Goal: Task Accomplishment & Management: Manage account settings

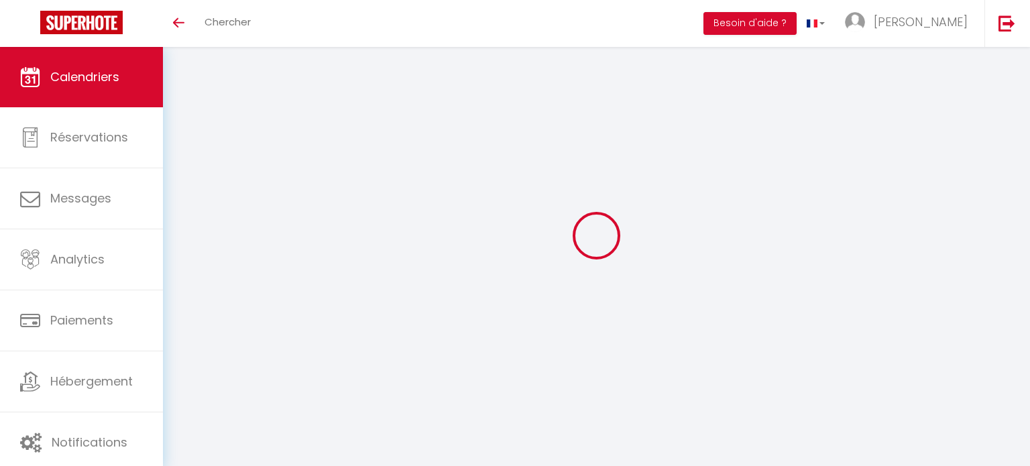
select select
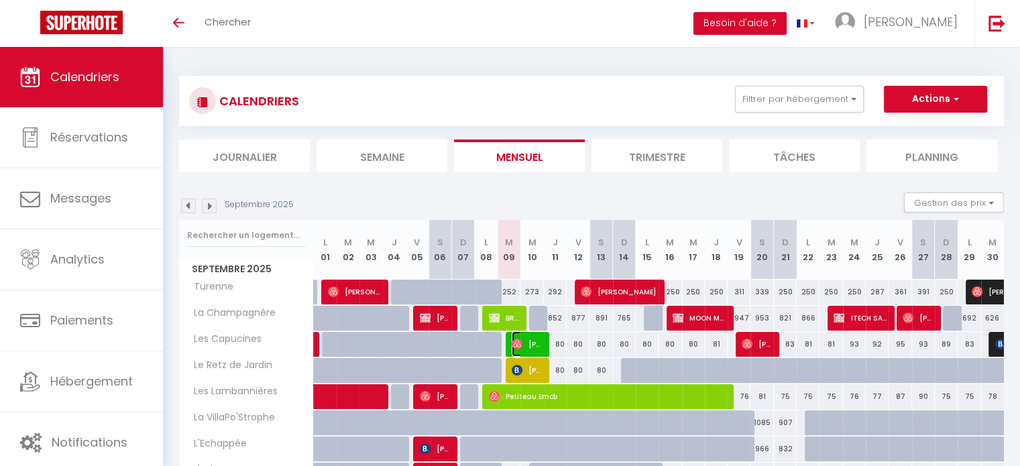
click at [526, 348] on span "Habib Tresor Seri" at bounding box center [527, 343] width 32 height 25
select select "OK"
select select "1"
select select "0"
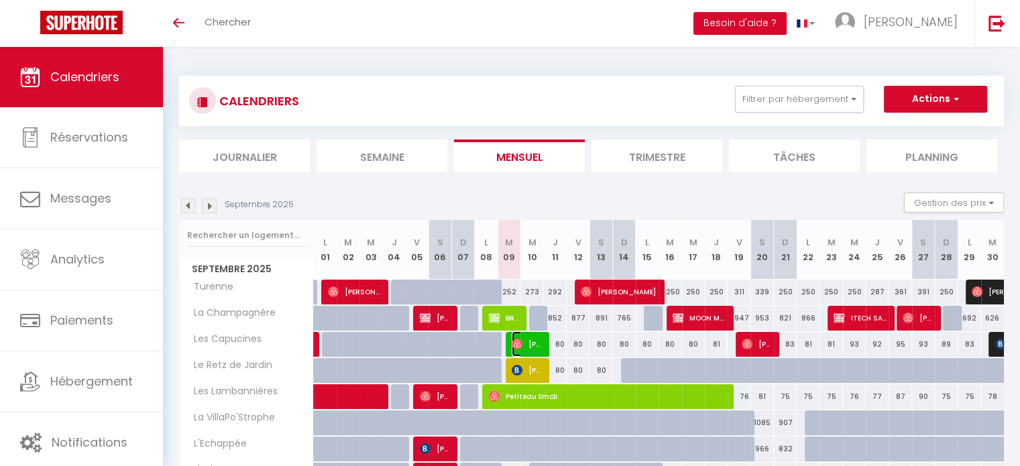
select select "1"
select select
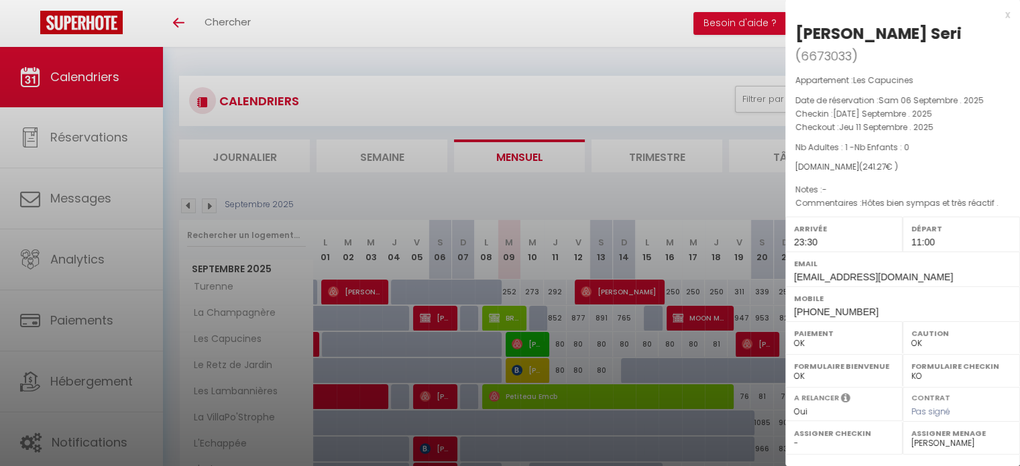
click at [578, 314] on div at bounding box center [510, 233] width 1020 height 466
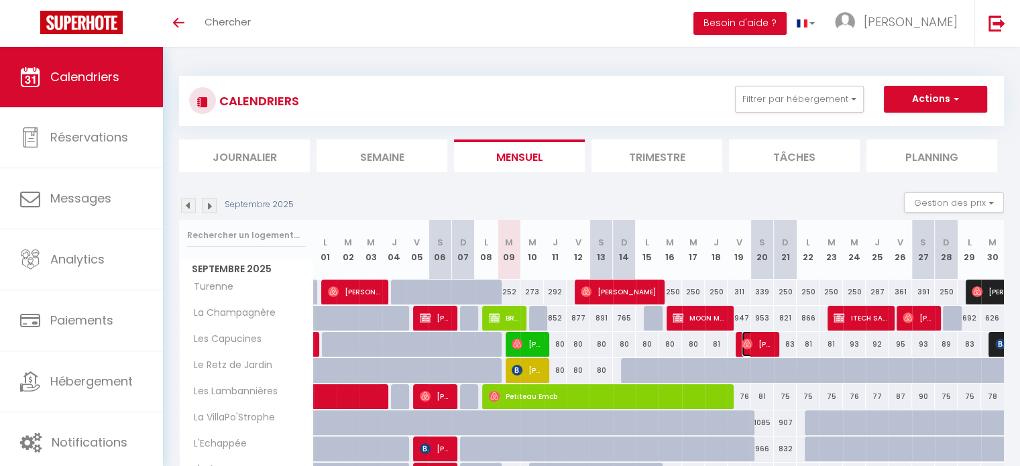
click at [750, 344] on img at bounding box center [746, 344] width 11 height 11
select select "51785"
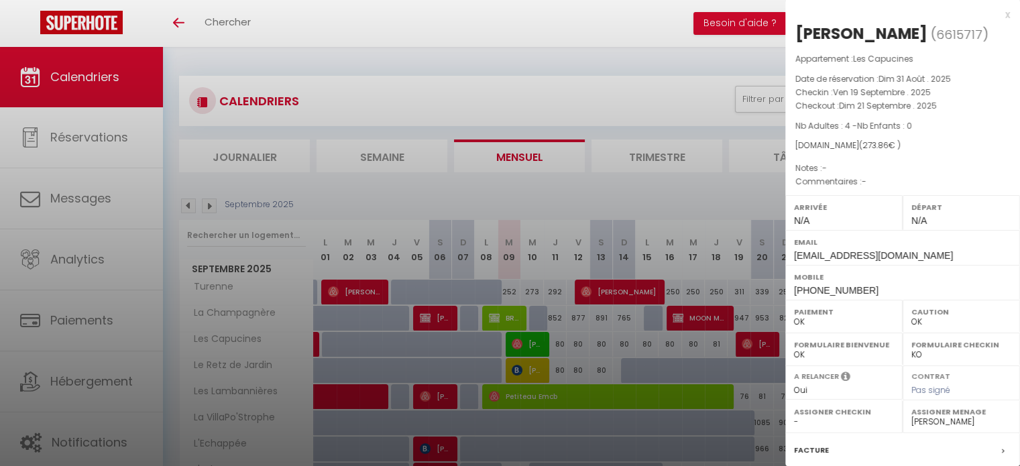
click at [626, 357] on div at bounding box center [510, 233] width 1020 height 466
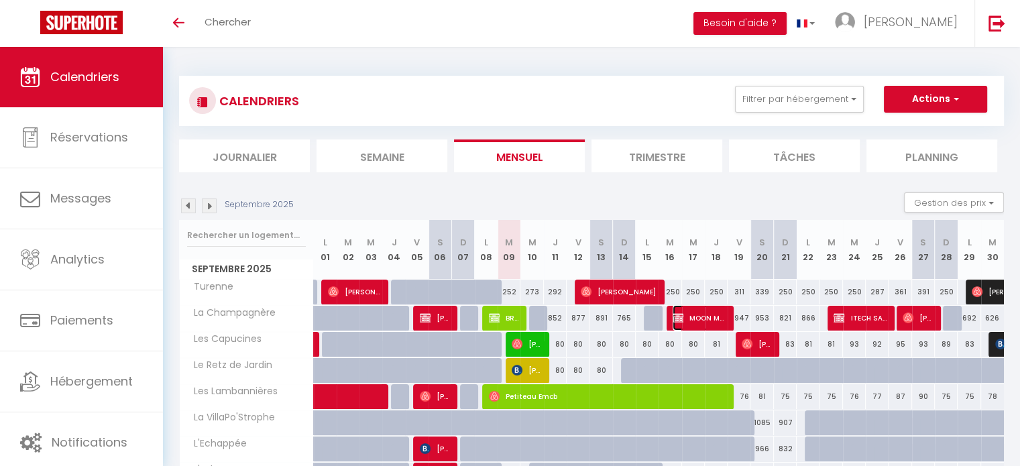
click at [713, 318] on span "MOON MOON" at bounding box center [698, 317] width 53 height 25
select select "KO"
select select
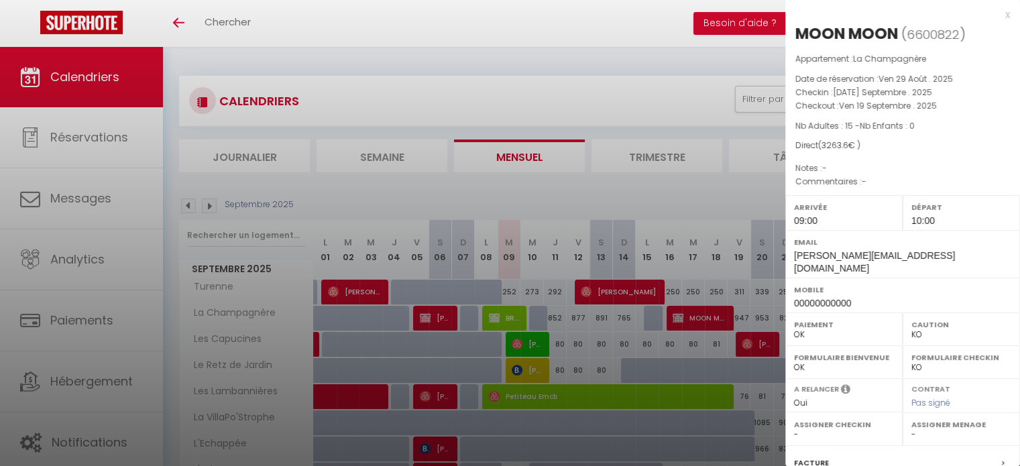
click at [681, 340] on div at bounding box center [510, 233] width 1020 height 466
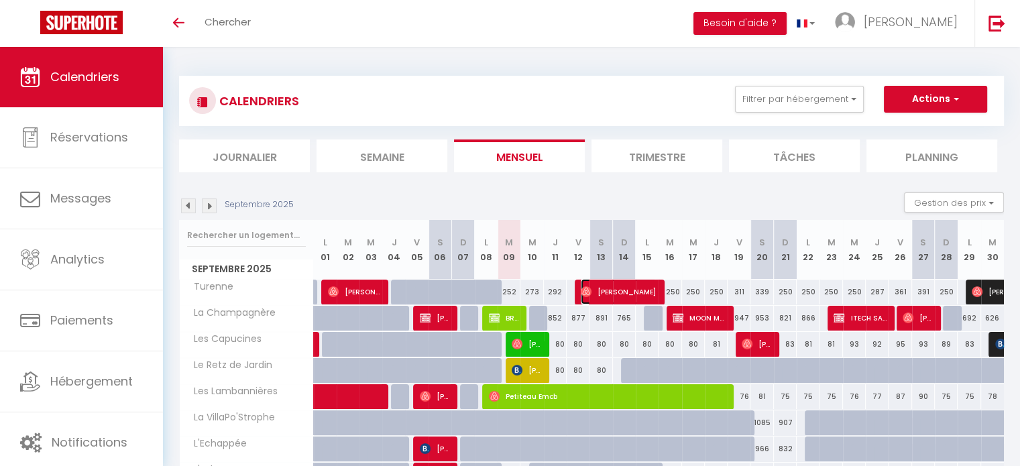
click at [622, 302] on span "Luke Copley" at bounding box center [618, 291] width 76 height 25
select select "OK"
select select "1"
select select "49398"
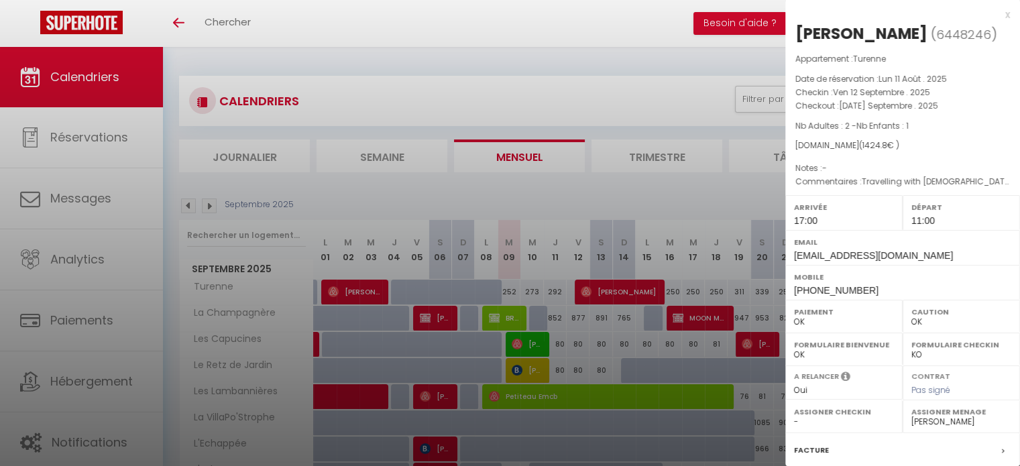
click at [651, 389] on div at bounding box center [510, 233] width 1020 height 466
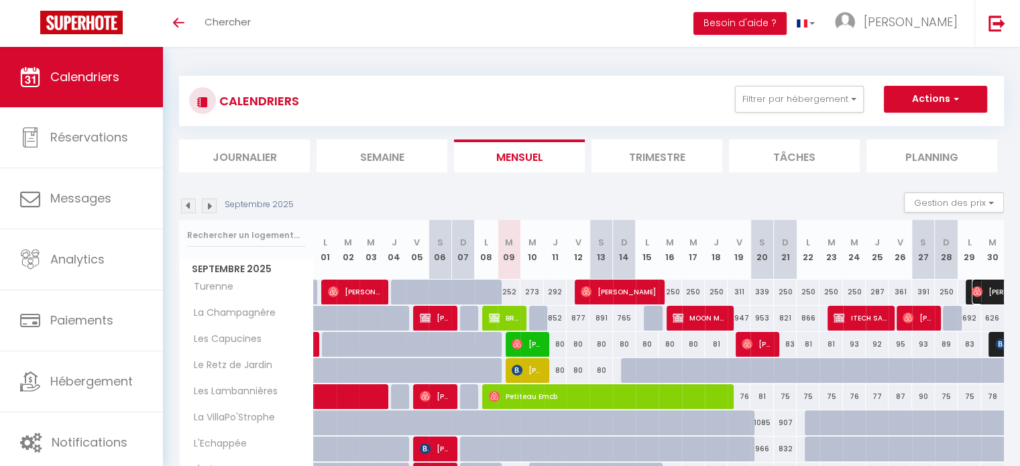
click at [981, 290] on img at bounding box center [976, 291] width 11 height 11
select select
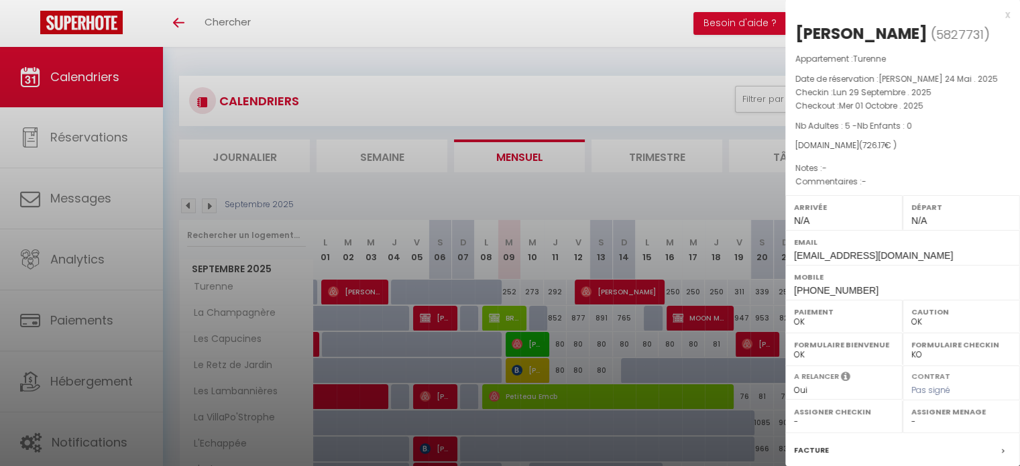
click at [521, 344] on div at bounding box center [510, 233] width 1020 height 466
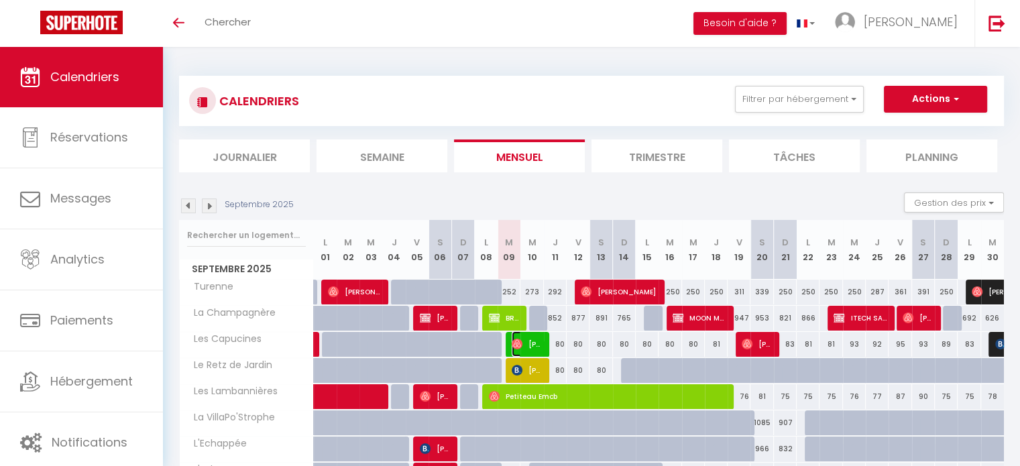
click at [521, 344] on img at bounding box center [516, 344] width 11 height 11
select select "1"
select select "49398"
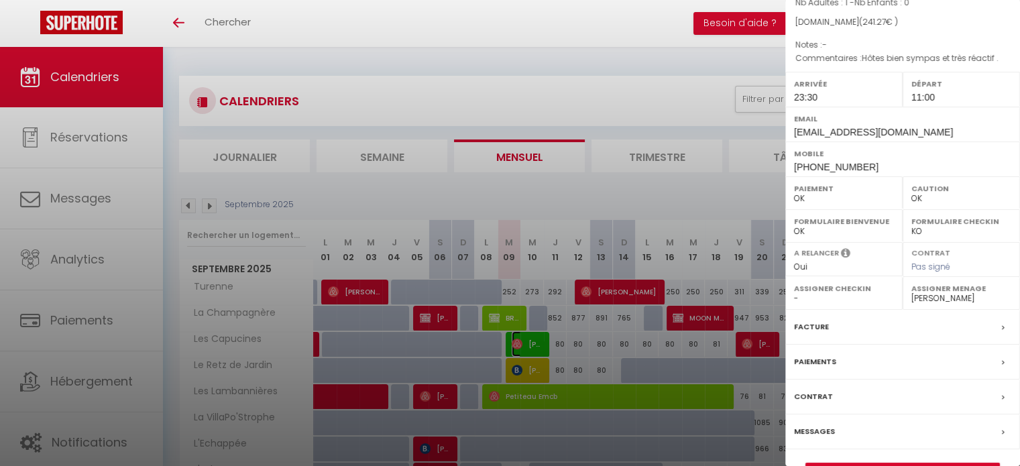
scroll to position [156, 0]
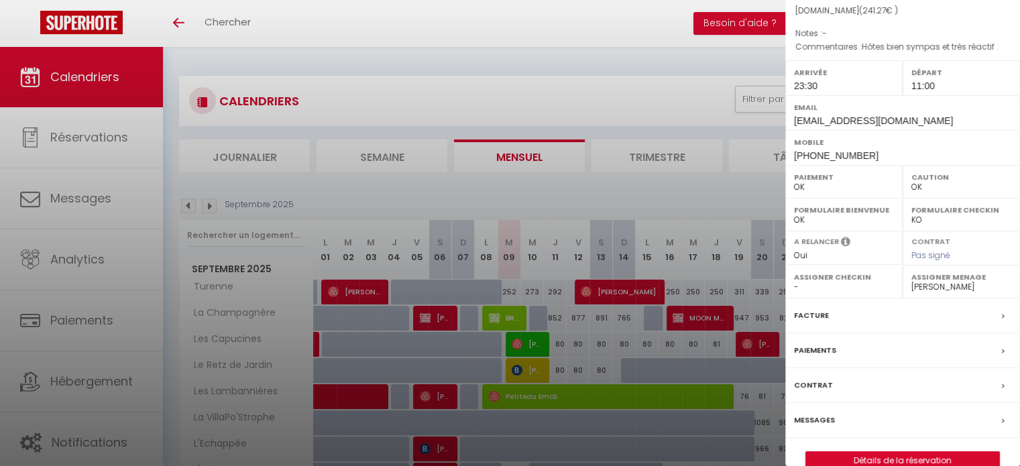
click at [79, 143] on div at bounding box center [510, 233] width 1020 height 466
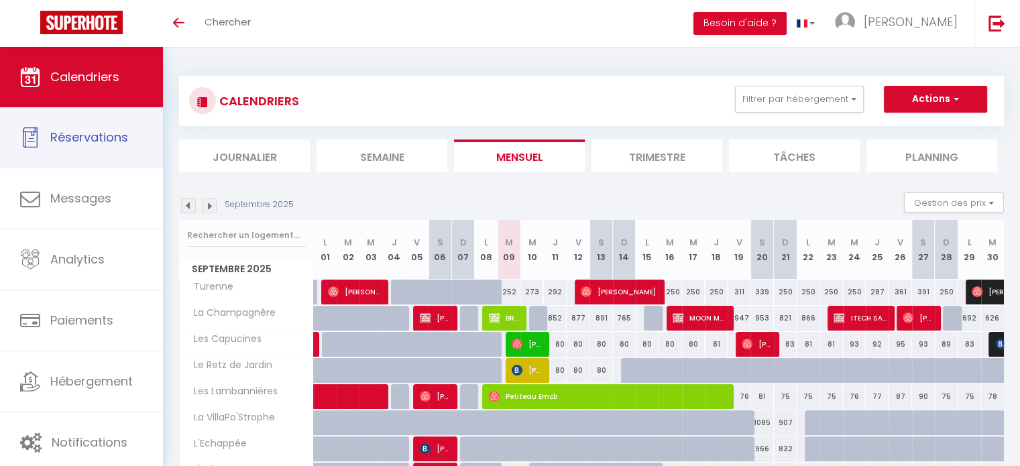
click at [79, 143] on span "Réservations" at bounding box center [89, 137] width 78 height 17
select select "not_cancelled"
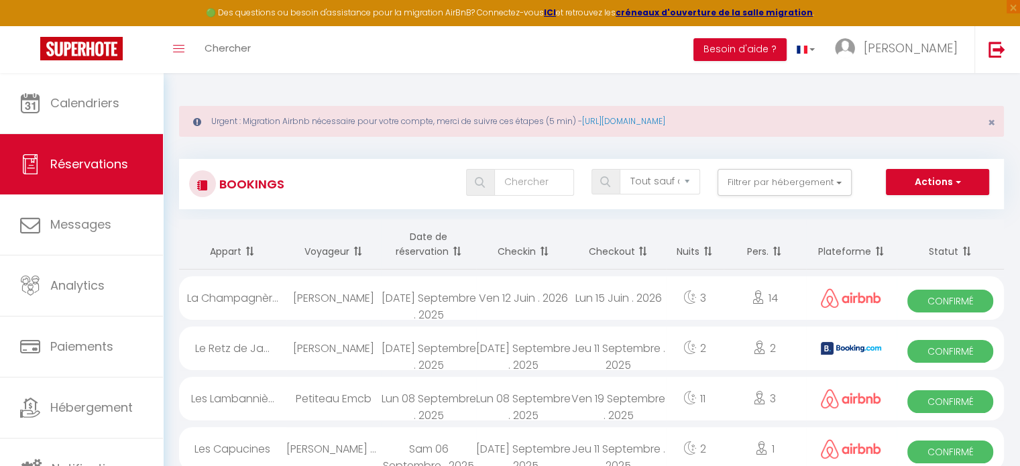
click at [336, 455] on div "Habib Tresor Seri" at bounding box center [333, 449] width 95 height 44
select select "OK"
select select "1"
select select "0"
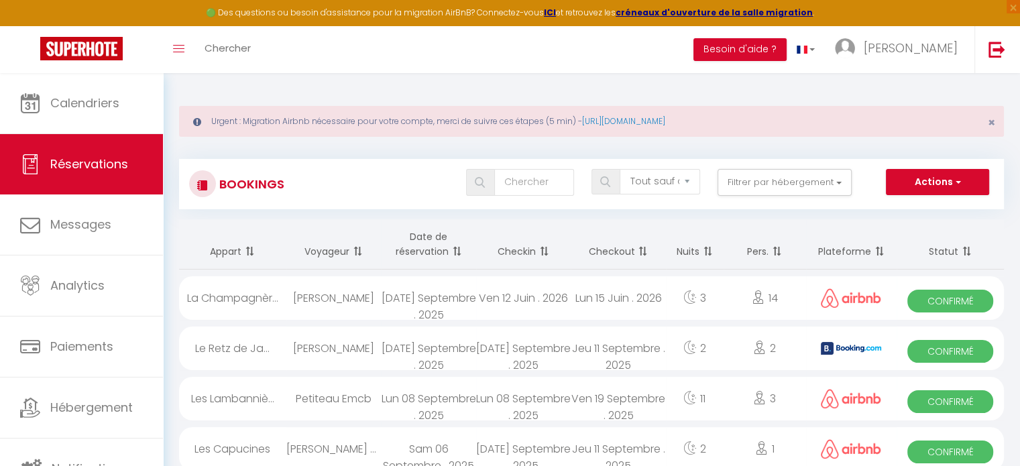
select select "1"
select select
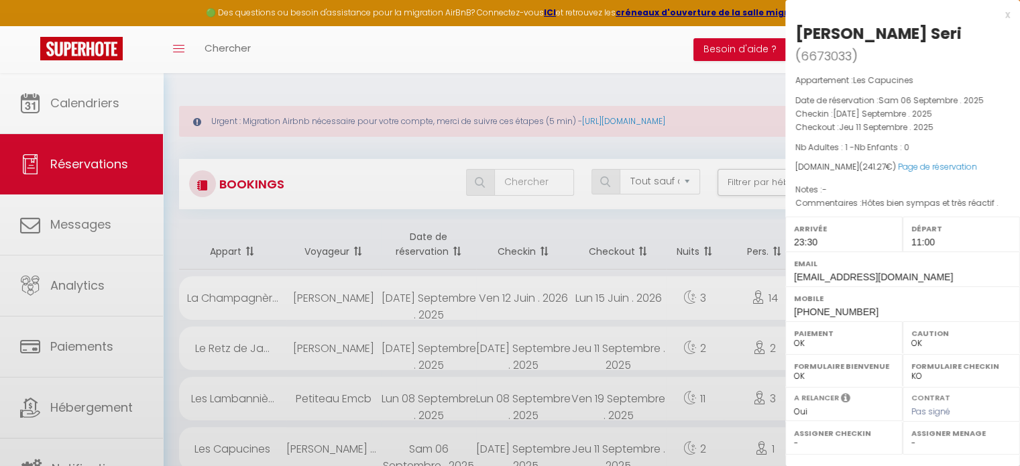
select select "49398"
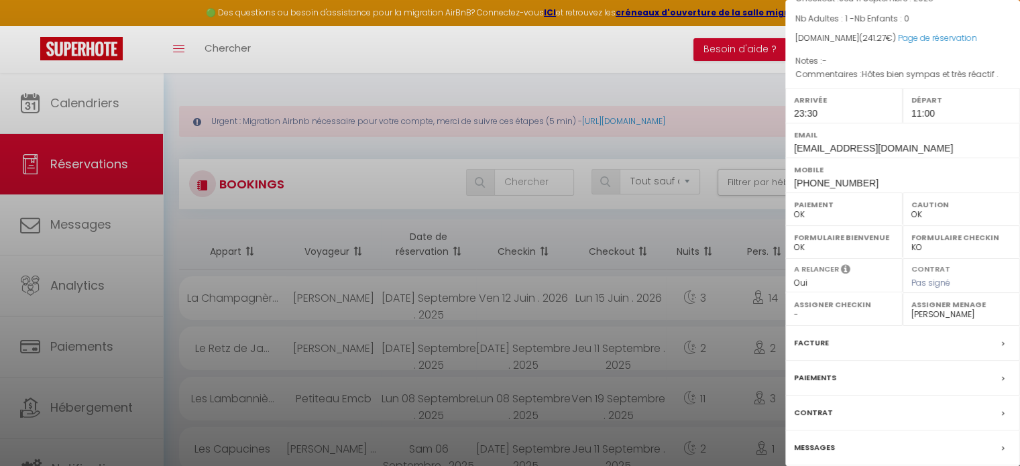
scroll to position [156, 0]
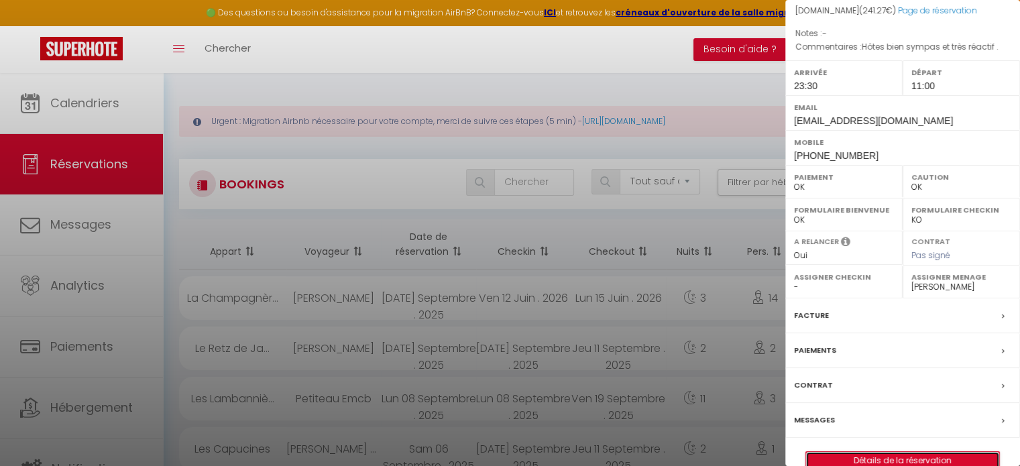
click at [883, 452] on link "Détails de la réservation" at bounding box center [902, 460] width 193 height 17
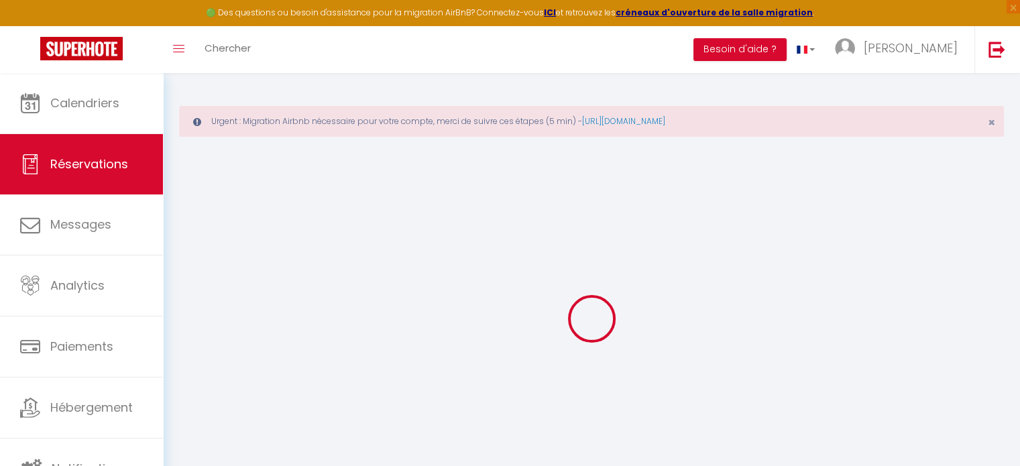
type input "Habib Tresor"
type input "Seri"
type input "tvvpxqumwssvzkyf0xxpaww2deem@reply.superhote.com"
type input "shabibtresor25@gmail.com"
type input "+33749303770"
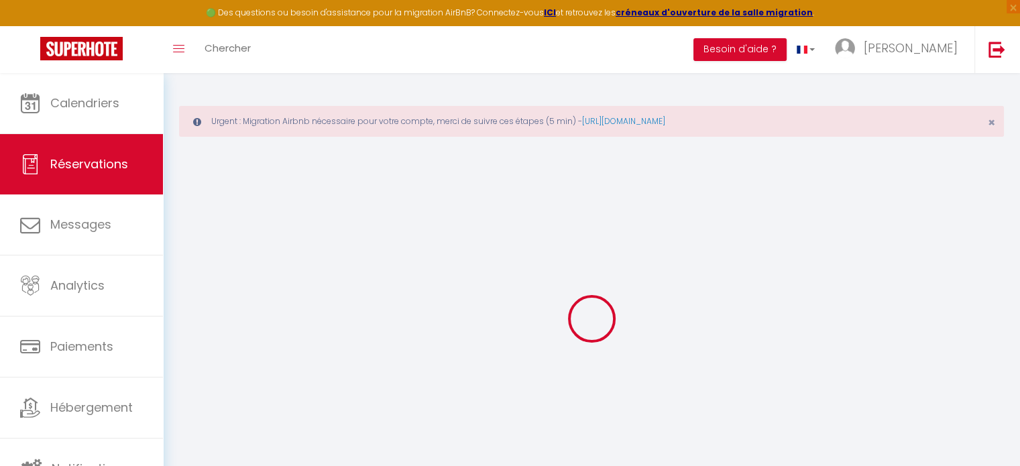
type input "+33749303770"
select select "FR"
type input "35.17"
select select "75517"
select select "1"
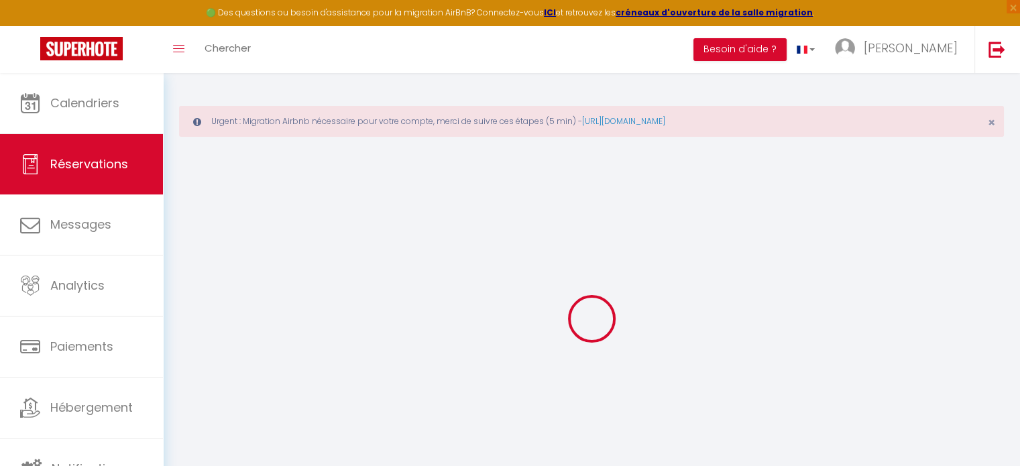
select select
type input "1"
select select "12"
select select
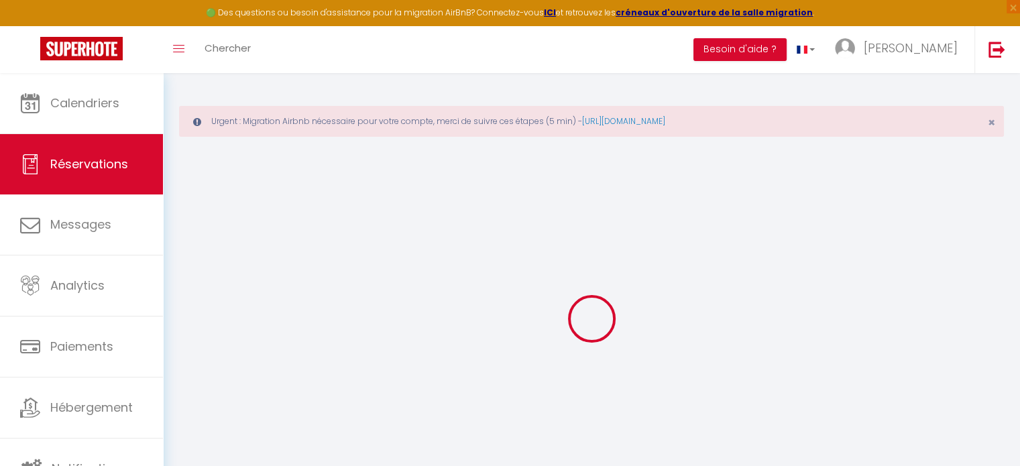
type input "188"
checkbox input "false"
type input "37.6"
select select "1"
type input "0"
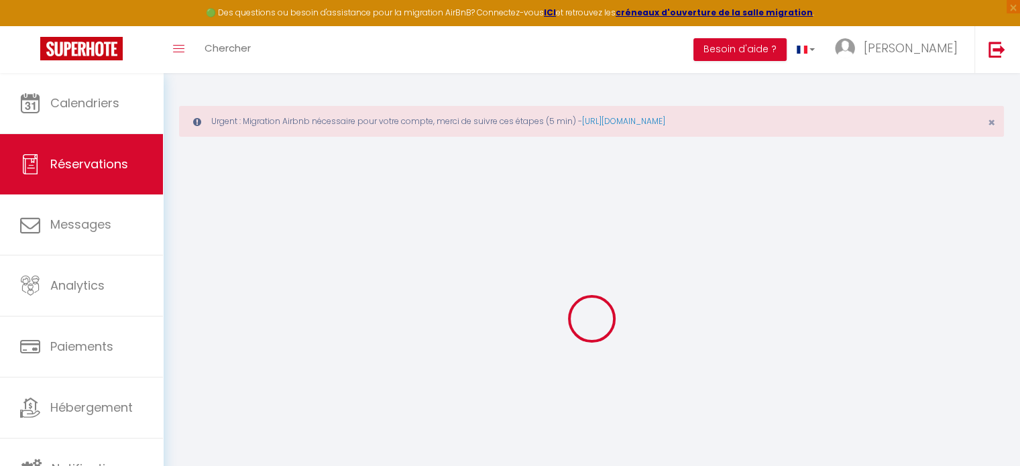
type input "0"
select select
select select "15"
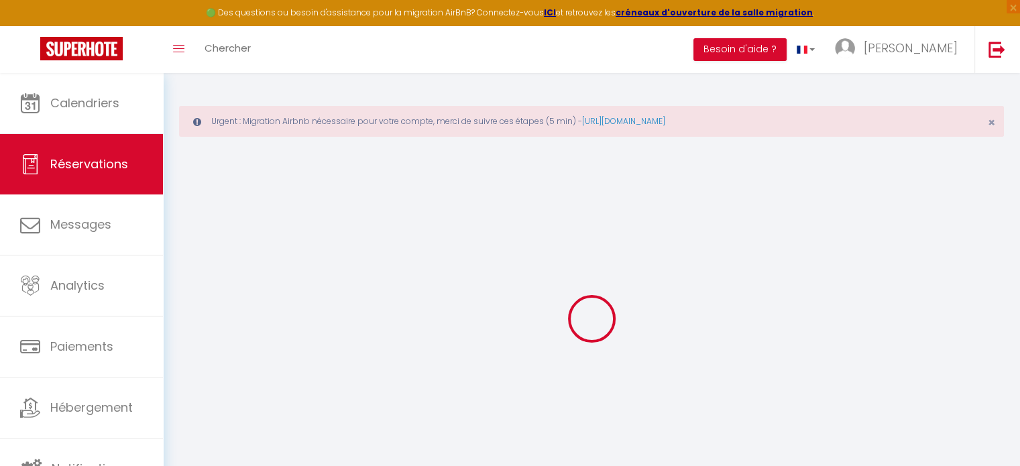
checkbox input "false"
select select
checkbox input "false"
select select
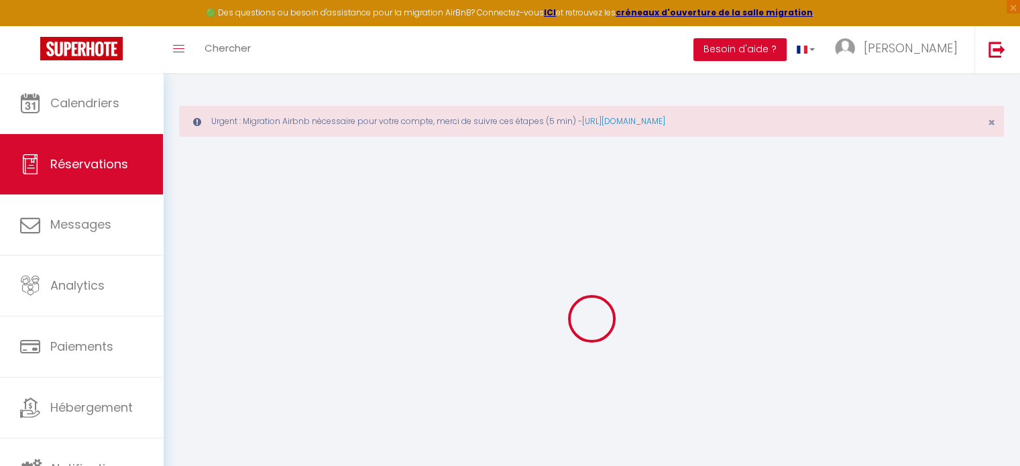
select select
checkbox input "false"
select select
checkbox input "false"
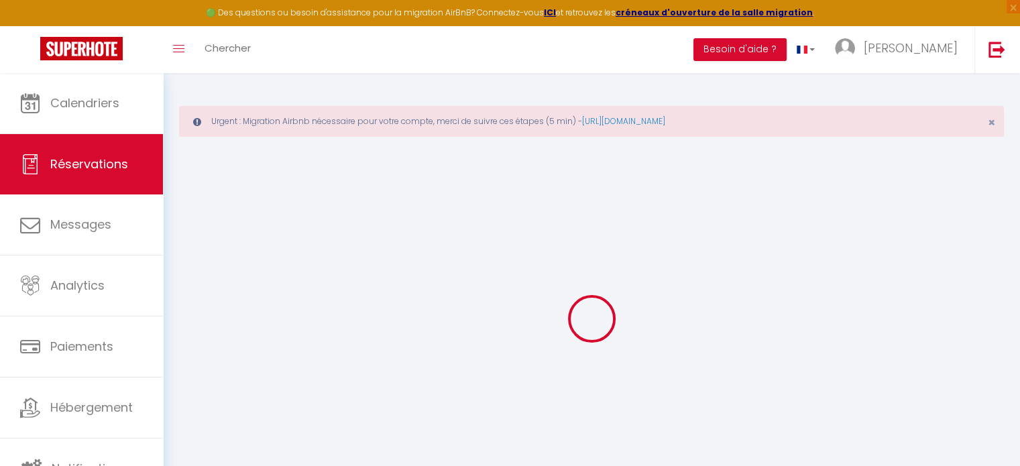
type textarea "Hôtes bien sympas et très réactif ."
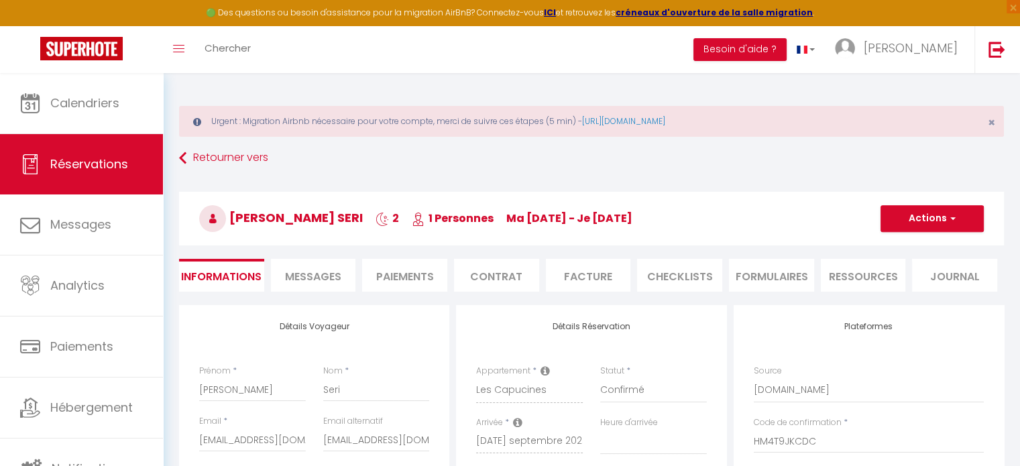
type input "45"
type input "8.27"
select select
checkbox input "false"
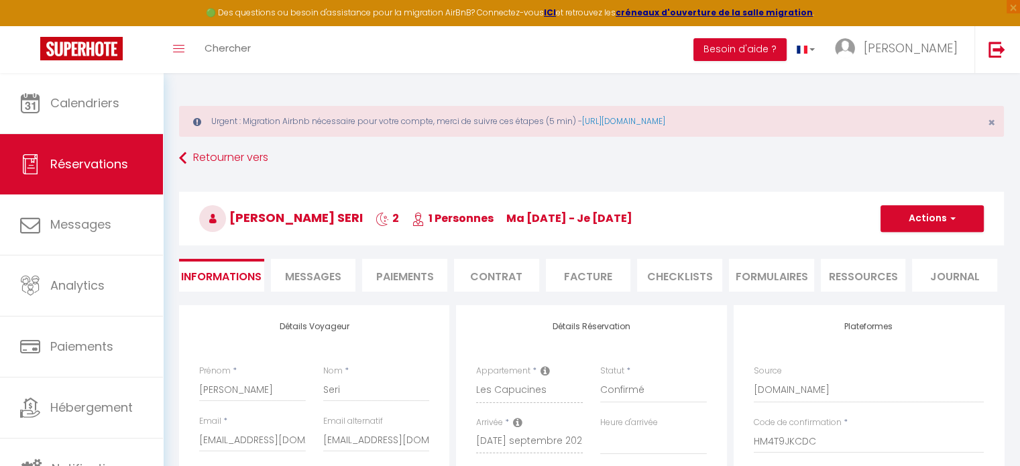
select select "23:30"
select select "11:00"
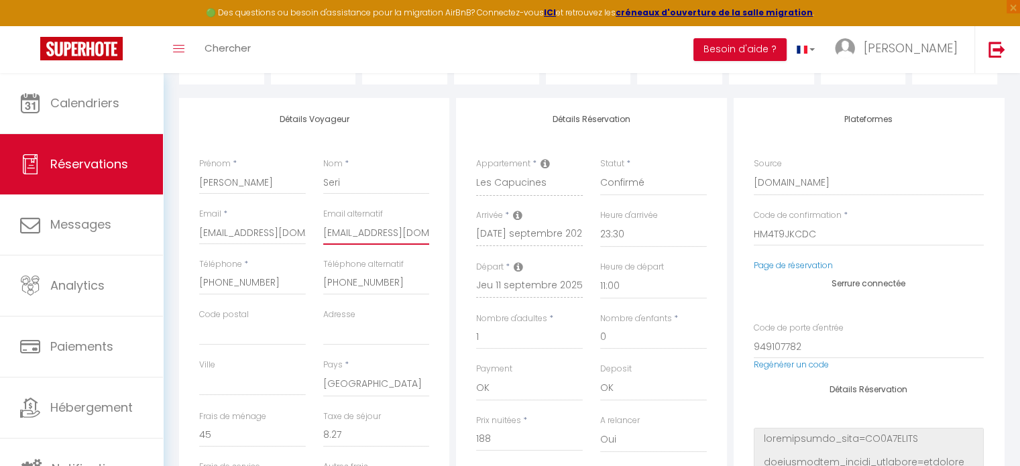
scroll to position [0, 22]
click at [487, 235] on div "Détails Voyageur Prénom * Habib Tresor Nom * Seri Email * tvvpxqumwssvzkyf0xxpa…" at bounding box center [591, 341] width 831 height 486
checkbox input "false"
click at [276, 243] on input "tvvpxqumwssvzkyf0xxpaww2deem@reply.superhote.com" at bounding box center [252, 233] width 107 height 24
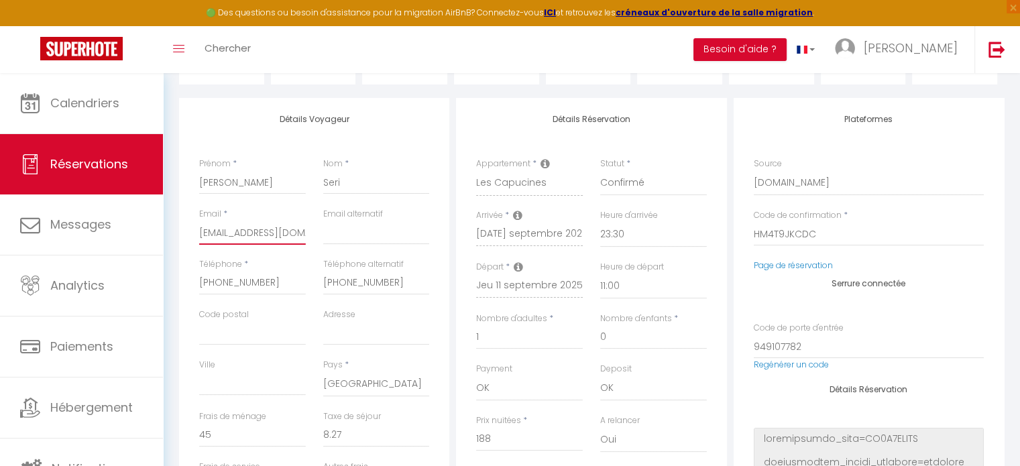
click at [275, 243] on input "tvvpxqumwssvzkyf0xxpaww2deem@reply.superhote.com" at bounding box center [252, 233] width 107 height 24
paste input "shabibtresor25@gmail.co"
type input "shabibtresor25@gmail.com@reply.superhote.com"
checkbox input "false"
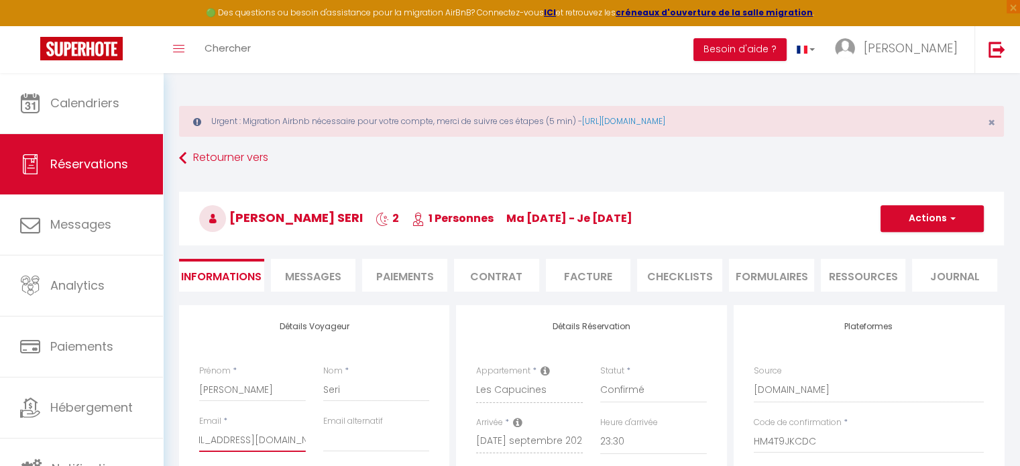
type input "shabibtresor25@gmail.com@reply.superhote.com"
click at [953, 217] on span "button" at bounding box center [950, 218] width 8 height 12
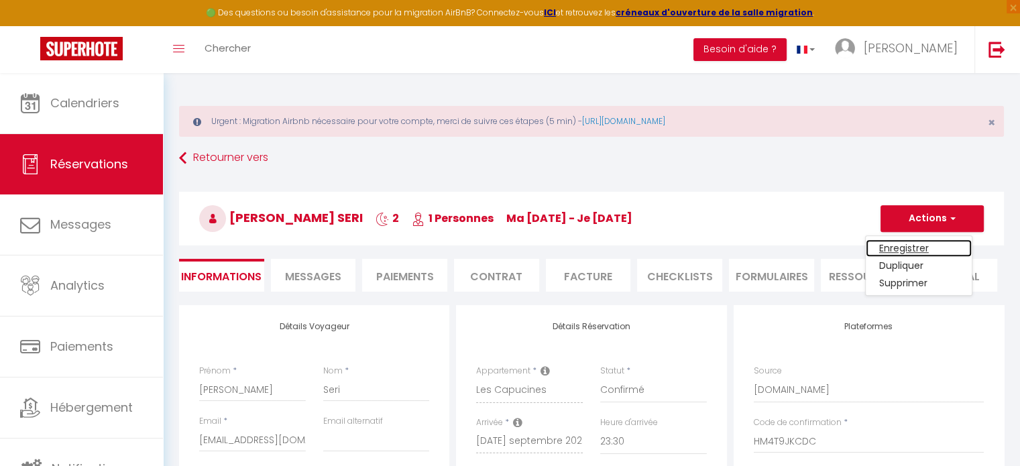
click at [912, 243] on link "Enregistrer" at bounding box center [918, 247] width 106 height 17
checkbox input "false"
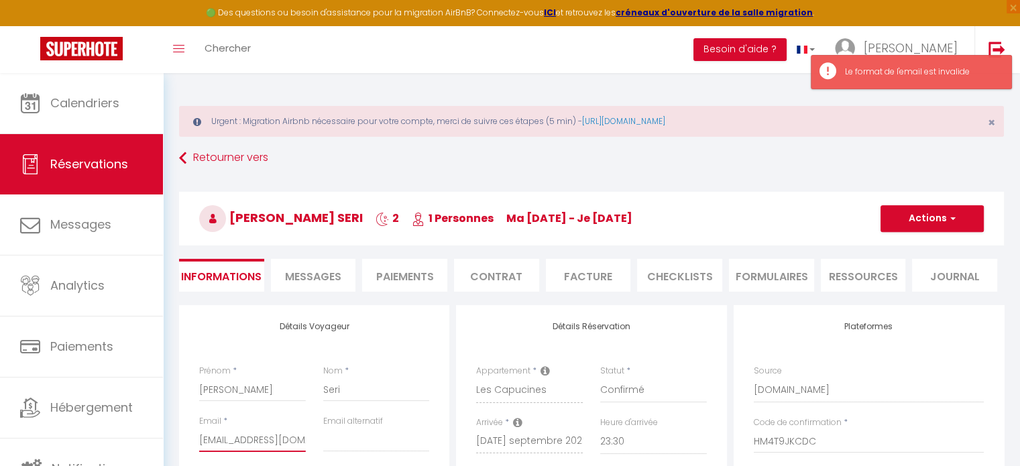
click at [292, 438] on input "shabibtresor25@gmail.com@reply.superhote.com" at bounding box center [252, 440] width 107 height 24
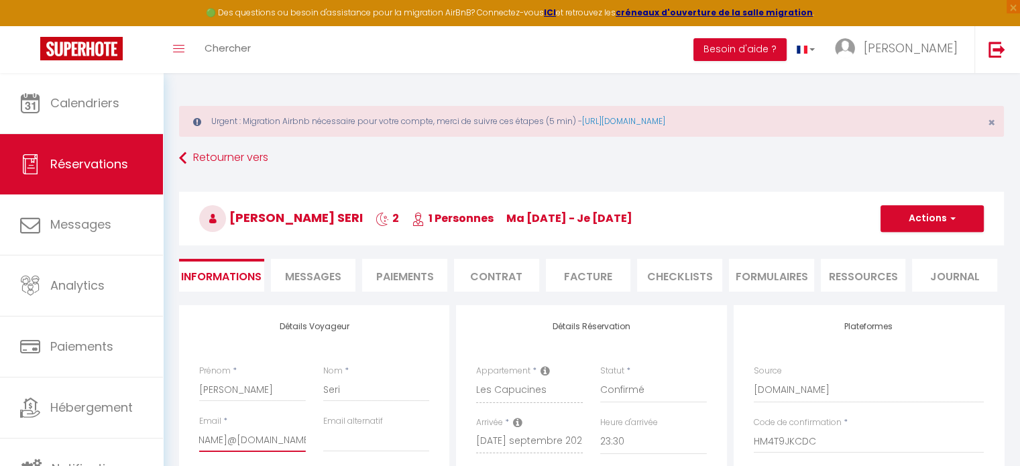
type input "shabibtresor25@gmail.com@reply.superhote.co"
checkbox input "false"
type input "shabibtresor25@gmail.com@reply.superhote.c"
checkbox input "false"
type input "shabibtresor25@gmail.com@reply.superhote"
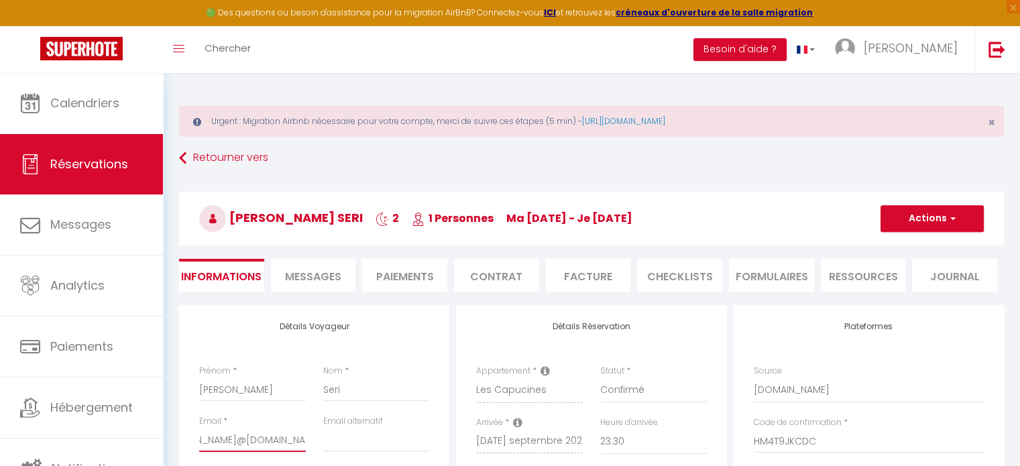
checkbox input "false"
type input "shabibtresor25@gmail.com@reply.superhot"
checkbox input "false"
type input "shabibtresor25@gmail.com@reply.superho"
checkbox input "false"
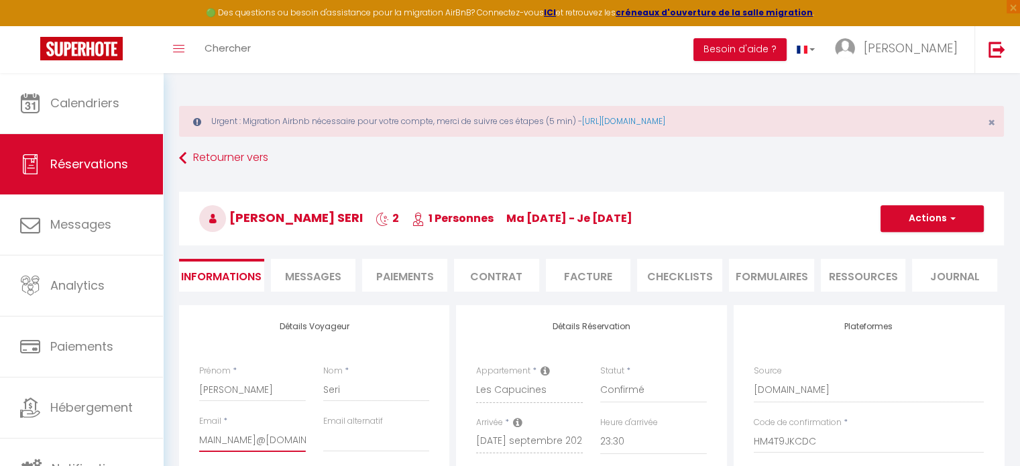
type input "shabibtresor25@gmail.com@reply.superh"
checkbox input "false"
type input "shabibtresor25@gmail.com@reply.super"
checkbox input "false"
type input "shabibtresor25@gmail.com@reply.supe"
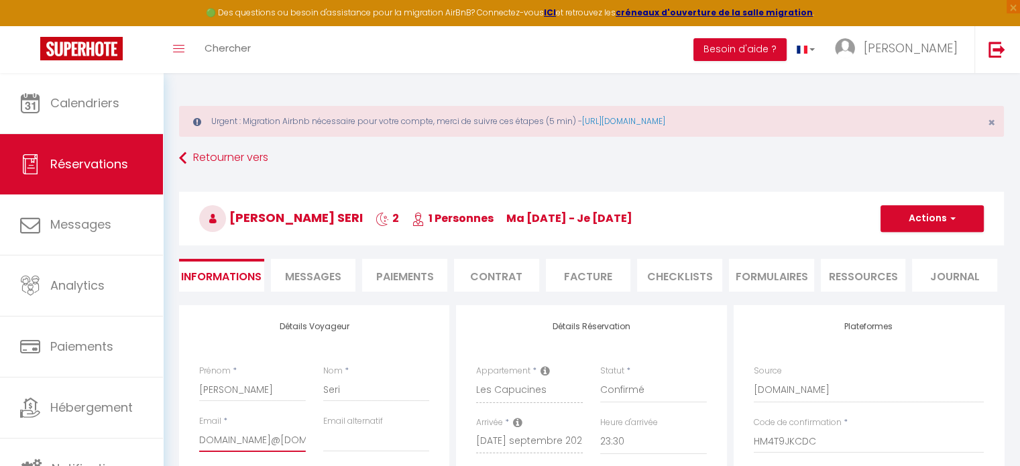
checkbox input "false"
type input "shabibtresor25@gmail.com@reply.sup"
checkbox input "false"
type input "shabibtresor25@gmail.com@reply.su"
checkbox input "false"
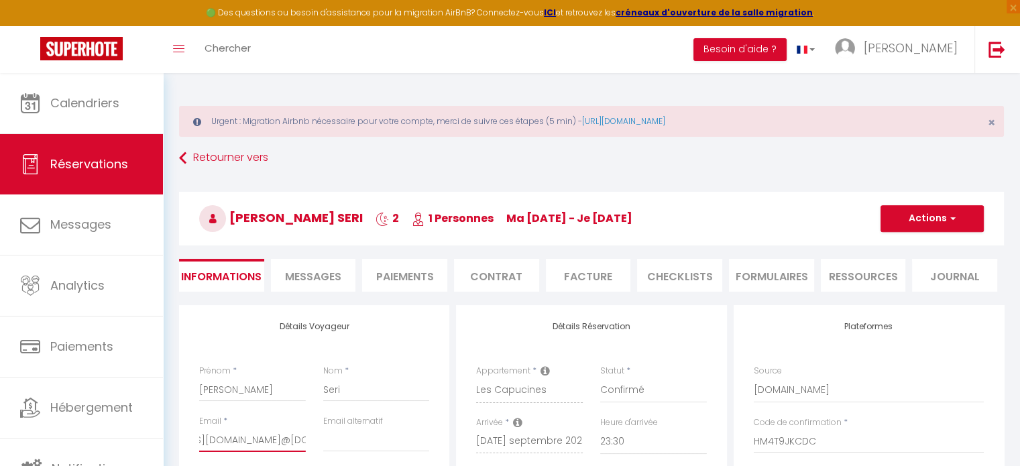
type input "shabibtresor25@gmail.com@reply.s"
checkbox input "false"
type input "shabibtresor25@gmail.com@reply."
checkbox input "false"
type input "shabibtresor25@gmail.com@reply"
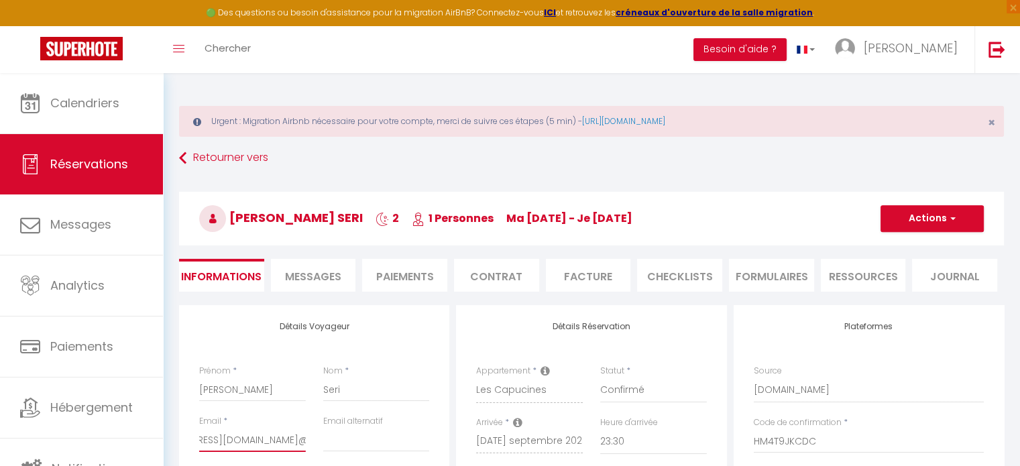
checkbox input "false"
type input "shabibtresor25@gmail.com@repl"
checkbox input "false"
type input "shabibtresor25@gmail.com@rep"
checkbox input "false"
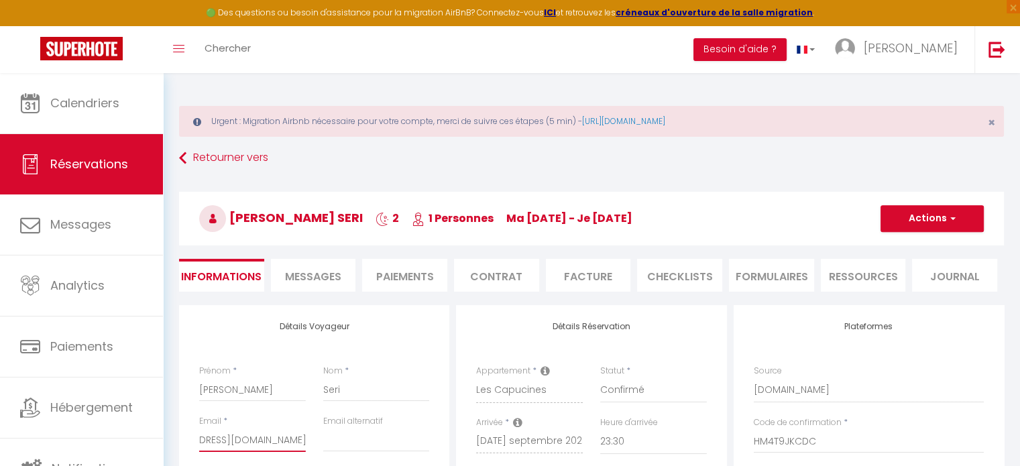
type input "shabibtresor25@gmail.com@re"
checkbox input "false"
type input "shabibtresor25@gmail.com@r"
checkbox input "false"
type input "shabibtresor25@gmail.com@"
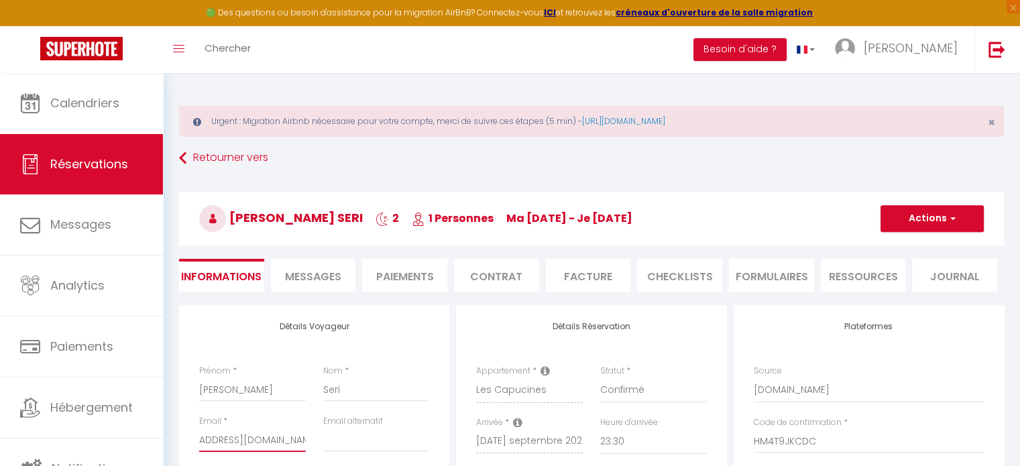
checkbox input "false"
type input "shabibtresor25@gmail.com"
checkbox input "false"
type input "shabibtresor25@gmail.com"
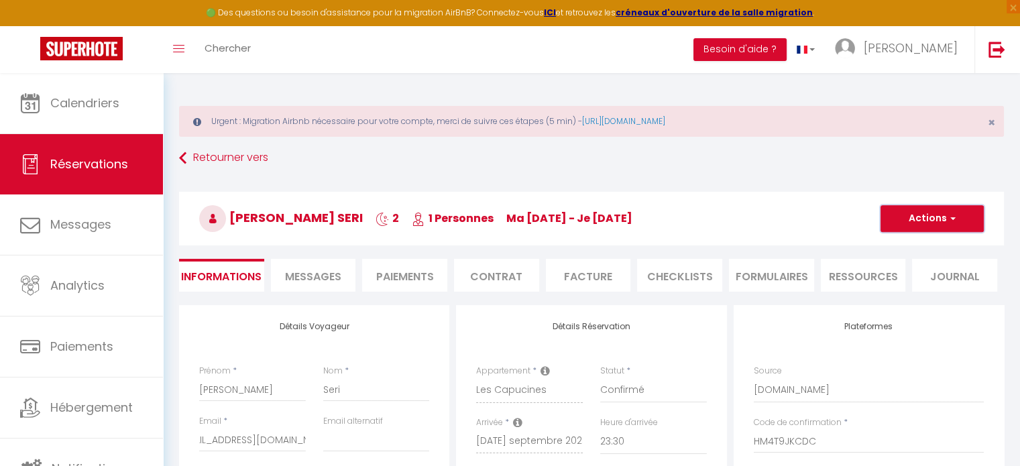
scroll to position [0, 0]
click at [923, 223] on button "Actions" at bounding box center [931, 218] width 103 height 27
click at [915, 243] on link "Enregistrer" at bounding box center [918, 247] width 106 height 17
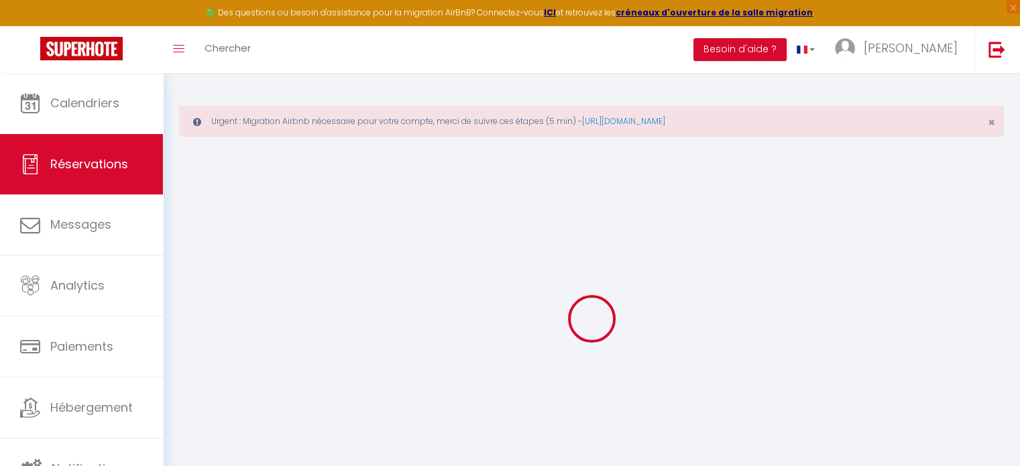
select select "not_cancelled"
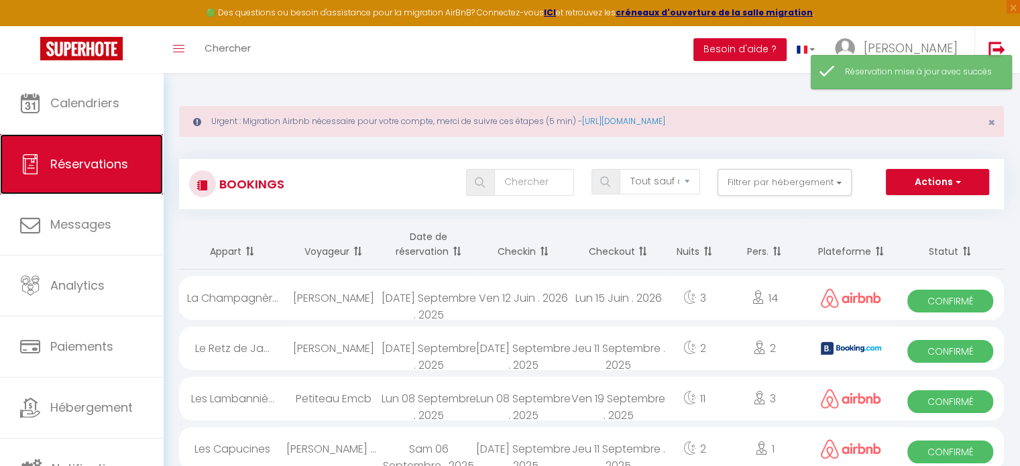
click at [95, 168] on span "Réservations" at bounding box center [89, 164] width 78 height 17
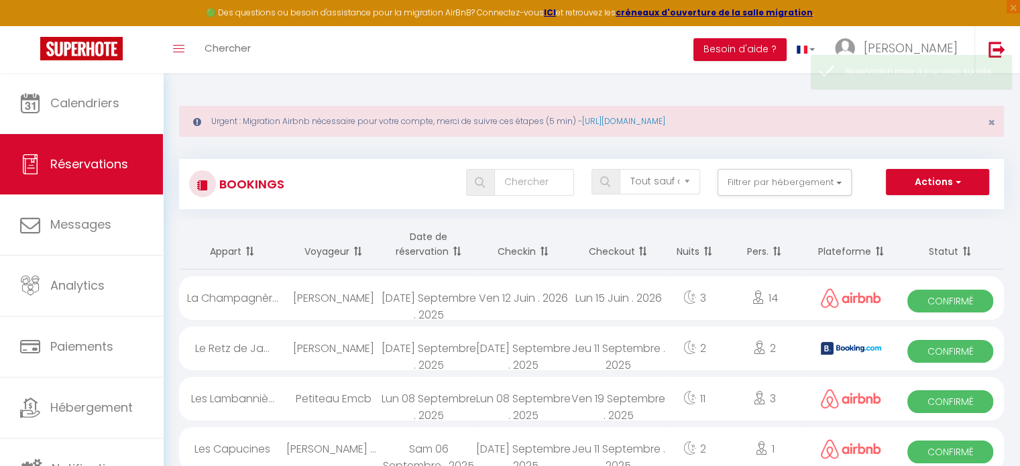
click at [345, 437] on div "Habib Tresor Seri" at bounding box center [333, 449] width 95 height 44
select select "OK"
select select "1"
select select "0"
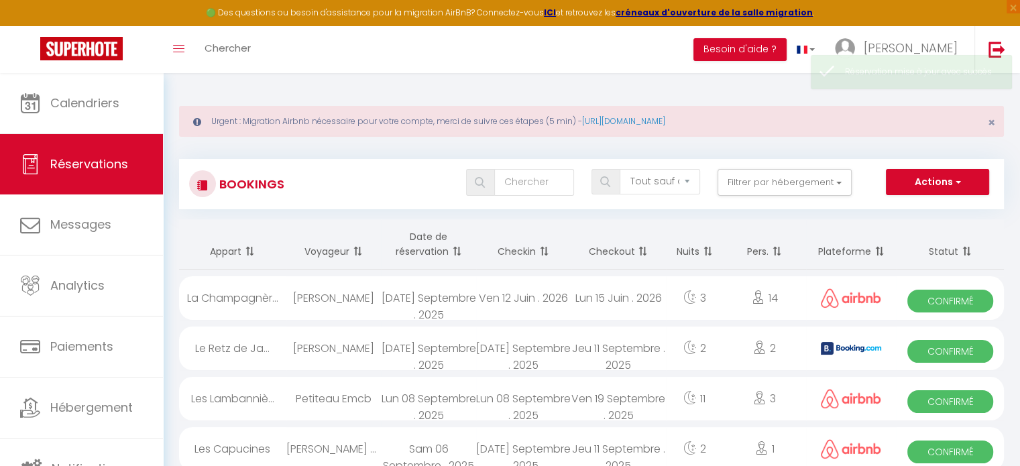
select select "1"
select select
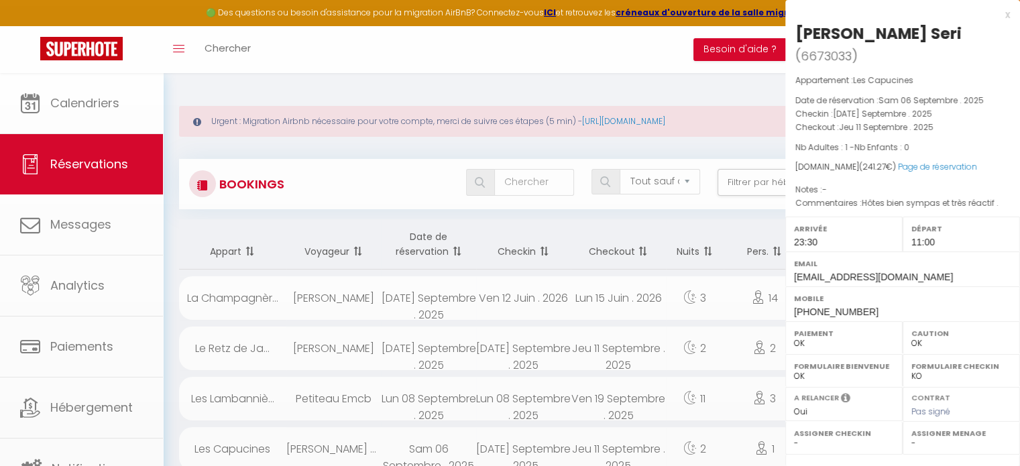
select select "49398"
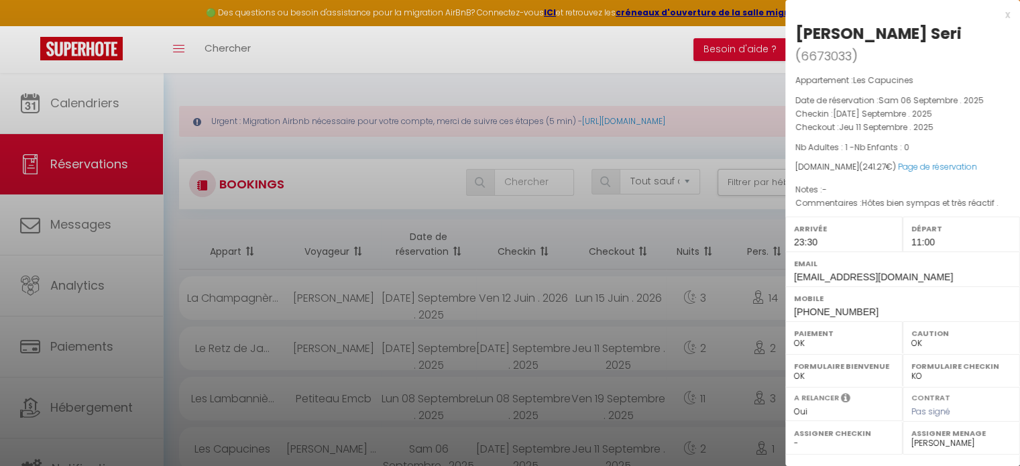
scroll to position [156, 0]
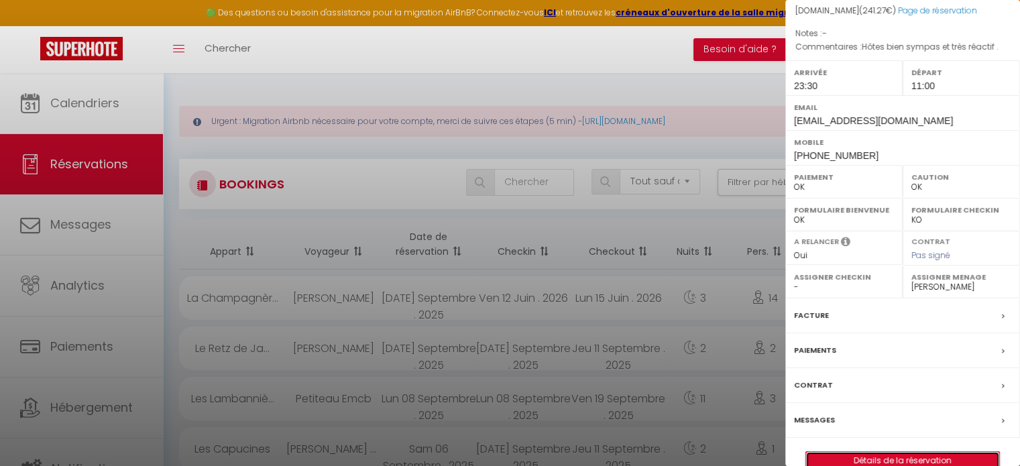
click at [912, 452] on link "Détails de la réservation" at bounding box center [902, 460] width 193 height 17
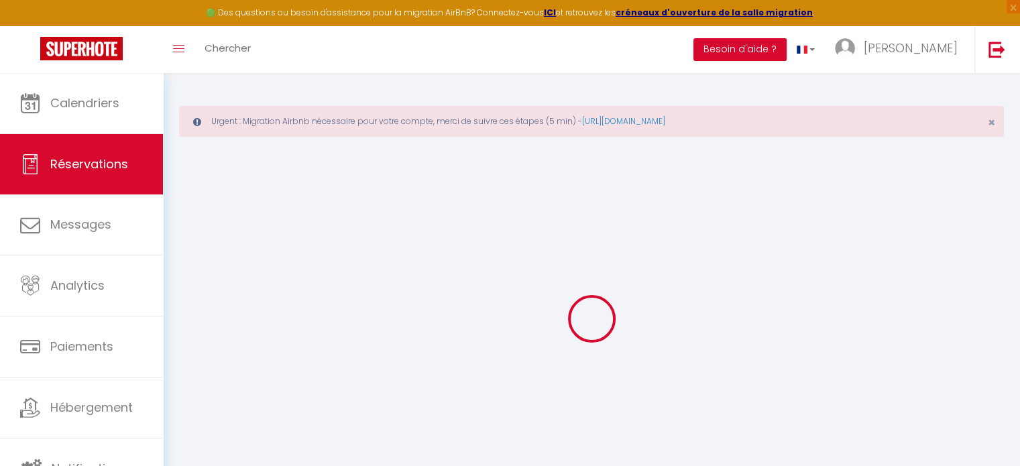
type input "Habib Tresor"
type input "Seri"
type input "shabibtresor25@gmail.com"
type input "+33749303770"
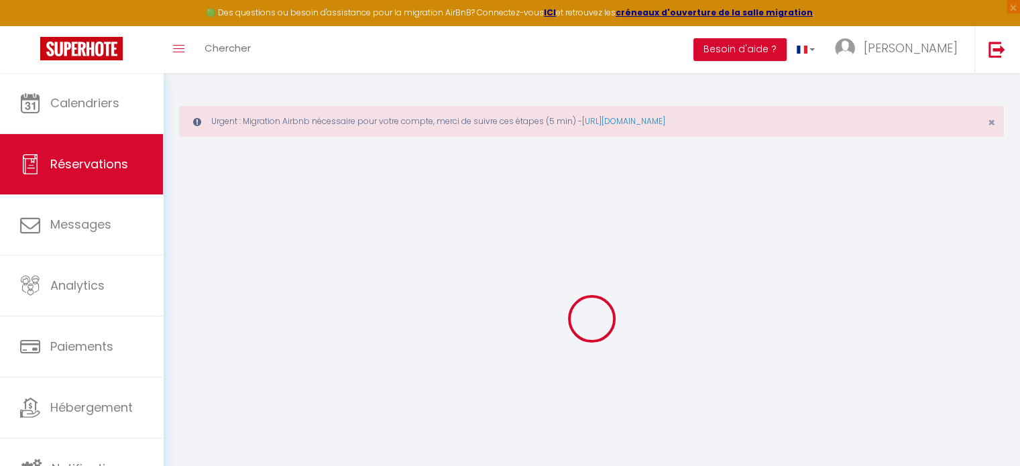
select select "FR"
type input "35.17"
select select "75517"
select select "1"
select select
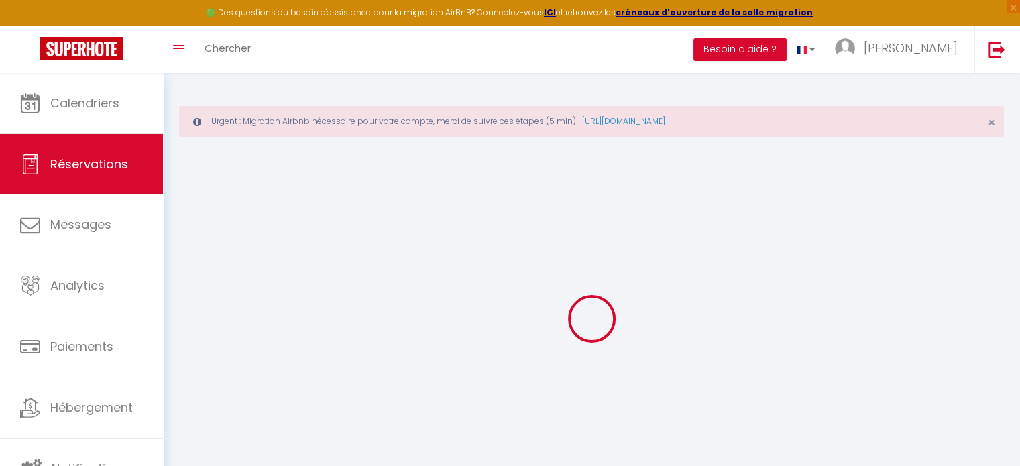
select select
type input "1"
select select "12"
select select
type input "188"
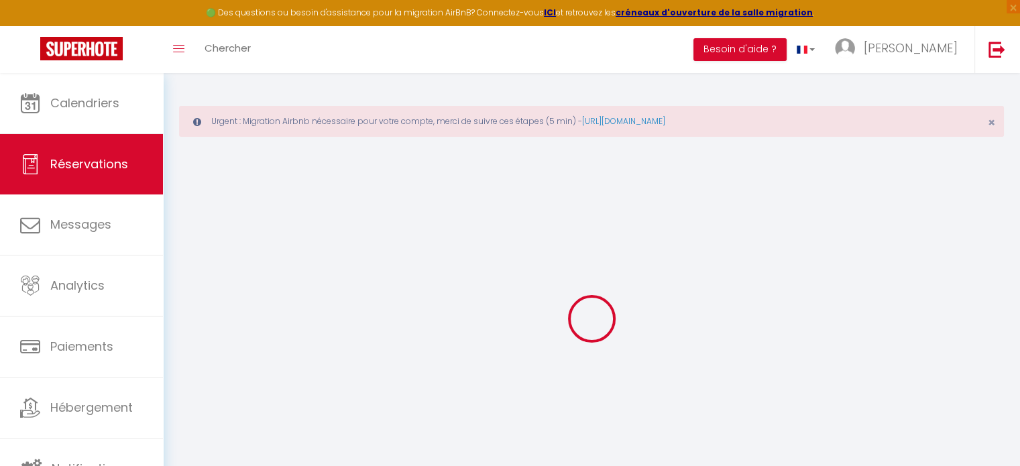
checkbox input "false"
type input "37.6"
select select "1"
type input "0"
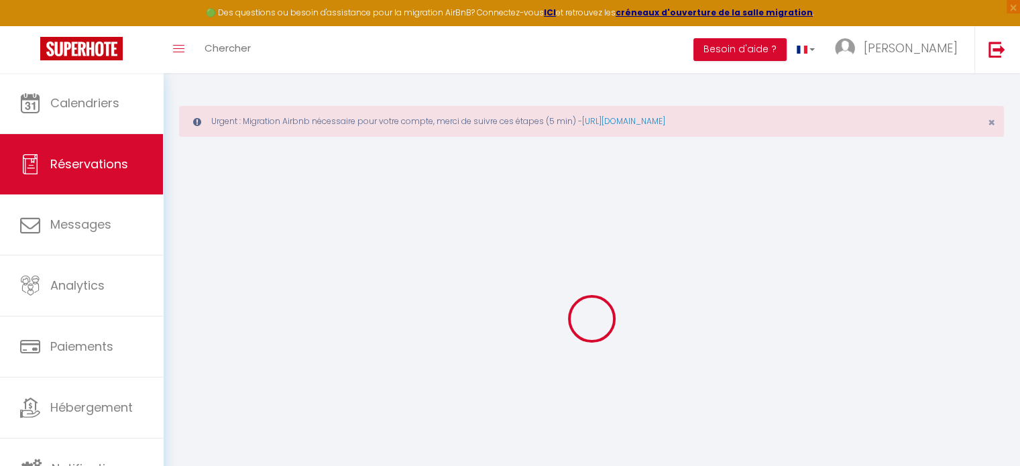
type input "0"
select select
select select "15"
checkbox input "false"
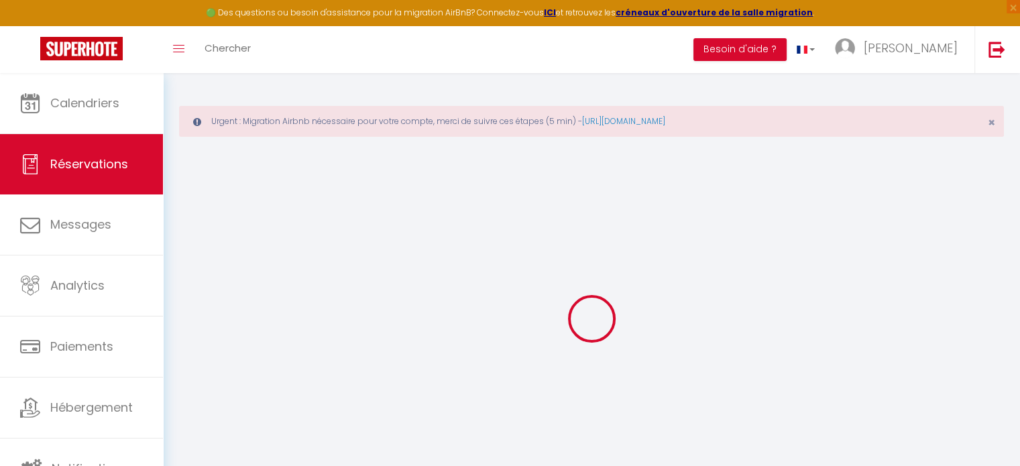
select select
checkbox input "false"
select select
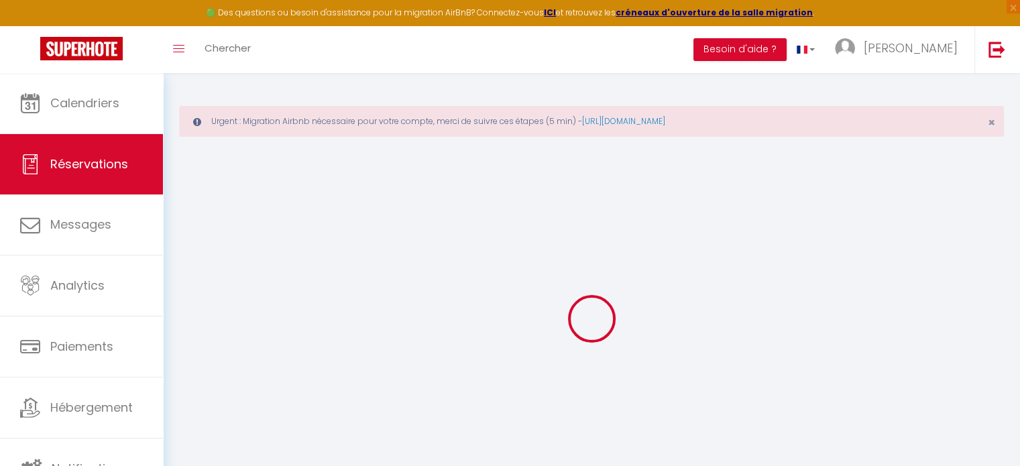
checkbox input "false"
select select
checkbox input "false"
type textarea "Hôtes bien sympas et très réactif ."
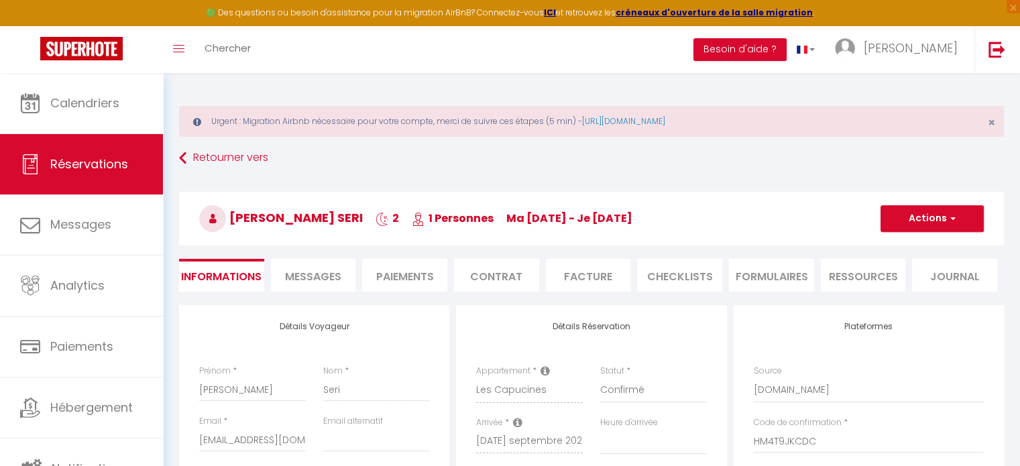
type input "45"
type input "8.27"
select select
checkbox input "false"
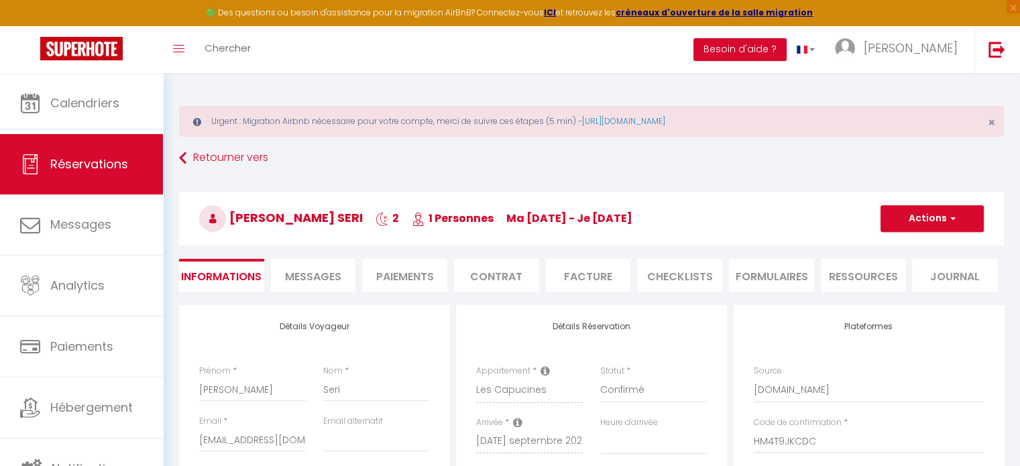
select select "23:30"
select select "11:00"
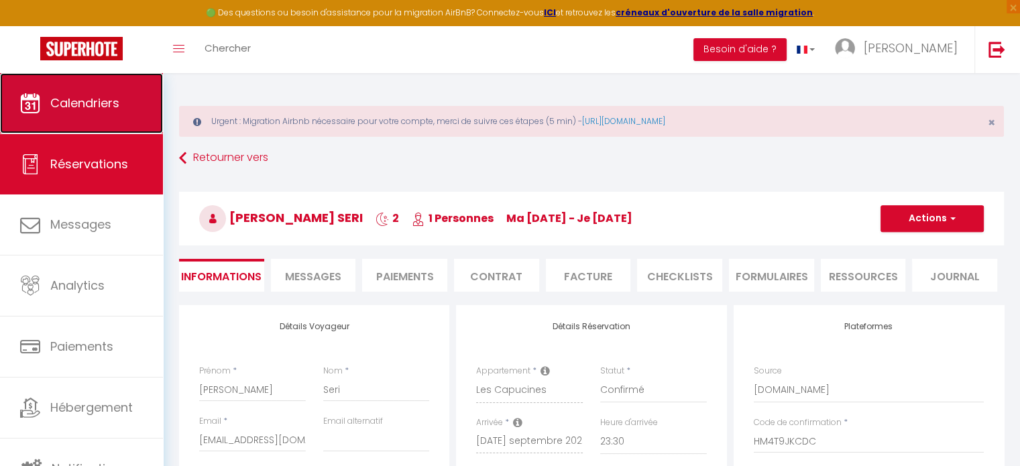
click at [74, 109] on span "Calendriers" at bounding box center [84, 103] width 69 height 17
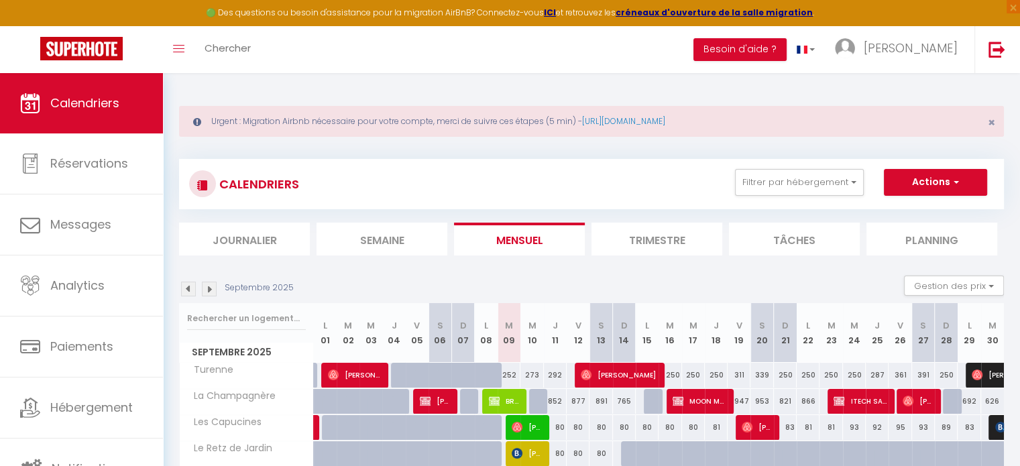
scroll to position [3, 0]
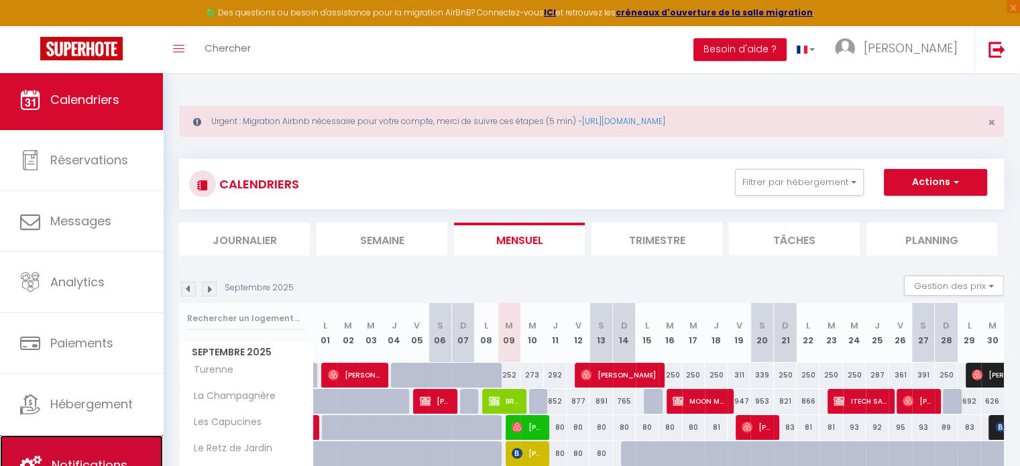
click at [121, 452] on link "Notifications" at bounding box center [81, 465] width 163 height 60
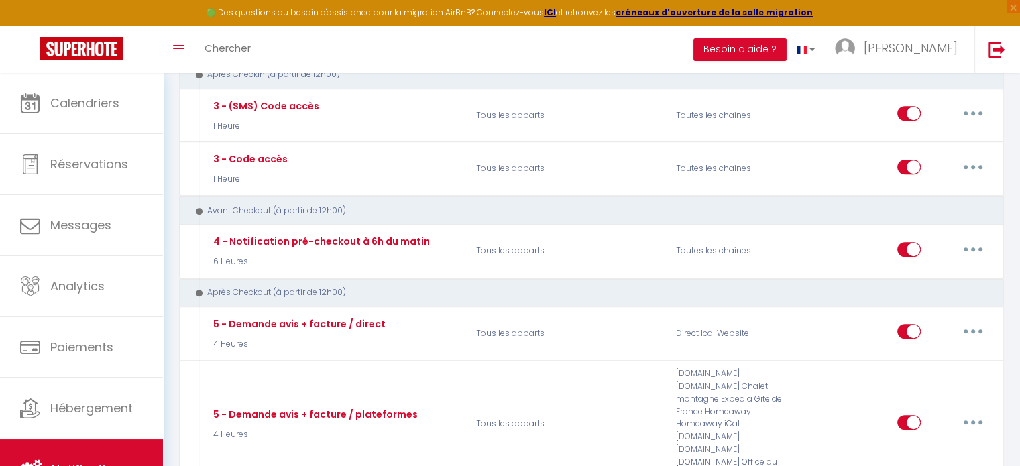
scroll to position [619, 0]
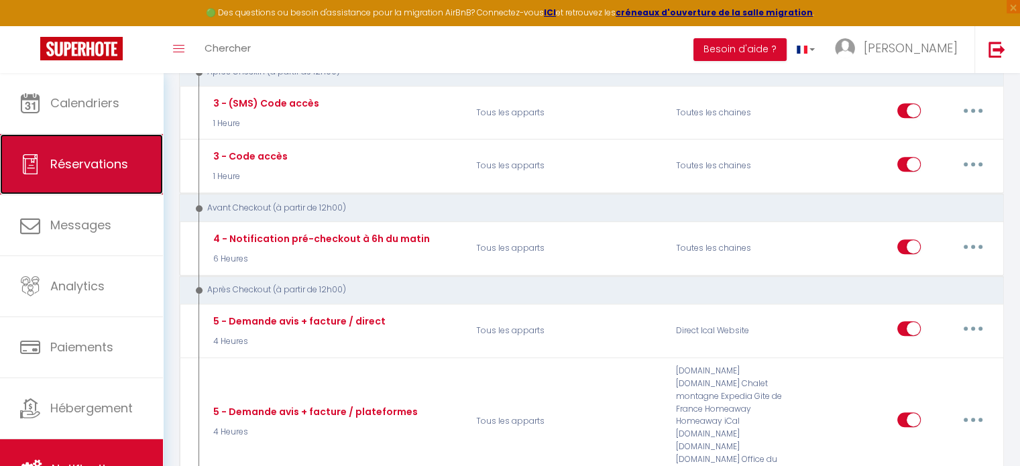
click at [67, 160] on span "Réservations" at bounding box center [89, 164] width 78 height 17
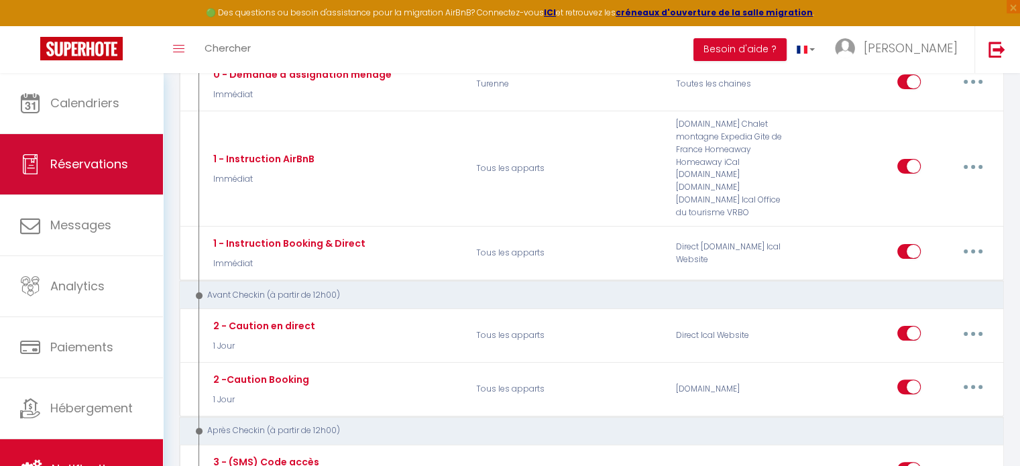
select select "not_cancelled"
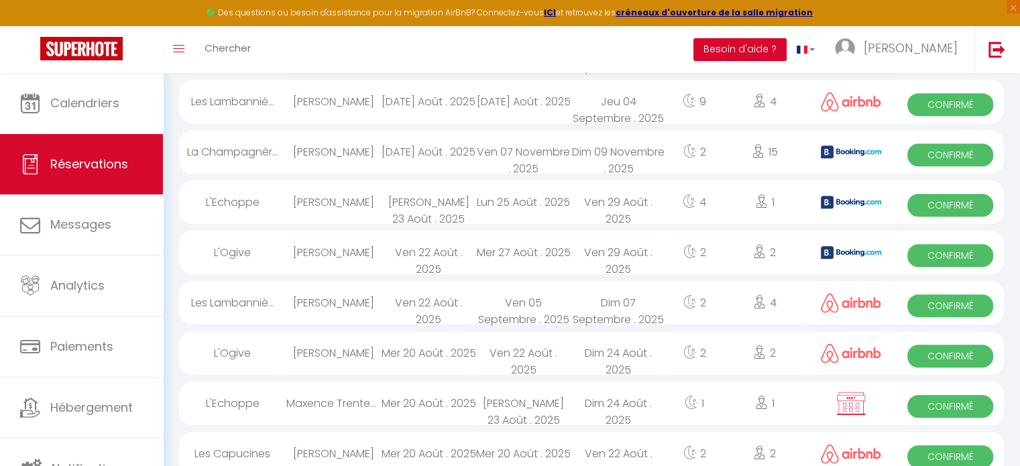
scroll to position [833, 0]
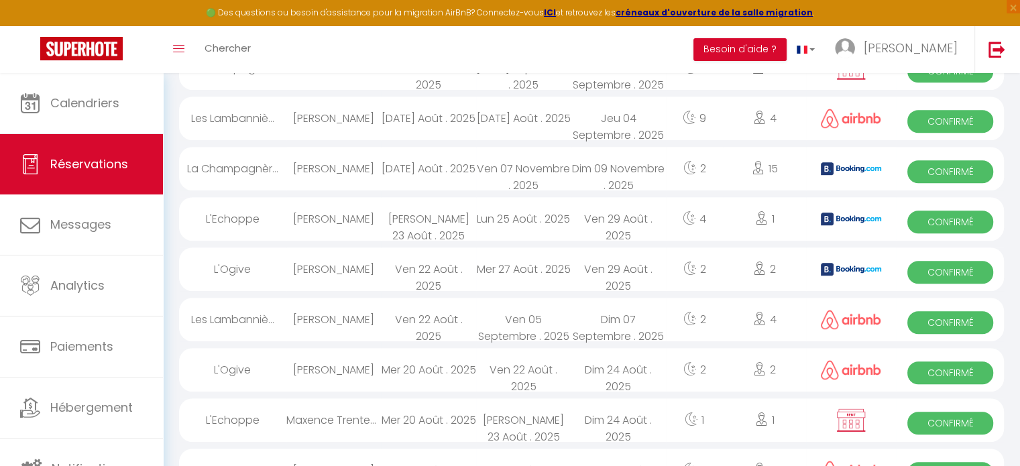
click at [429, 263] on div "Ven 22 Août . 2025" at bounding box center [428, 269] width 95 height 44
select select "OK"
select select "1"
select select "0"
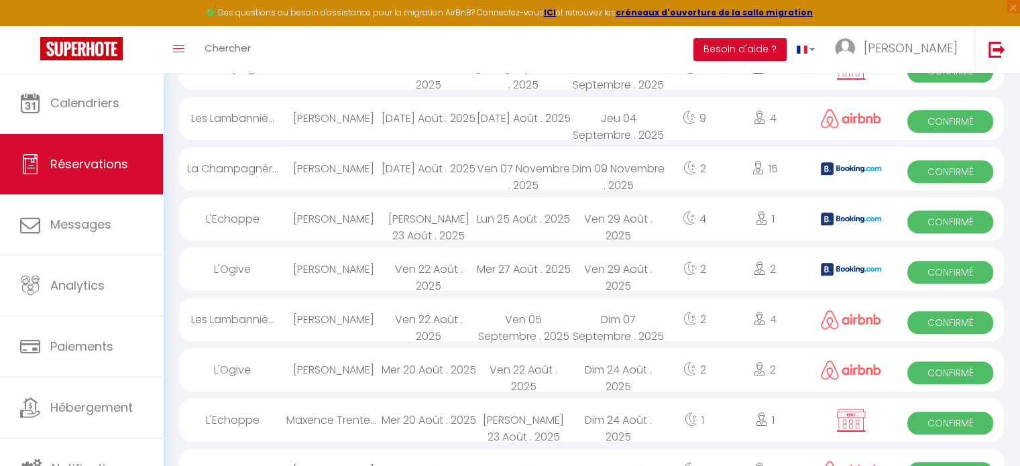
select select "1"
select select
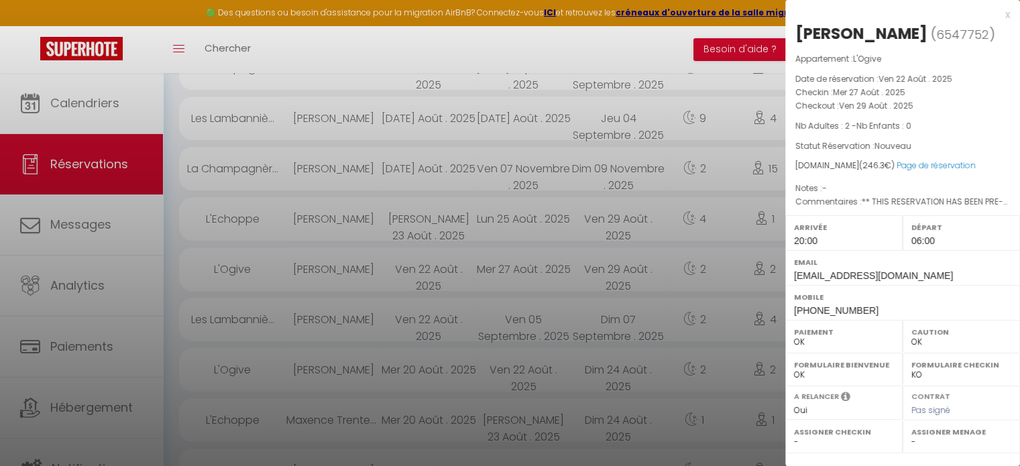
click at [997, 19] on div "x" at bounding box center [897, 15] width 225 height 16
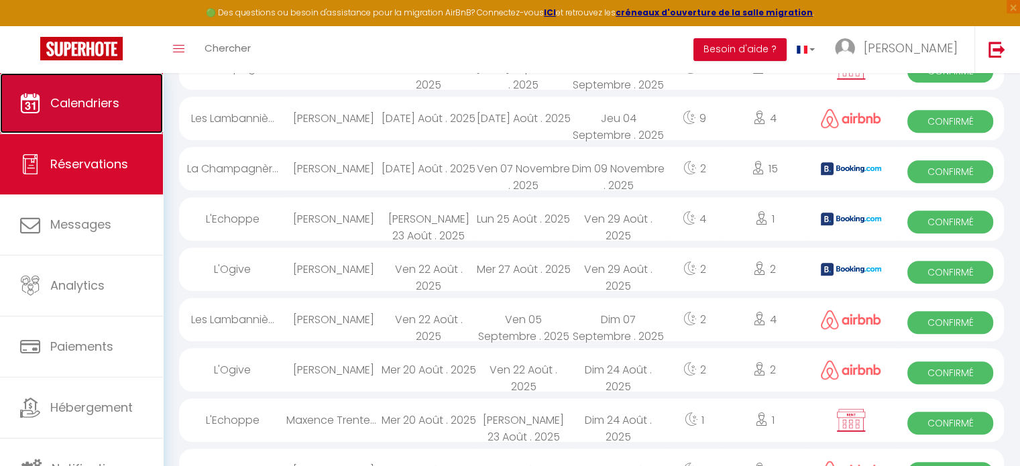
click at [78, 104] on span "Calendriers" at bounding box center [84, 103] width 69 height 17
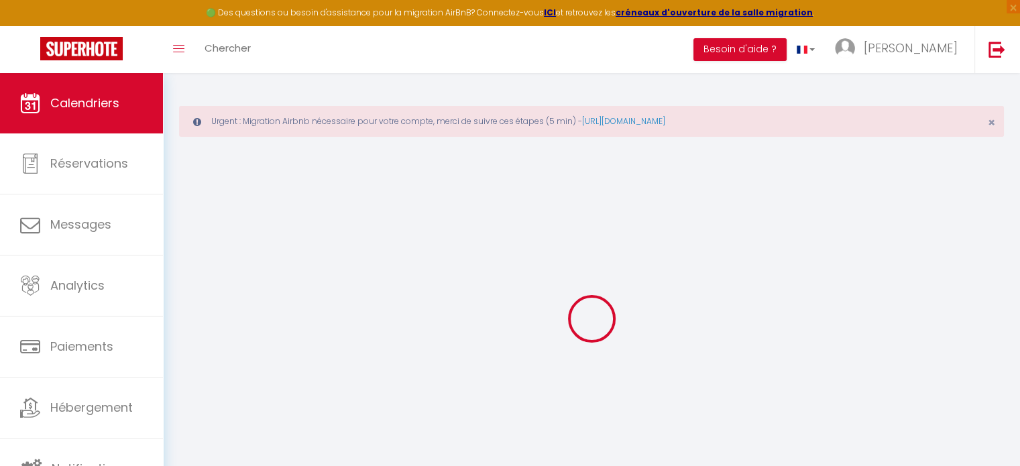
select select
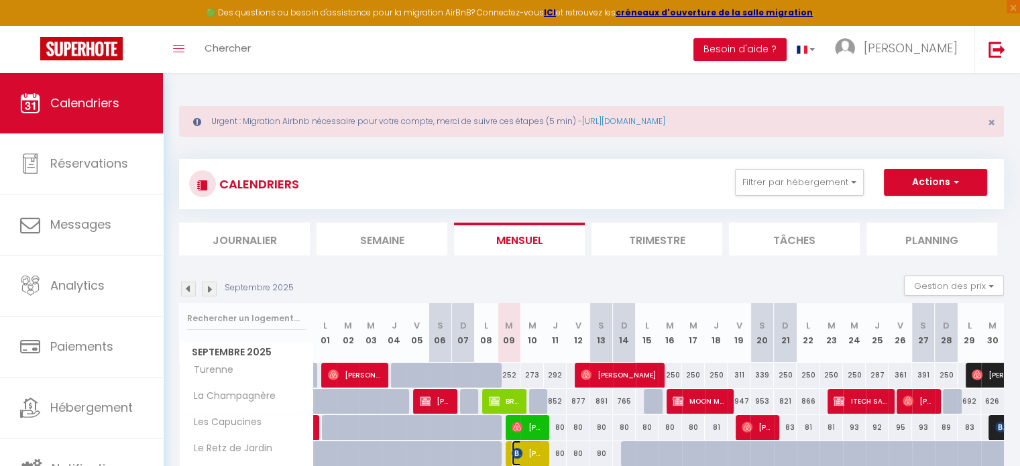
click at [524, 452] on span "Nicolas Vérité" at bounding box center [526, 452] width 30 height 25
select select "OK"
select select "KO"
select select "0"
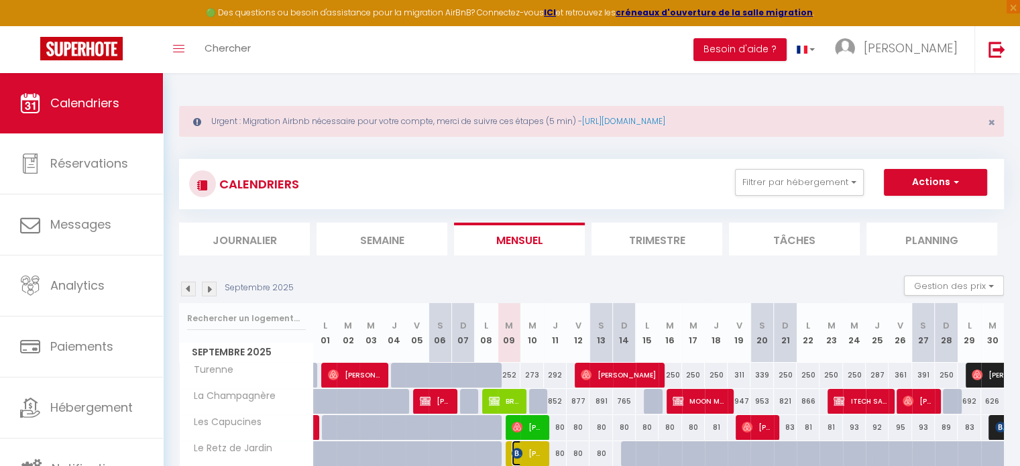
select select "1"
select select
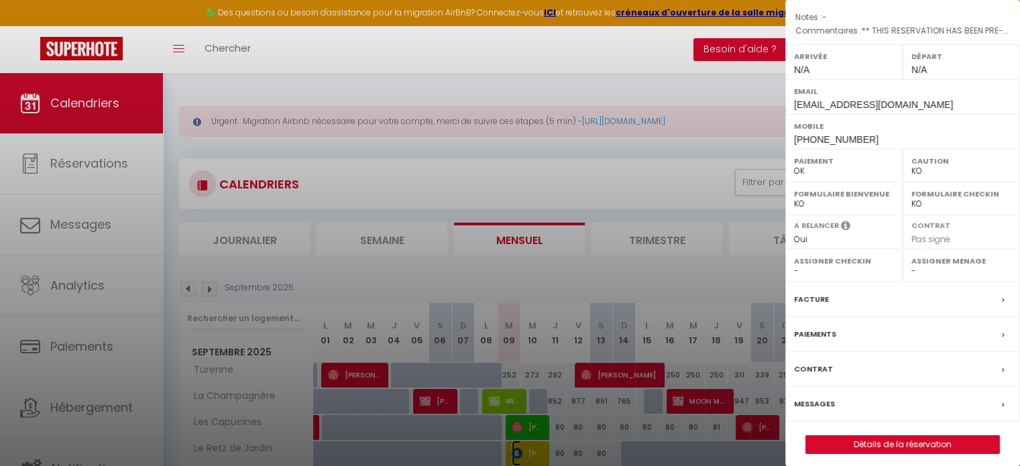
scroll to position [156, 0]
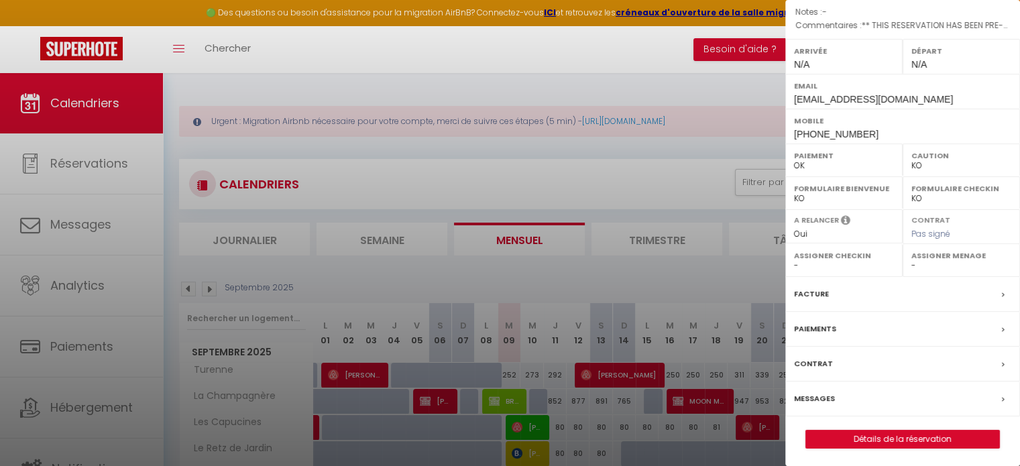
click at [526, 276] on div at bounding box center [510, 233] width 1020 height 466
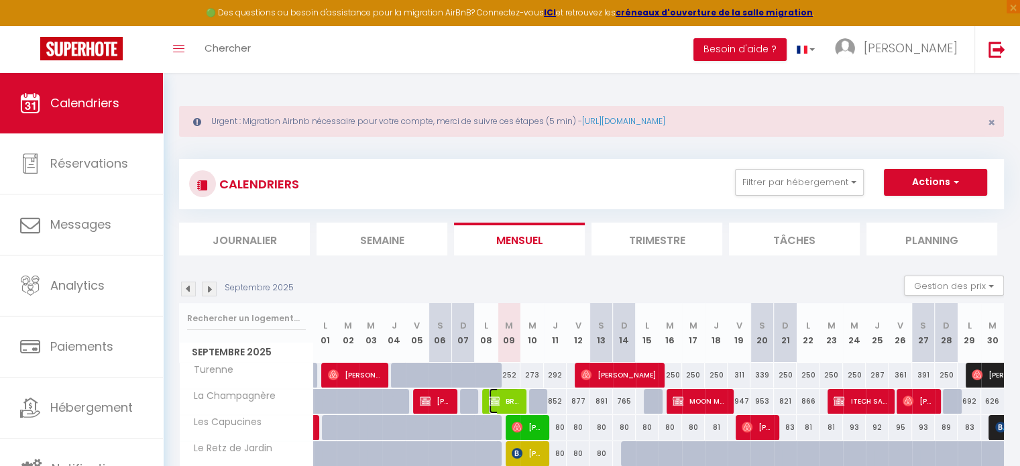
click at [497, 402] on img at bounding box center [494, 400] width 11 height 11
select select "OK"
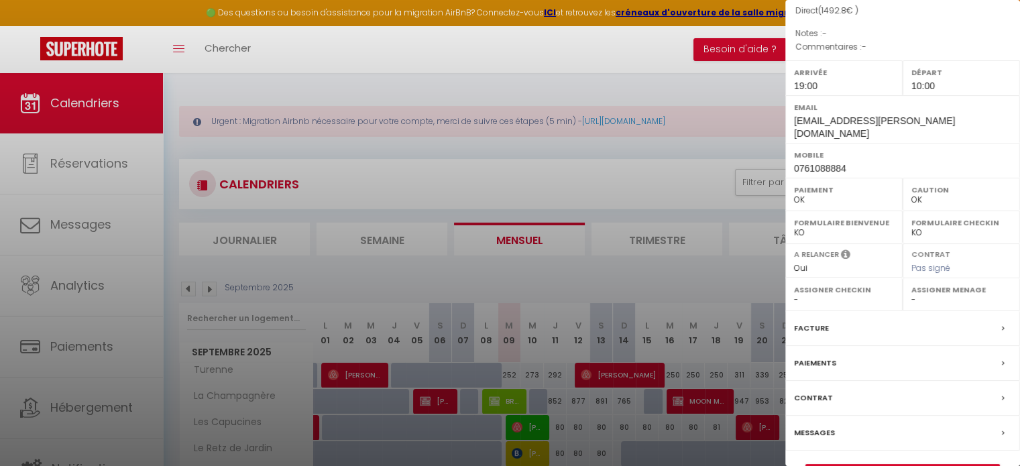
click at [611, 180] on div at bounding box center [510, 233] width 1020 height 466
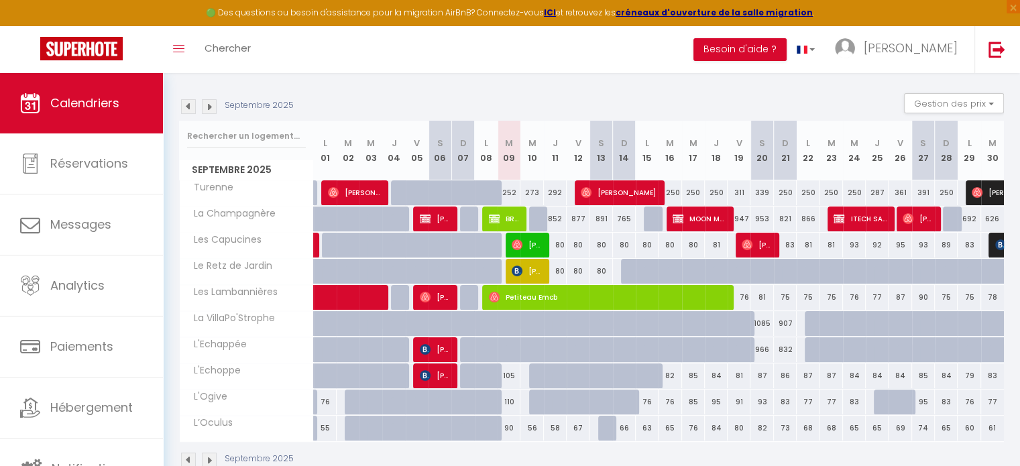
scroll to position [211, 0]
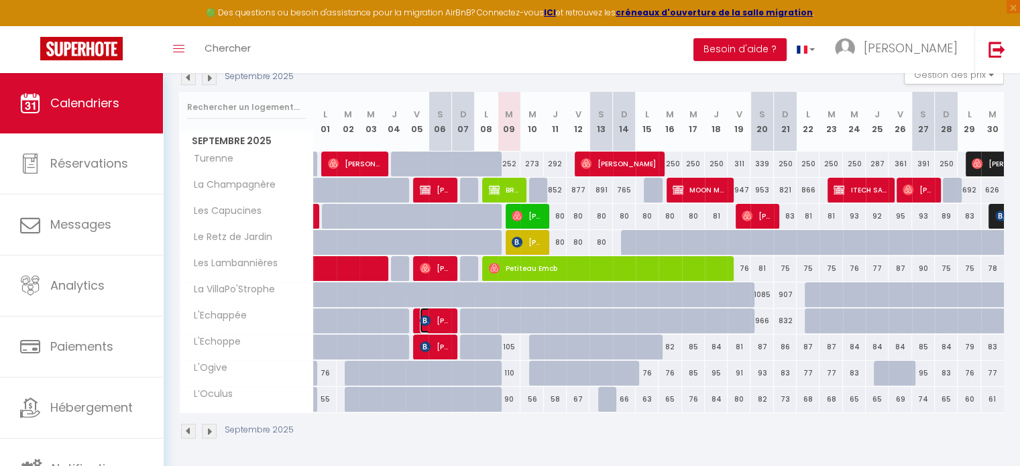
click at [424, 321] on img at bounding box center [425, 320] width 11 height 11
select select "51785"
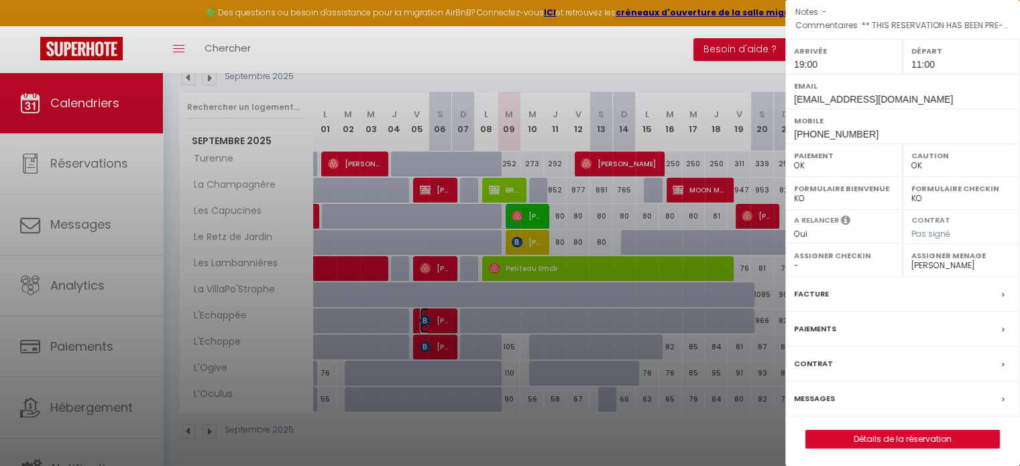
scroll to position [0, 0]
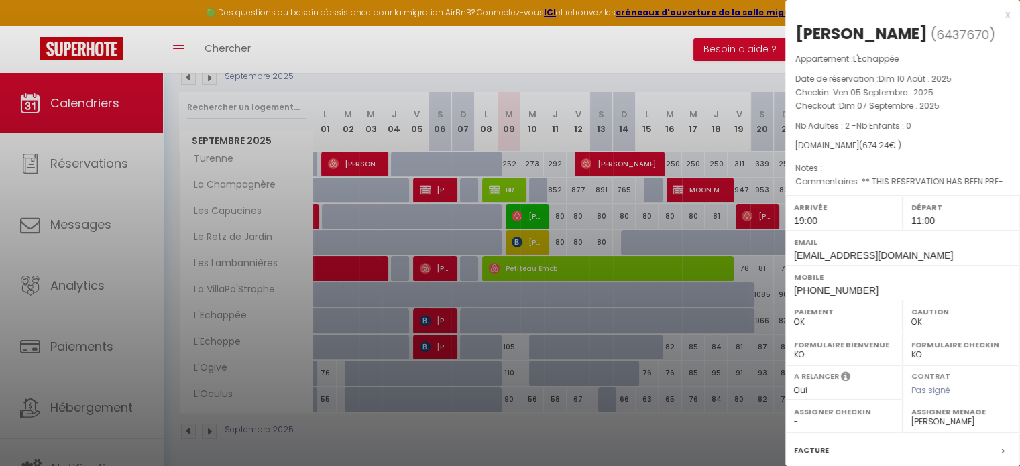
click at [469, 88] on div at bounding box center [510, 233] width 1020 height 466
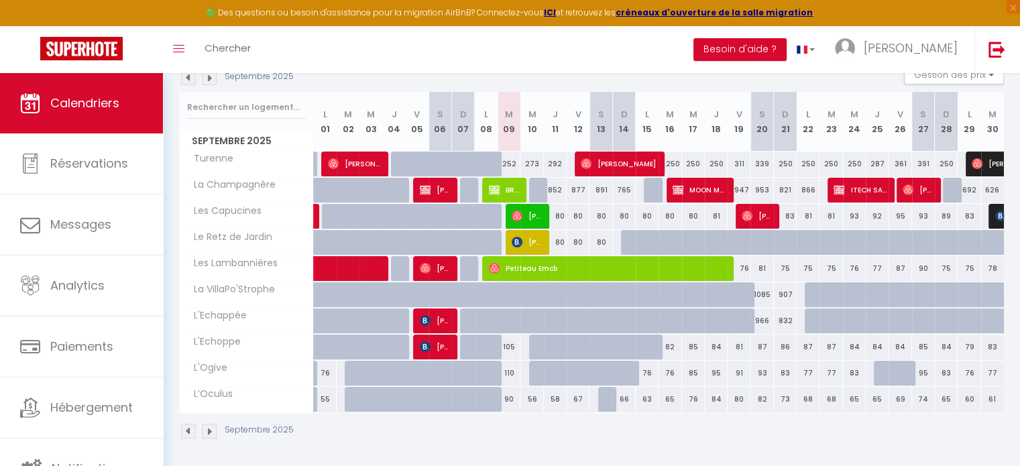
scroll to position [3, 0]
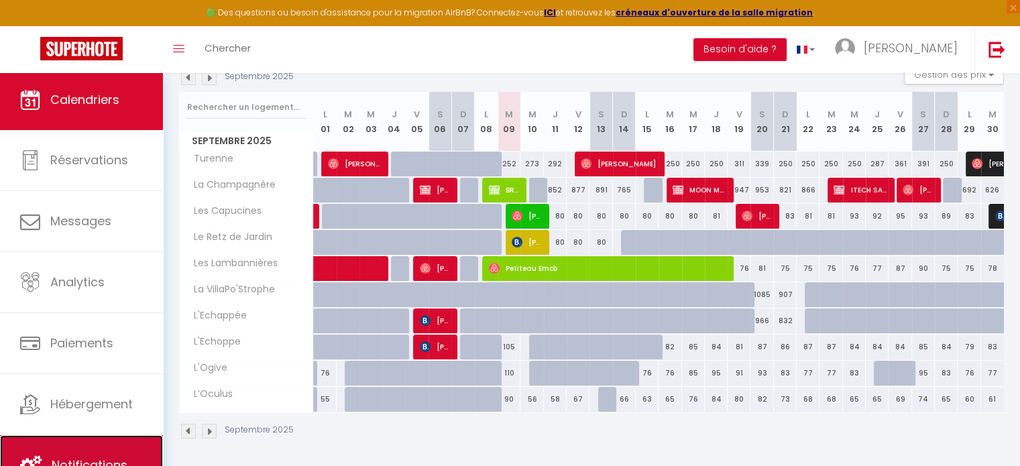
click at [80, 457] on span "Notifications" at bounding box center [90, 464] width 76 height 17
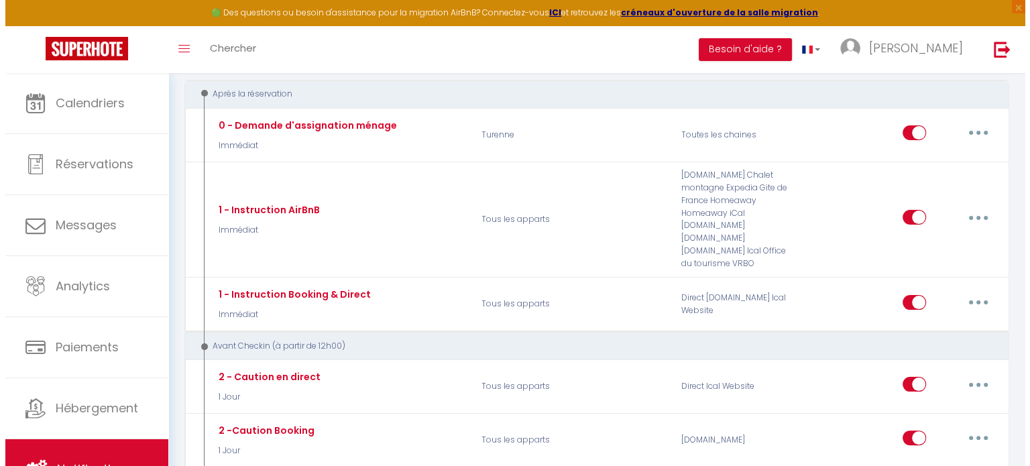
scroll to position [219, 0]
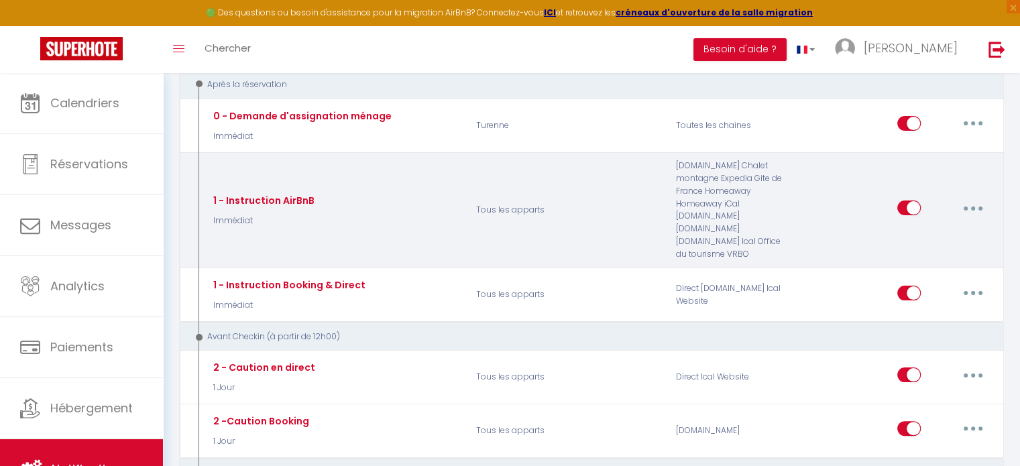
click at [975, 197] on button "button" at bounding box center [973, 207] width 38 height 21
click at [897, 228] on link "Editer" at bounding box center [937, 238] width 99 height 23
type input "1 - Instruction AirBnB"
select select "Immédiat"
select select "if_booking_is_paid"
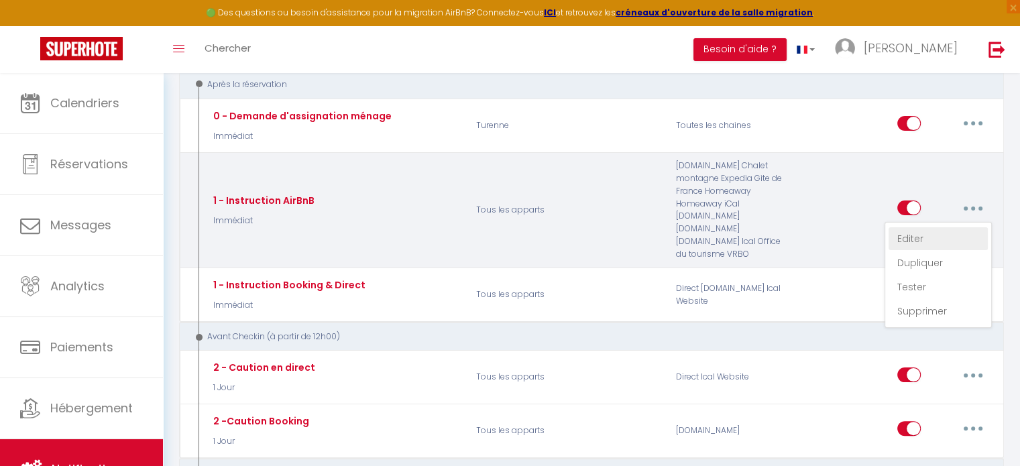
checkbox input "true"
checkbox input "false"
radio input "true"
type input "Confirmation de votre réservation - [BOOKING:ID] - [GUEST:FIRST_NAME] [GUEST:LA…"
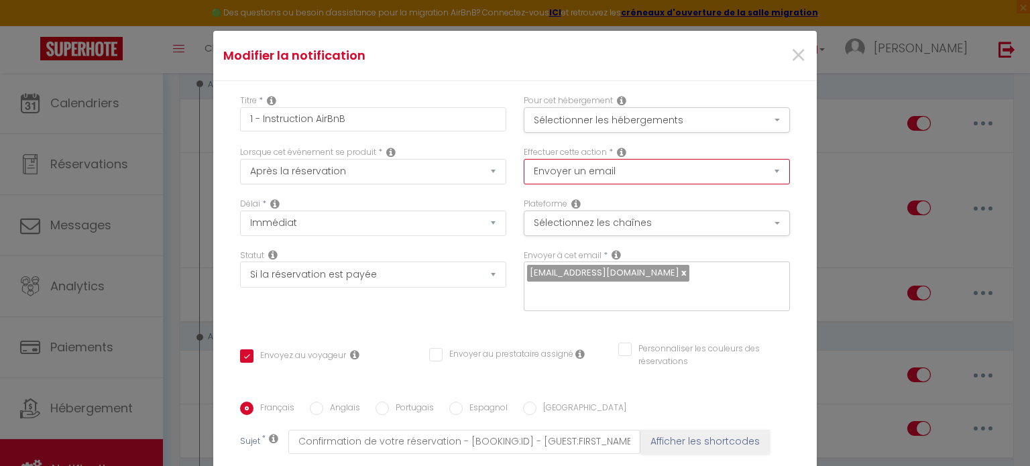
click at [764, 173] on select "Envoyer un email Envoyer un SMS Envoyer une notification push" at bounding box center [657, 171] width 266 height 25
click at [788, 145] on div "Titre * 1 - Instruction AirBnB Pour cet hébergement Sélectionner les hébergemen…" at bounding box center [514, 401] width 603 height 641
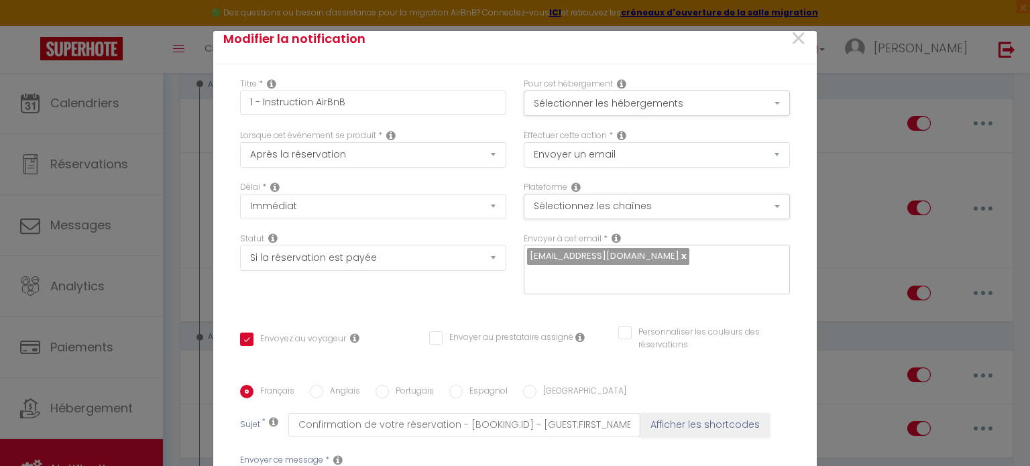
scroll to position [0, 0]
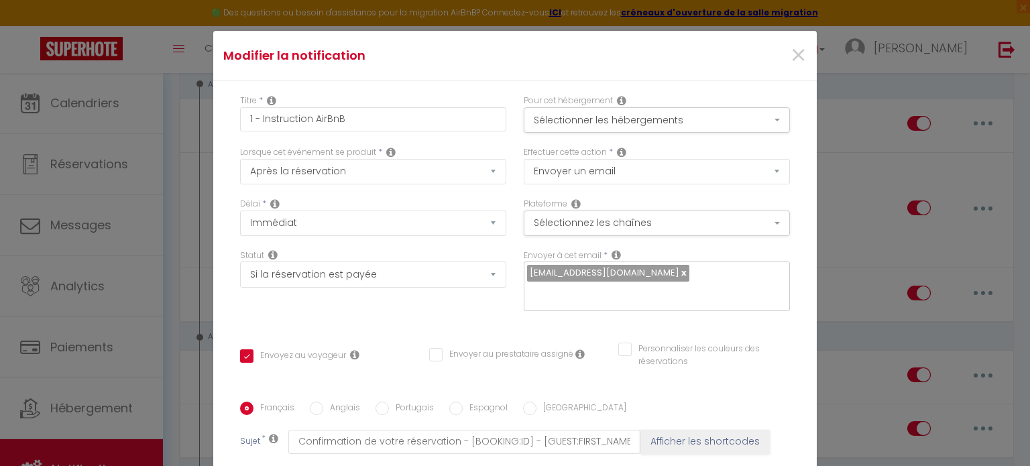
click at [650, 141] on div "Pour cet hébergement Sélectionner les hébergements Tous les apparts Autres Ture…" at bounding box center [657, 121] width 284 height 52
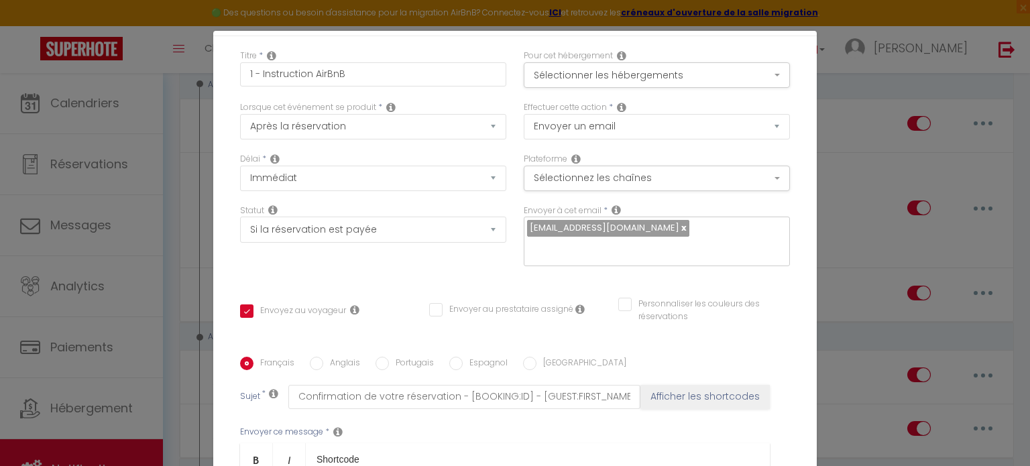
scroll to position [46, 0]
click at [487, 225] on select "Aucun Si la réservation est payée Si réservation non payée Si la caution a été …" at bounding box center [373, 228] width 266 height 25
click at [524, 281] on div "Titre * 1 - Instruction AirBnB Pour cet hébergement Sélectionner les hébergemen…" at bounding box center [514, 356] width 603 height 641
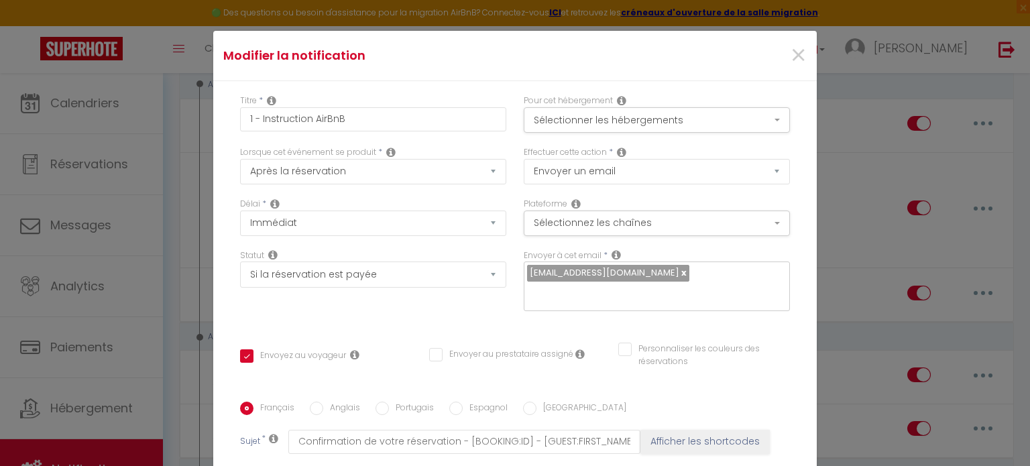
click at [395, 304] on div "Statut Aucun Si la réservation est payée Si réservation non payée Si la caution…" at bounding box center [373, 287] width 284 height 76
click at [479, 275] on select "Aucun Si la réservation est payée Si réservation non payée Si la caution a été …" at bounding box center [373, 273] width 266 height 25
click at [496, 75] on div "Modifier la notification ×" at bounding box center [514, 56] width 603 height 50
click at [353, 311] on div "Statut Aucun Si la réservation est payée Si réservation non payée Si la caution…" at bounding box center [373, 287] width 284 height 76
click at [790, 47] on span "×" at bounding box center [798, 56] width 17 height 40
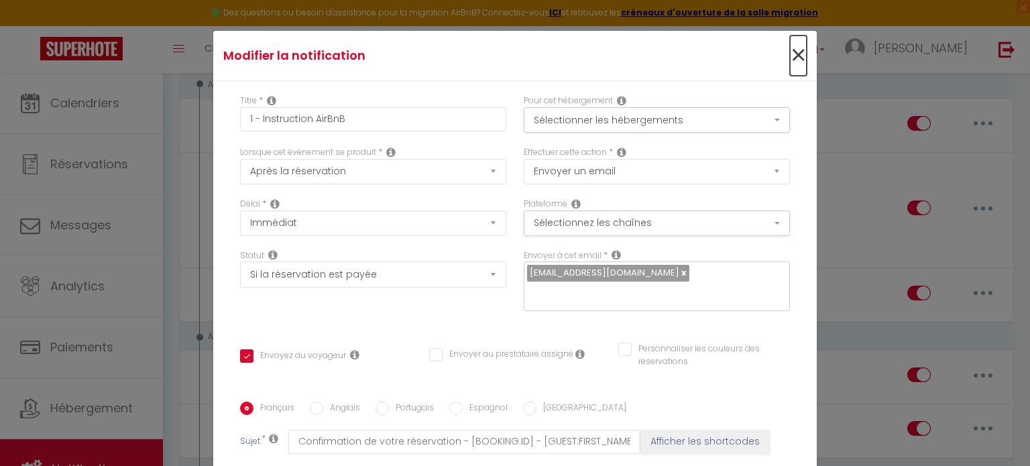
type input "1 - Instruction AirBnB"
checkbox input "true"
checkbox input "false"
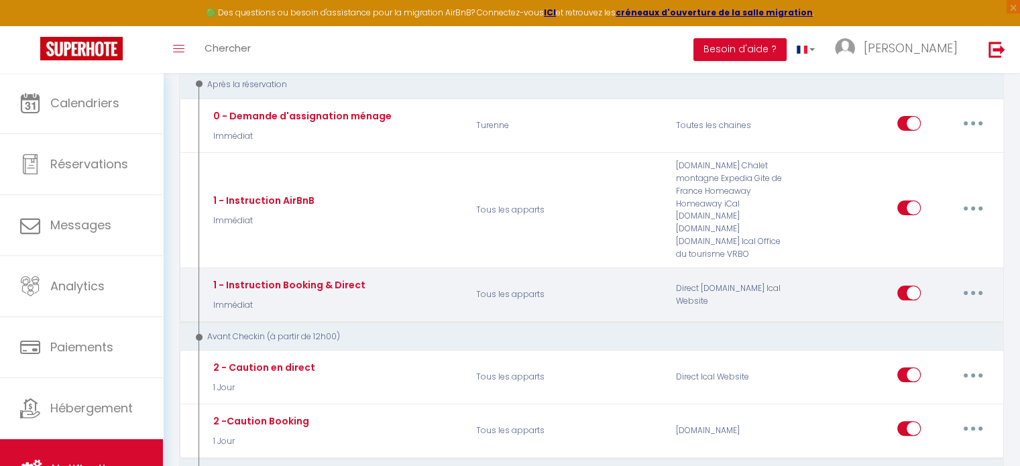
click at [981, 282] on button "button" at bounding box center [973, 292] width 38 height 21
click at [936, 312] on link "Editer" at bounding box center [937, 323] width 99 height 23
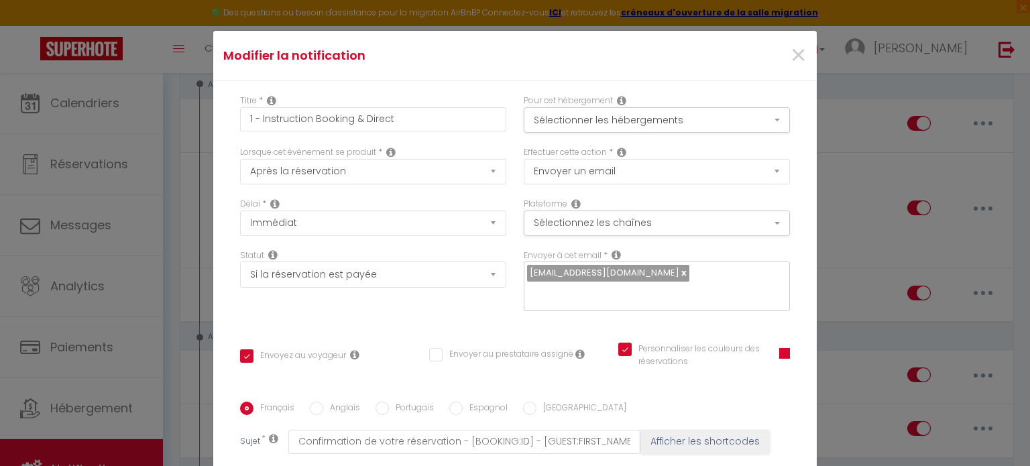
click at [386, 330] on div "Titre * 1 - Instruction Booking & Direct Pour cet hébergement Sélectionner les …" at bounding box center [514, 401] width 603 height 641
click at [707, 222] on button "Sélectionnez les chaînes" at bounding box center [657, 222] width 266 height 25
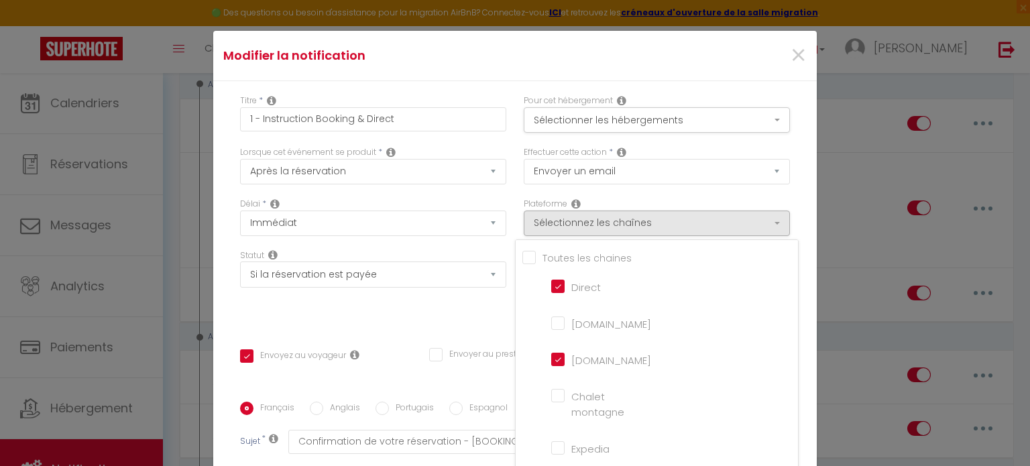
click at [717, 68] on div "×" at bounding box center [715, 55] width 200 height 29
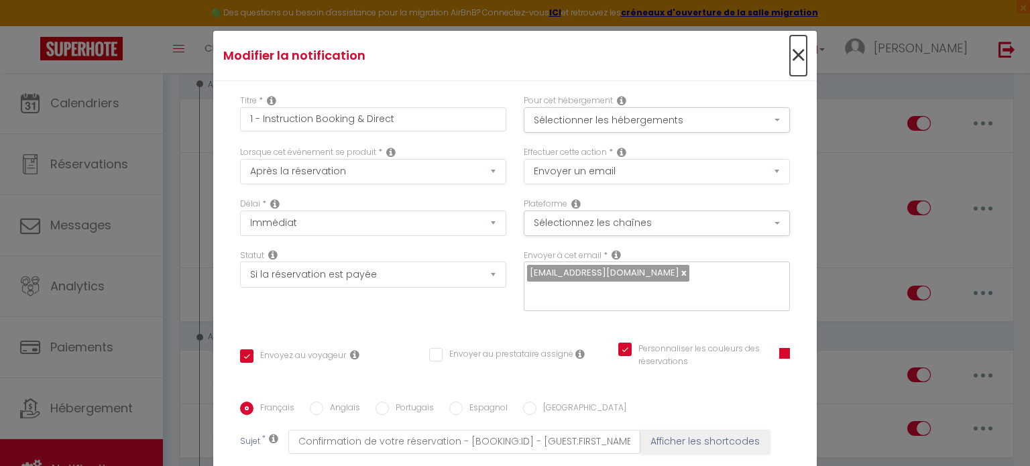
click at [790, 55] on span "×" at bounding box center [798, 56] width 17 height 40
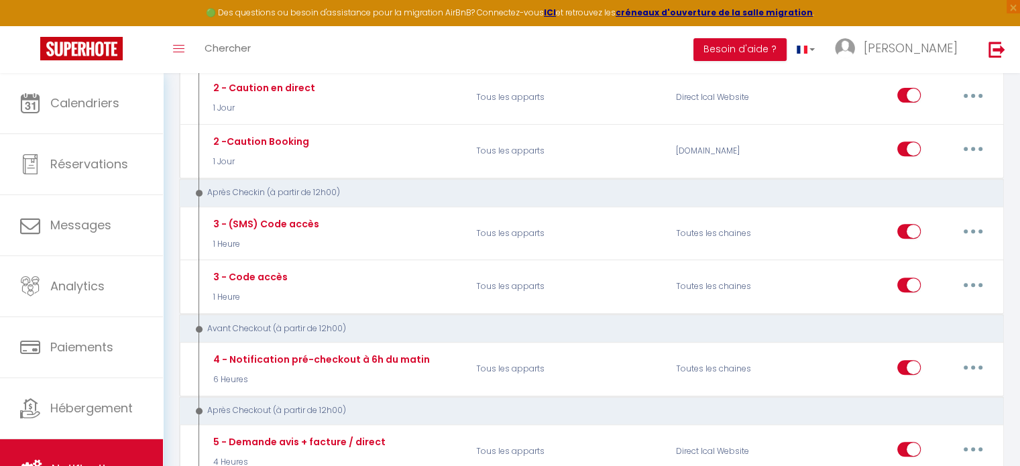
scroll to position [542, 0]
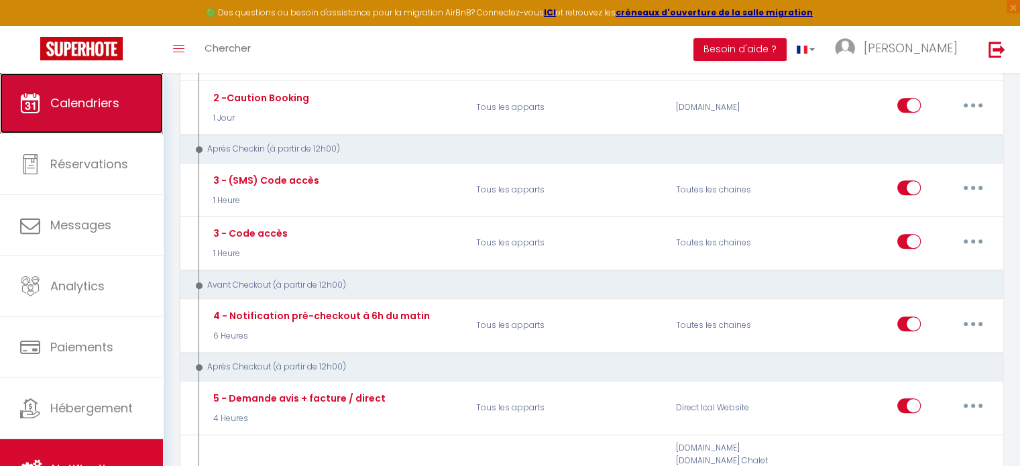
click at [93, 93] on link "Calendriers" at bounding box center [81, 103] width 163 height 60
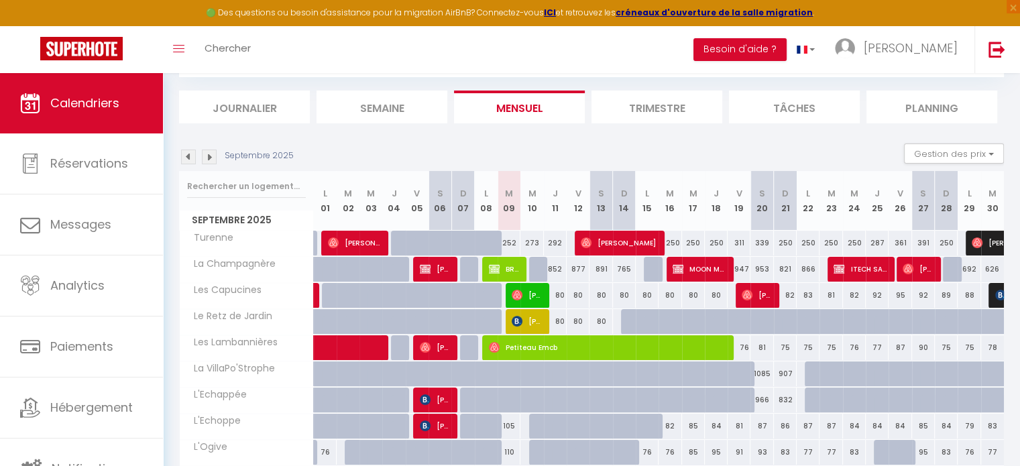
scroll to position [139, 0]
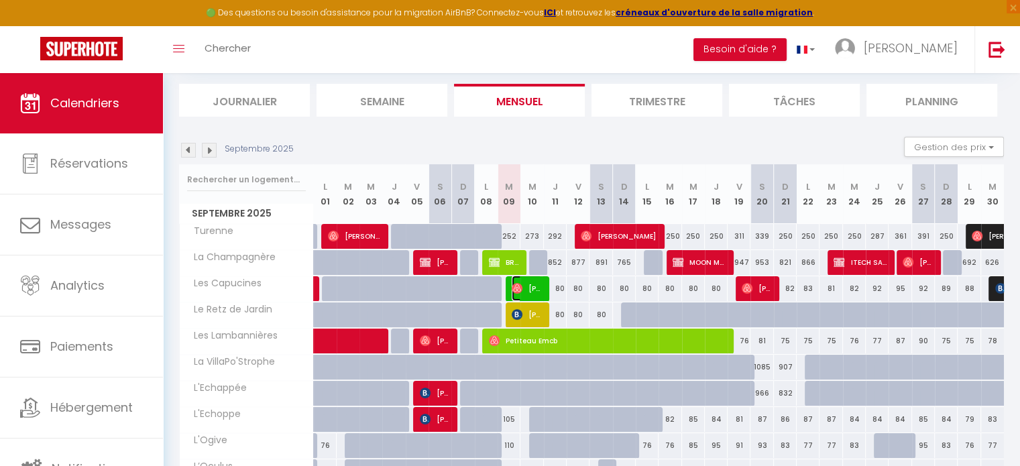
click at [521, 291] on img at bounding box center [516, 288] width 11 height 11
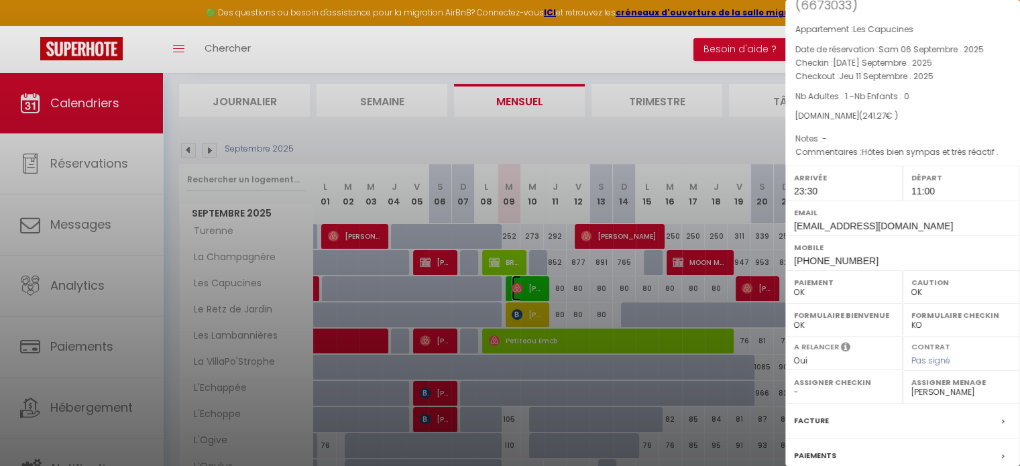
scroll to position [49, 0]
drag, startPoint x: 936, startPoint y: 308, endPoint x: 910, endPoint y: 308, distance: 25.5
click at [911, 321] on select "OK KO" at bounding box center [961, 327] width 100 height 12
click at [933, 310] on label "Formulaire Checkin" at bounding box center [961, 316] width 100 height 13
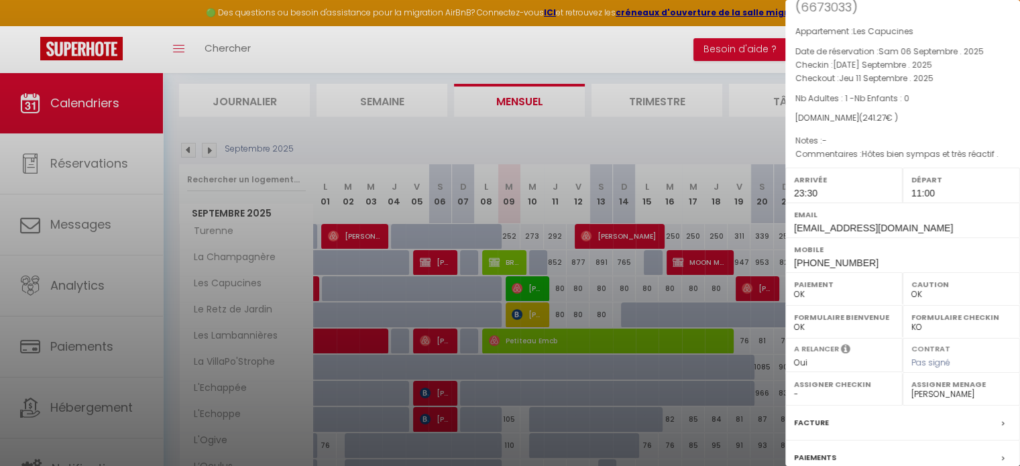
click at [807, 321] on select "OK KO" at bounding box center [844, 327] width 100 height 12
click at [958, 310] on label "Formulaire Checkin" at bounding box center [961, 316] width 100 height 13
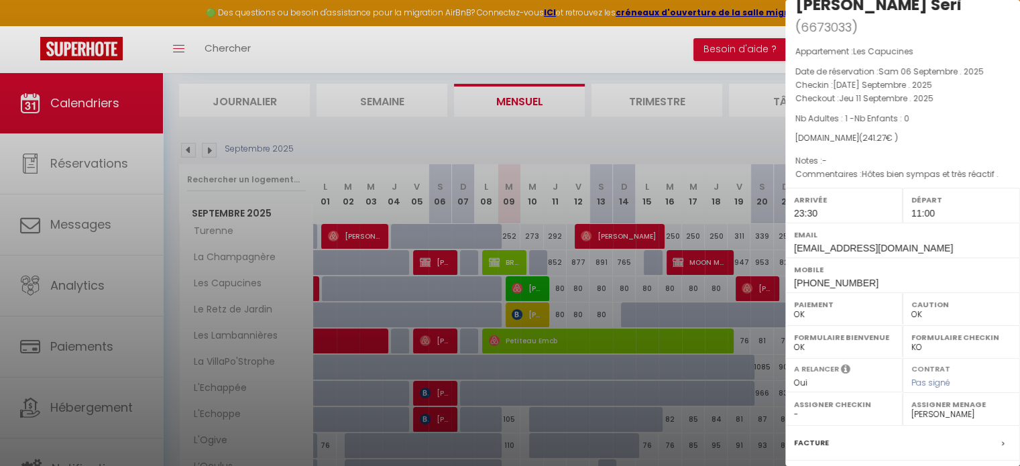
scroll to position [28, 0]
click at [532, 310] on div at bounding box center [510, 233] width 1020 height 466
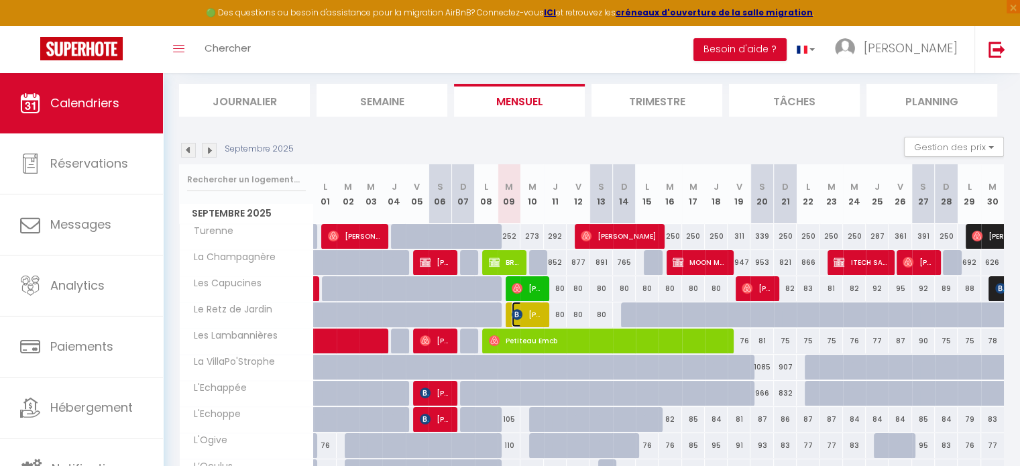
click at [532, 310] on span "Nicolas Vérité" at bounding box center [526, 314] width 30 height 25
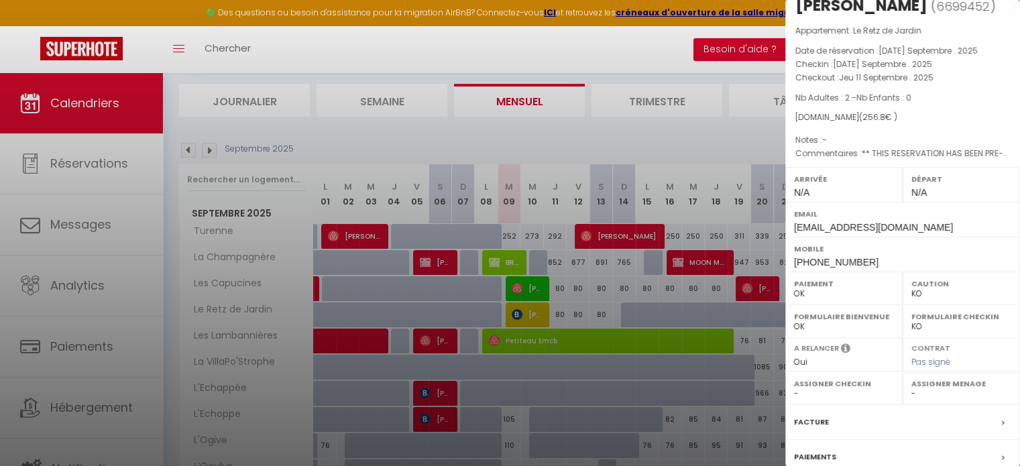
drag, startPoint x: 807, startPoint y: 321, endPoint x: 794, endPoint y: 322, distance: 13.5
click at [794, 322] on select "OK KO" at bounding box center [844, 326] width 100 height 12
click at [683, 134] on div at bounding box center [510, 233] width 1020 height 466
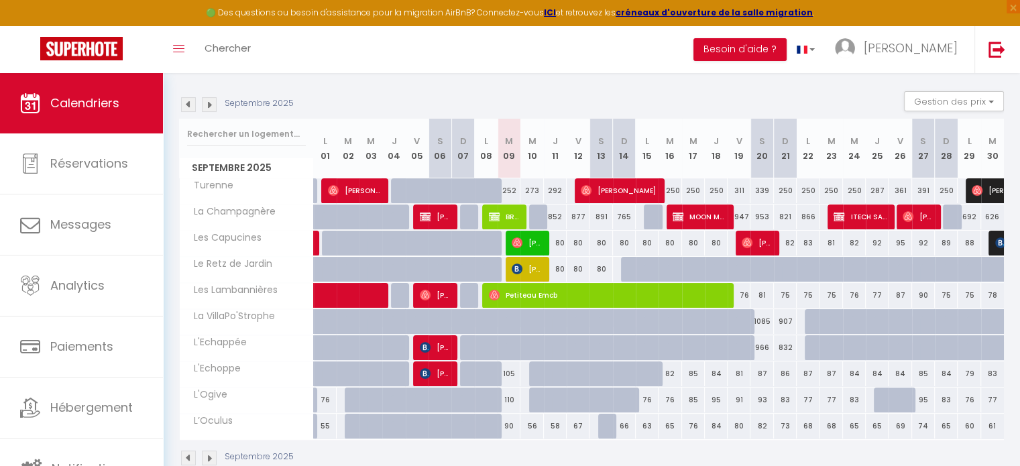
scroll to position [211, 0]
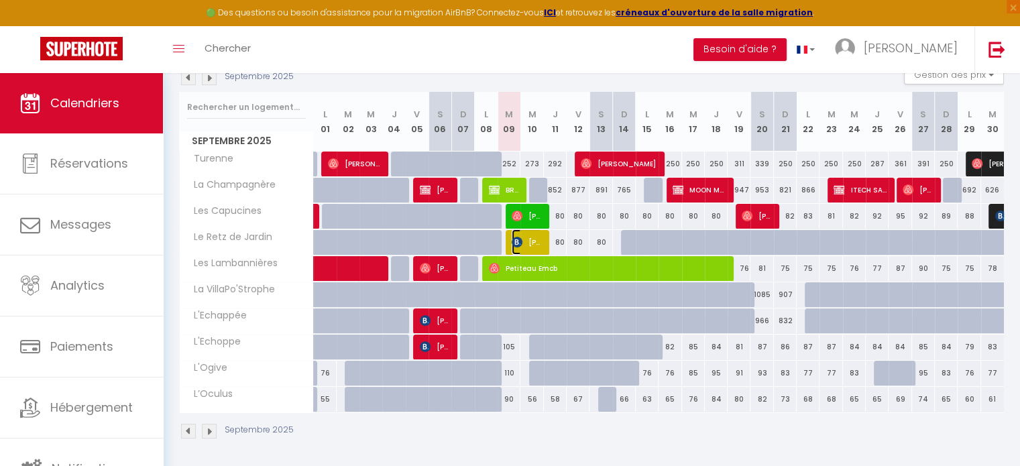
click at [519, 246] on span "Nicolas Vérité" at bounding box center [526, 241] width 30 height 25
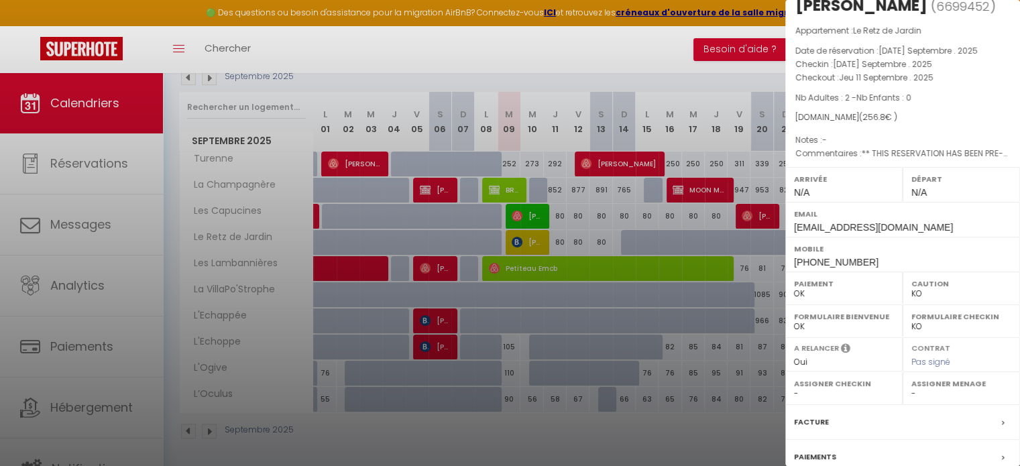
click at [563, 58] on div at bounding box center [510, 233] width 1020 height 466
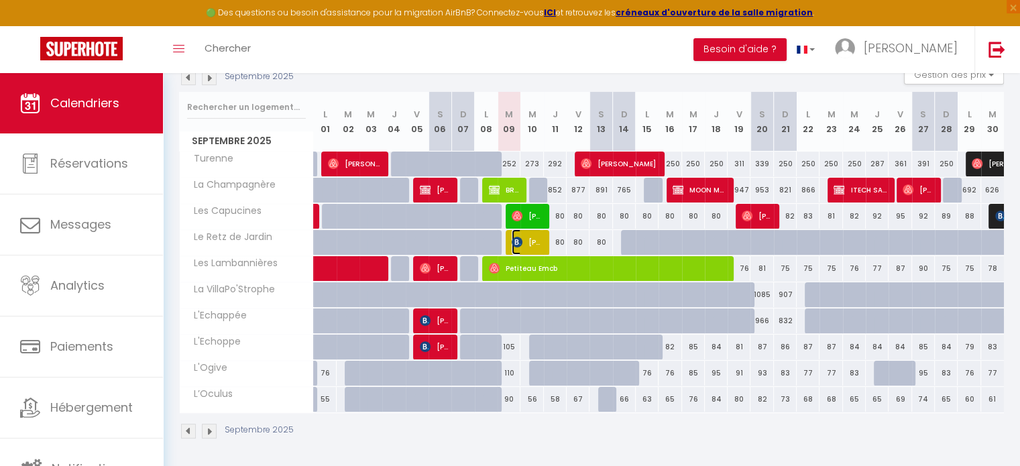
click at [531, 240] on span "Nicolas Vérité" at bounding box center [526, 241] width 30 height 25
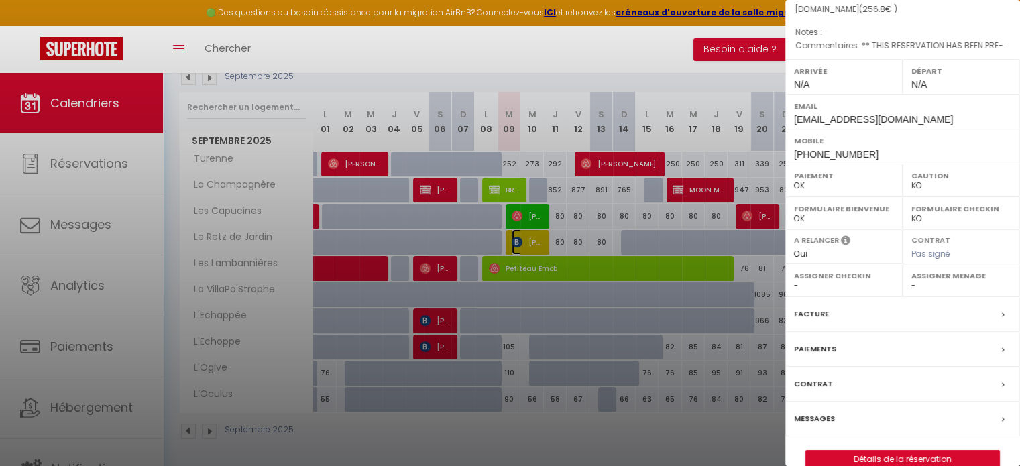
scroll to position [156, 0]
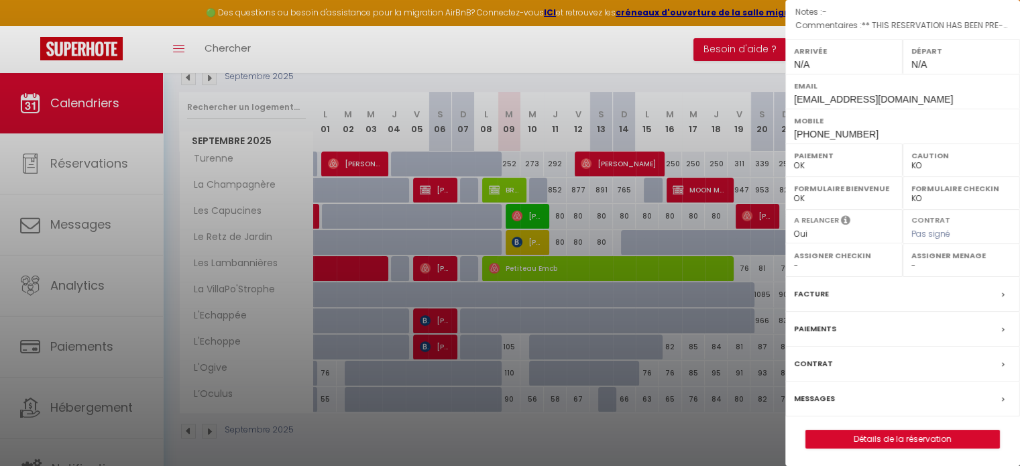
click at [932, 395] on div "Messages" at bounding box center [902, 398] width 235 height 35
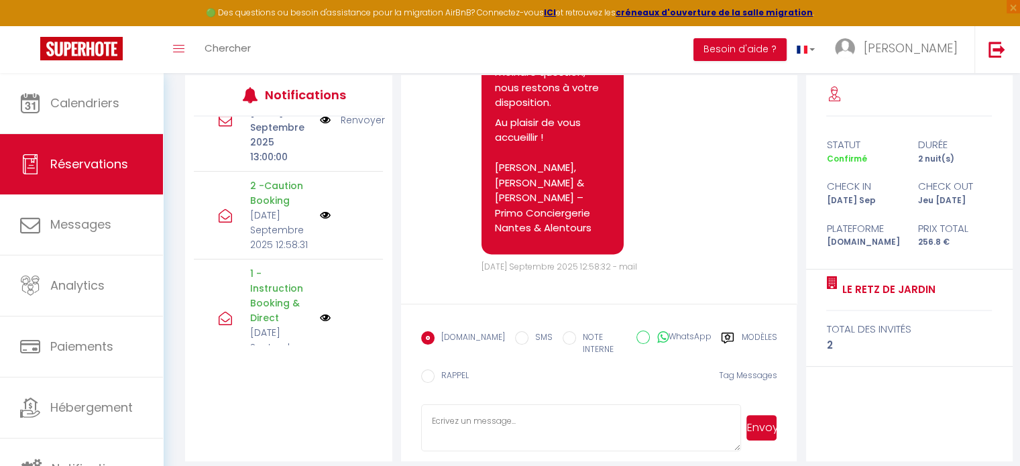
scroll to position [606, 0]
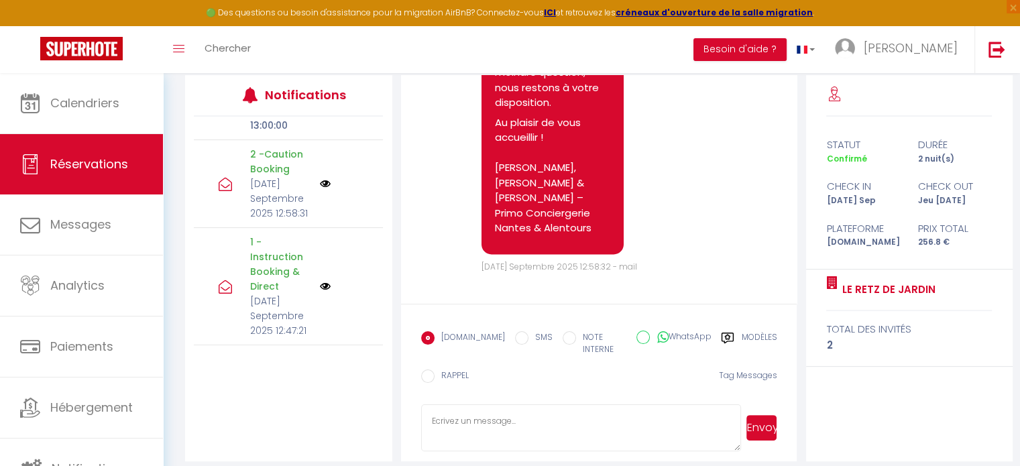
click at [273, 316] on p "Mar 09 Septembre 2025 12:47:21" at bounding box center [280, 316] width 61 height 44
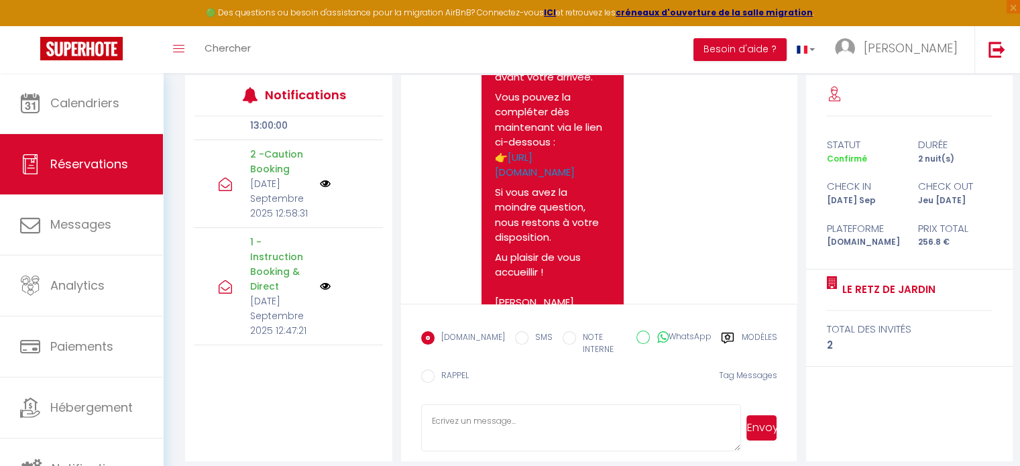
scroll to position [2138, 0]
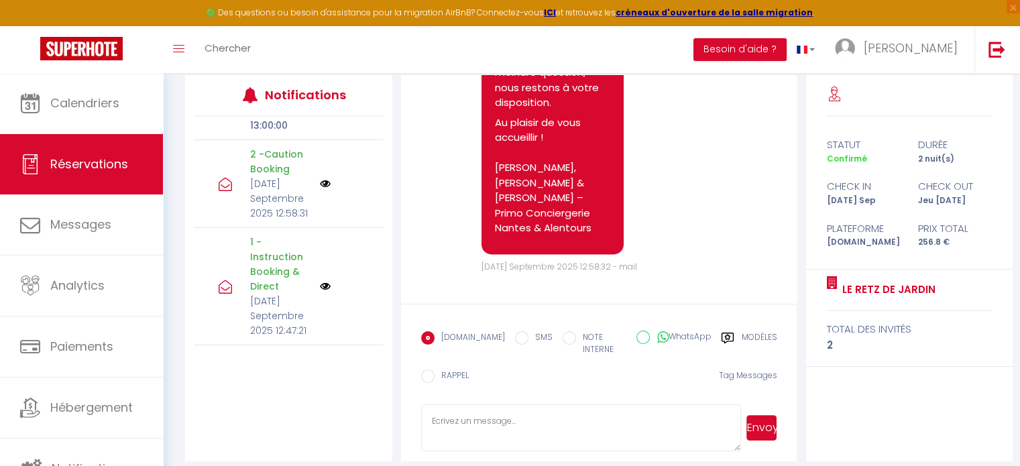
click at [262, 180] on p "Mar 09 Septembre 2025 12:58:31" at bounding box center [280, 198] width 61 height 44
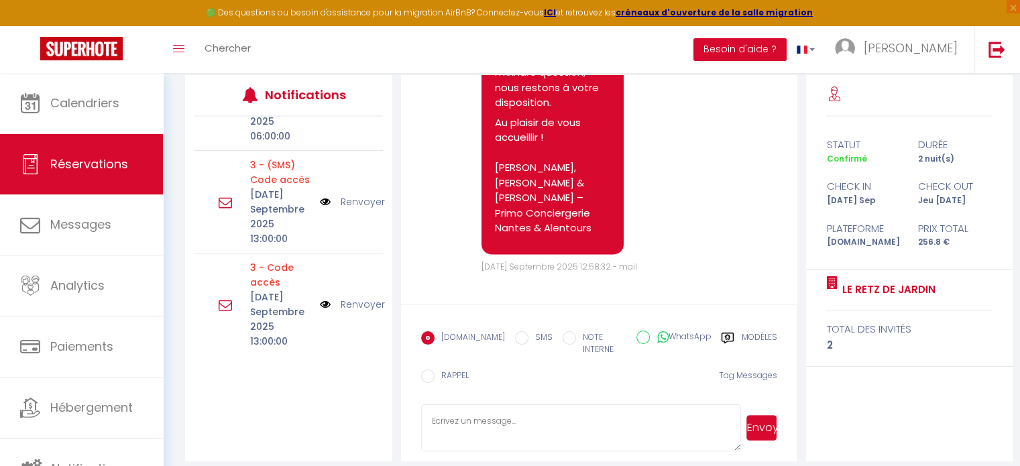
scroll to position [465, 0]
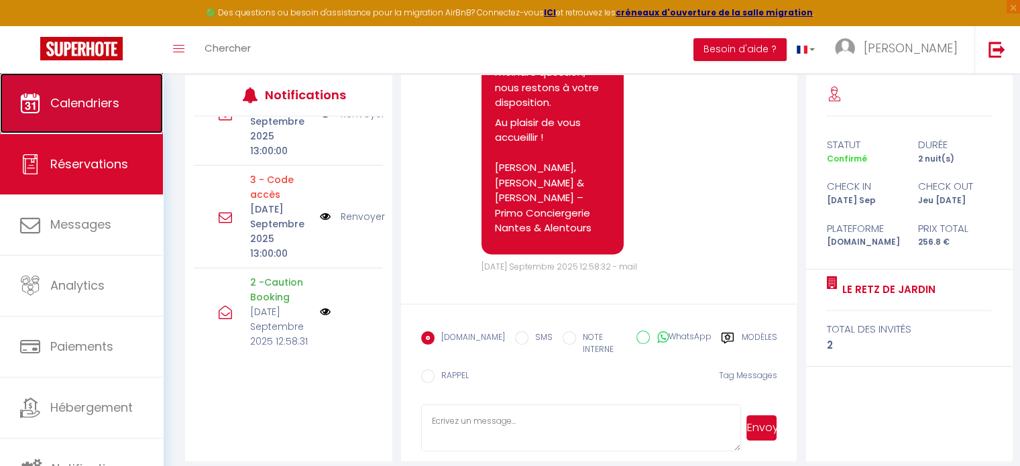
click at [83, 109] on span "Calendriers" at bounding box center [84, 103] width 69 height 17
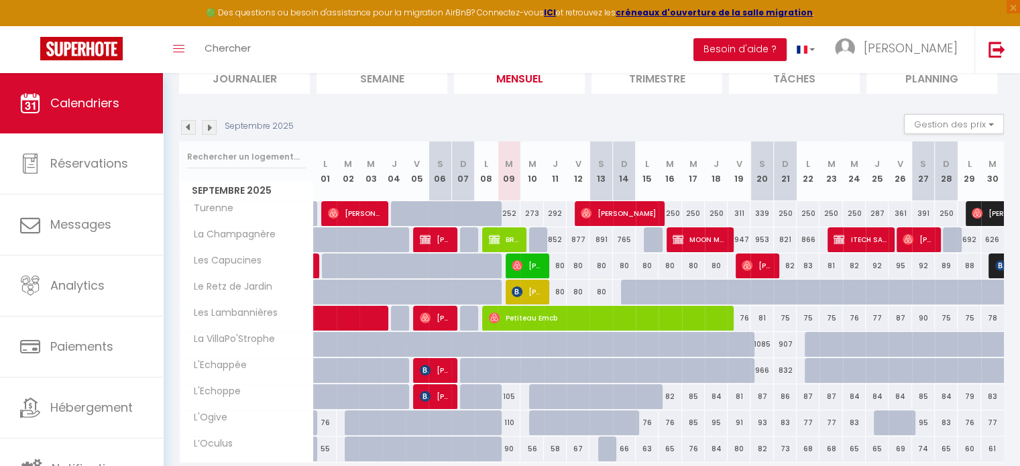
scroll to position [102, 0]
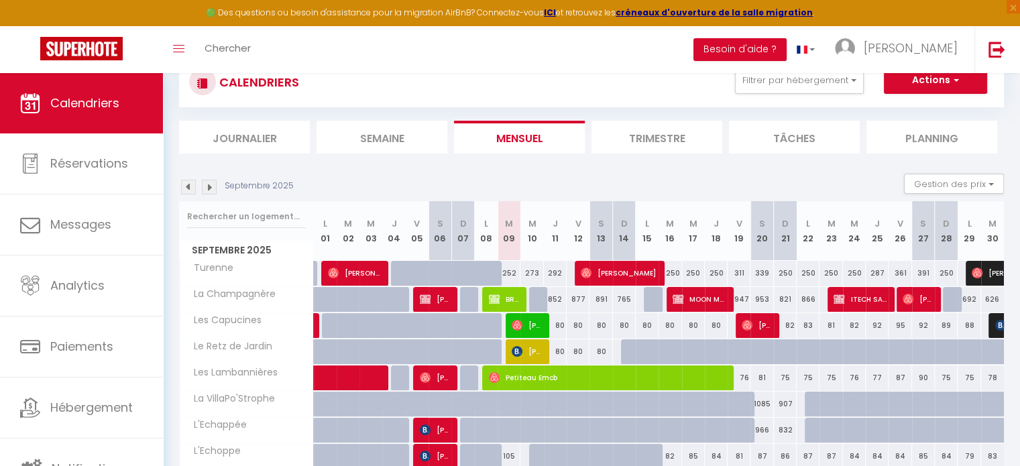
click at [210, 189] on img at bounding box center [209, 187] width 15 height 15
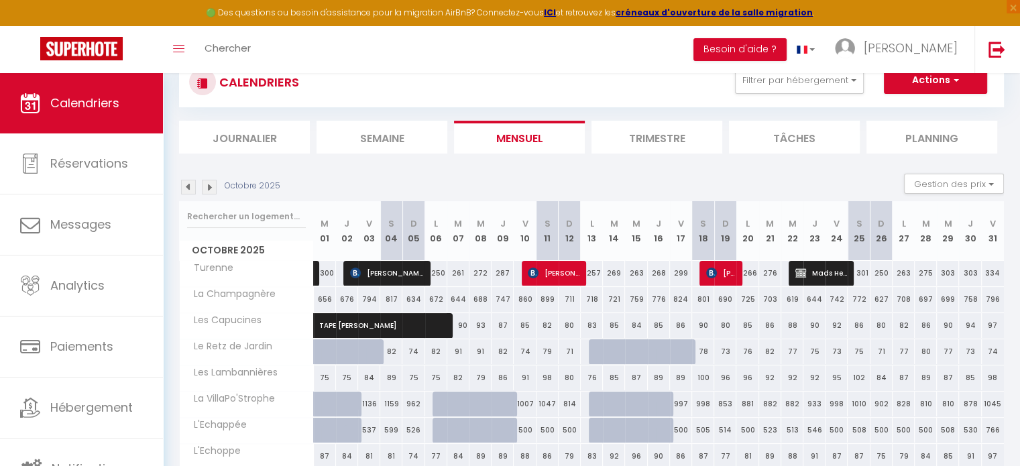
click at [210, 189] on img at bounding box center [209, 187] width 15 height 15
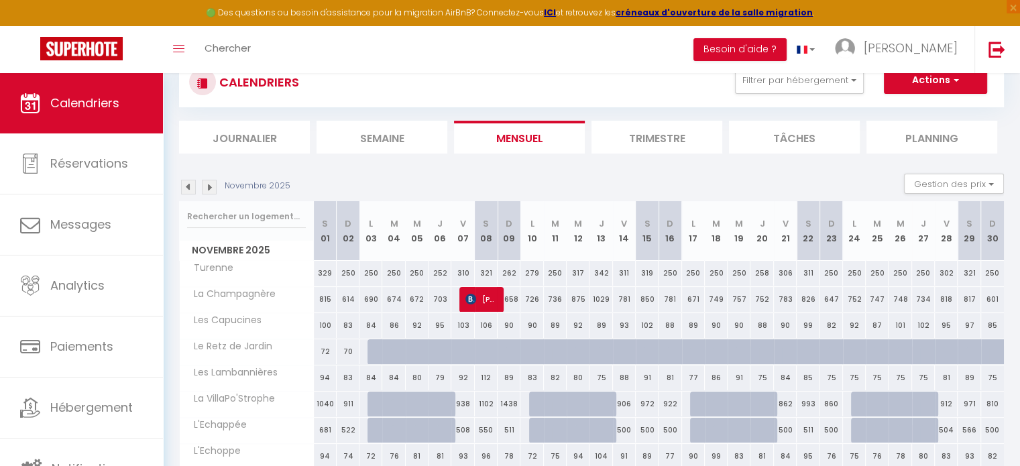
click at [210, 189] on img at bounding box center [209, 187] width 15 height 15
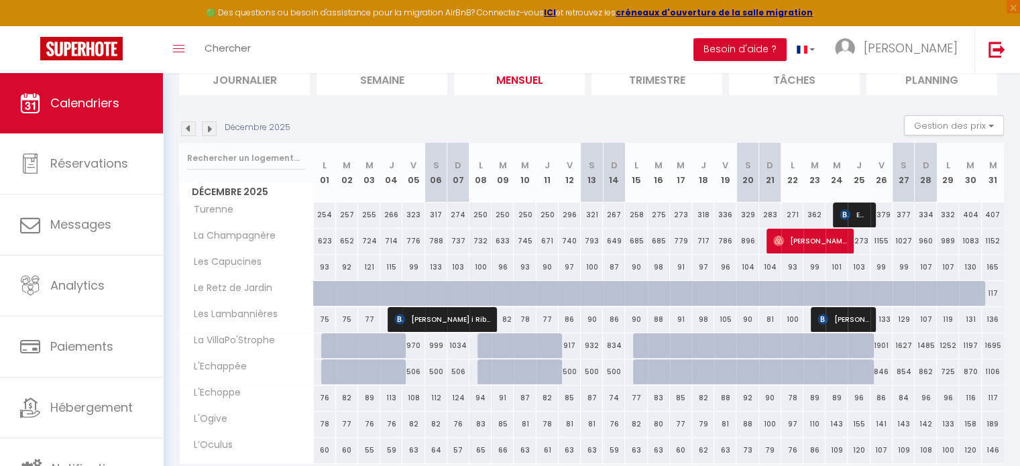
scroll to position [162, 0]
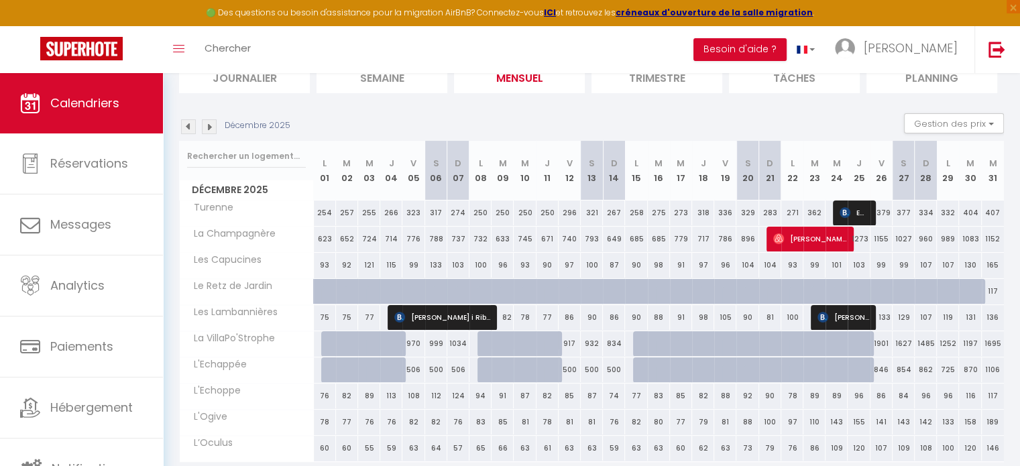
click at [182, 131] on img at bounding box center [188, 126] width 15 height 15
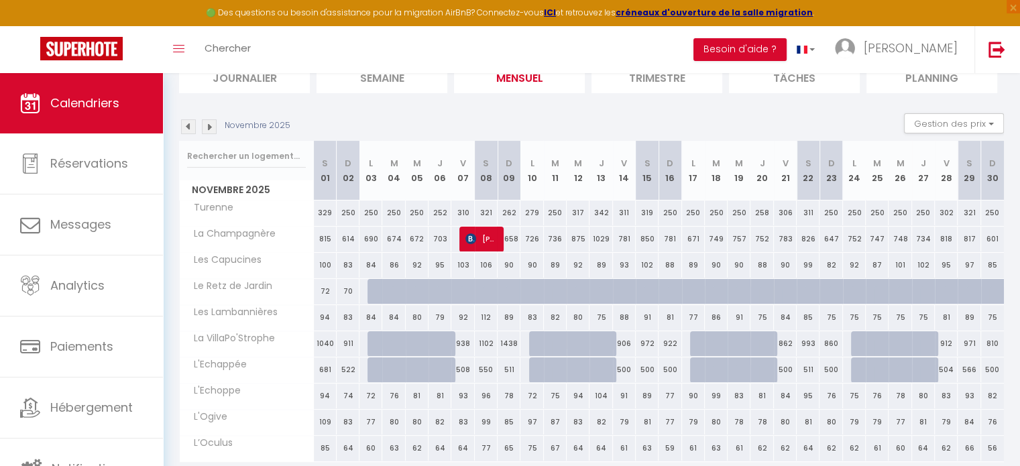
click at [182, 131] on img at bounding box center [188, 126] width 15 height 15
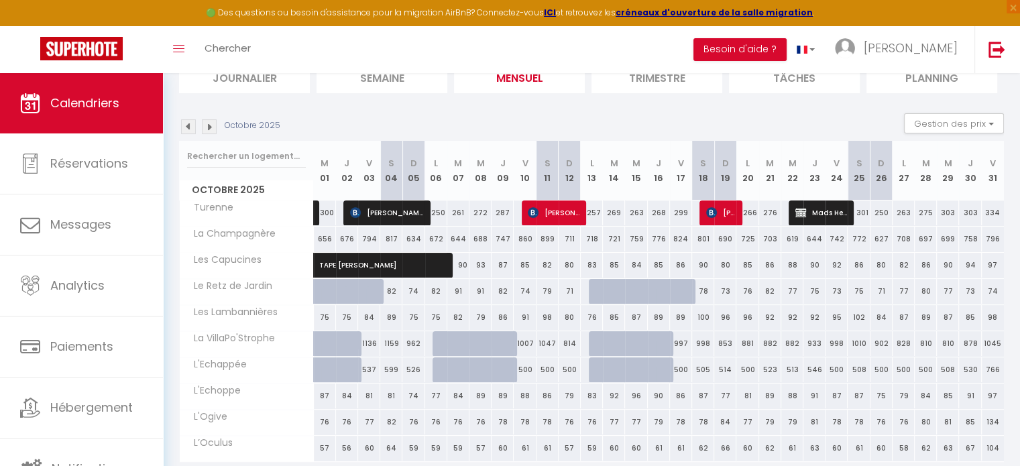
click at [185, 128] on img at bounding box center [188, 126] width 15 height 15
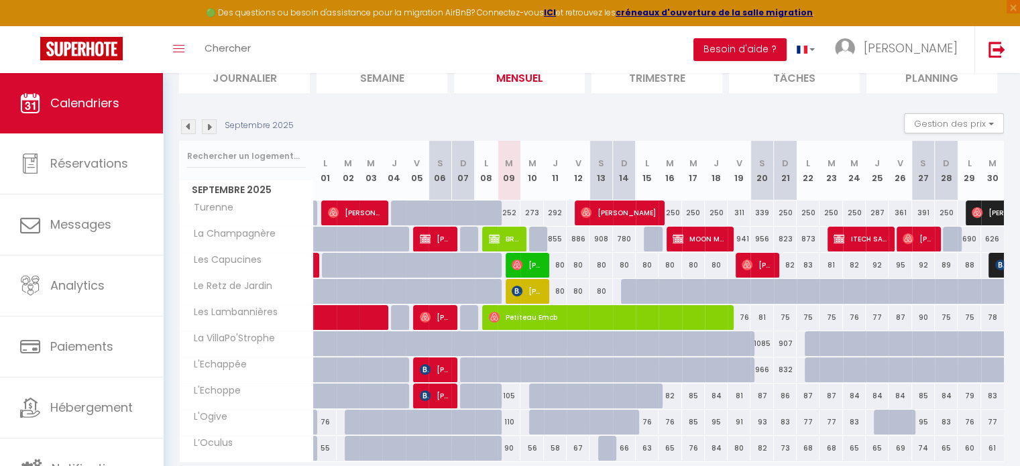
click at [185, 128] on img at bounding box center [188, 126] width 15 height 15
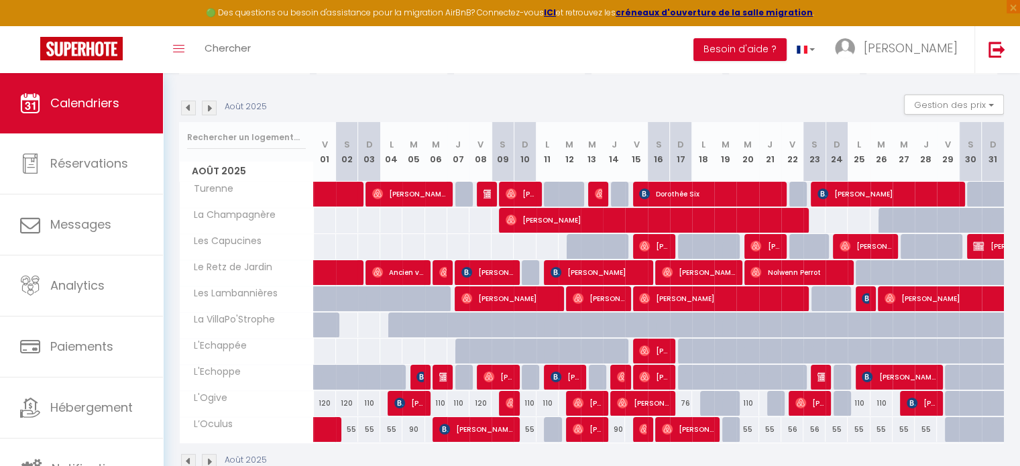
scroll to position [186, 0]
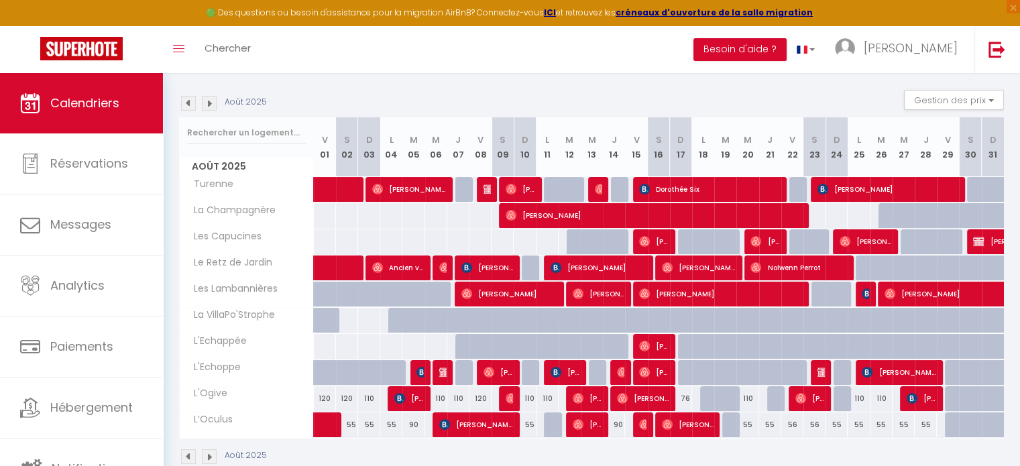
click at [208, 106] on img at bounding box center [209, 103] width 15 height 15
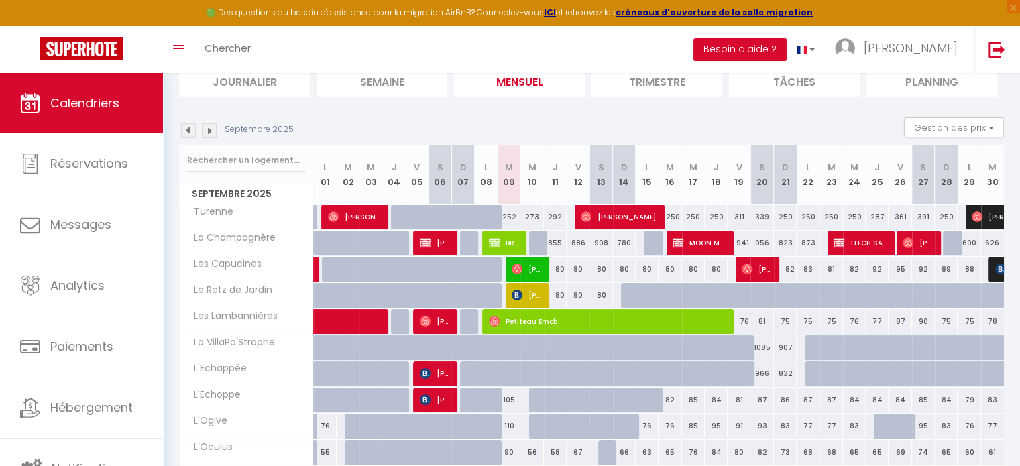
scroll to position [211, 0]
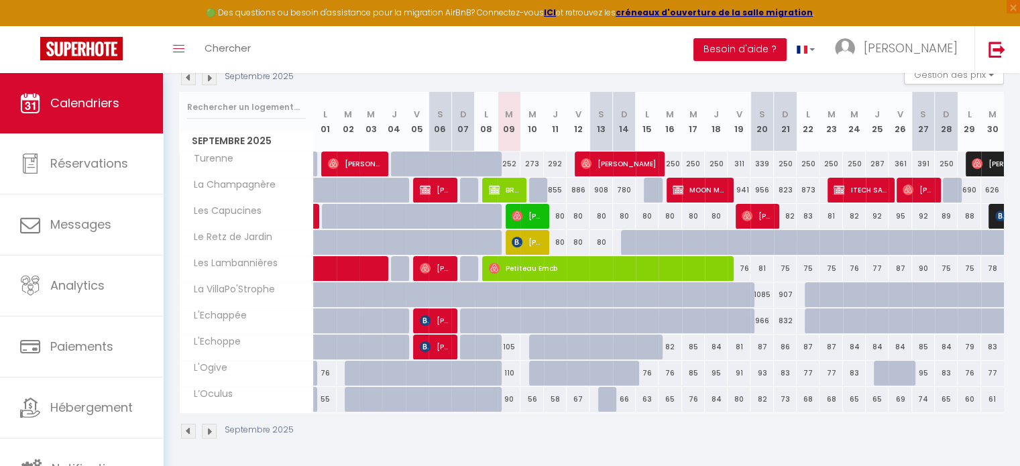
click at [188, 76] on img at bounding box center [188, 77] width 15 height 15
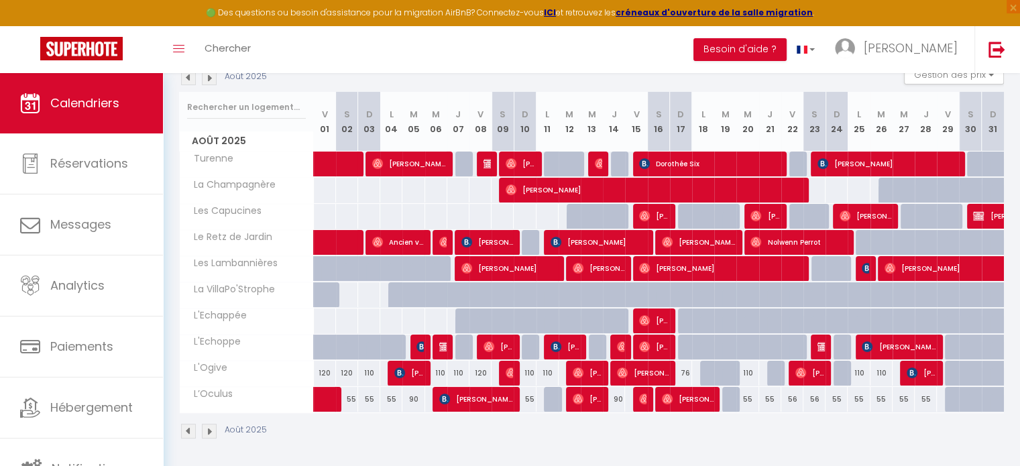
scroll to position [3, 0]
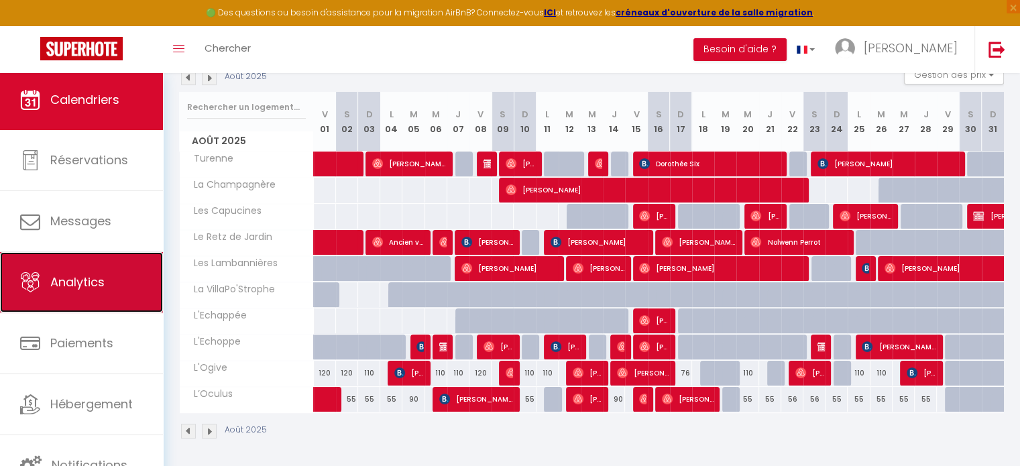
click at [72, 292] on link "Analytics" at bounding box center [81, 282] width 163 height 60
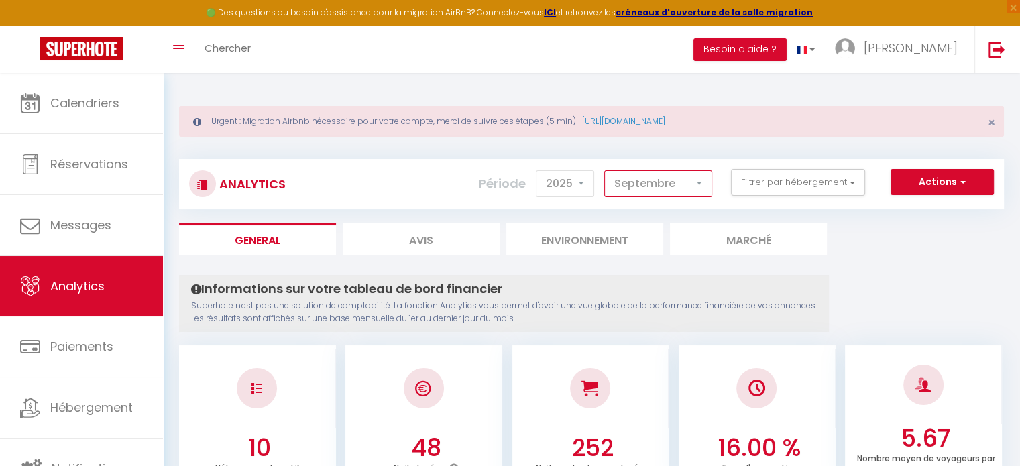
click at [689, 180] on select "Janvier Février Mars Avril Mai Juin Juillet Août Septembre Octobre Novembre Déc…" at bounding box center [658, 183] width 108 height 27
click at [605, 170] on select "Janvier Février Mars Avril Mai Juin Juillet Août Septembre Octobre Novembre Déc…" at bounding box center [658, 183] width 108 height 27
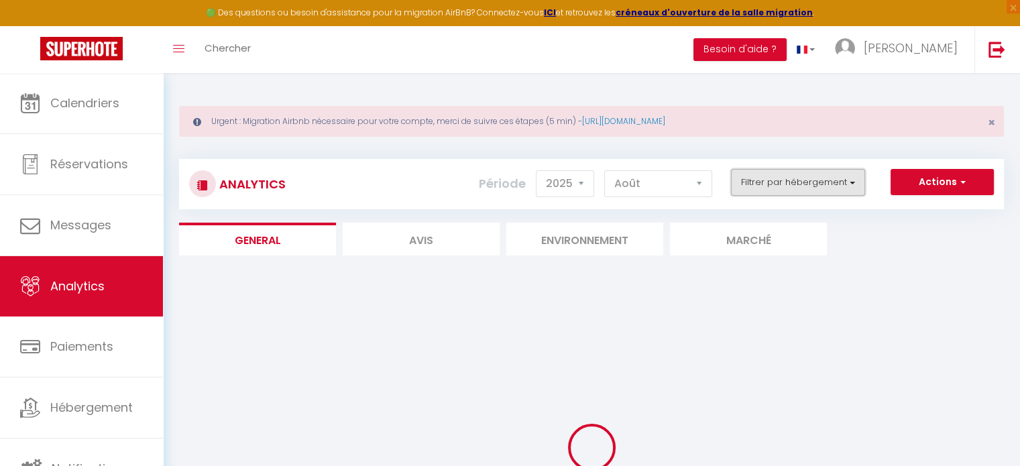
click at [837, 184] on button "Filtrer par hébergement" at bounding box center [798, 182] width 134 height 27
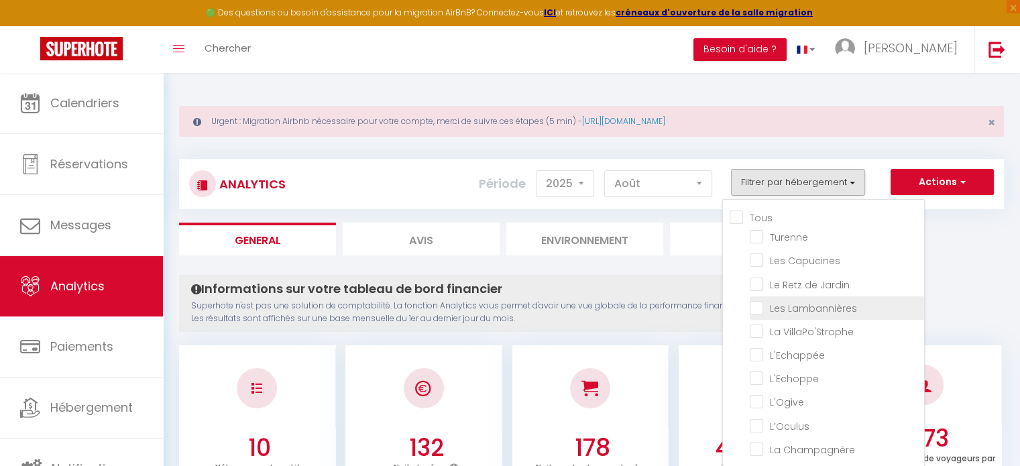
click at [770, 300] on Lambannières "checkbox" at bounding box center [836, 306] width 174 height 13
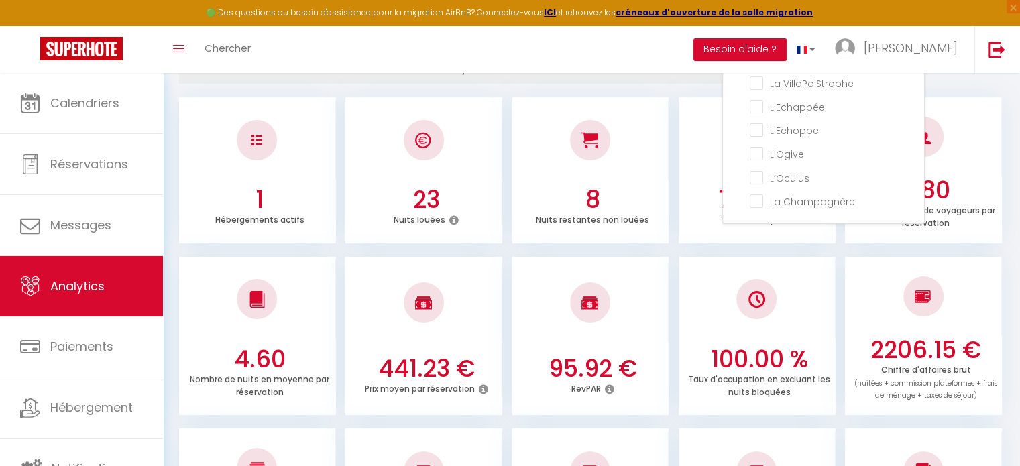
scroll to position [60, 0]
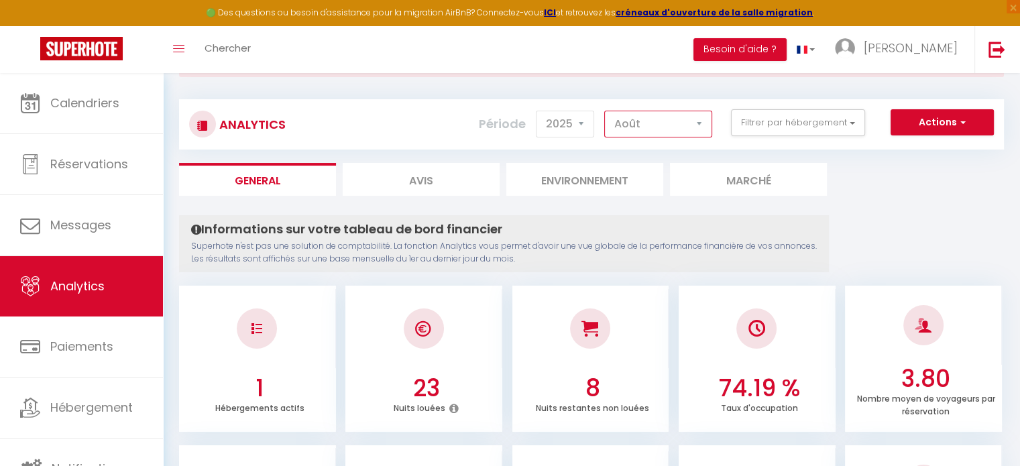
click at [674, 123] on select "Janvier Février Mars Avril Mai Juin Juillet Août Septembre Octobre Novembre Déc…" at bounding box center [658, 124] width 108 height 27
click at [605, 111] on select "Janvier Février Mars Avril Mai Juin Juillet Août Septembre Octobre Novembre Déc…" at bounding box center [658, 124] width 108 height 27
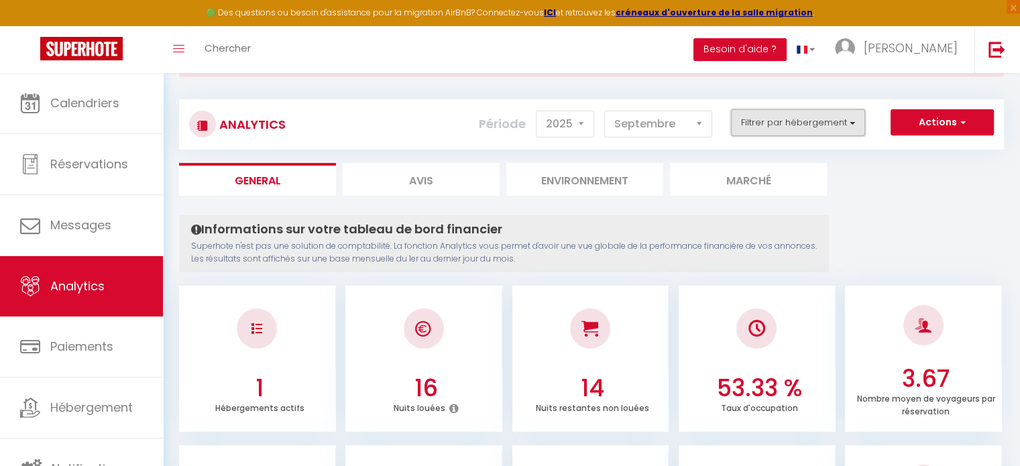
click at [826, 127] on button "Filtrer par hébergement" at bounding box center [798, 122] width 134 height 27
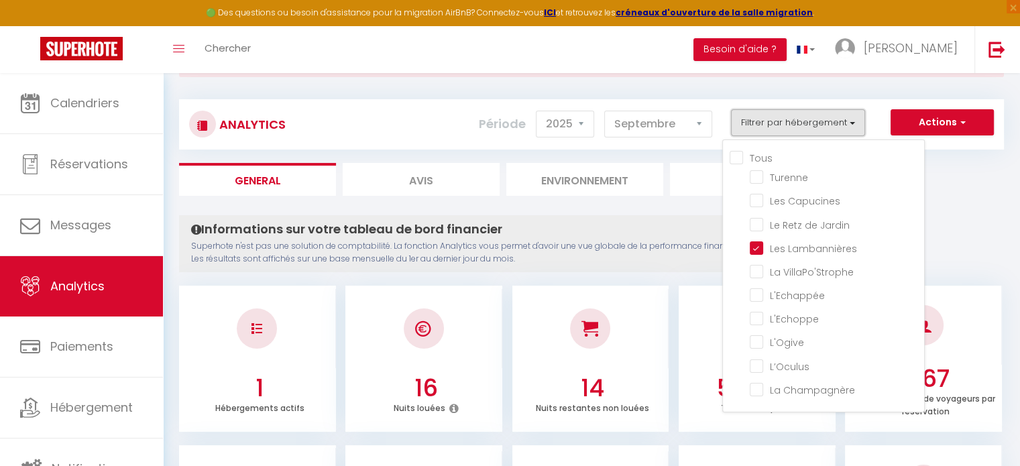
click at [826, 127] on button "Filtrer par hébergement" at bounding box center [798, 122] width 134 height 27
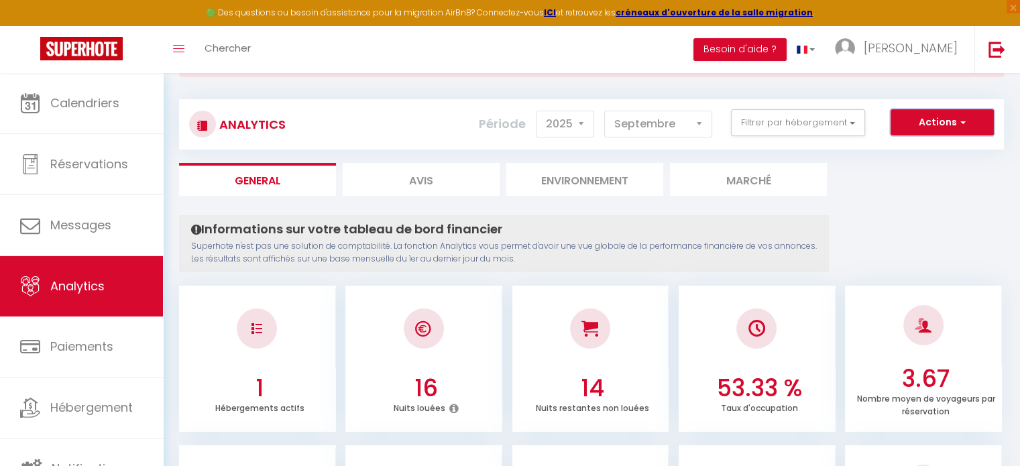
click at [958, 126] on span "button" at bounding box center [961, 121] width 8 height 13
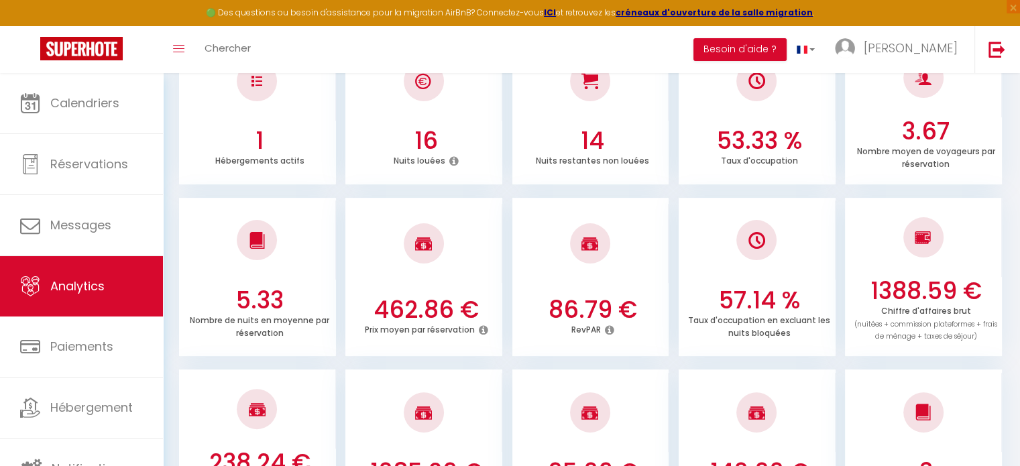
scroll to position [316, 0]
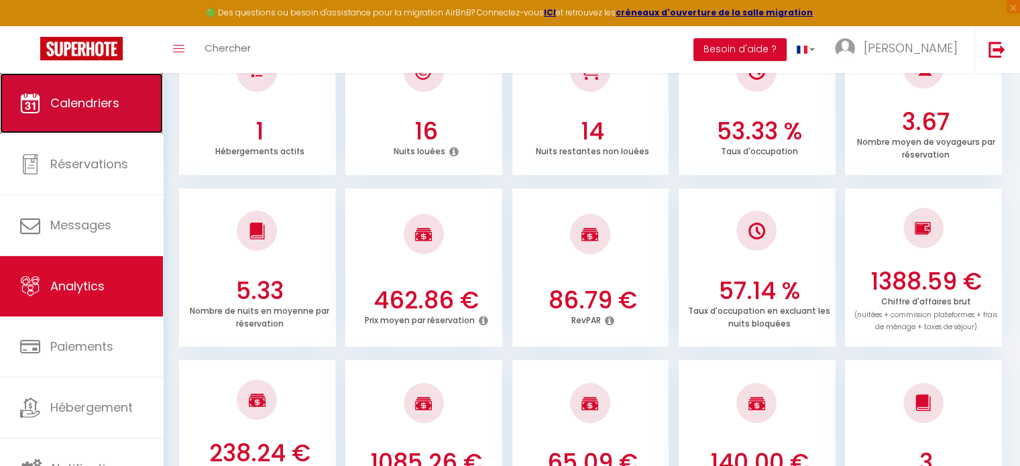
click at [66, 106] on span "Calendriers" at bounding box center [84, 103] width 69 height 17
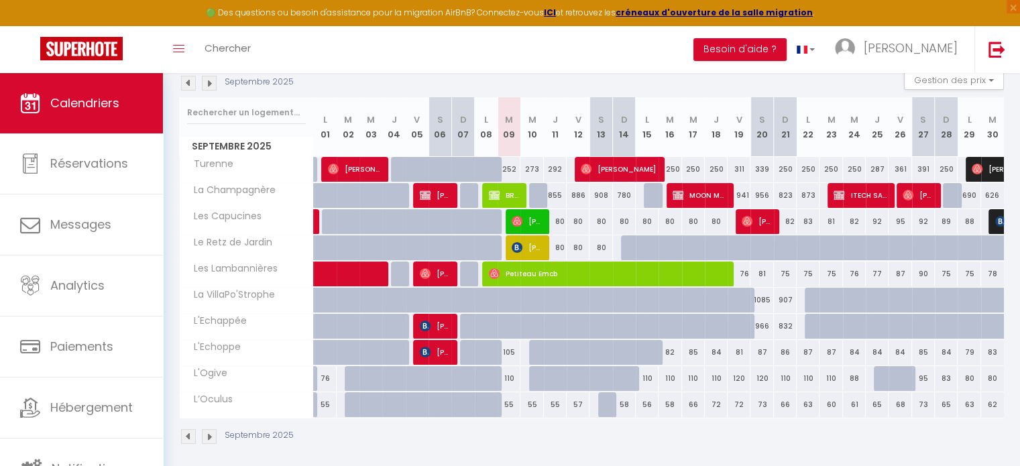
scroll to position [211, 0]
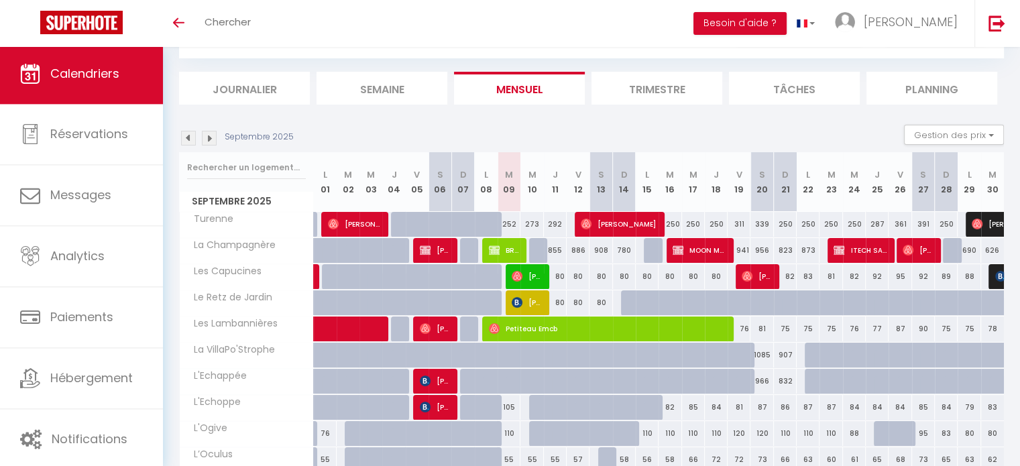
scroll to position [128, 0]
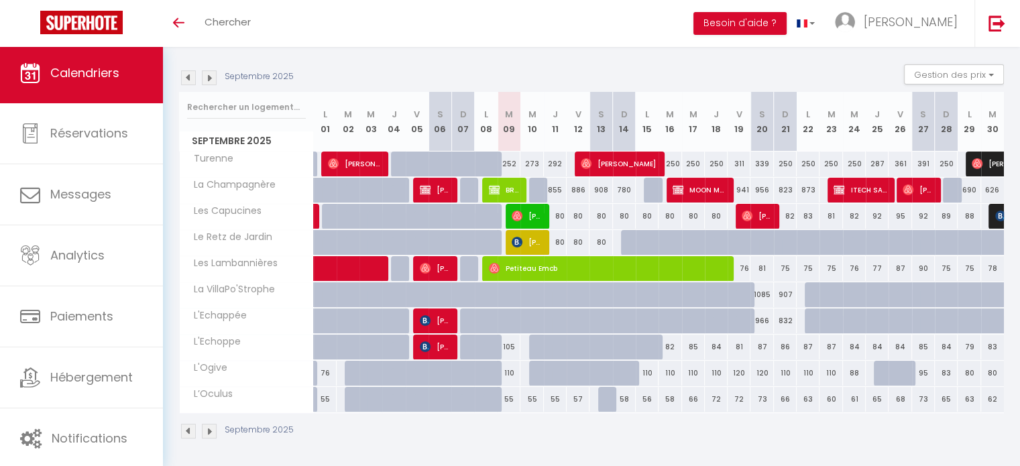
click at [183, 78] on img at bounding box center [188, 77] width 15 height 15
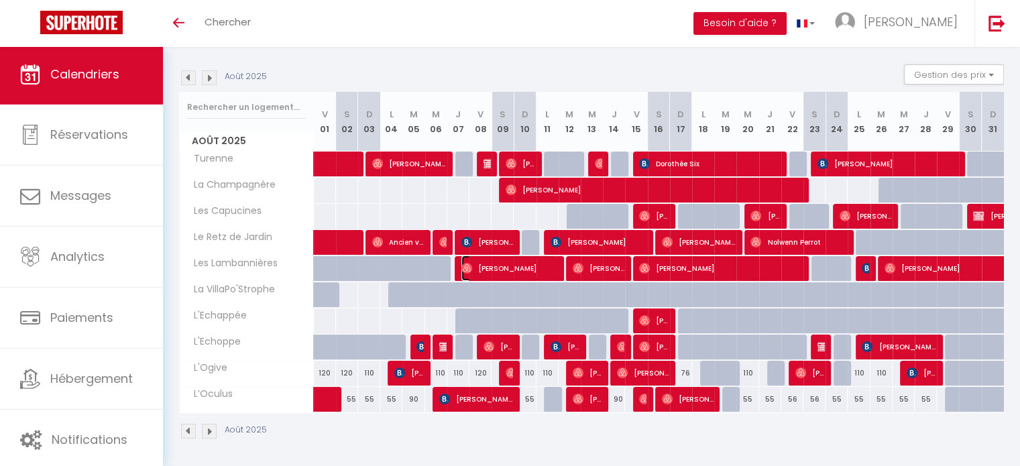
click at [469, 264] on img at bounding box center [466, 268] width 11 height 11
select select "OK"
select select "0"
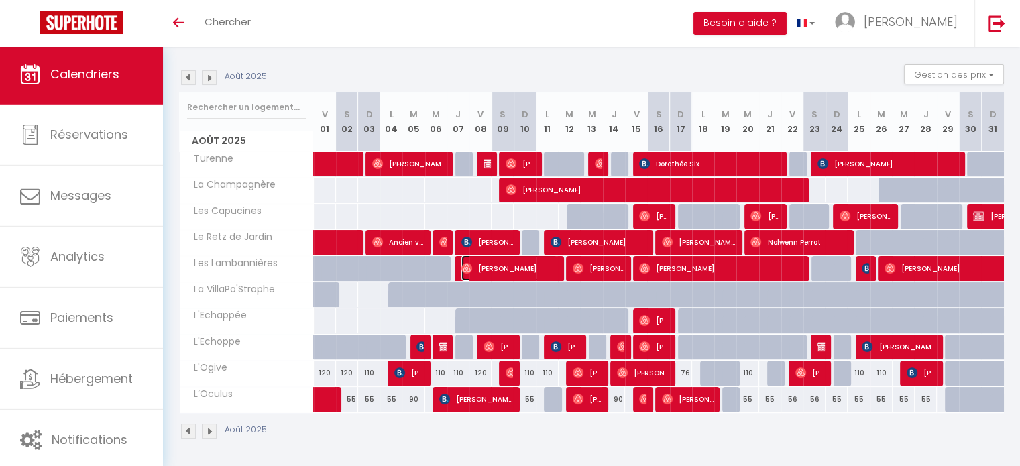
select select "1"
select select
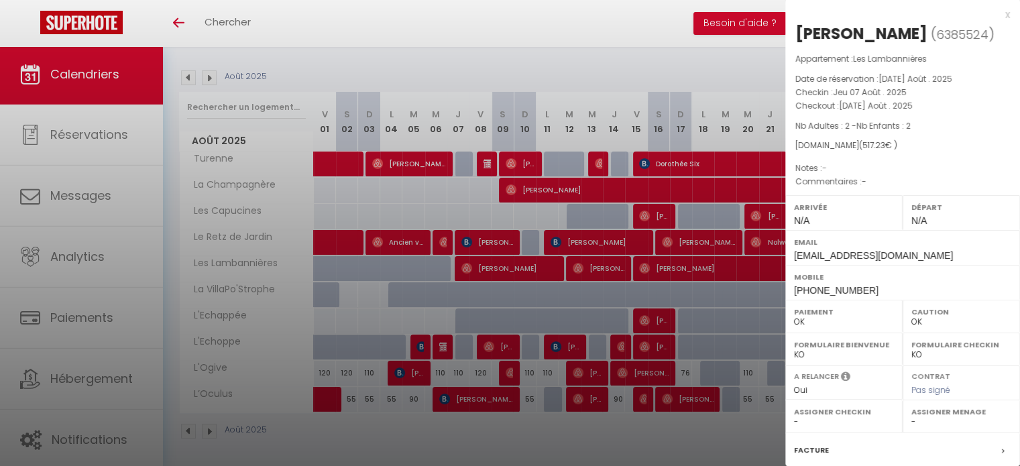
click at [995, 15] on div "x" at bounding box center [897, 15] width 225 height 16
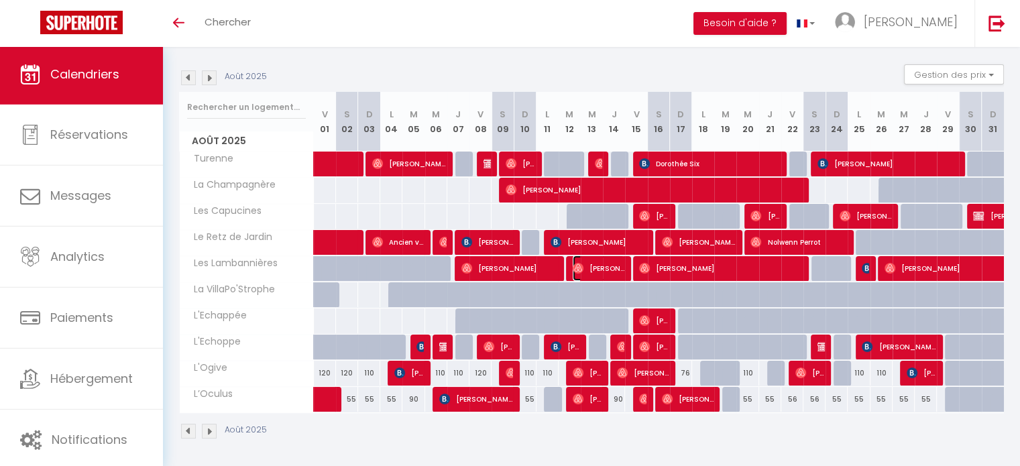
click at [591, 274] on span "Lyonel Peloponese" at bounding box center [598, 267] width 52 height 25
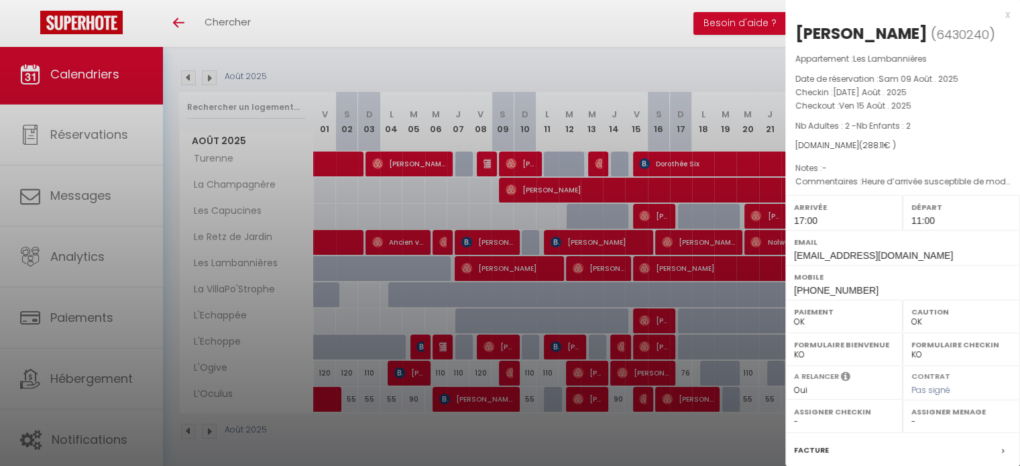
click at [665, 266] on div at bounding box center [510, 233] width 1020 height 466
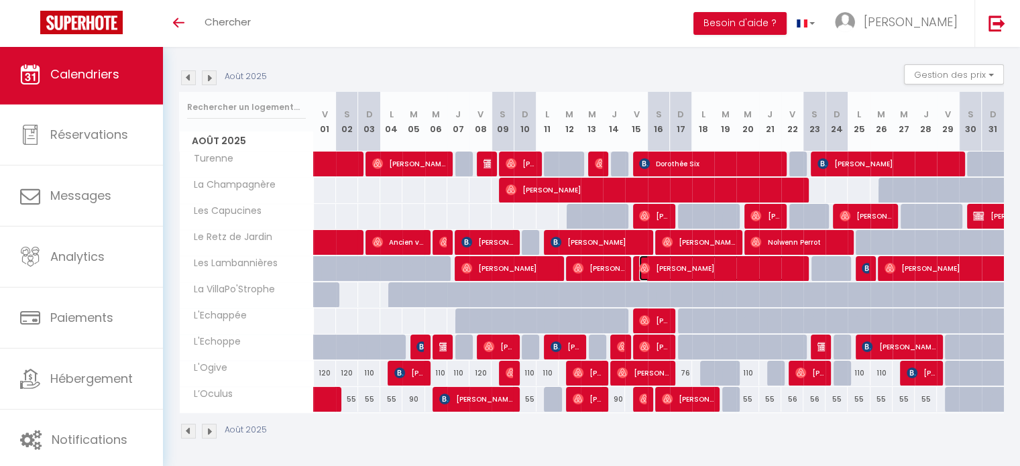
click at [665, 266] on span "Clémentine Azzi-Meitinger" at bounding box center [720, 267] width 162 height 25
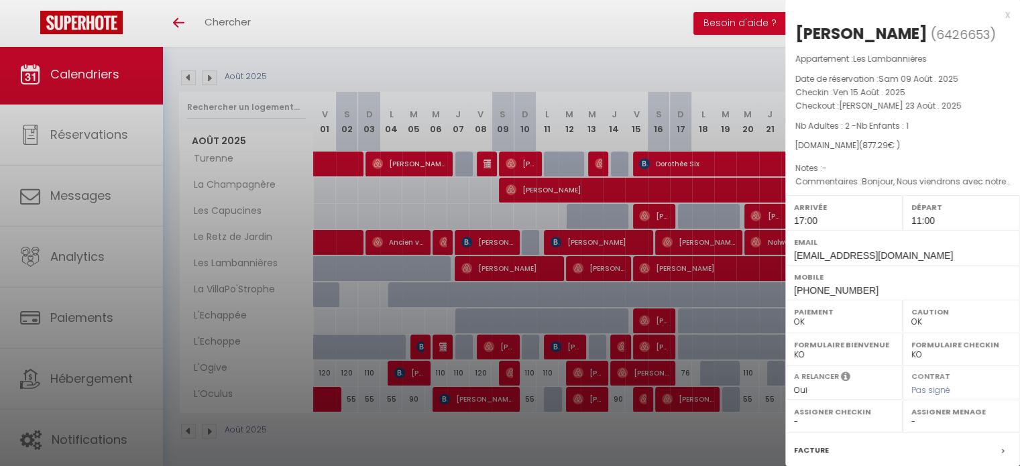
click at [995, 13] on div "x" at bounding box center [897, 15] width 225 height 16
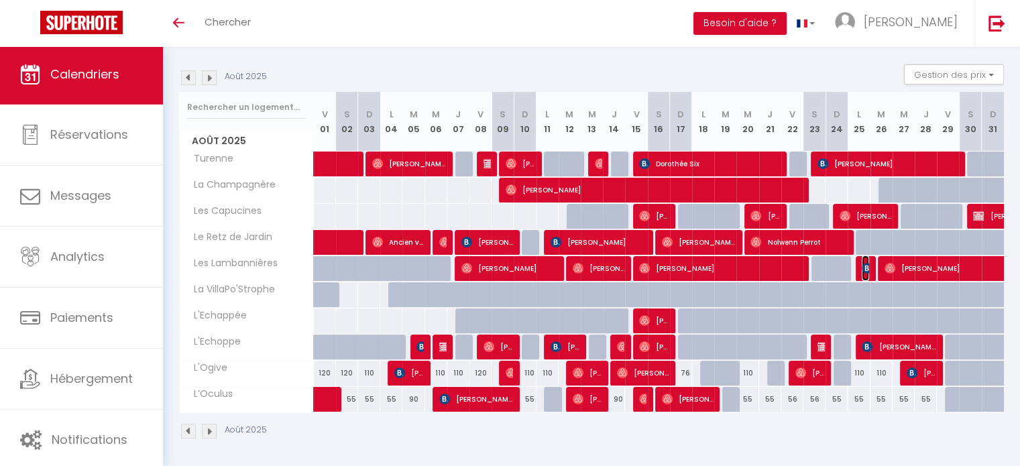
click at [863, 263] on img at bounding box center [866, 268] width 11 height 11
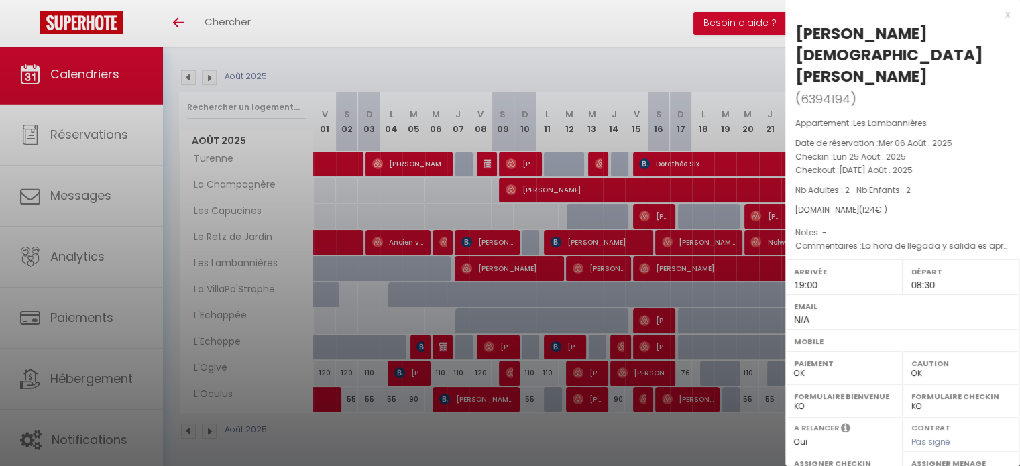
click at [767, 63] on div at bounding box center [510, 233] width 1020 height 466
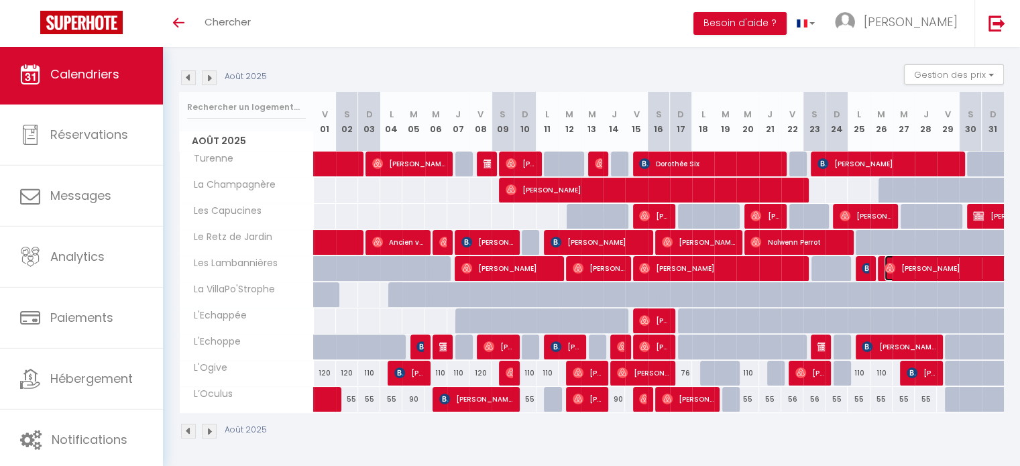
click at [922, 264] on span "Bachuki Oniani" at bounding box center [1023, 267] width 278 height 25
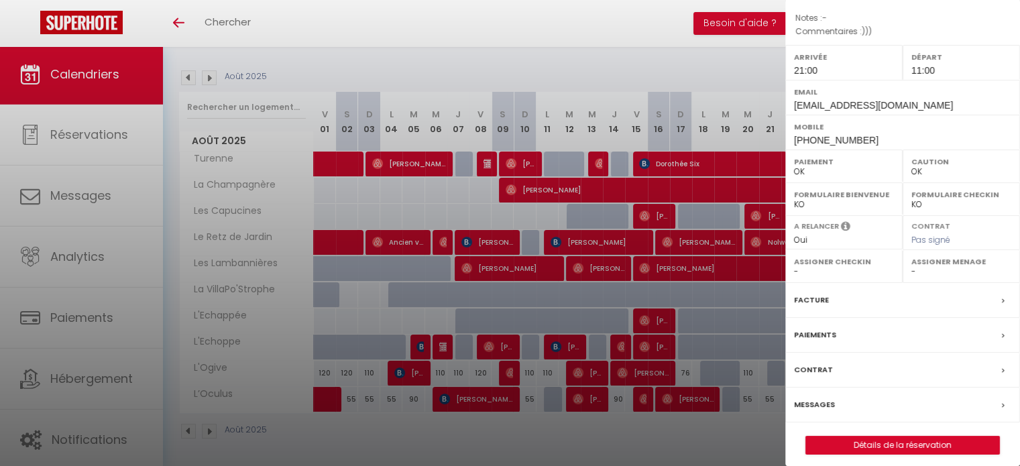
scroll to position [156, 0]
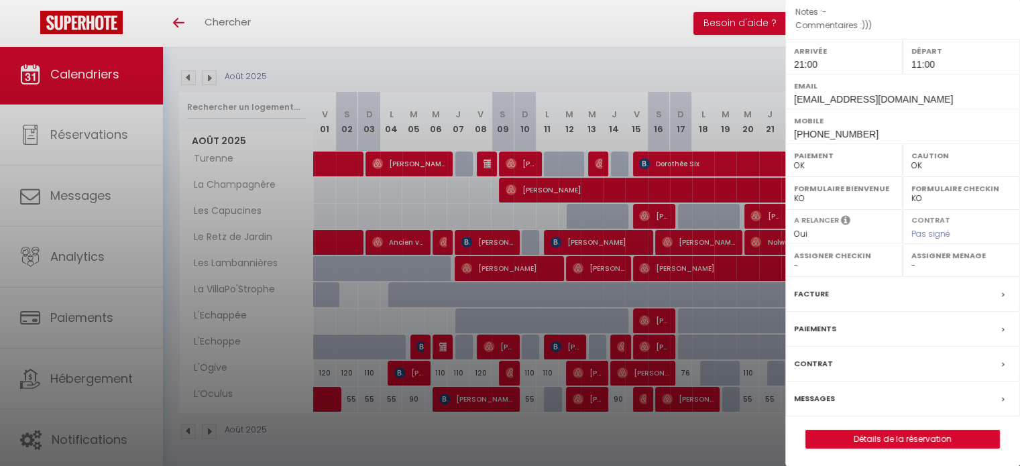
click at [723, 66] on div at bounding box center [510, 233] width 1020 height 466
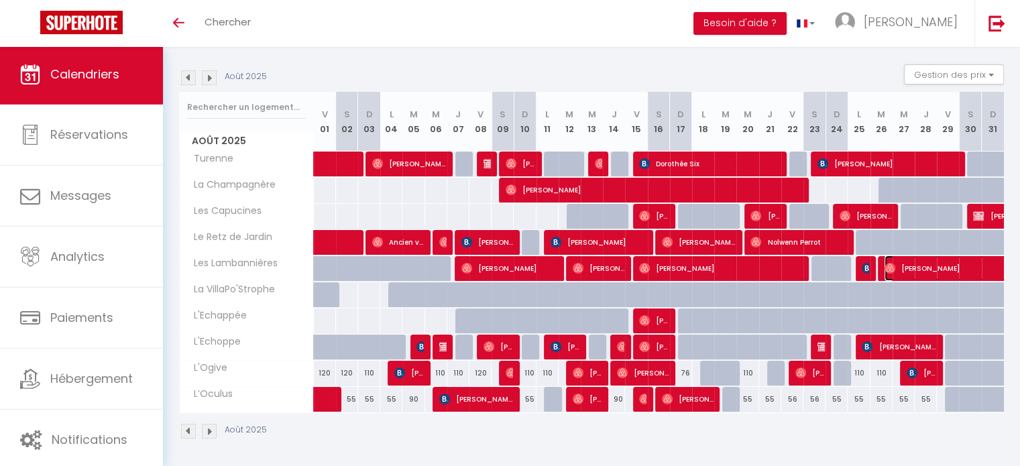
click at [919, 267] on span "Bachuki Oniani" at bounding box center [1023, 267] width 278 height 25
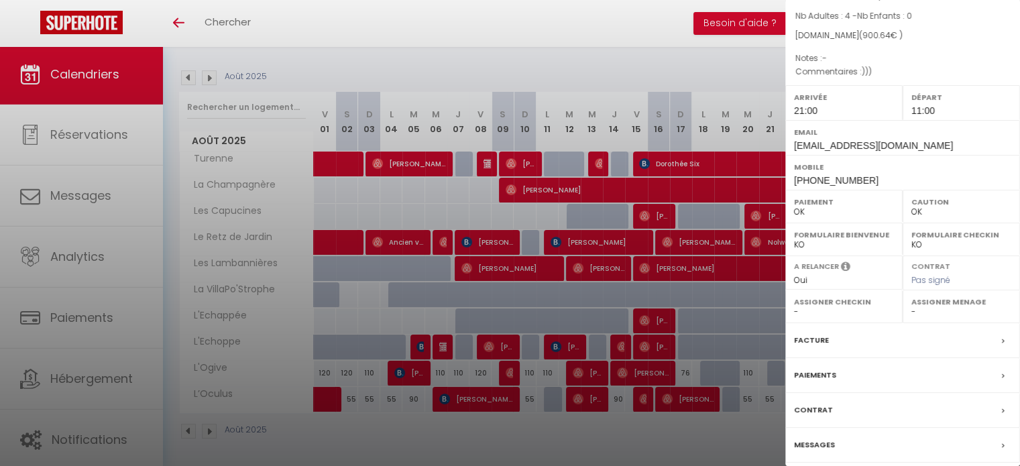
scroll to position [0, 0]
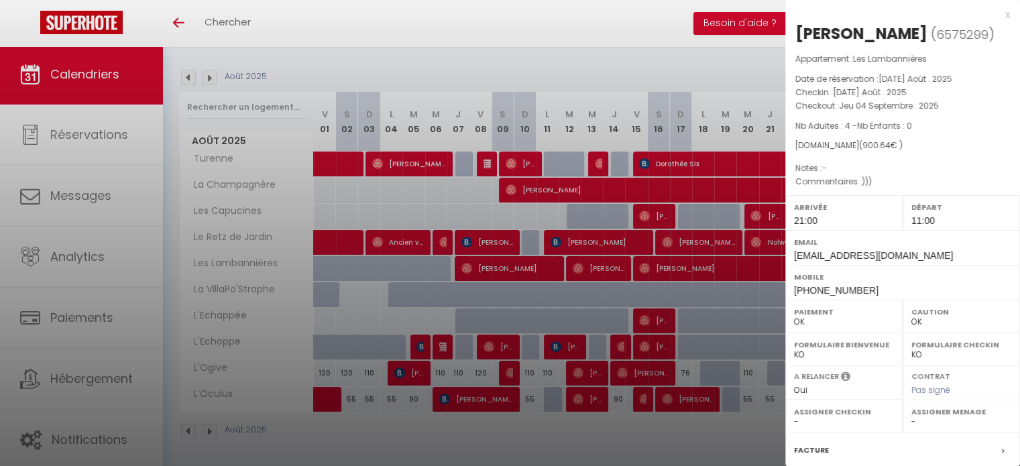
click at [639, 54] on div at bounding box center [510, 233] width 1020 height 466
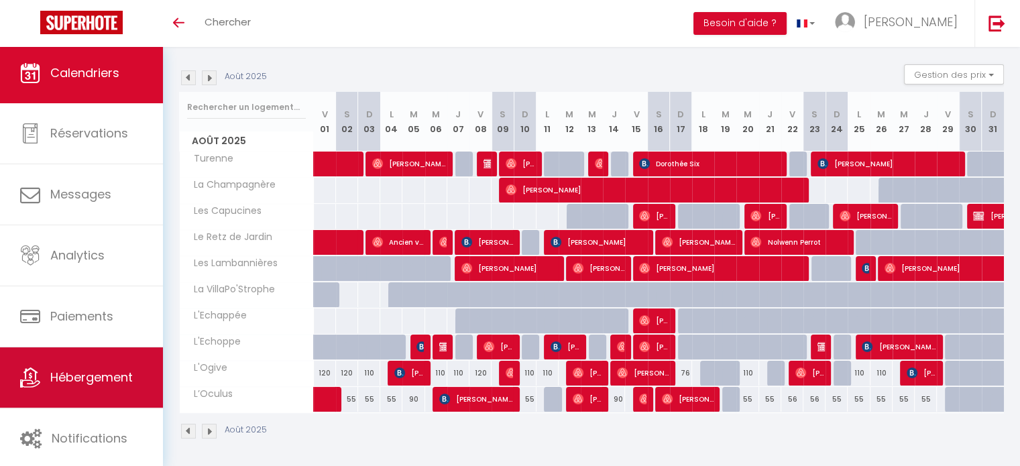
click at [89, 366] on link "Hébergement" at bounding box center [81, 377] width 163 height 60
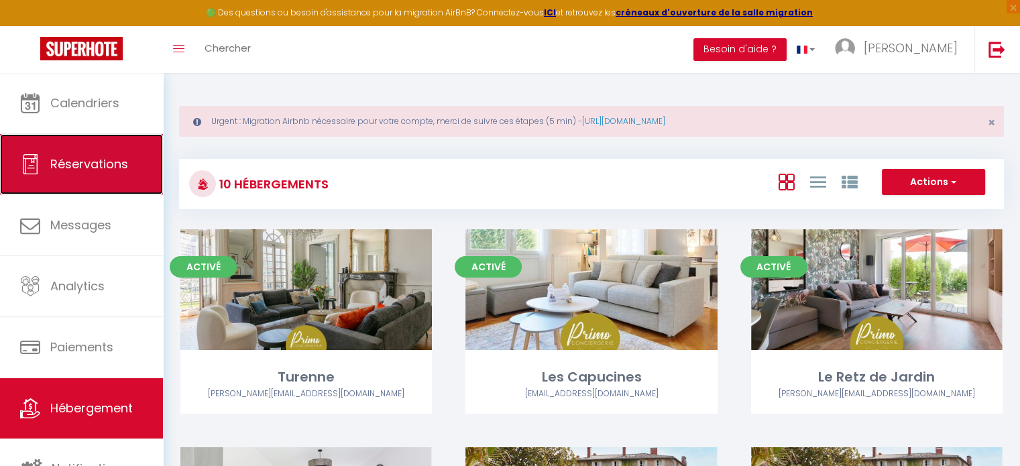
click at [93, 180] on link "Réservations" at bounding box center [81, 164] width 163 height 60
select select "not_cancelled"
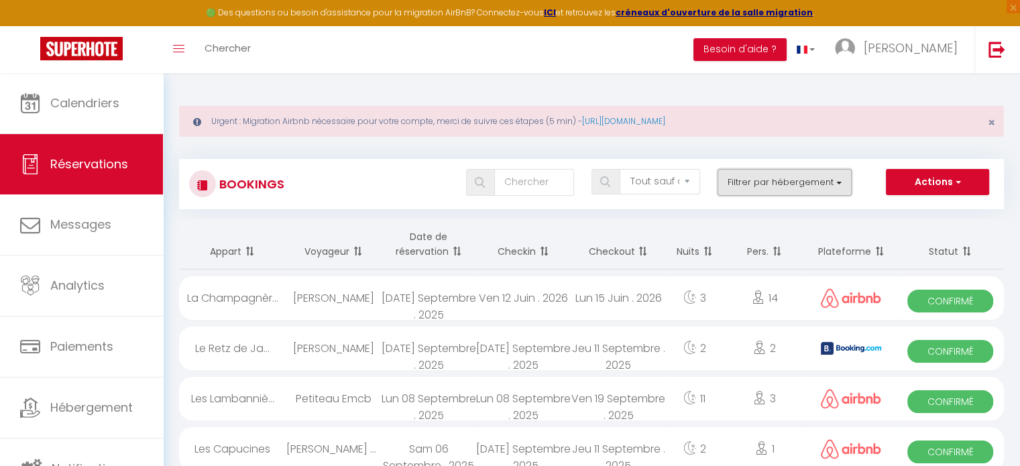
click at [786, 182] on button "Filtrer par hébergement" at bounding box center [784, 182] width 134 height 27
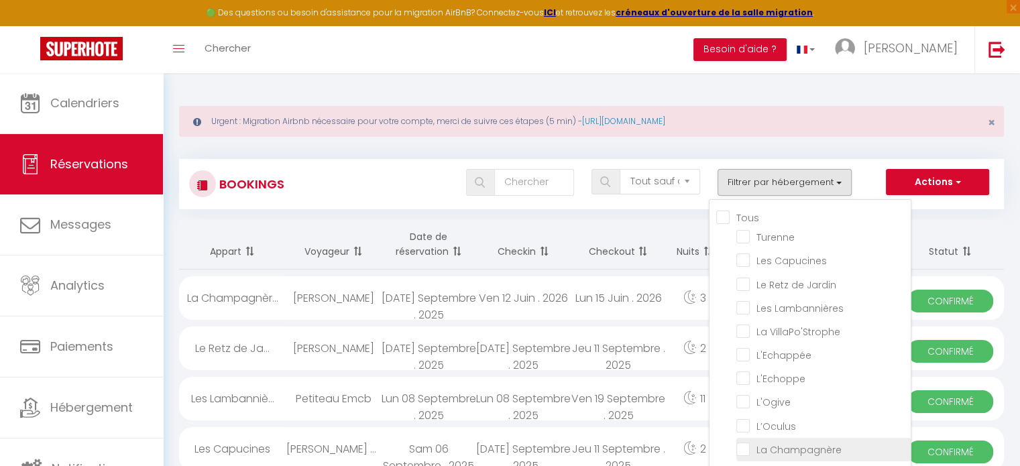
click at [745, 442] on input "La Champagnère" at bounding box center [823, 448] width 174 height 13
checkbox input "true"
checkbox input "false"
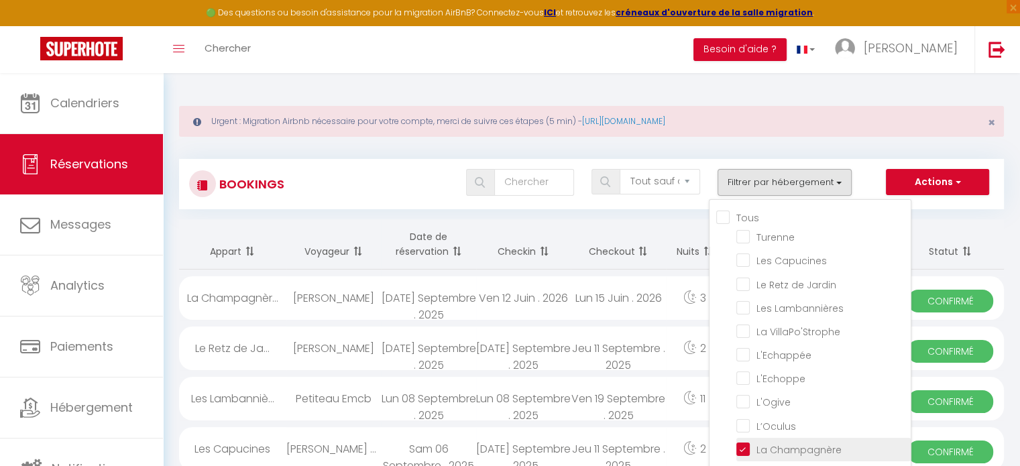
checkbox input "false"
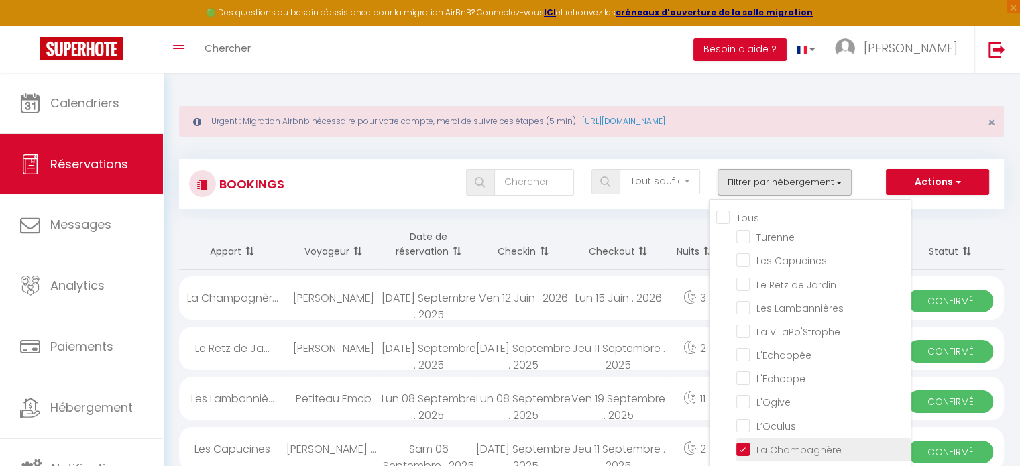
checkbox input "false"
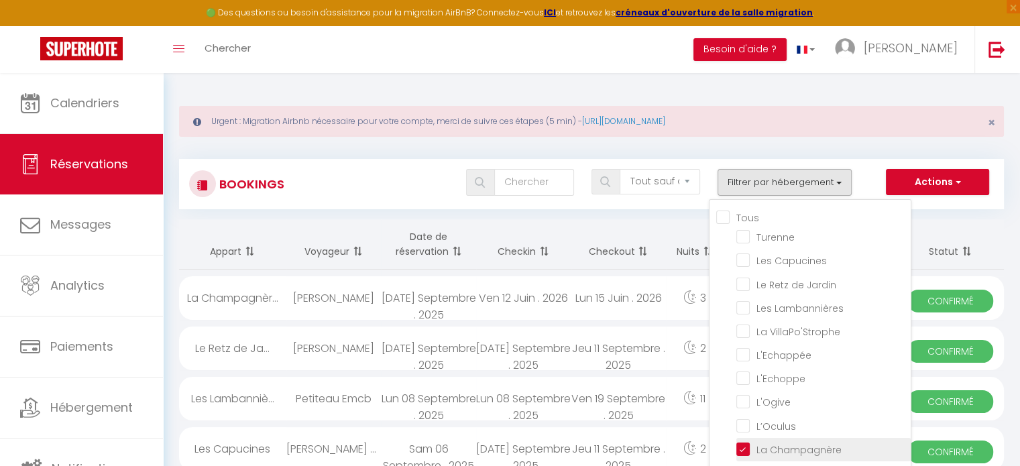
checkbox input "false"
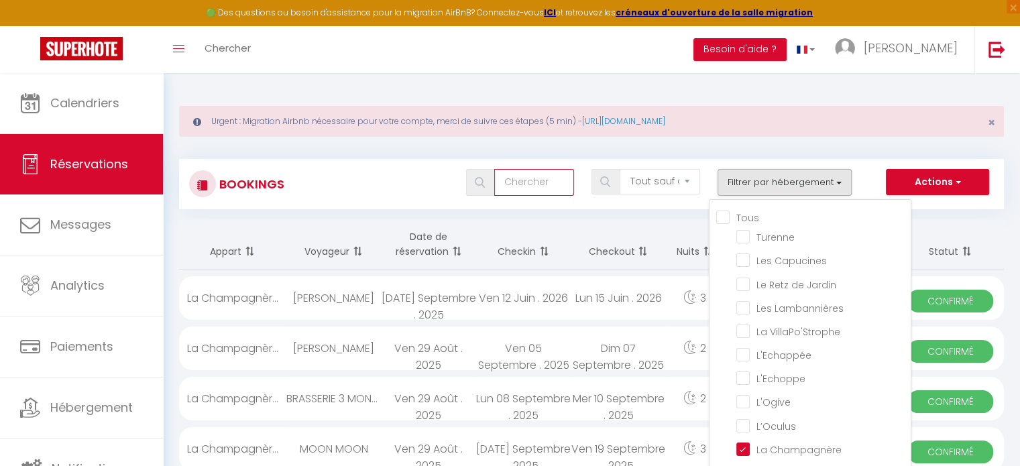
click at [528, 181] on input "text" at bounding box center [534, 182] width 80 height 27
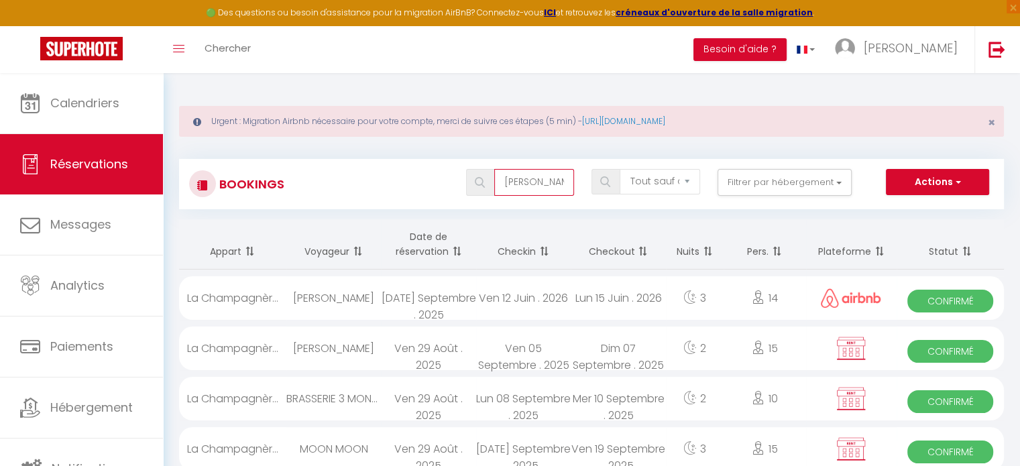
type input "dugas"
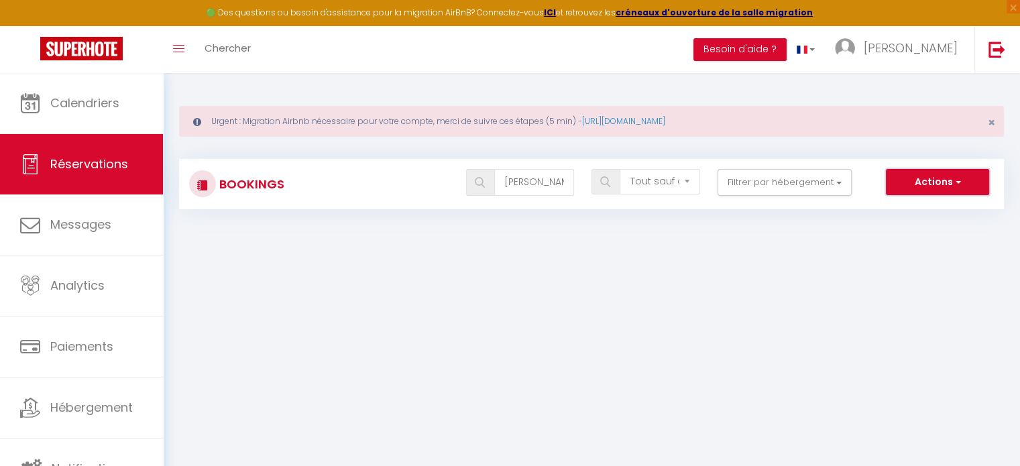
click at [929, 179] on button "Actions" at bounding box center [936, 182] width 103 height 27
click at [862, 136] on div "Urgent : Migration Airbnb nécessaire pour votre compte, merci de suivre ces éta…" at bounding box center [591, 121] width 824 height 31
drag, startPoint x: 544, startPoint y: 181, endPoint x: 258, endPoint y: 177, distance: 285.6
click at [258, 177] on div "dugas Tous les statuts Annulé Confirmé Non Confirmé Tout sauf annulé No Show Re…" at bounding box center [625, 182] width 753 height 27
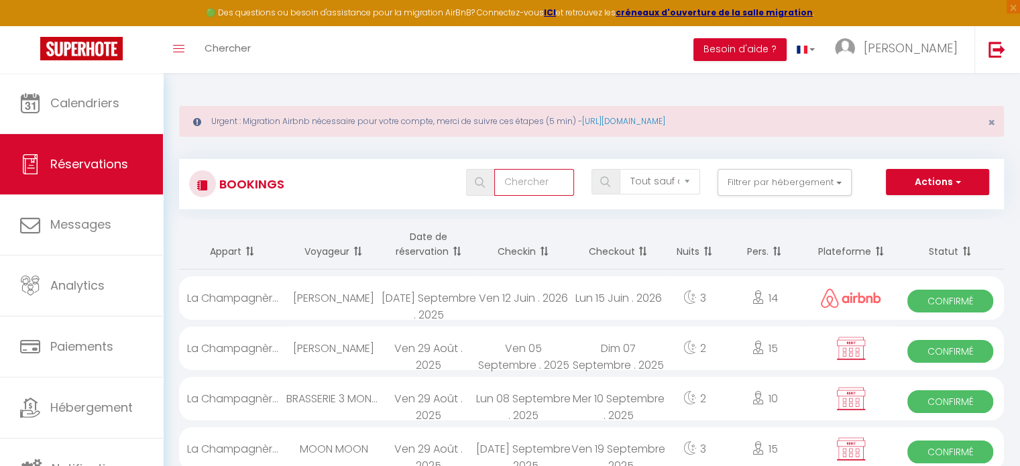
click at [507, 190] on input "text" at bounding box center [534, 182] width 80 height 27
type input "DUGAST"
click at [944, 182] on button "Actions" at bounding box center [936, 182] width 103 height 27
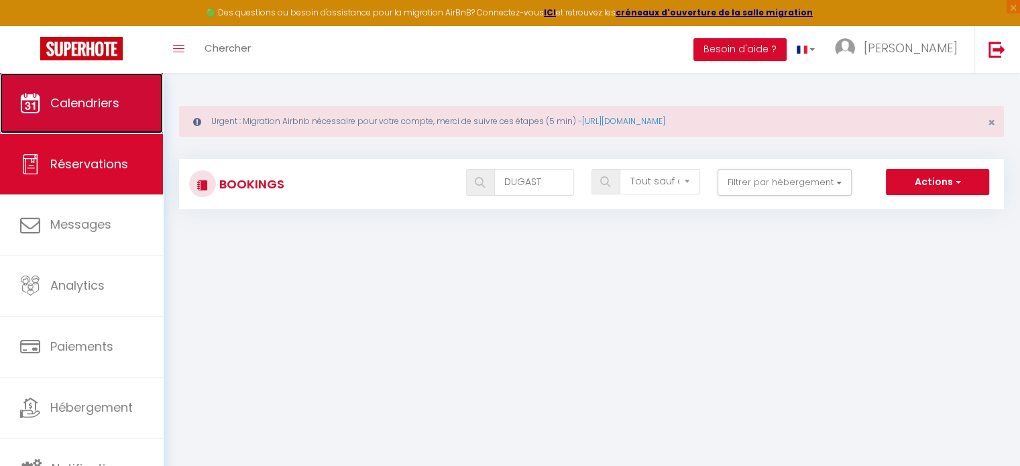
click at [71, 105] on span "Calendriers" at bounding box center [84, 103] width 69 height 17
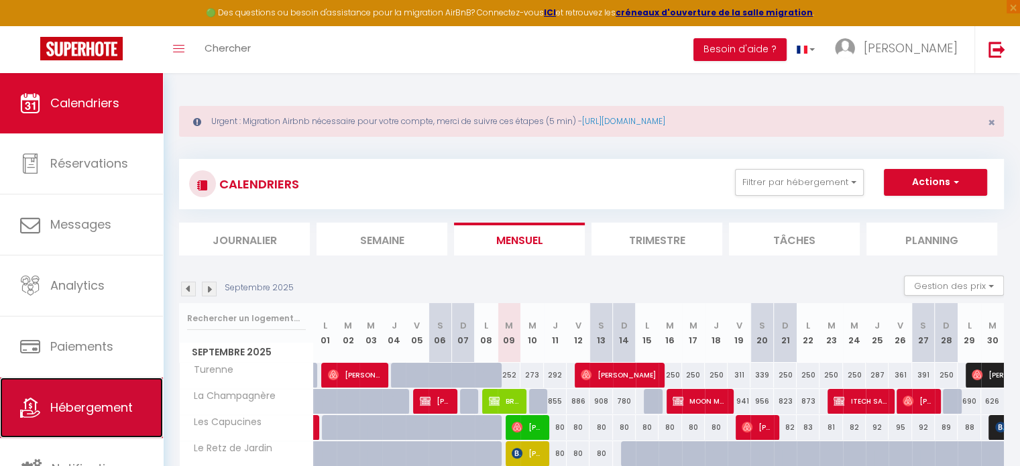
click at [89, 412] on span "Hébergement" at bounding box center [91, 407] width 82 height 17
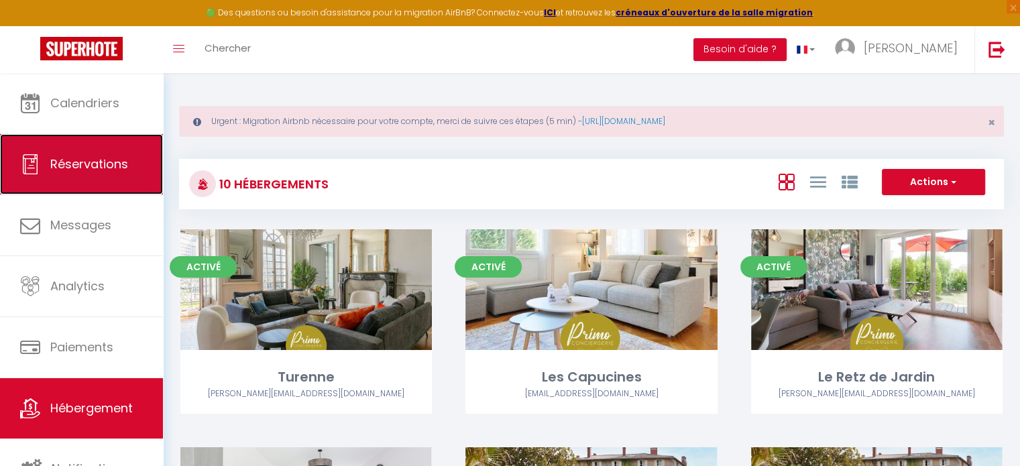
click at [66, 161] on span "Réservations" at bounding box center [89, 164] width 78 height 17
select select "not_cancelled"
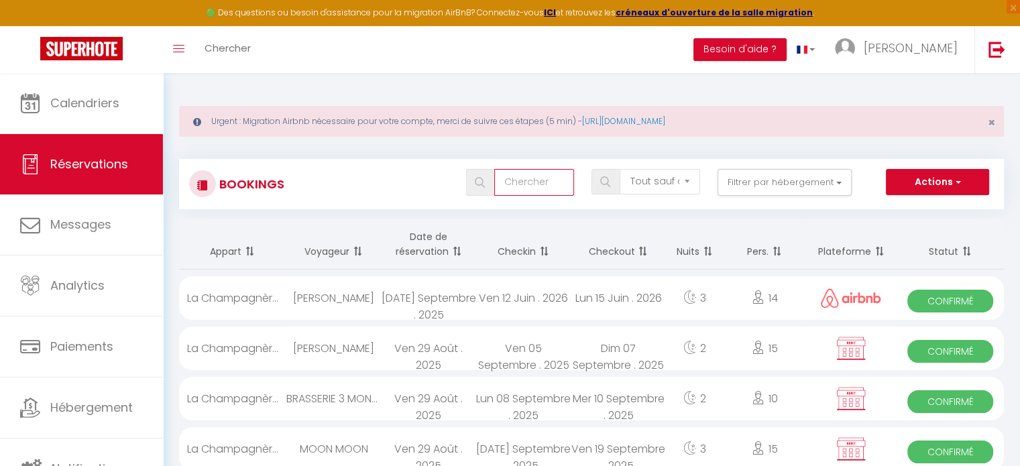
click at [524, 184] on input "text" at bounding box center [534, 182] width 80 height 27
paste input "JEROME ARDES"
type input "JEROME ARDES"
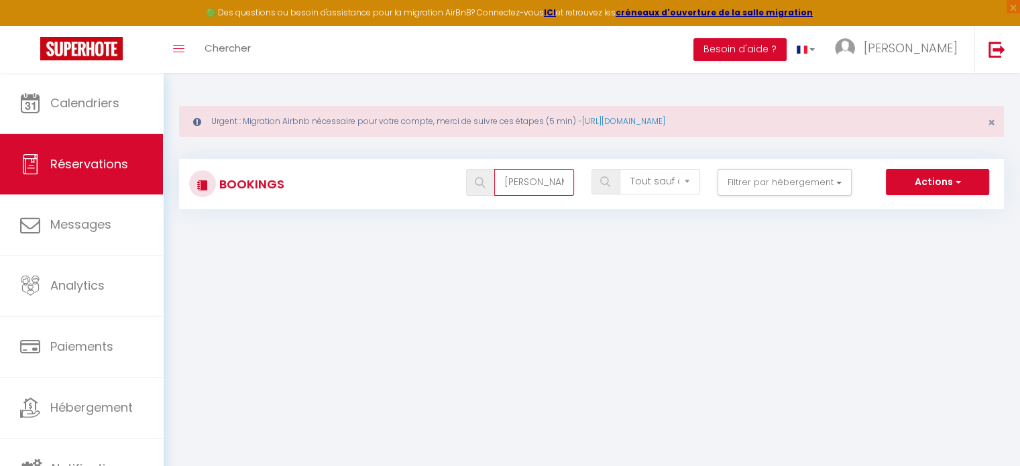
drag, startPoint x: 566, startPoint y: 178, endPoint x: 255, endPoint y: 210, distance: 313.3
click at [255, 210] on div "Urgent : Migration Airbnb nécessaire pour votre compte, merci de suivre ces éta…" at bounding box center [591, 149] width 857 height 152
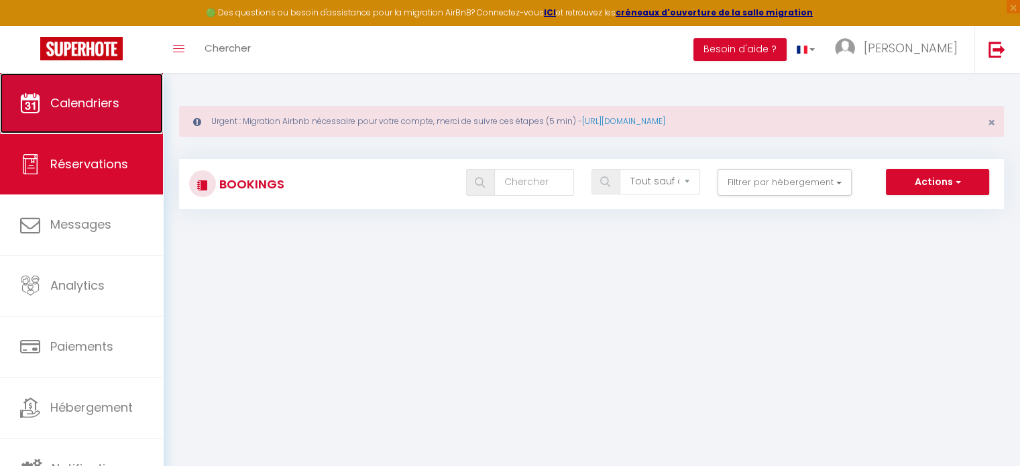
click at [66, 119] on link "Calendriers" at bounding box center [81, 103] width 163 height 60
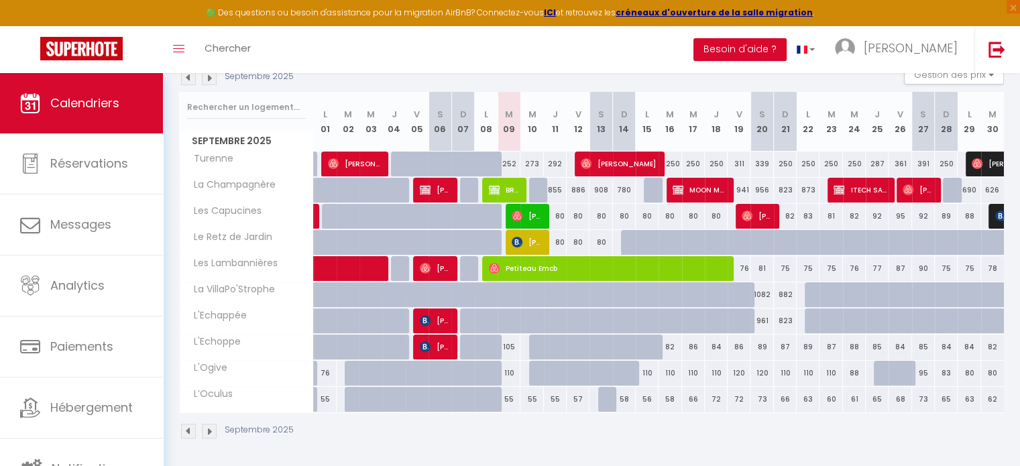
scroll to position [139, 0]
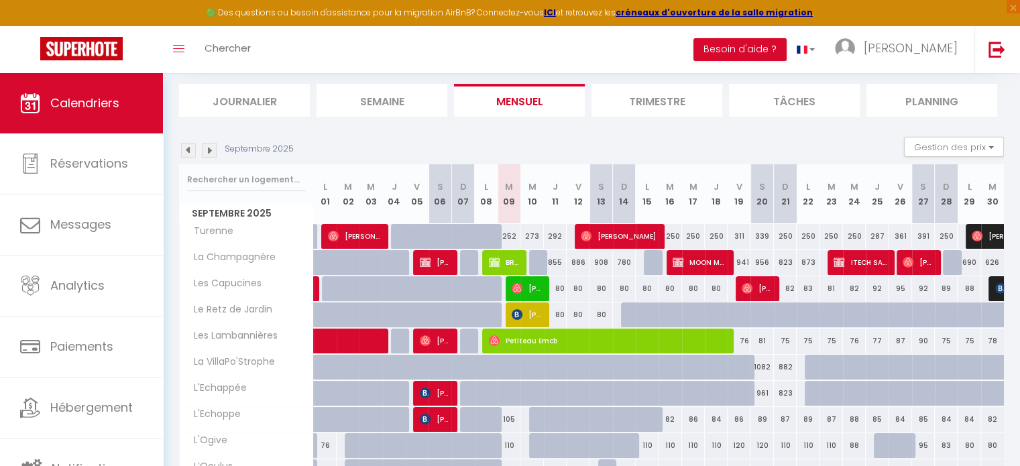
click at [186, 153] on img at bounding box center [188, 150] width 15 height 15
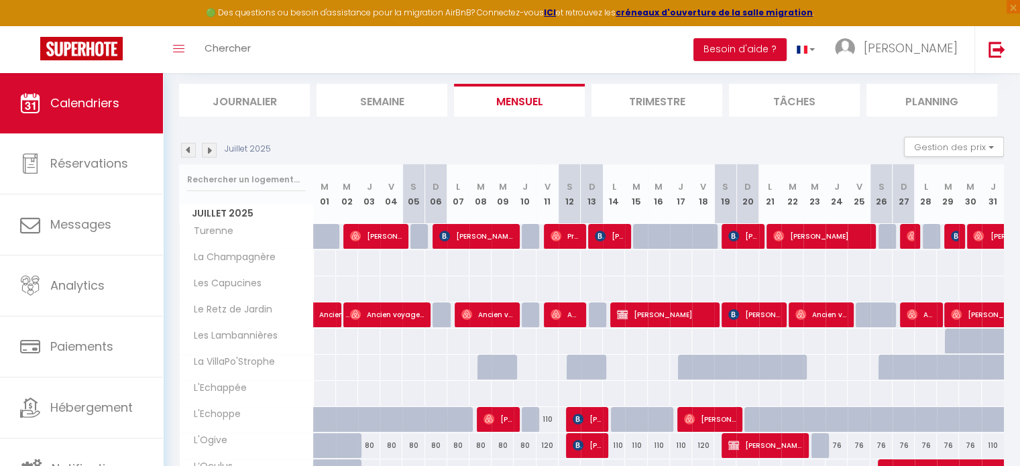
click at [186, 153] on img at bounding box center [188, 150] width 15 height 15
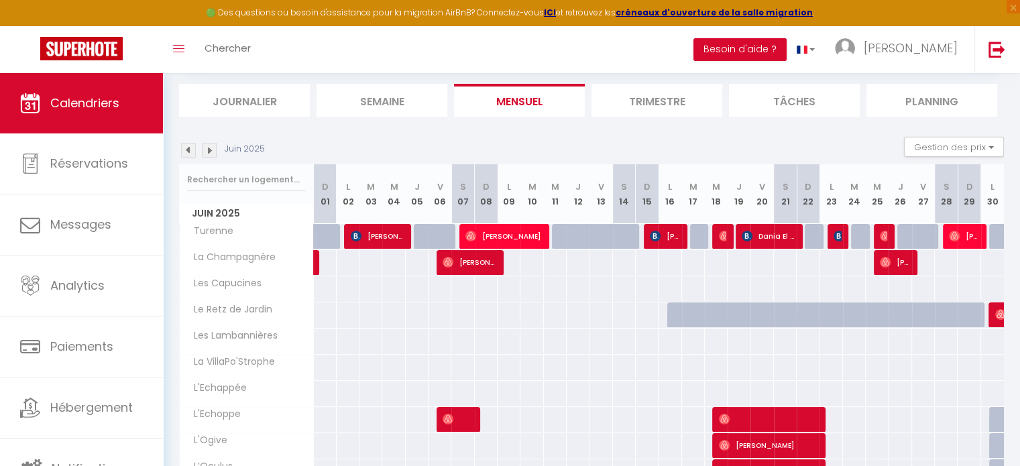
click at [186, 153] on img at bounding box center [188, 150] width 15 height 15
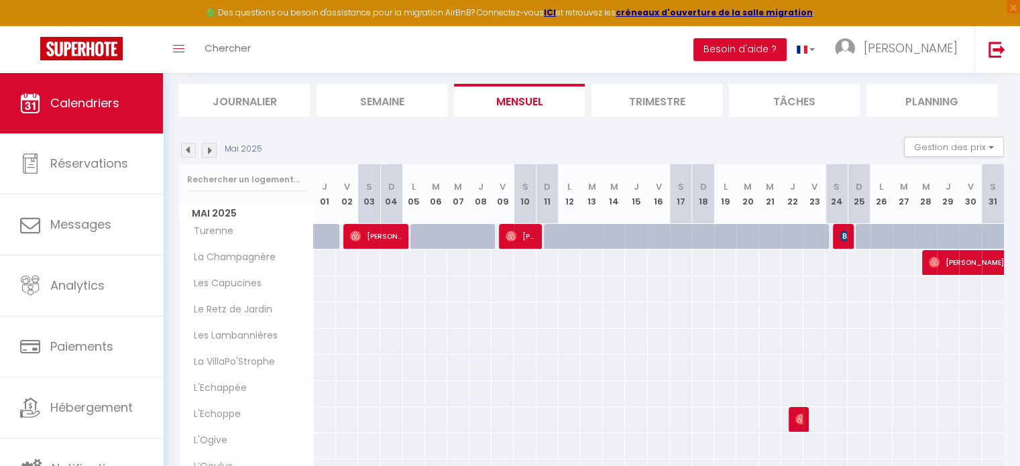
click at [186, 153] on img at bounding box center [188, 150] width 15 height 15
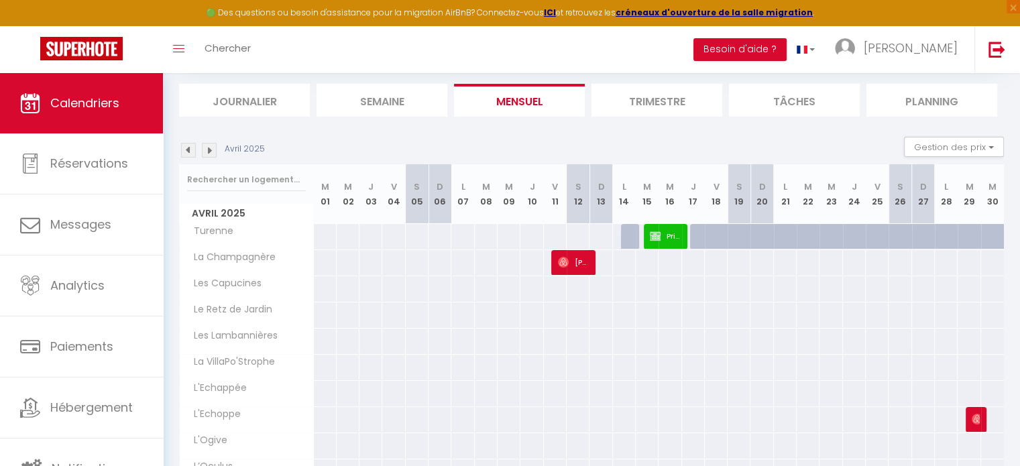
click at [186, 153] on img at bounding box center [188, 150] width 15 height 15
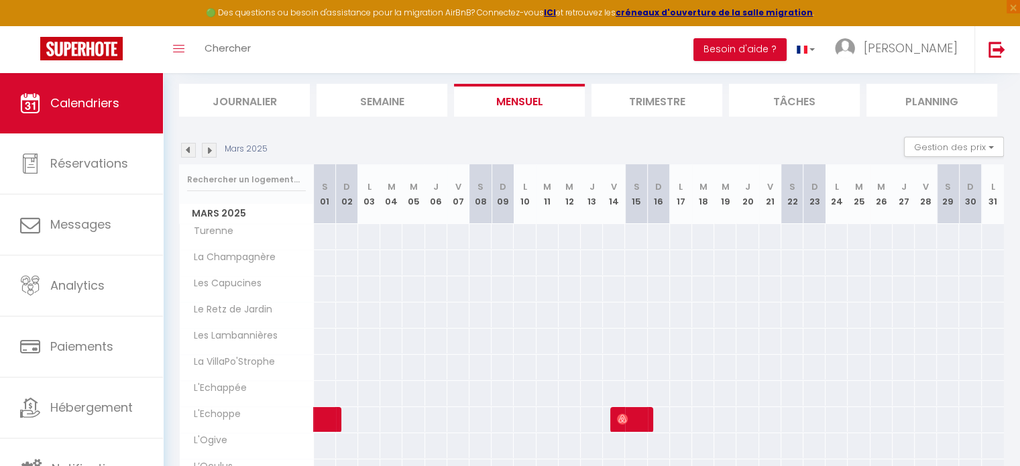
click at [186, 153] on img at bounding box center [188, 150] width 15 height 15
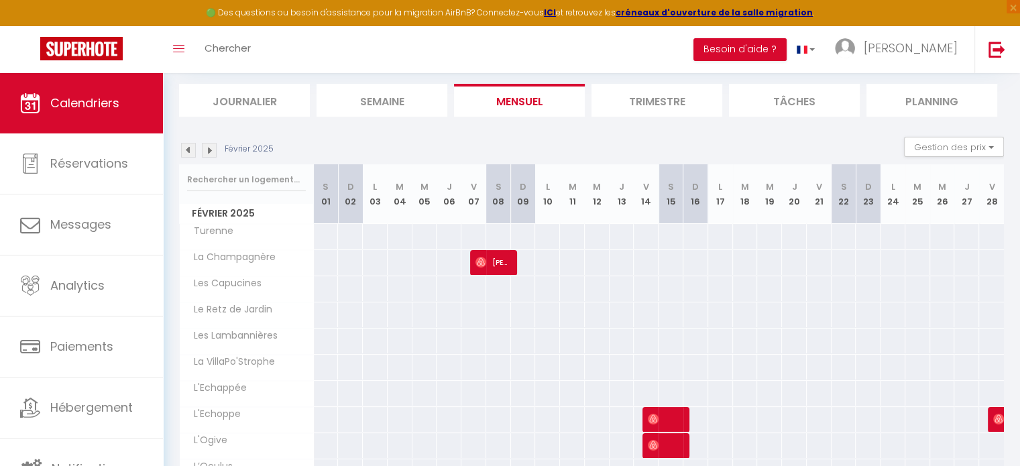
click at [186, 153] on img at bounding box center [188, 150] width 15 height 15
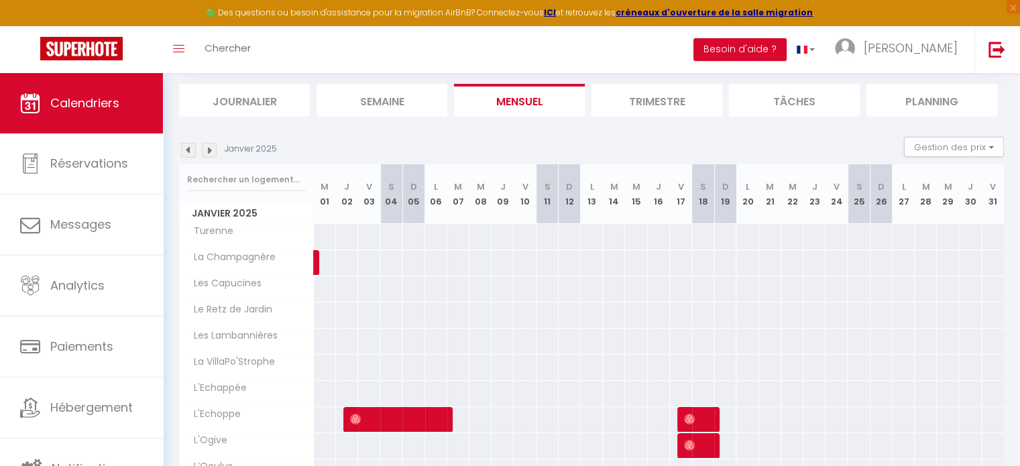
click at [186, 153] on img at bounding box center [188, 150] width 15 height 15
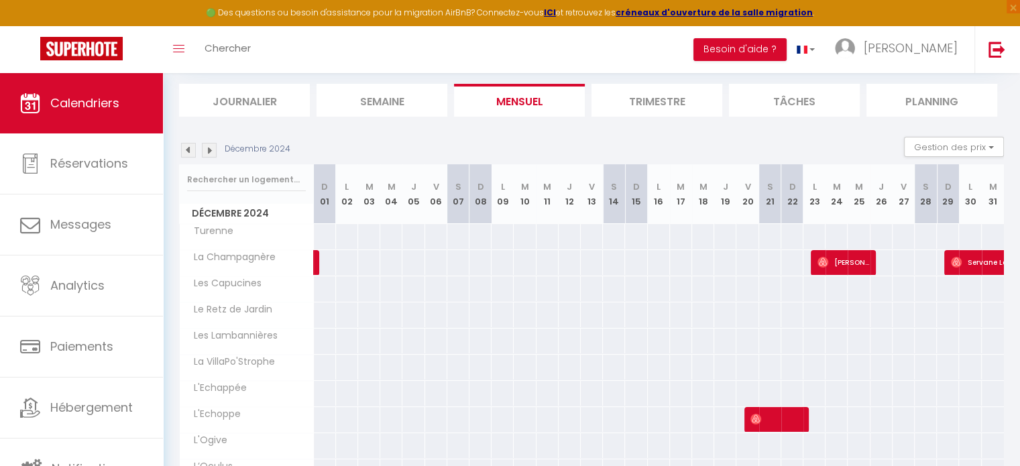
click at [186, 153] on img at bounding box center [188, 150] width 15 height 15
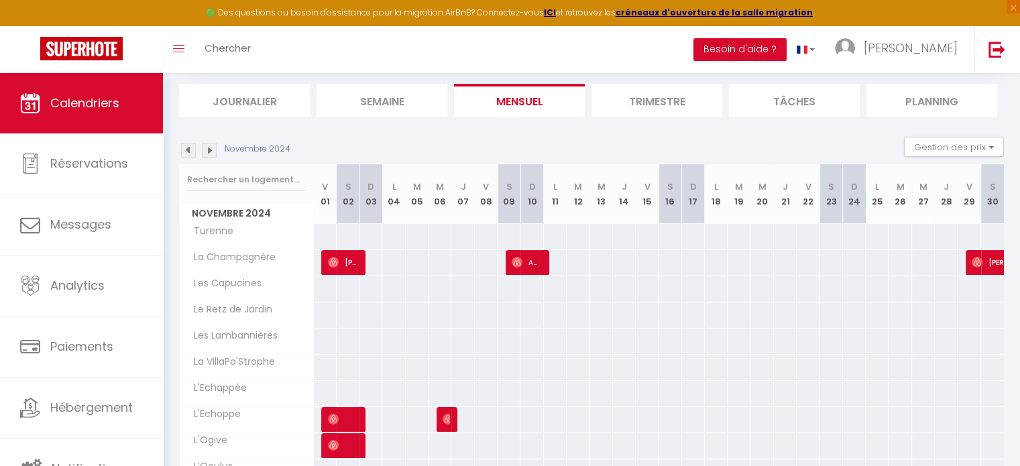
click at [186, 153] on img at bounding box center [188, 150] width 15 height 15
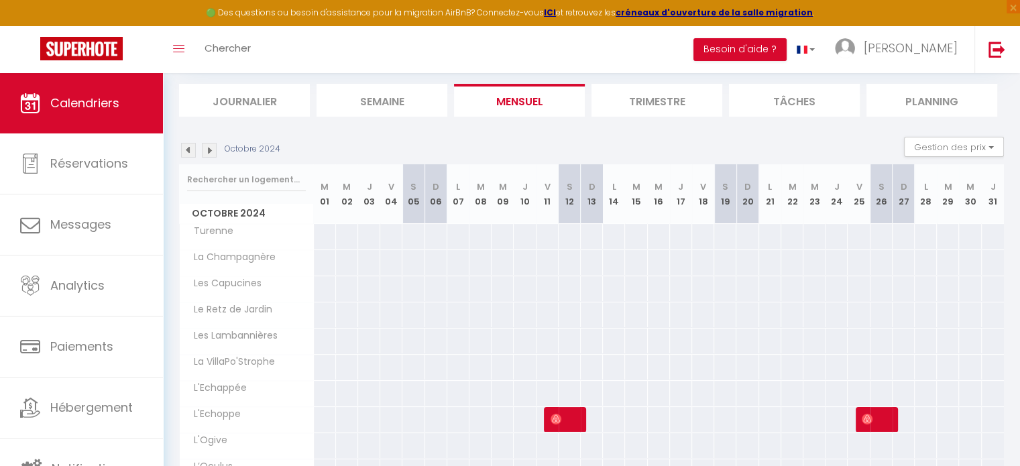
click at [186, 153] on img at bounding box center [188, 150] width 15 height 15
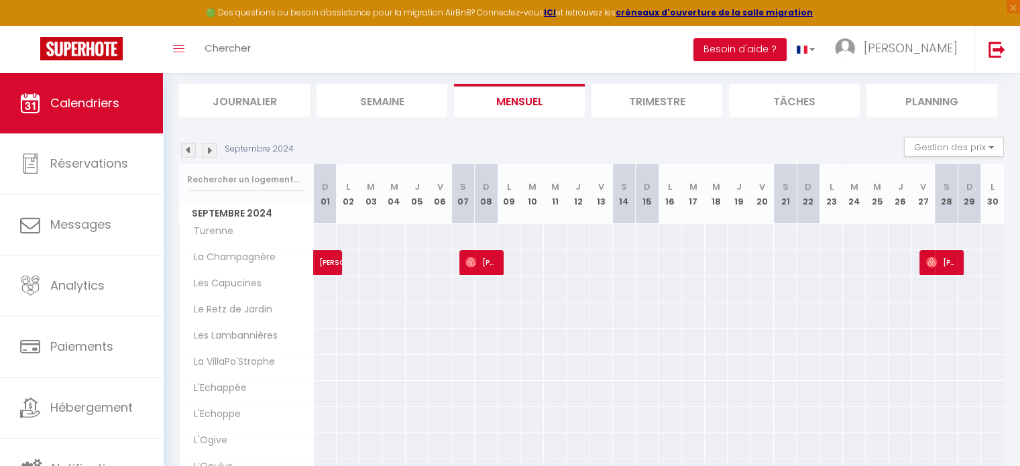
click at [186, 153] on img at bounding box center [188, 150] width 15 height 15
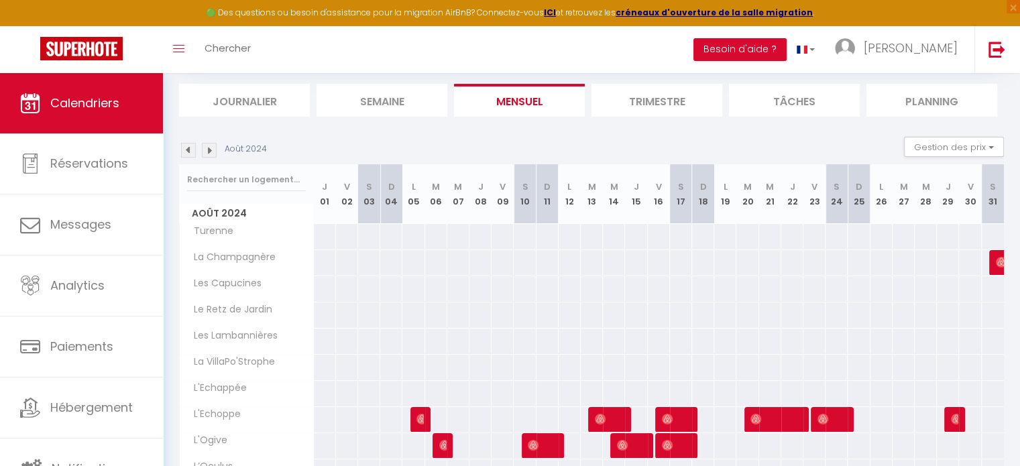
click at [186, 153] on img at bounding box center [188, 150] width 15 height 15
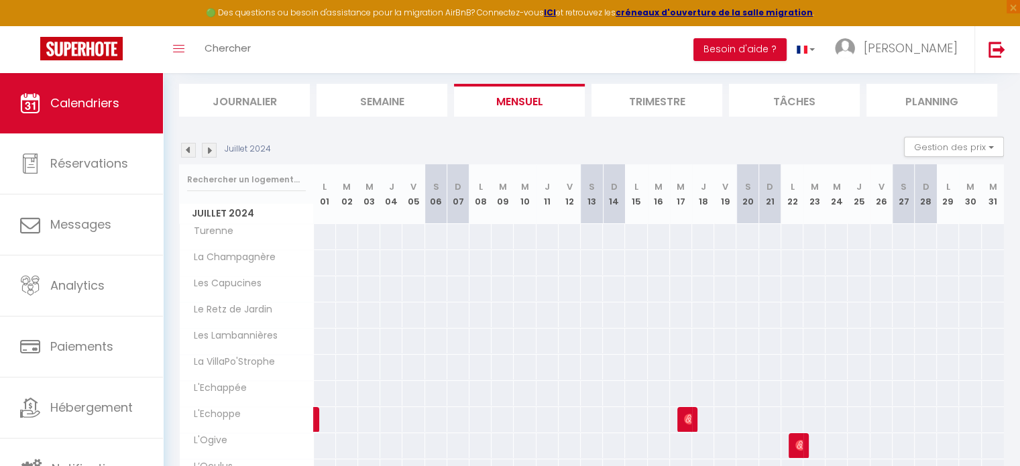
click at [186, 153] on img at bounding box center [188, 150] width 15 height 15
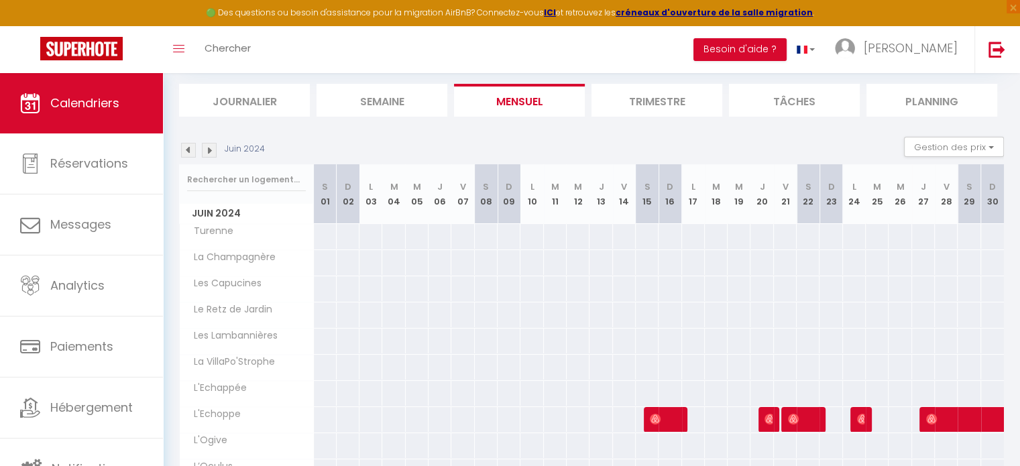
click at [186, 153] on img at bounding box center [188, 150] width 15 height 15
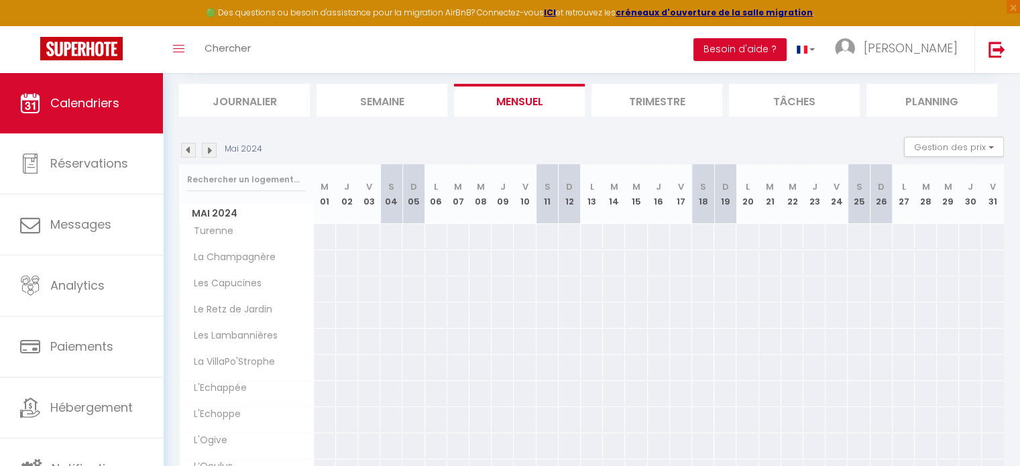
click at [186, 153] on img at bounding box center [188, 150] width 15 height 15
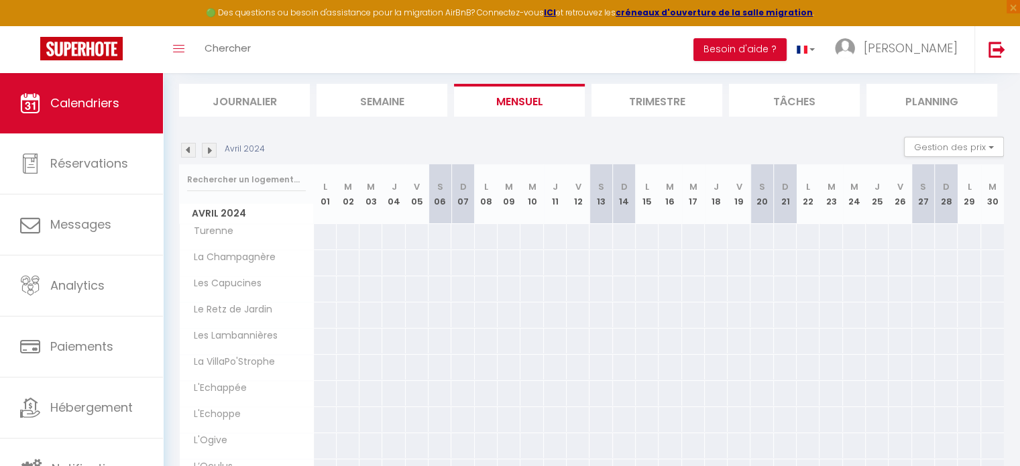
click at [186, 153] on img at bounding box center [188, 150] width 15 height 15
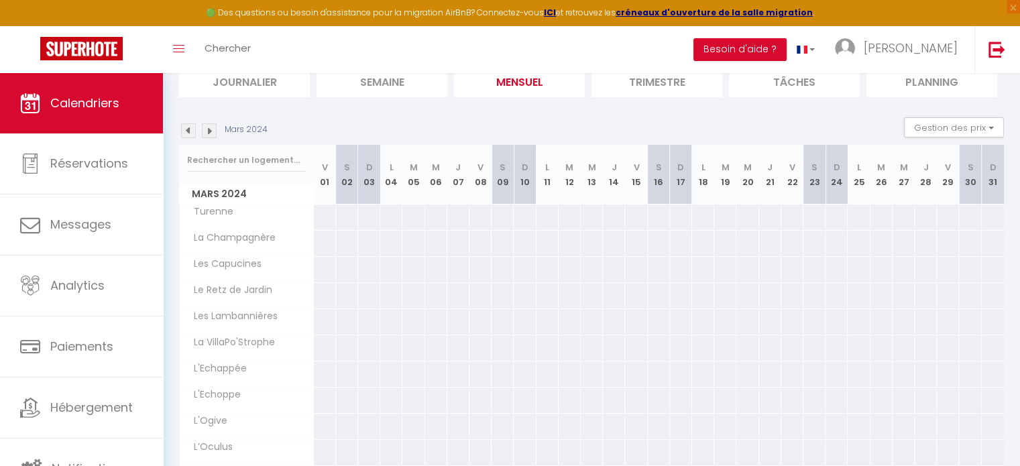
scroll to position [211, 0]
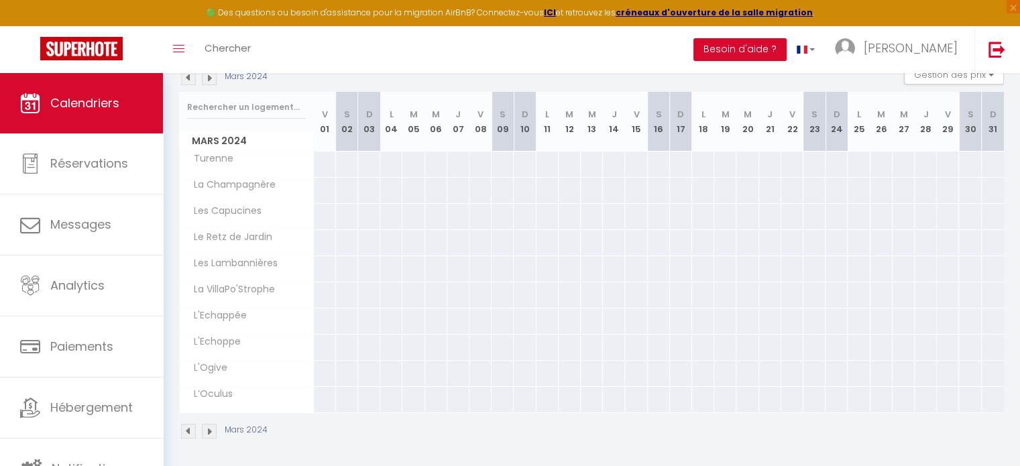
click at [210, 78] on img at bounding box center [209, 77] width 15 height 15
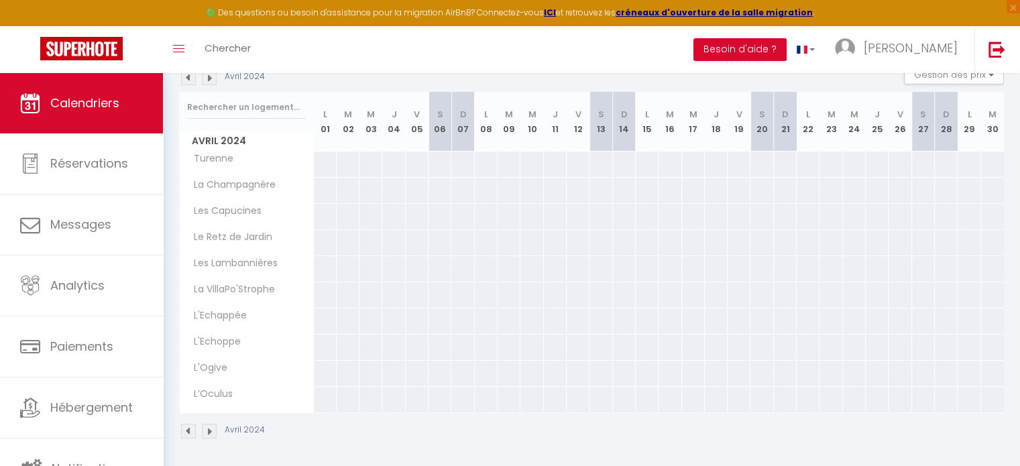
click at [210, 78] on img at bounding box center [209, 77] width 15 height 15
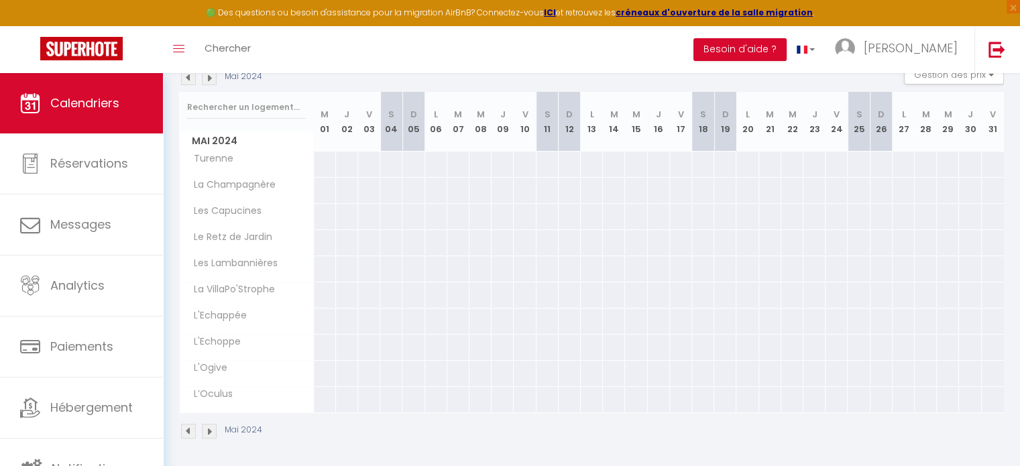
click at [210, 78] on img at bounding box center [209, 77] width 15 height 15
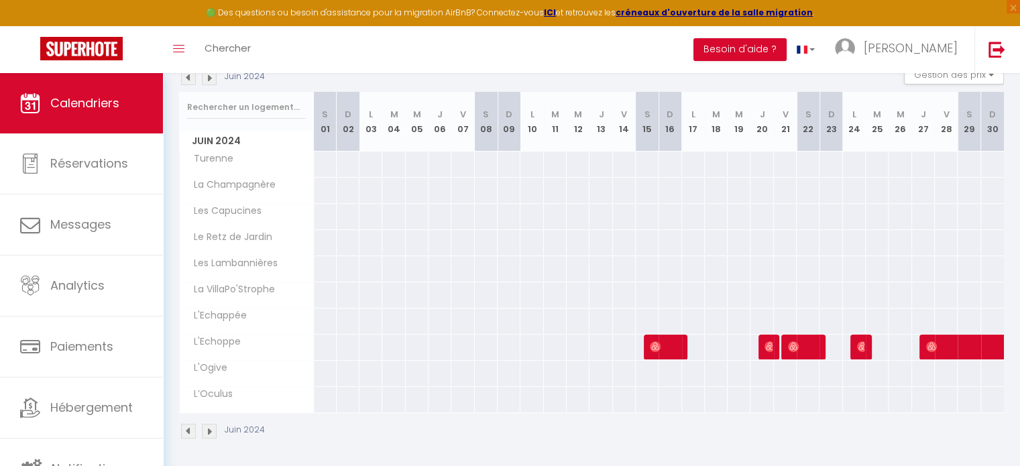
click at [210, 78] on img at bounding box center [209, 77] width 15 height 15
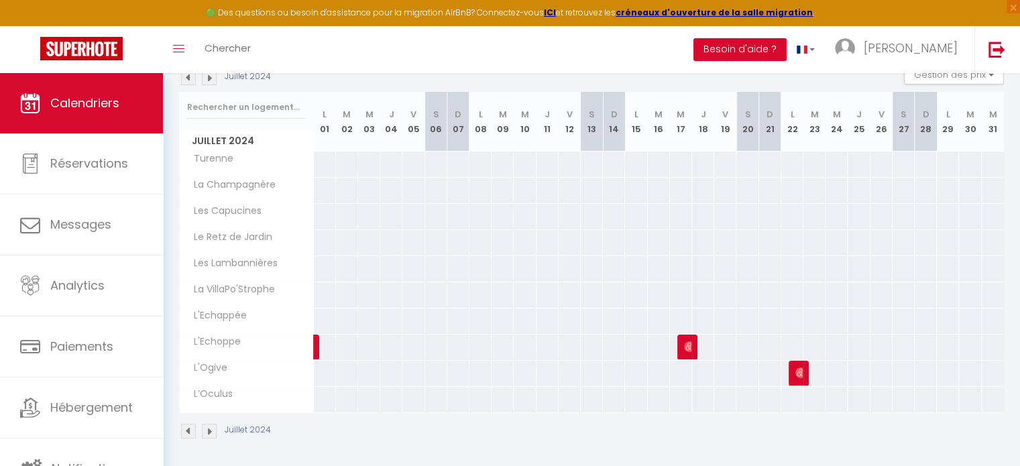
click at [210, 78] on img at bounding box center [209, 77] width 15 height 15
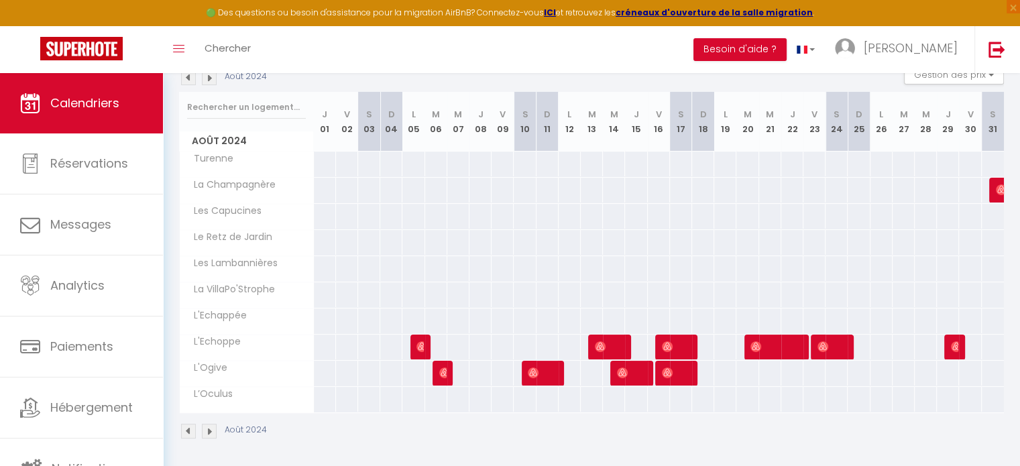
click at [210, 78] on img at bounding box center [209, 77] width 15 height 15
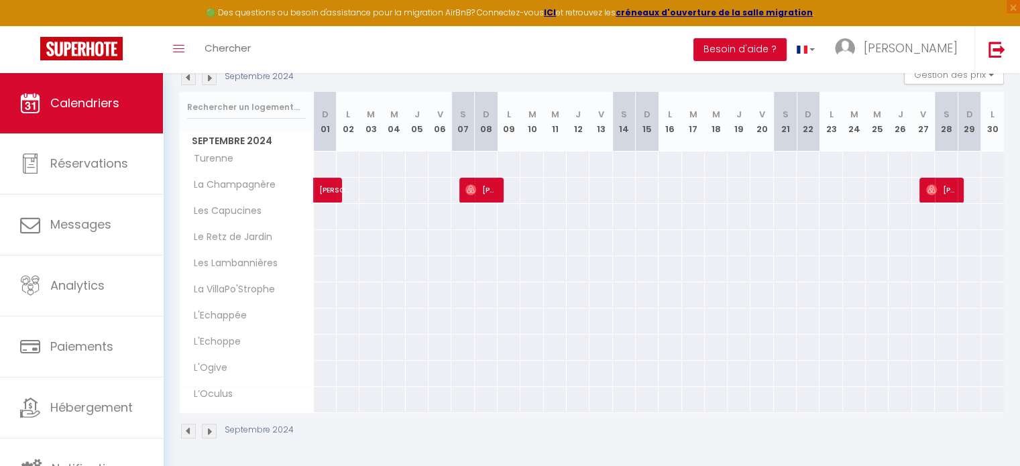
click at [210, 78] on img at bounding box center [209, 77] width 15 height 15
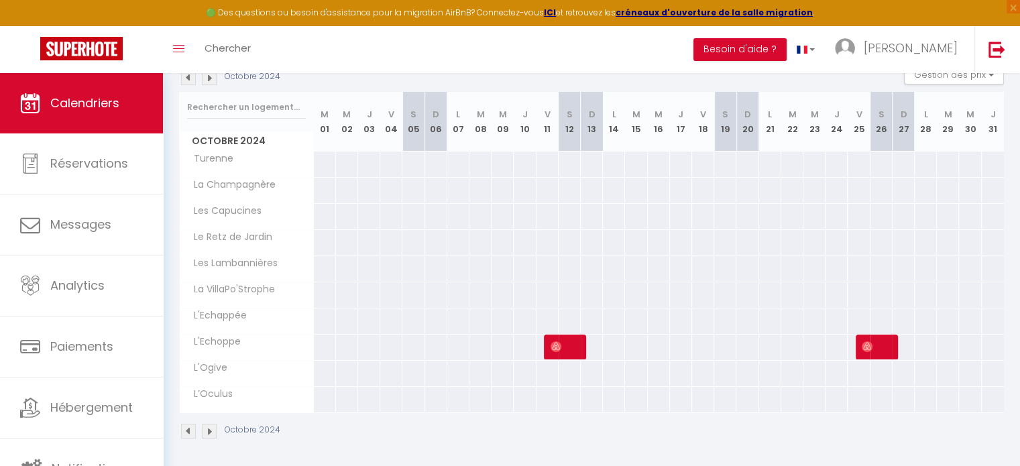
click at [188, 74] on img at bounding box center [188, 77] width 15 height 15
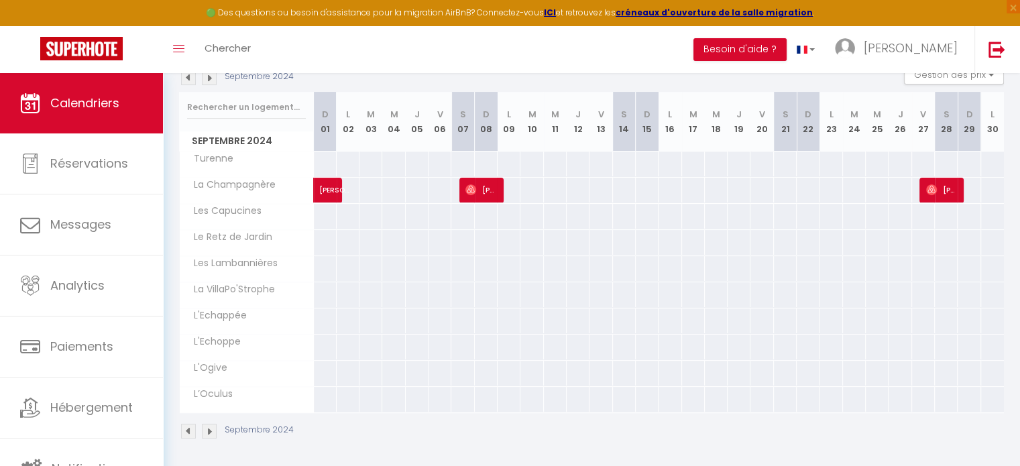
click at [208, 80] on img at bounding box center [209, 77] width 15 height 15
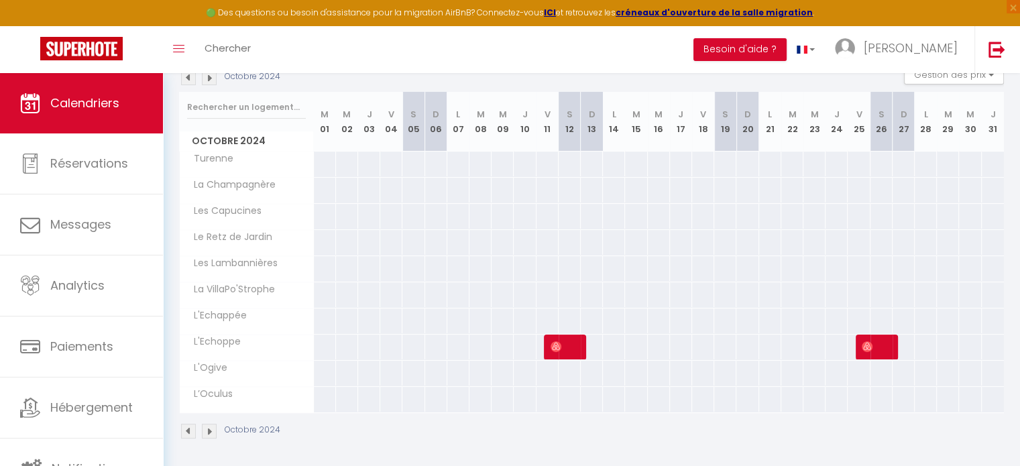
click at [208, 80] on img at bounding box center [209, 77] width 15 height 15
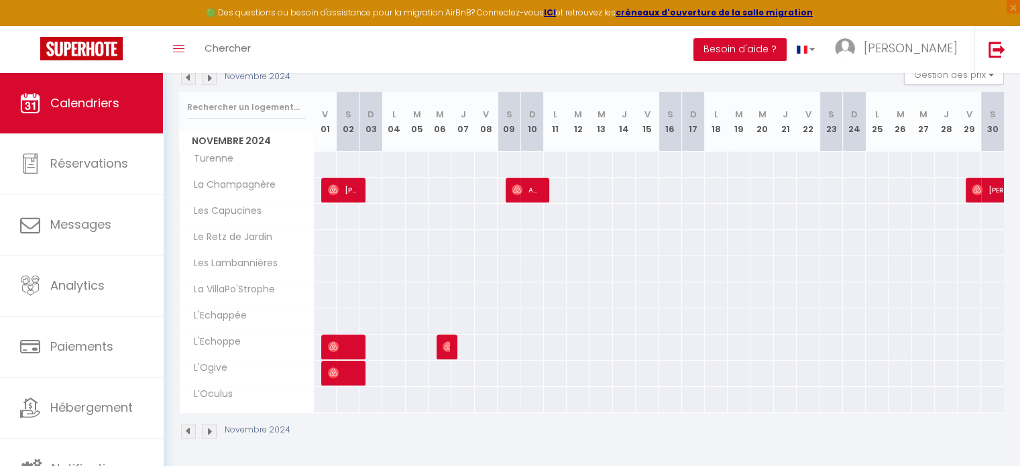
click at [208, 80] on img at bounding box center [209, 77] width 15 height 15
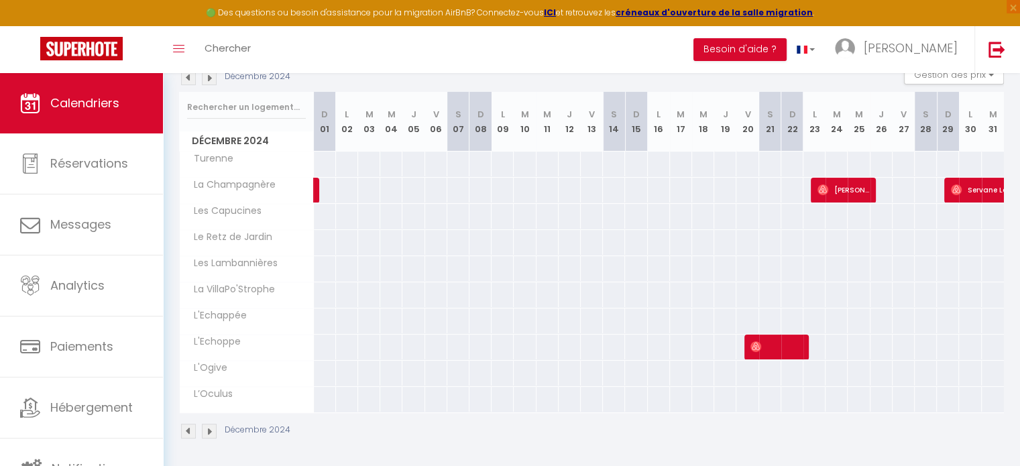
click at [208, 80] on img at bounding box center [209, 77] width 15 height 15
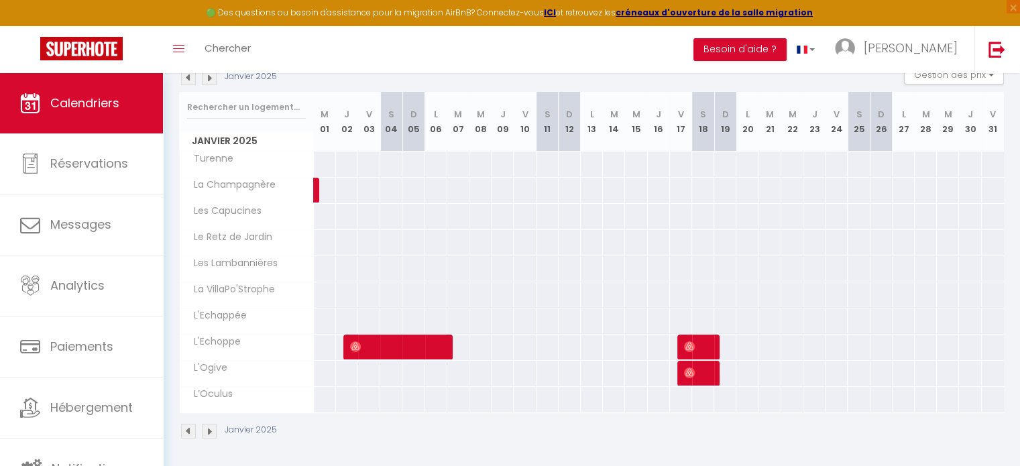
click at [208, 80] on img at bounding box center [209, 77] width 15 height 15
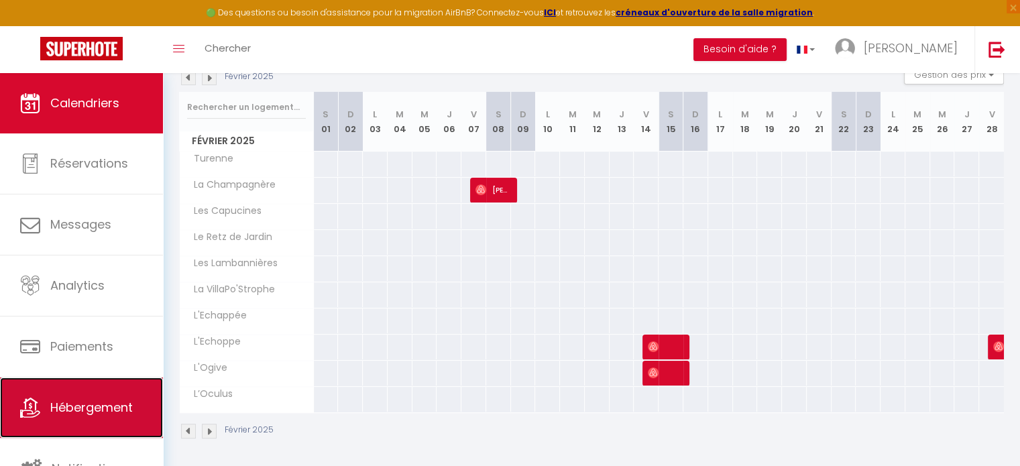
click at [93, 399] on span "Hébergement" at bounding box center [91, 407] width 82 height 17
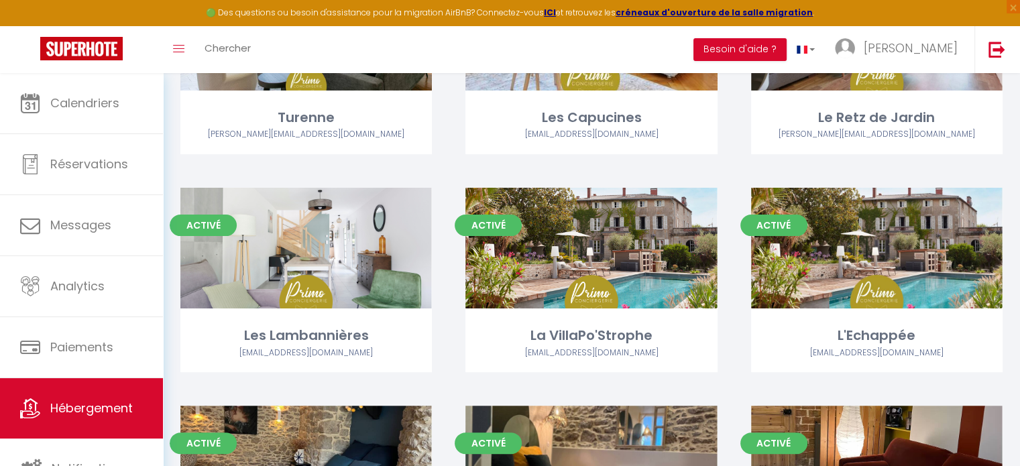
scroll to position [260, 0]
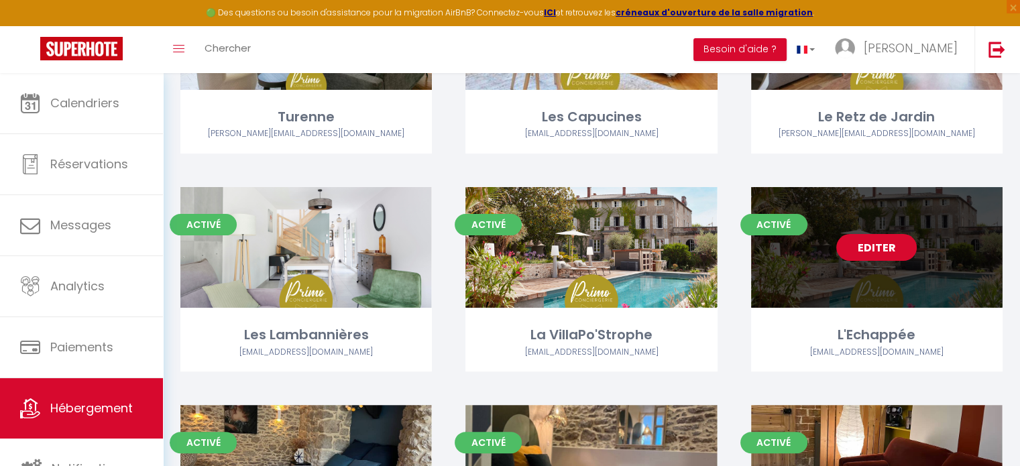
click at [938, 221] on div "Editer" at bounding box center [876, 247] width 251 height 121
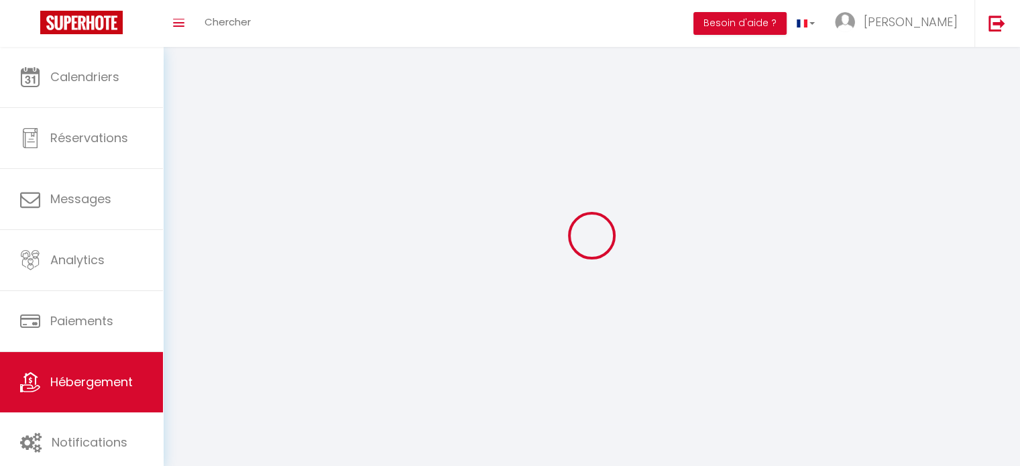
select select
select select "28"
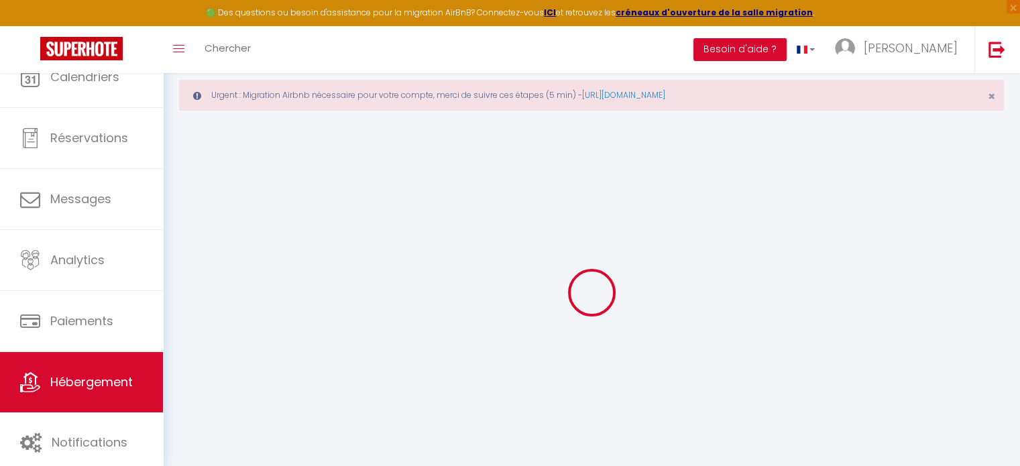
select select
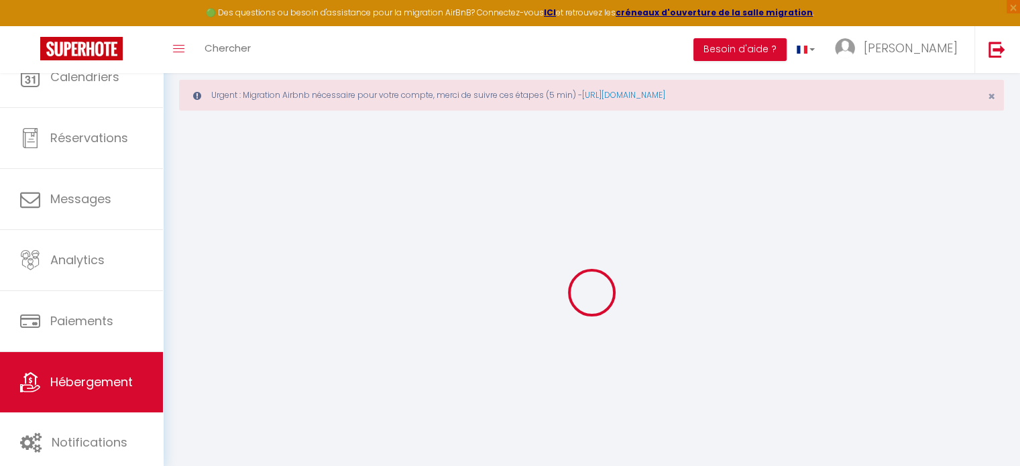
select select
checkbox input "false"
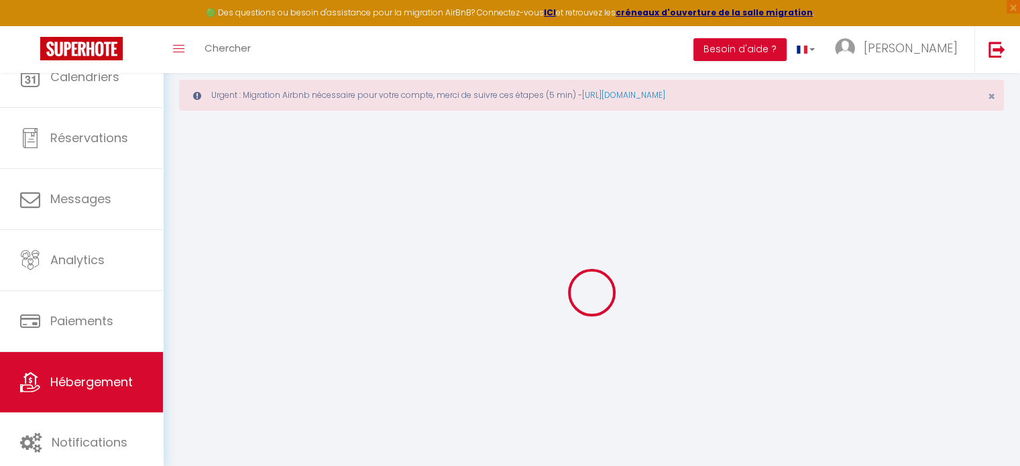
select select
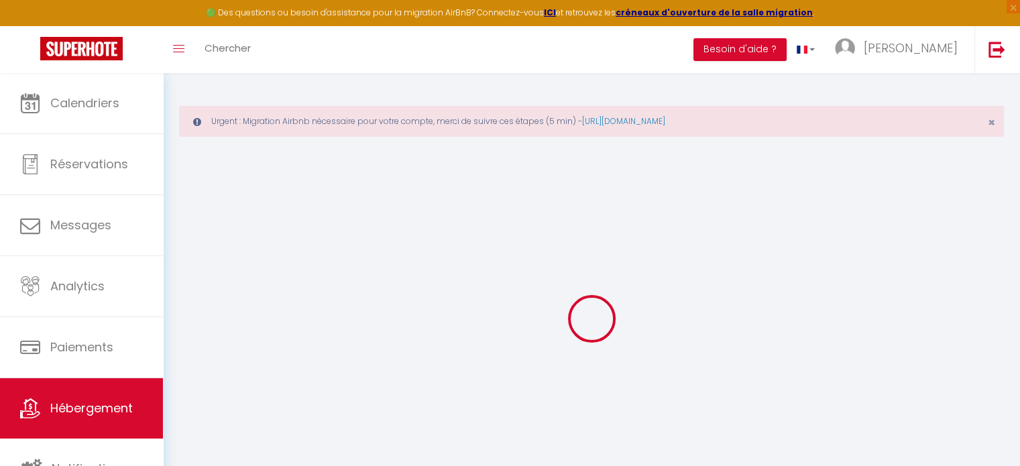
select select
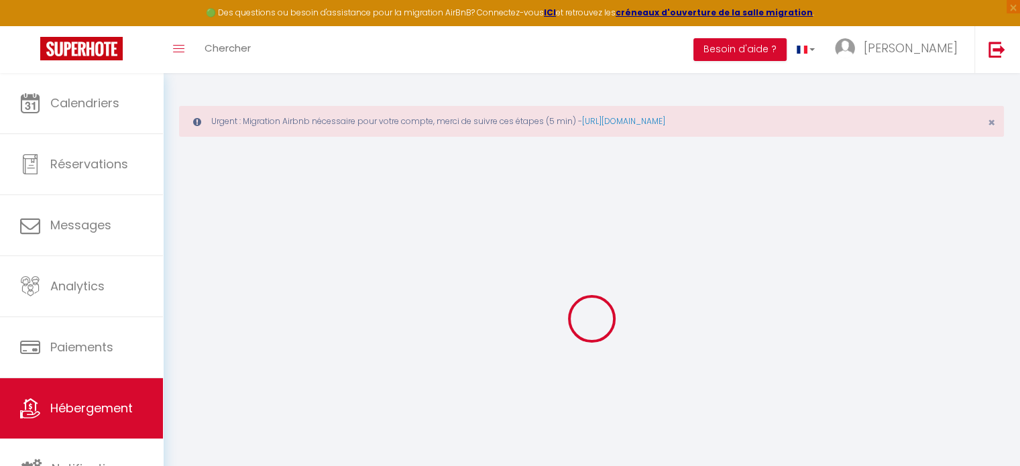
select select
checkbox input "false"
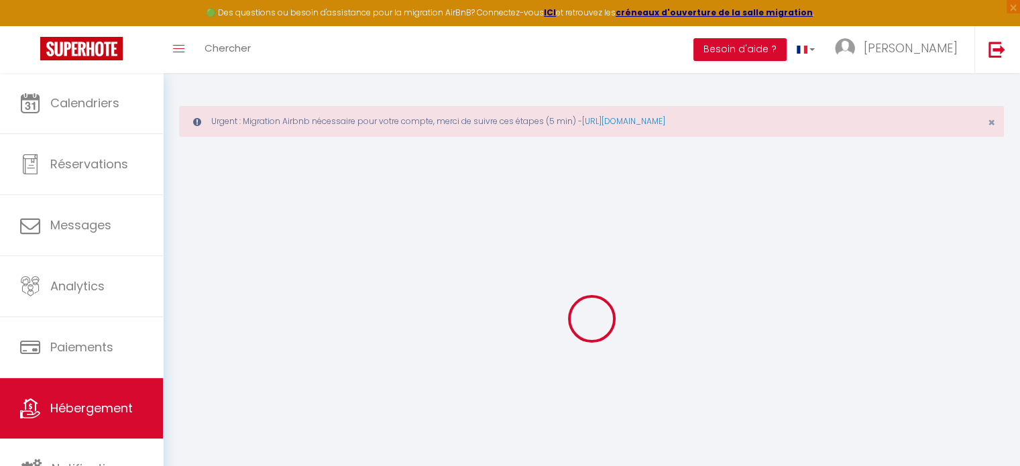
select select
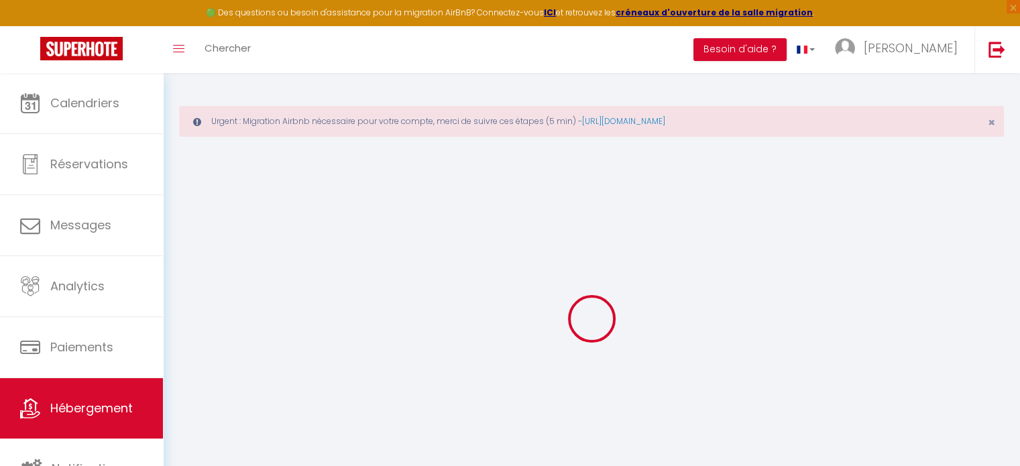
select select
checkbox input "false"
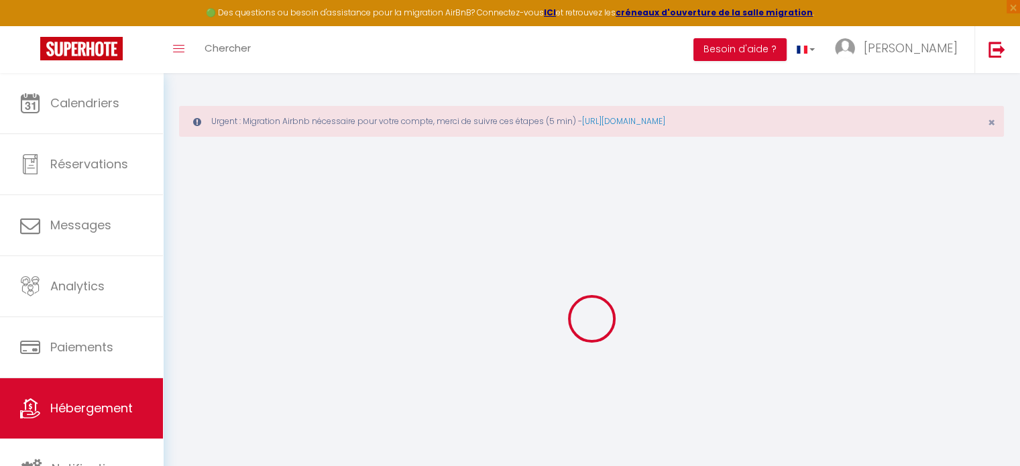
checkbox input "false"
select select
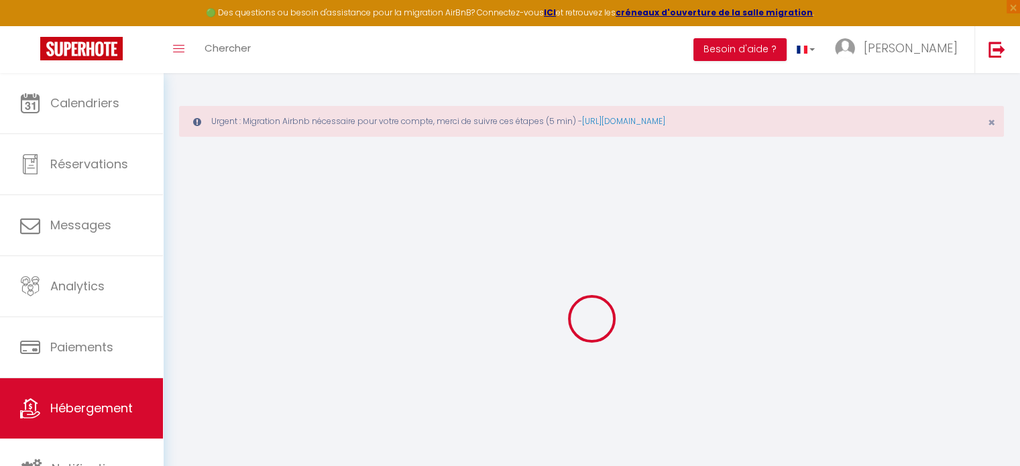
select select
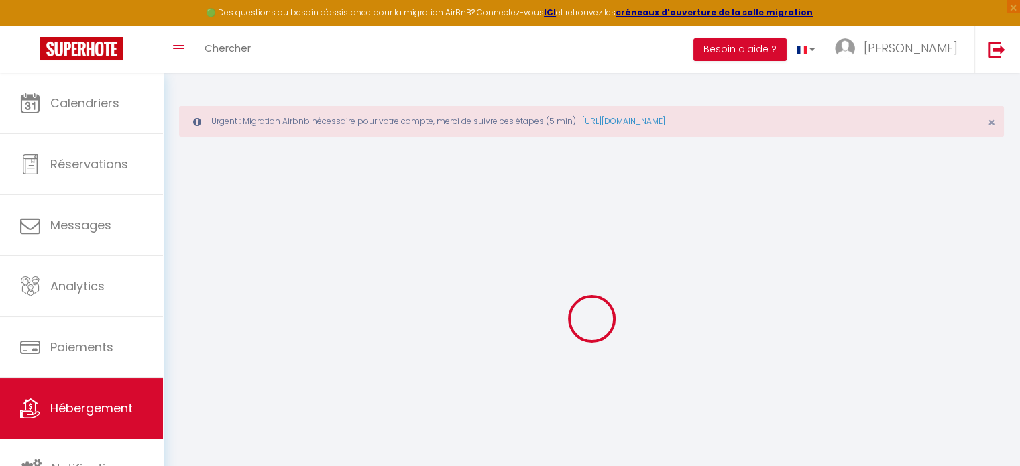
checkbox input "false"
select select
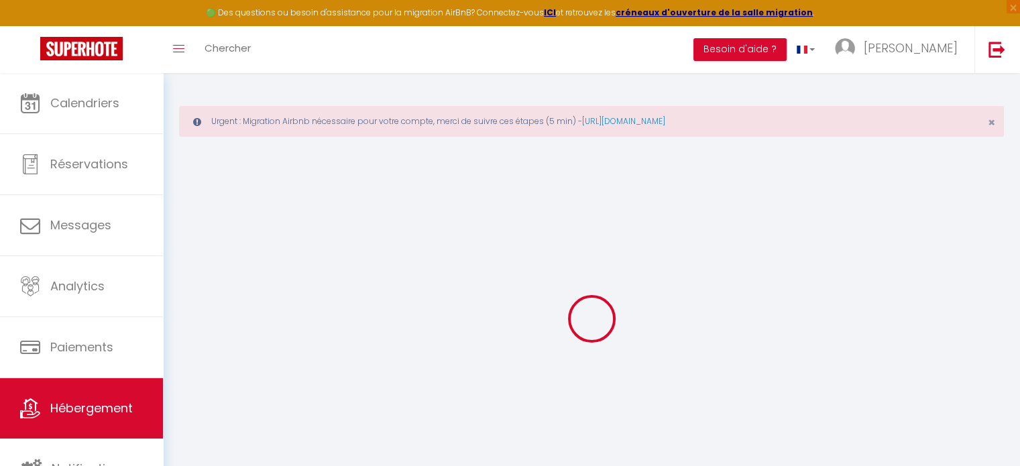
select select
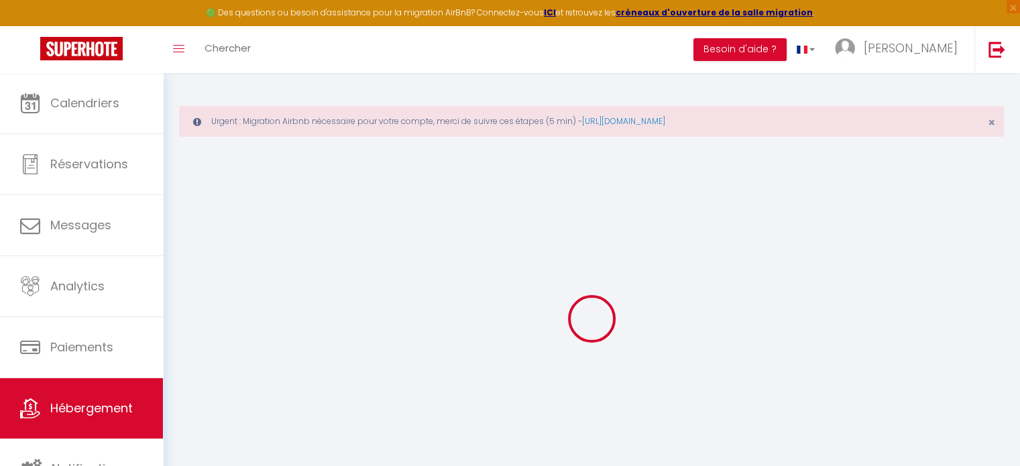
select select
checkbox input "false"
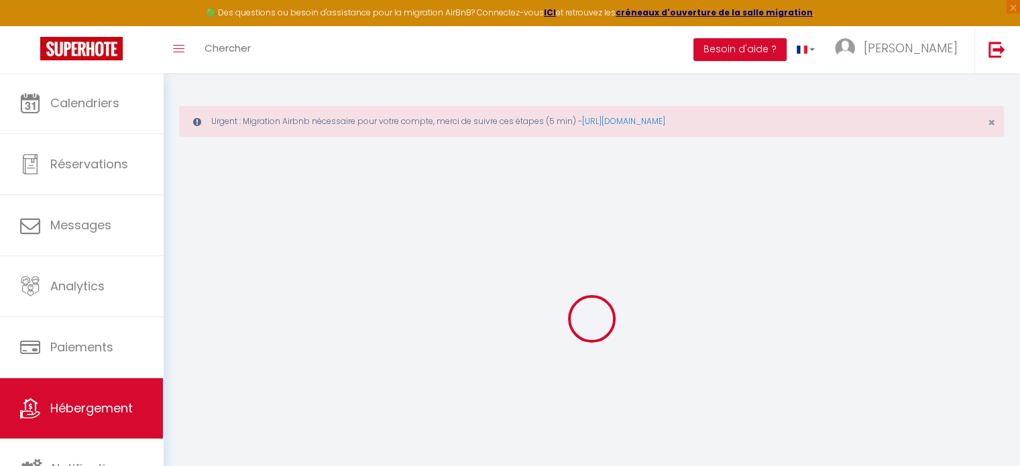
checkbox input "false"
select select
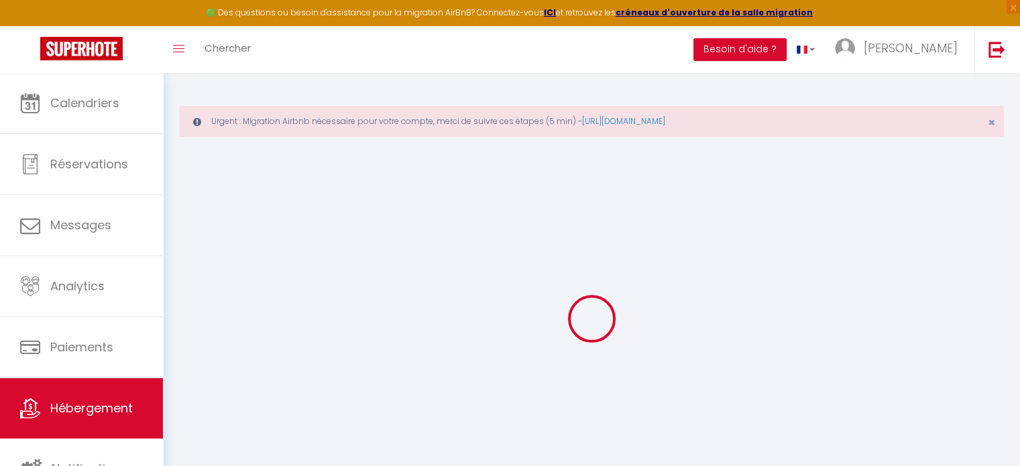
select select
checkbox input "false"
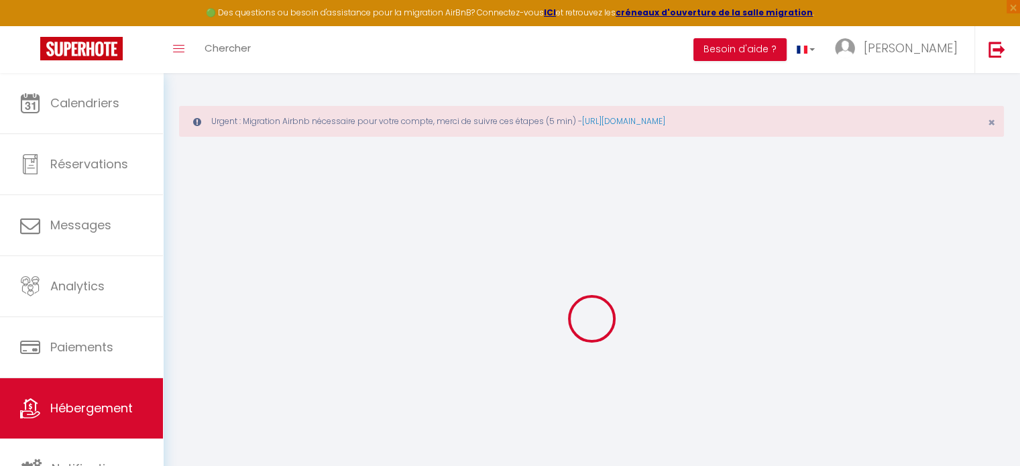
checkbox input "false"
select select
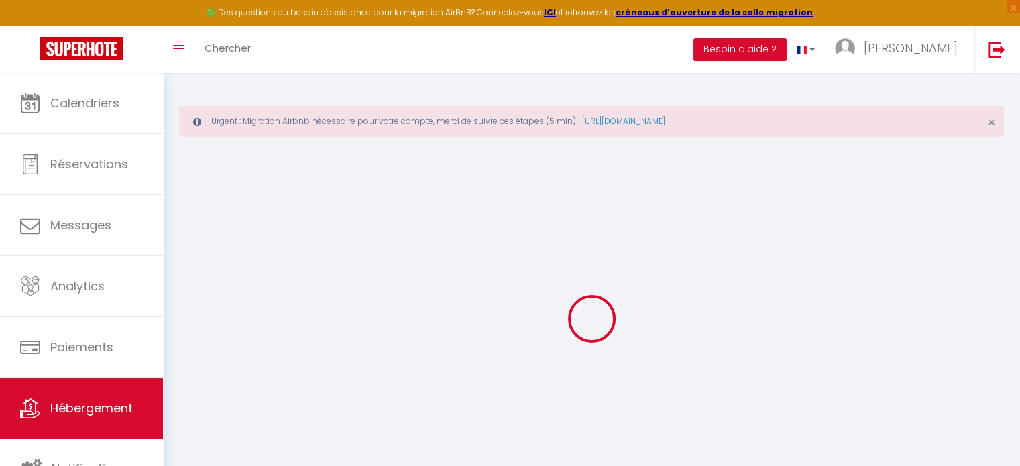
type input "L'Echappée"
type input "Aude"
type input "Ringeard"
type input "[STREET_ADDRESS]"
type input "44190"
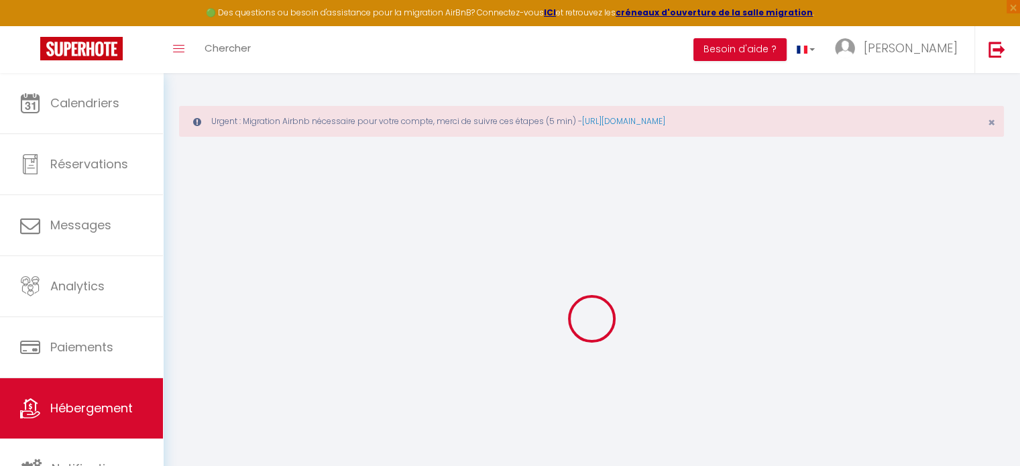
type input "Clisson"
select select "houses"
select select "4"
select select "2"
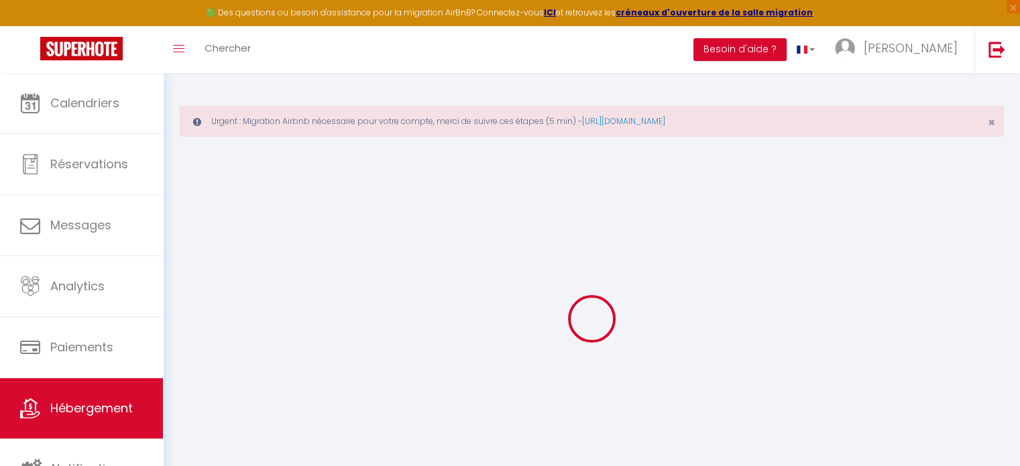
type input "400"
type input "120"
type input "5.5"
type input "5.28"
type input "400"
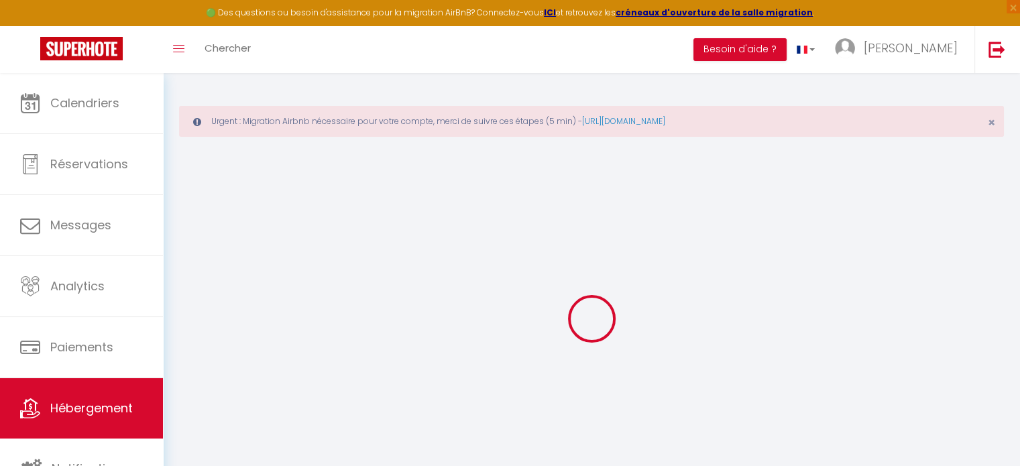
select select
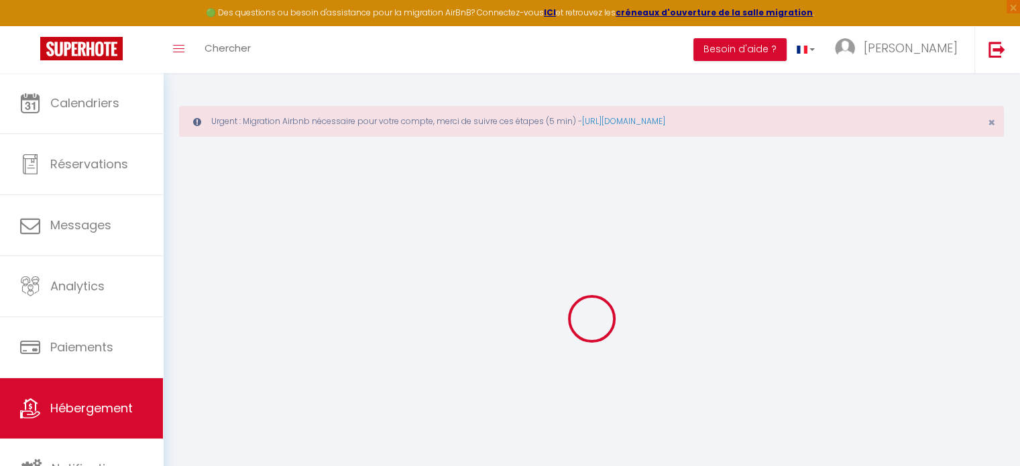
select select
type input "[STREET_ADDRESS]"
type input "44190"
type input "Clisson"
type input "[EMAIL_ADDRESS][DOMAIN_NAME]"
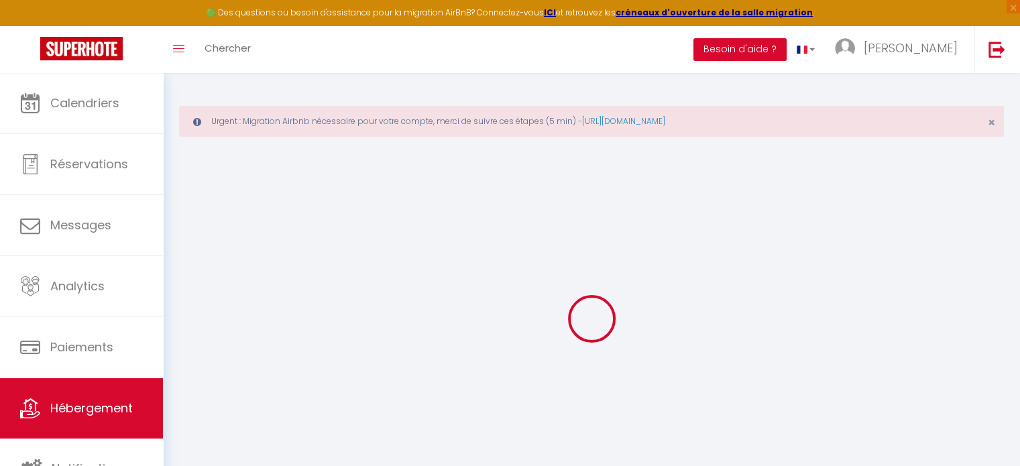
select select "15080"
checkbox input "true"
checkbox input "false"
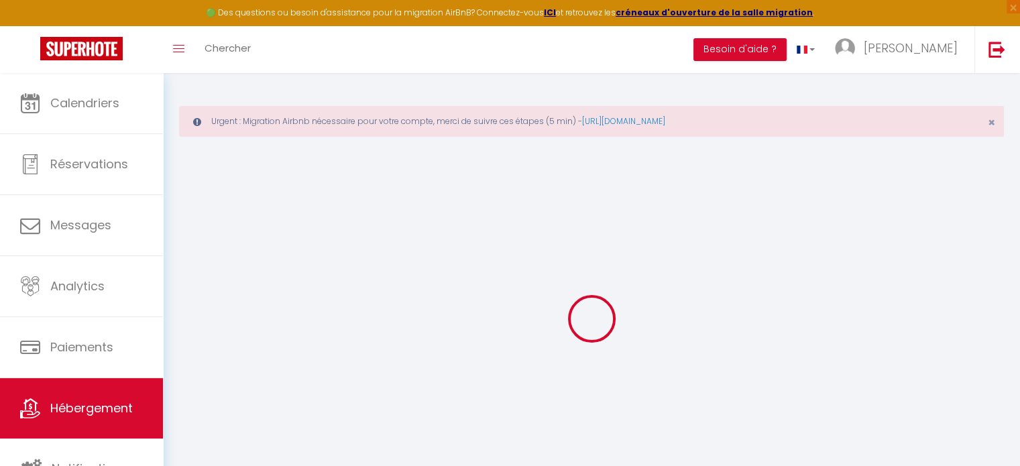
radio input "true"
type input "0"
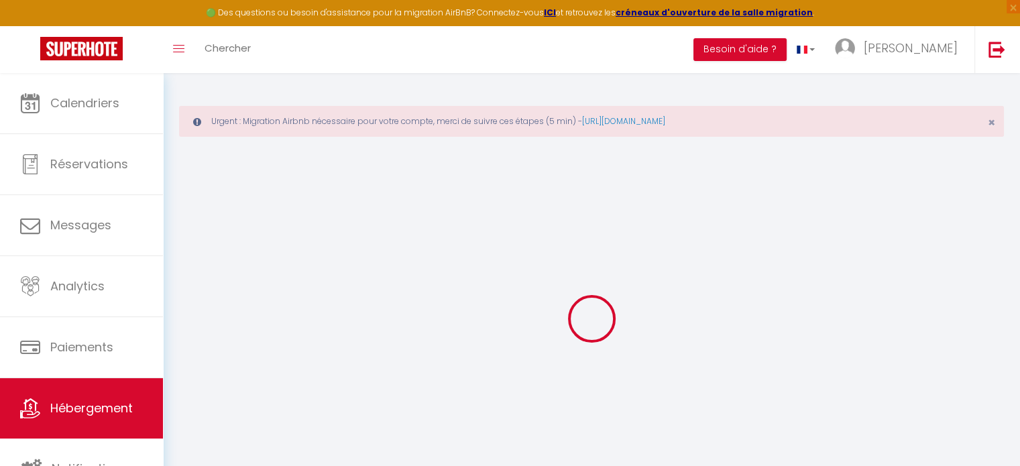
select select "villa"
select select
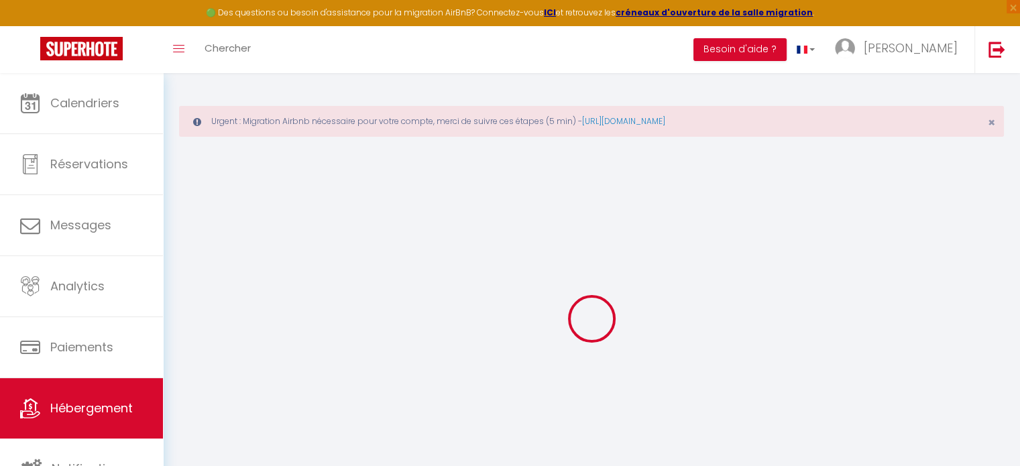
select select
checkbox input "true"
checkbox input "false"
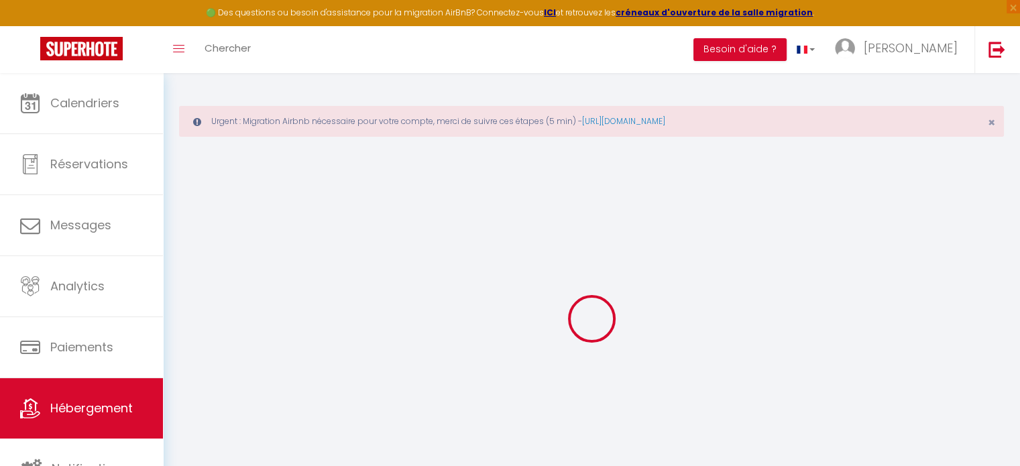
checkbox input "false"
select select
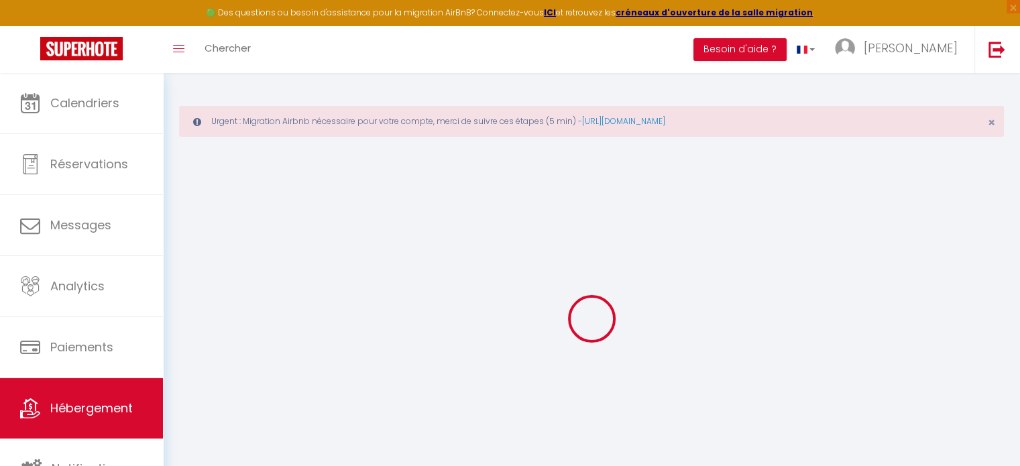
select select
checkbox input "true"
checkbox input "false"
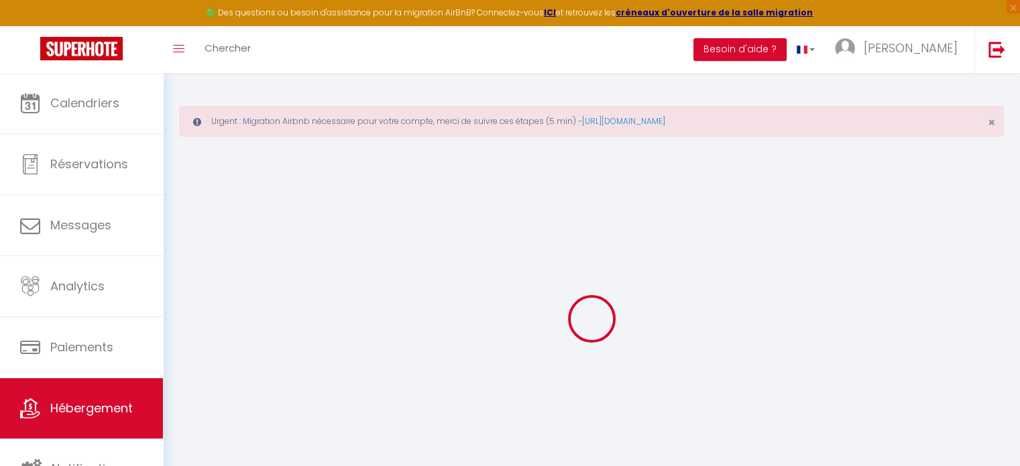
checkbox input "false"
checkbox input "true"
checkbox input "false"
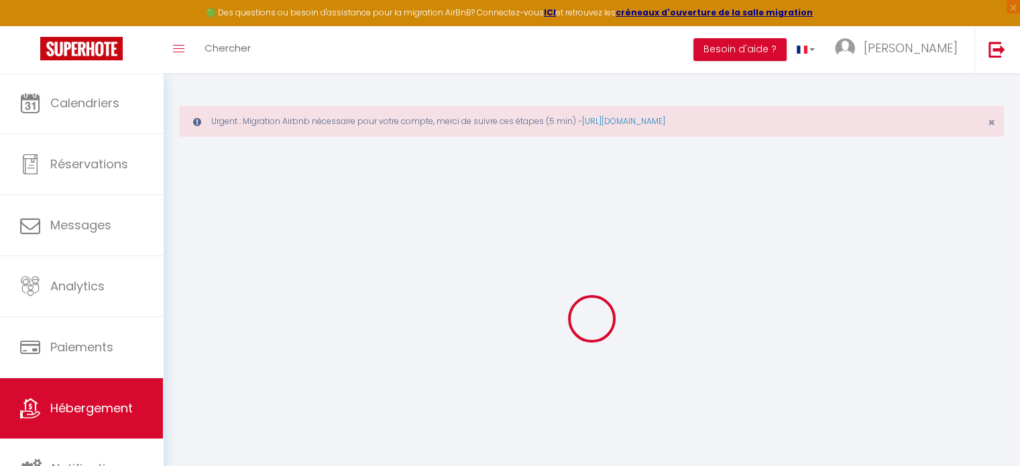
checkbox input "true"
checkbox input "false"
select select "17:00"
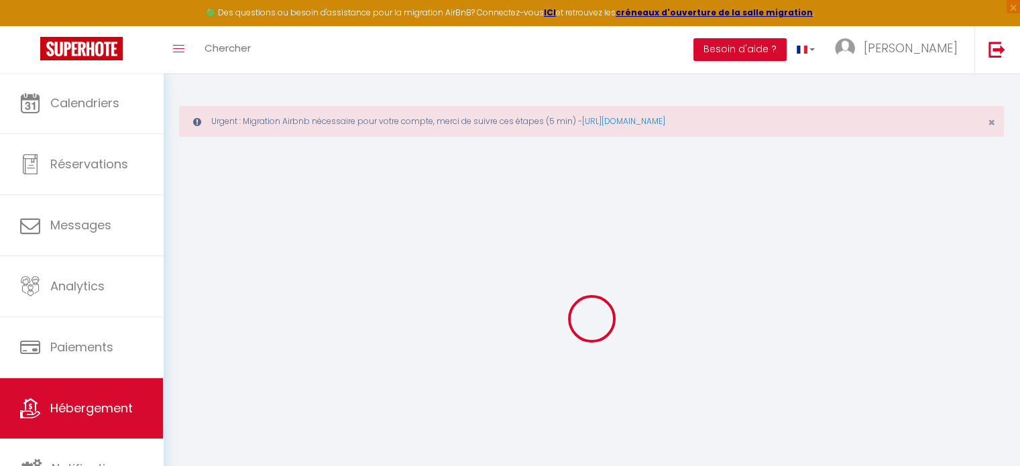
select select
select select "11:00"
select select "30"
select select "120"
select select "18:00"
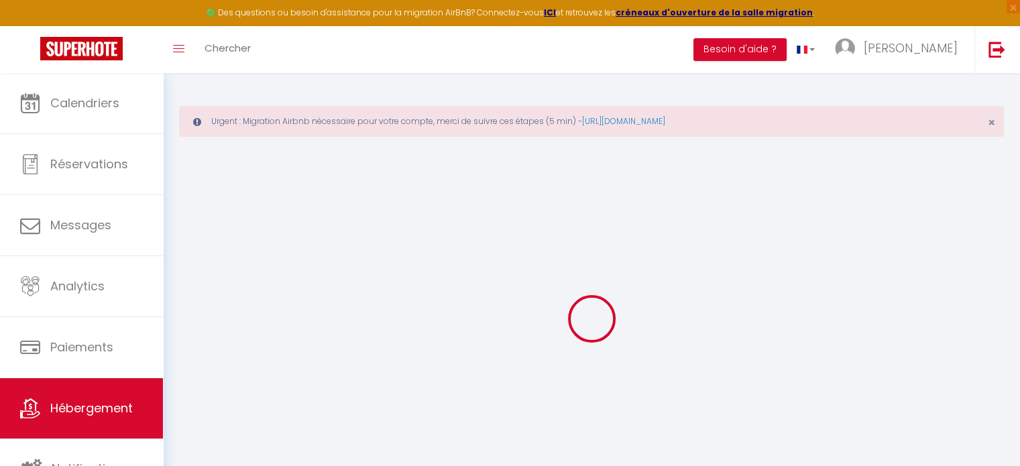
select select
checkbox input "true"
checkbox input "false"
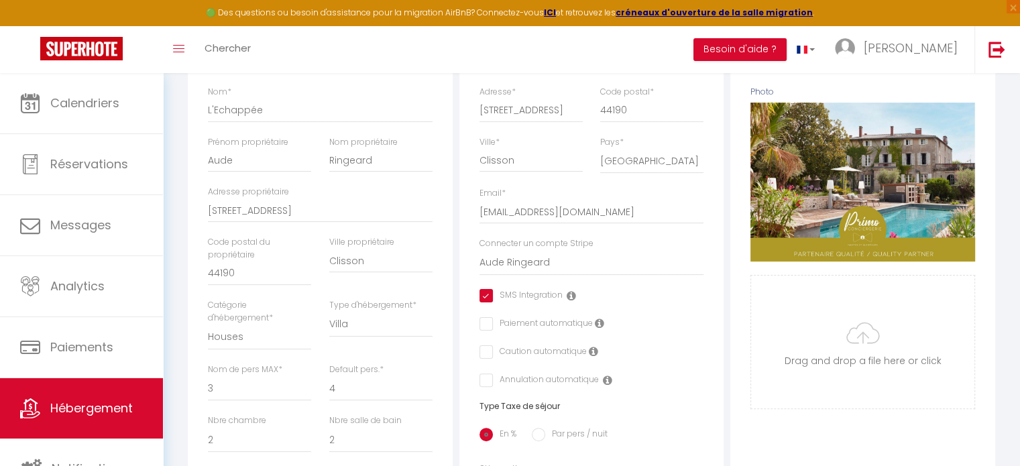
scroll to position [276, 0]
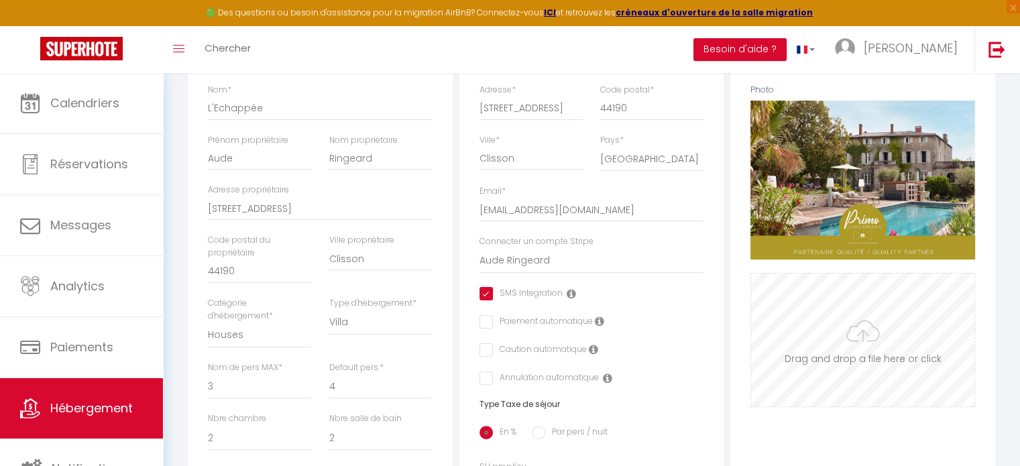
select select
checkbox input "true"
checkbox input "false"
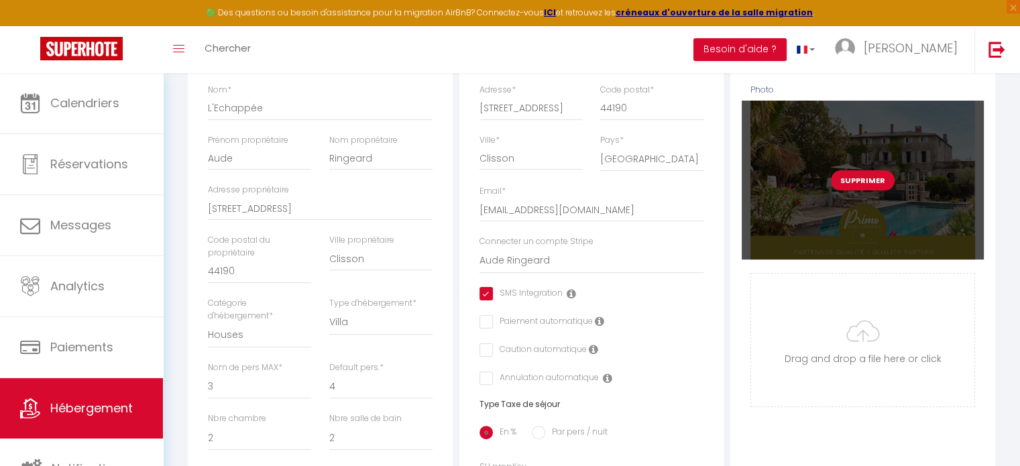
click at [863, 190] on button "Supprimer" at bounding box center [863, 180] width 64 height 20
select select
checkbox input "true"
checkbox input "false"
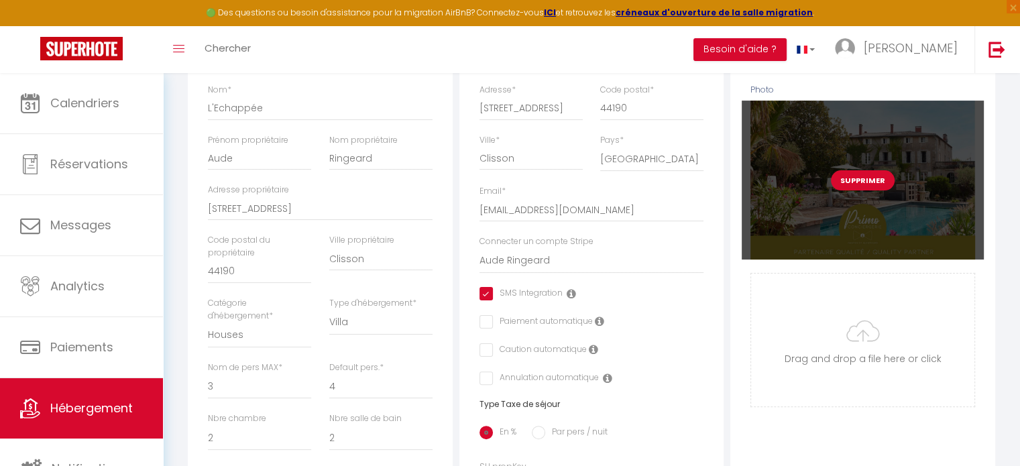
checkbox input "false"
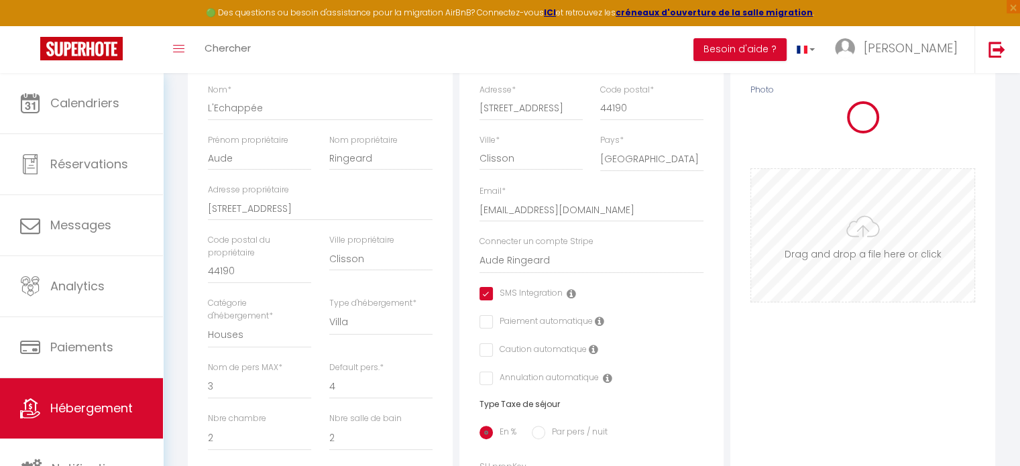
select select
checkbox input "true"
checkbox input "false"
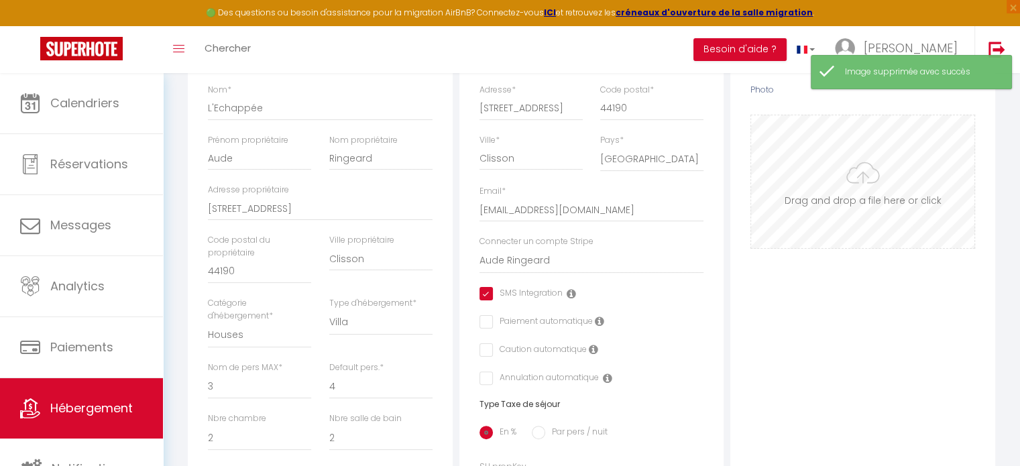
click at [868, 182] on input "Photo" at bounding box center [862, 181] width 223 height 133
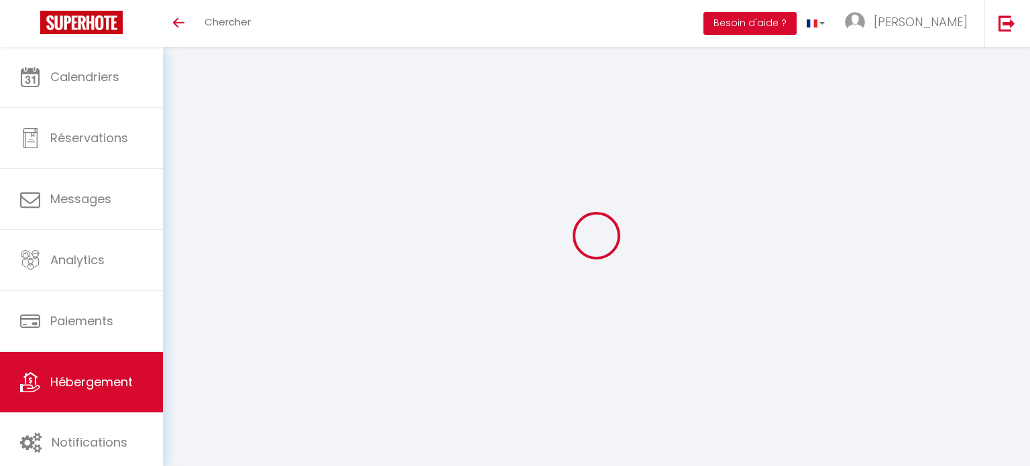
select select "3"
select select "2"
select select "1"
select select
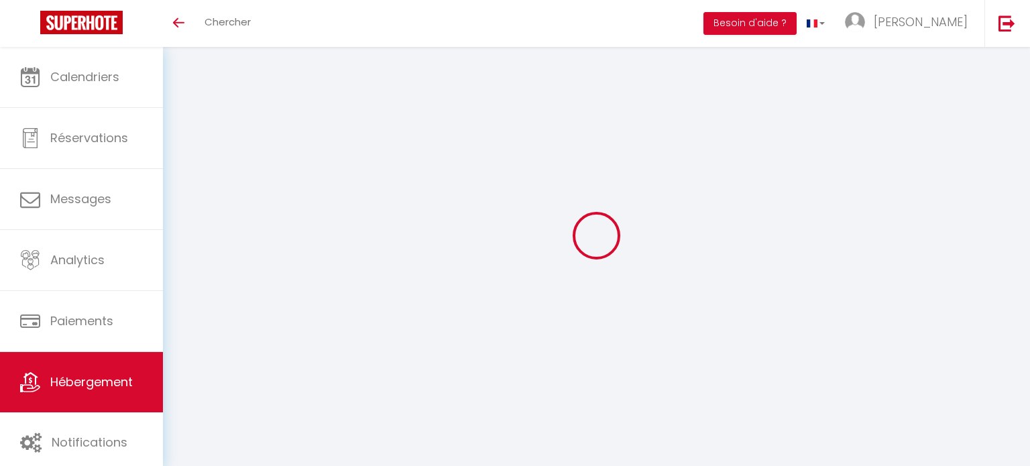
select select "28"
type input "L'Echappée"
type input "Aude"
type input "Ringeard"
type input "[STREET_ADDRESS]"
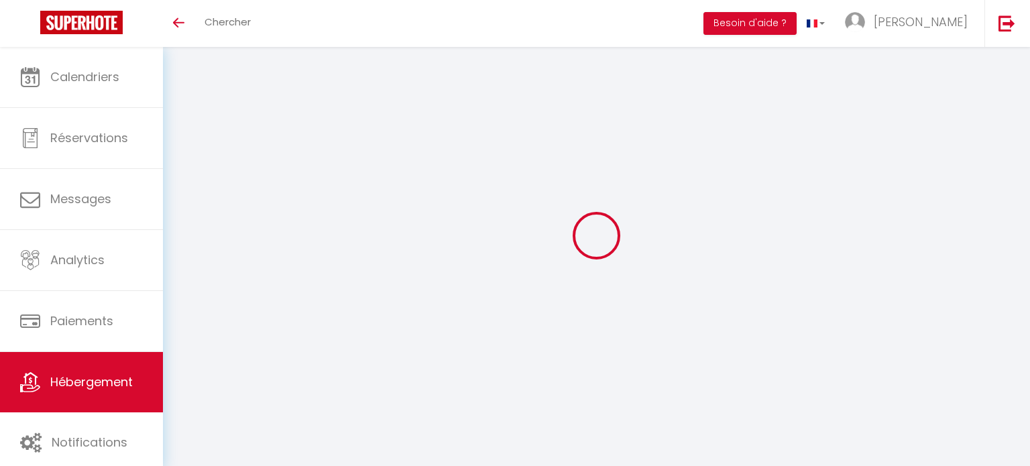
type input "44190"
type input "Clisson"
select select "houses"
select select "4"
select select "2"
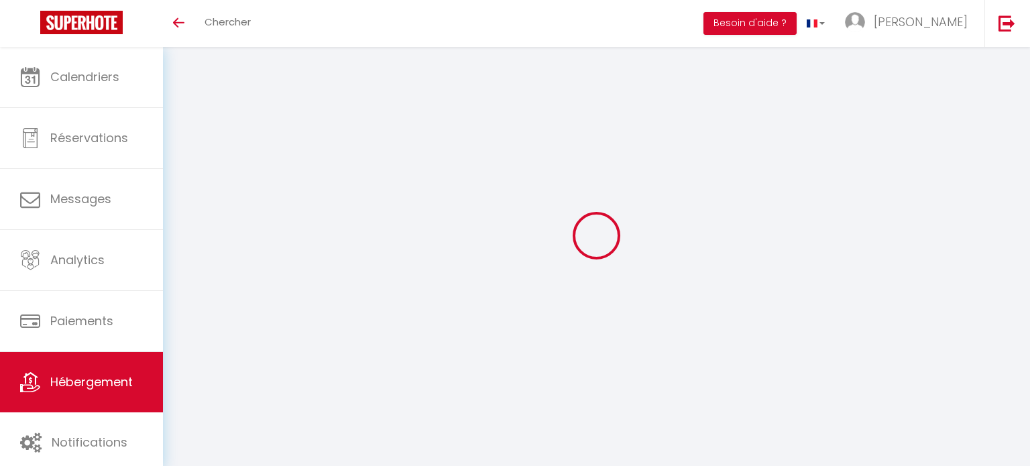
select select "2"
type input "400"
type input "120"
type input "5.5"
type input "5.28"
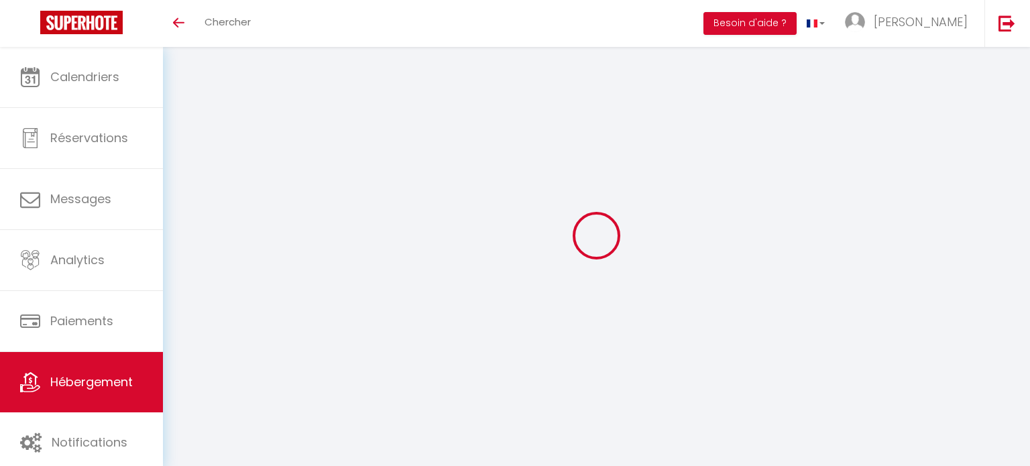
type input "400"
select select
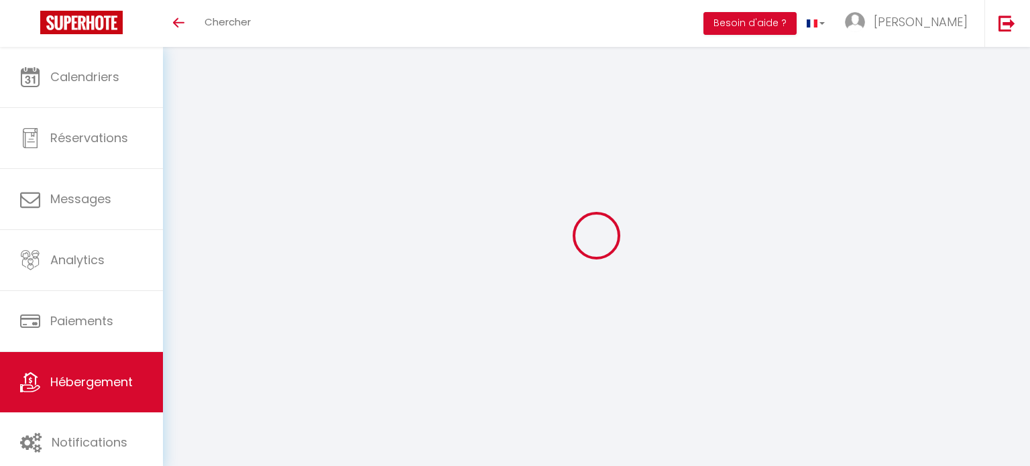
select select
type input "[STREET_ADDRESS]"
type input "44190"
type input "Clisson"
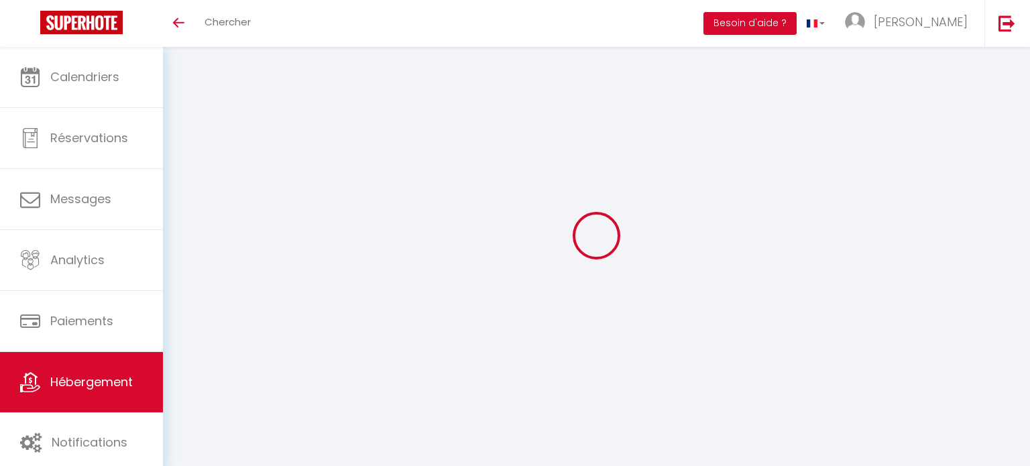
type input "[EMAIL_ADDRESS][DOMAIN_NAME]"
select select "15080"
checkbox input "true"
checkbox input "false"
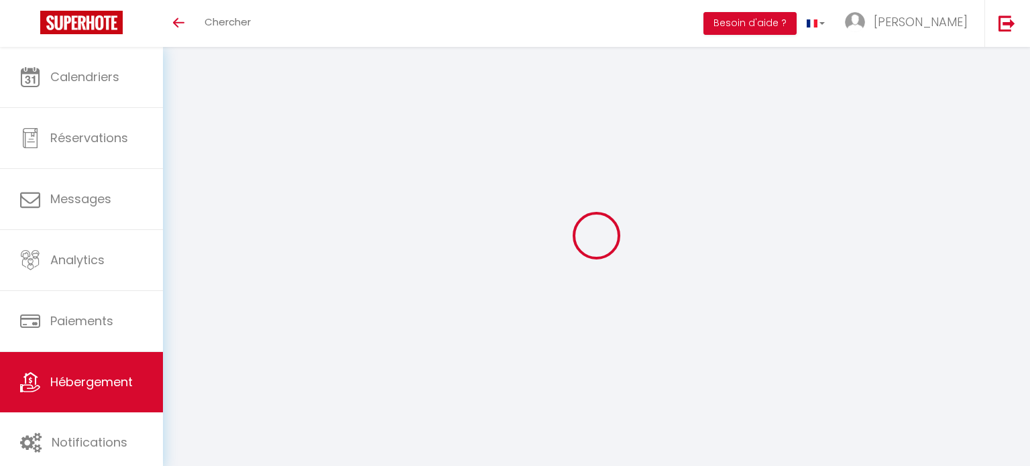
checkbox input "false"
radio input "true"
type input "0"
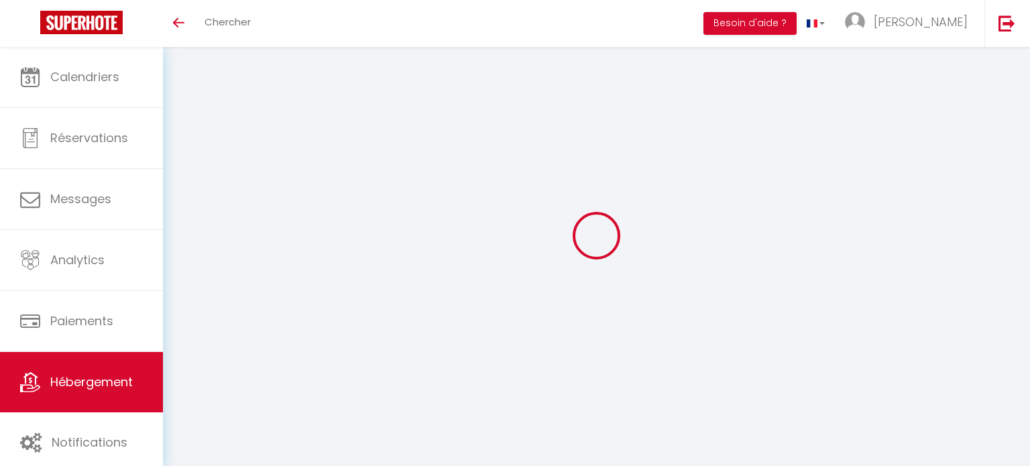
type input "0"
select select
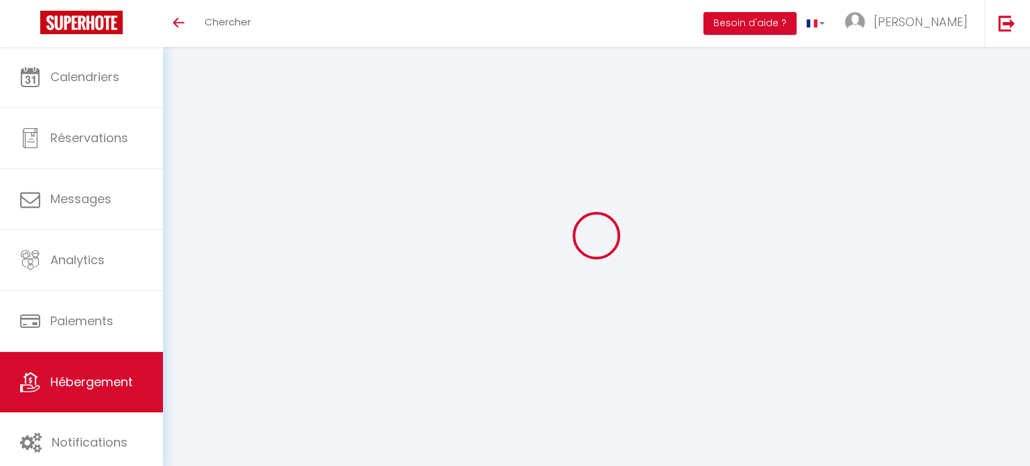
select select
checkbox input "true"
checkbox input "false"
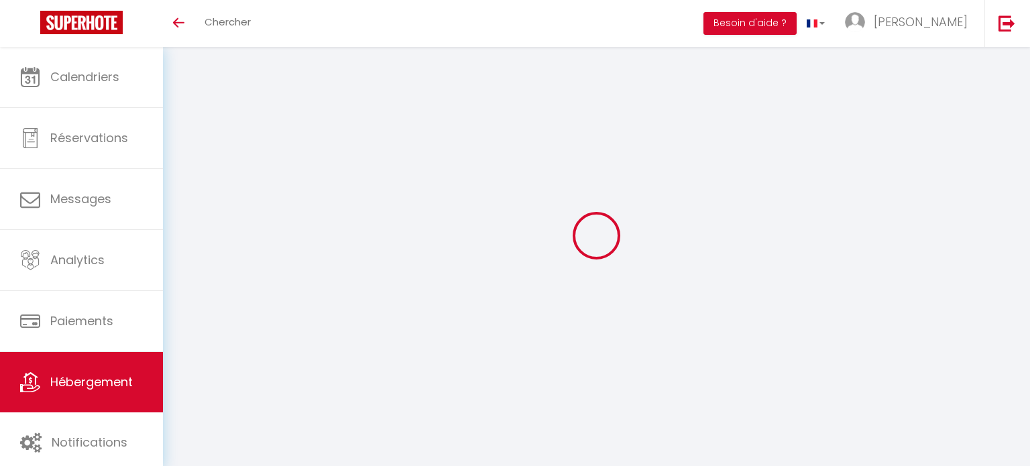
checkbox input "false"
checkbox input "true"
checkbox input "false"
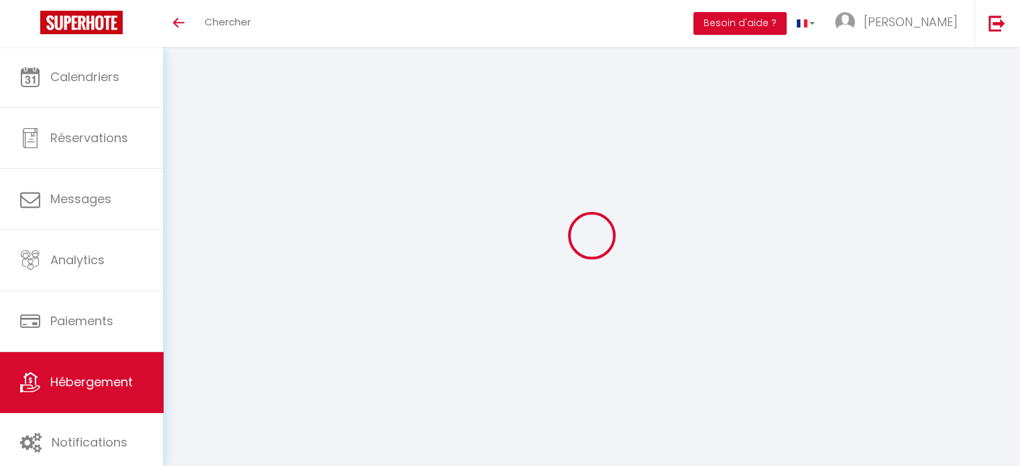
select select "villa"
select select "17:00"
select select
select select "11:00"
select select "30"
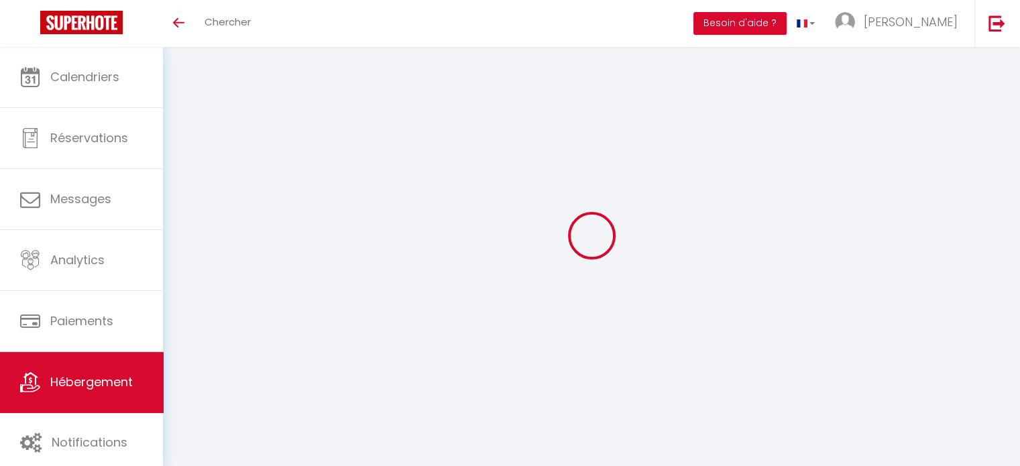
select select "120"
select select "18:00"
select select
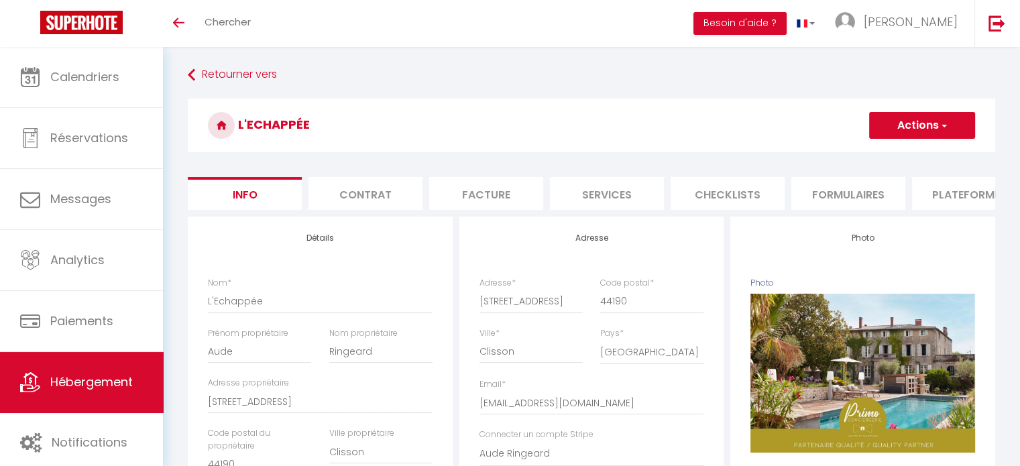
select select
checkbox input "true"
checkbox input "false"
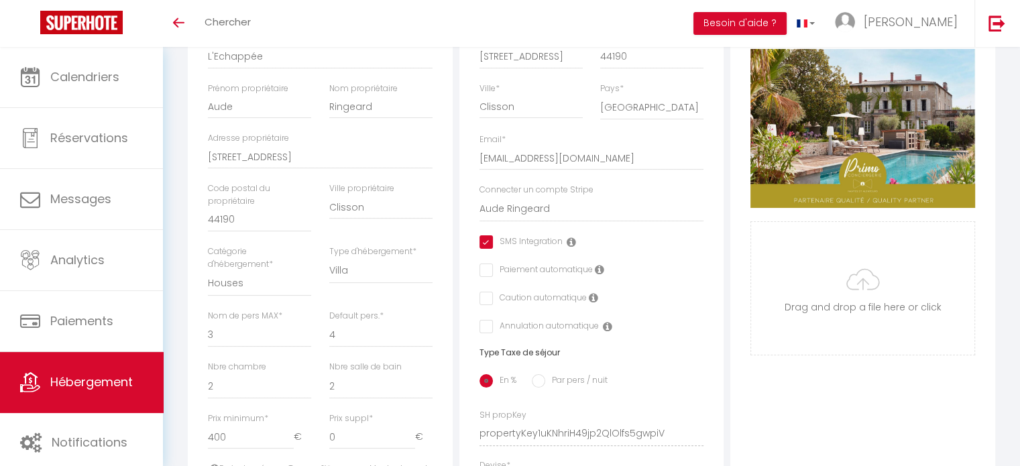
scroll to position [247, 0]
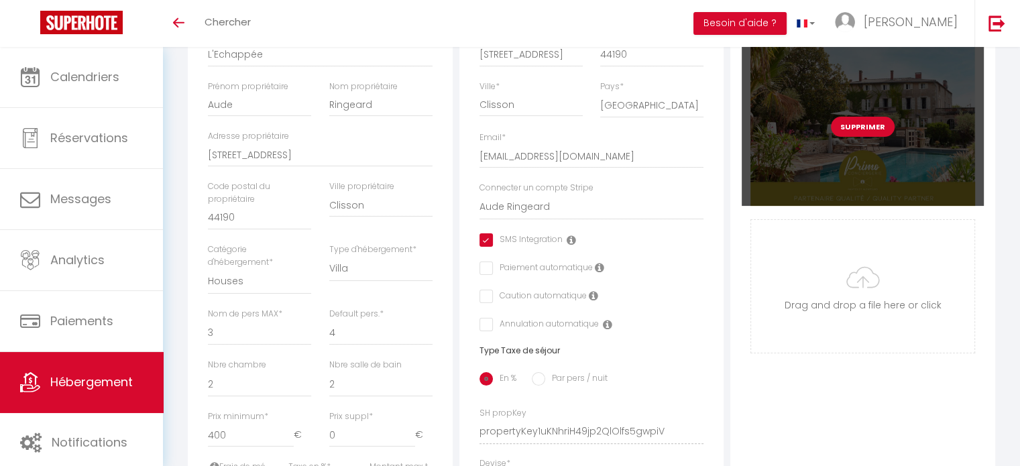
click at [864, 117] on div "Supprimer" at bounding box center [862, 126] width 242 height 159
click at [859, 136] on button "Supprimer" at bounding box center [863, 127] width 64 height 20
select select
checkbox input "true"
checkbox input "false"
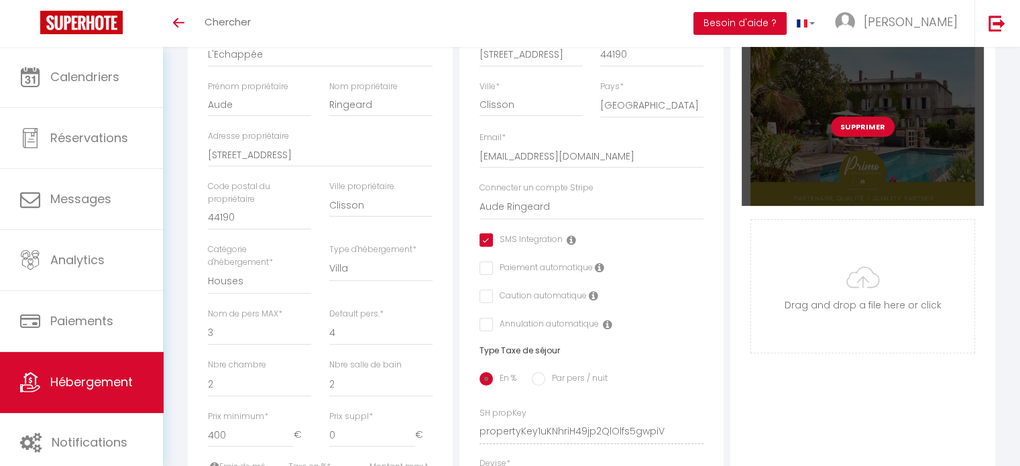
checkbox input "false"
select select
checkbox input "true"
checkbox input "false"
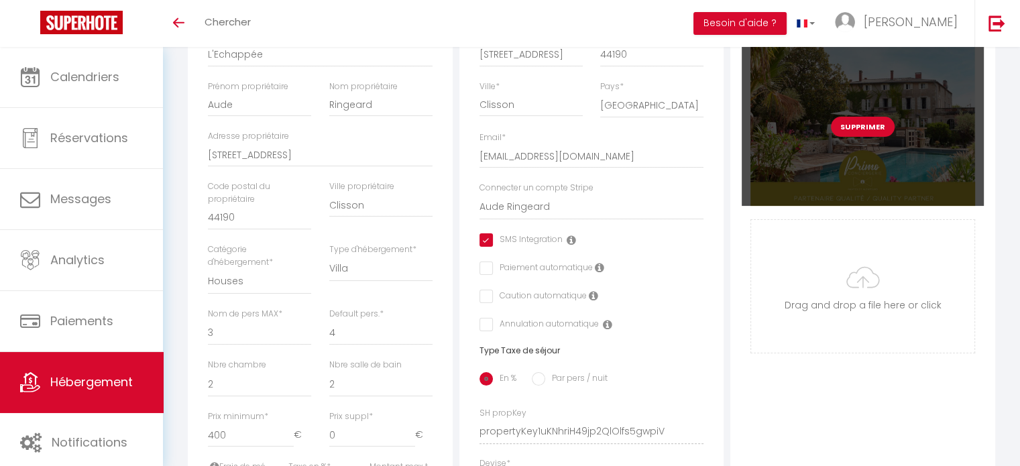
checkbox input "false"
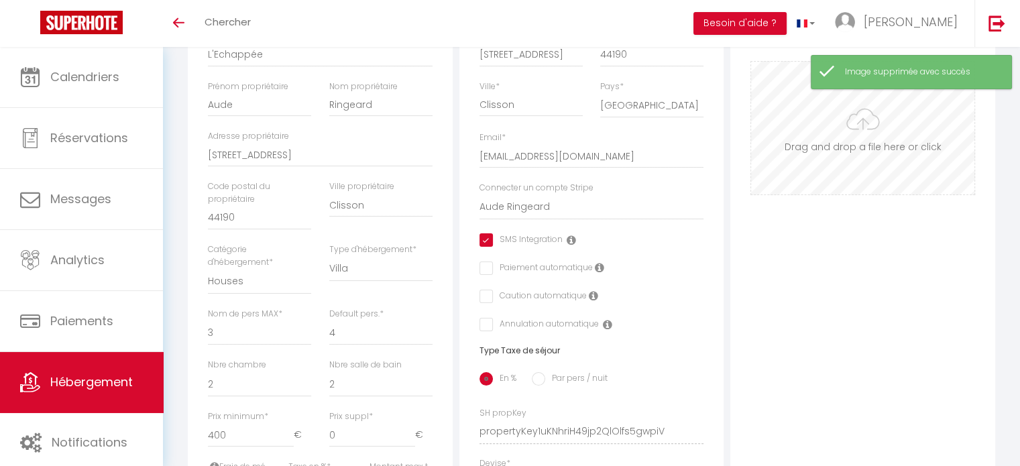
click at [861, 133] on input "Photo" at bounding box center [862, 128] width 223 height 133
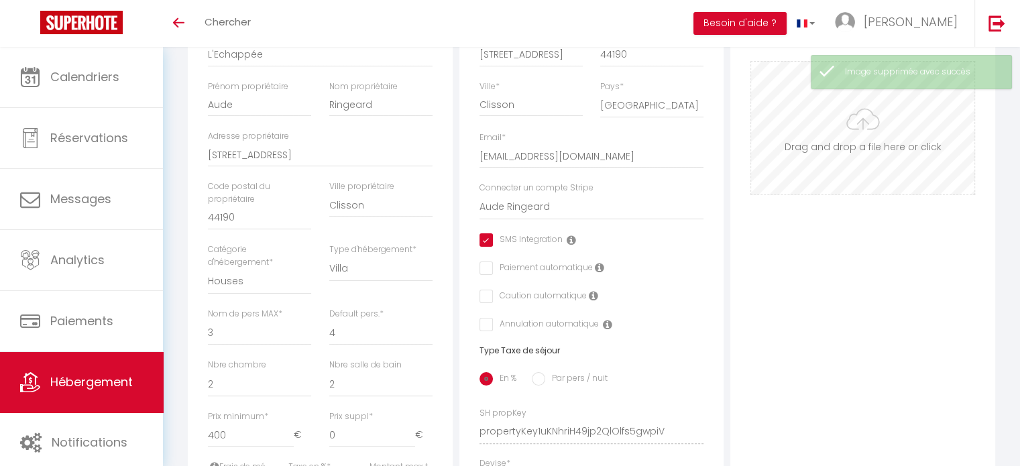
type input "C:\fakepath\OBLIGATOIRE 1ère image Couverture.png"
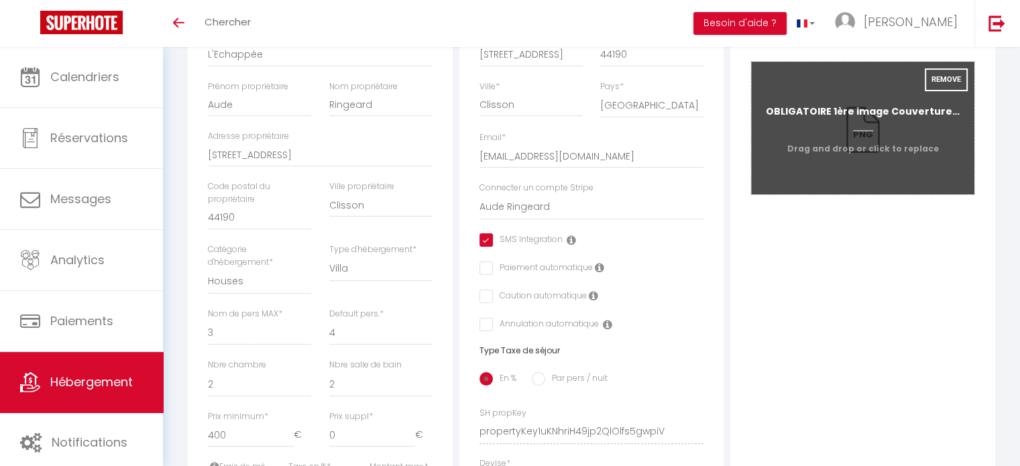
click at [866, 164] on input "Photo" at bounding box center [862, 128] width 223 height 133
click at [875, 162] on input "Photo" at bounding box center [862, 128] width 223 height 133
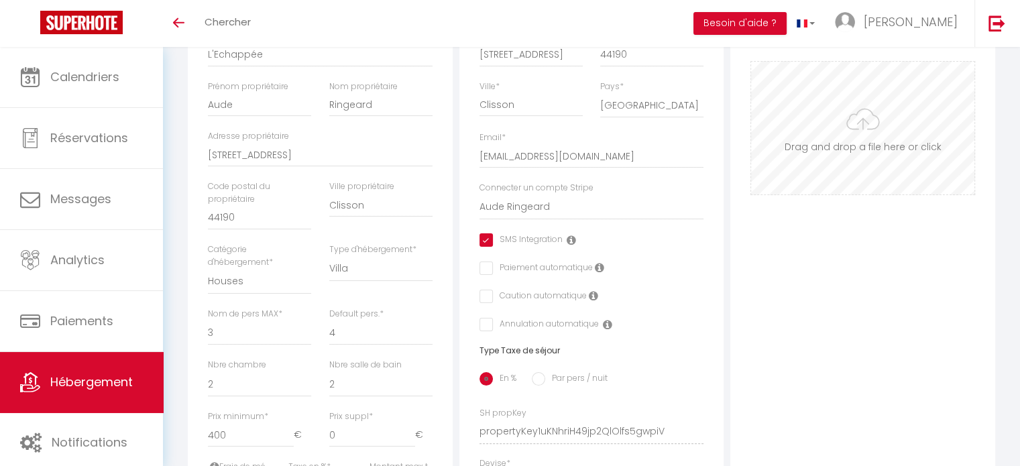
click at [847, 123] on input "Photo" at bounding box center [862, 128] width 223 height 133
type input "C:\fakepath\OBLIGATOIRE 1ère image Couverture.jpg"
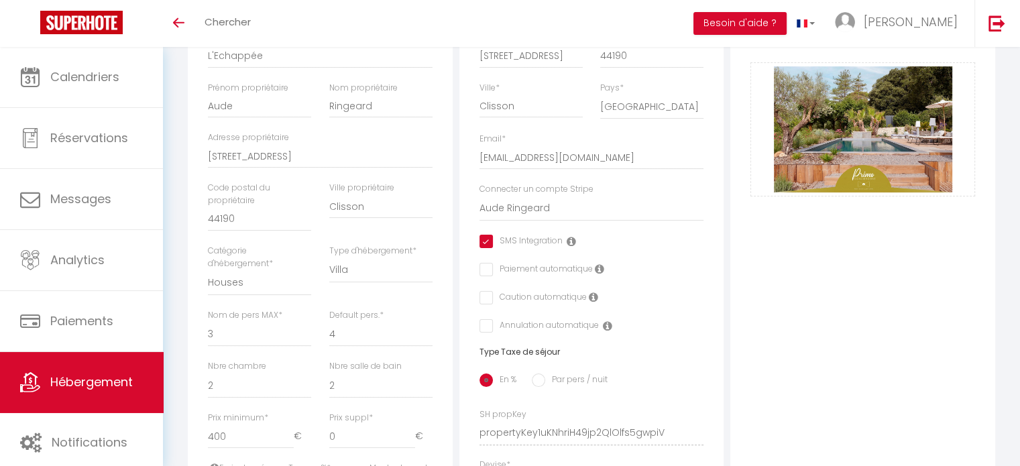
scroll to position [0, 0]
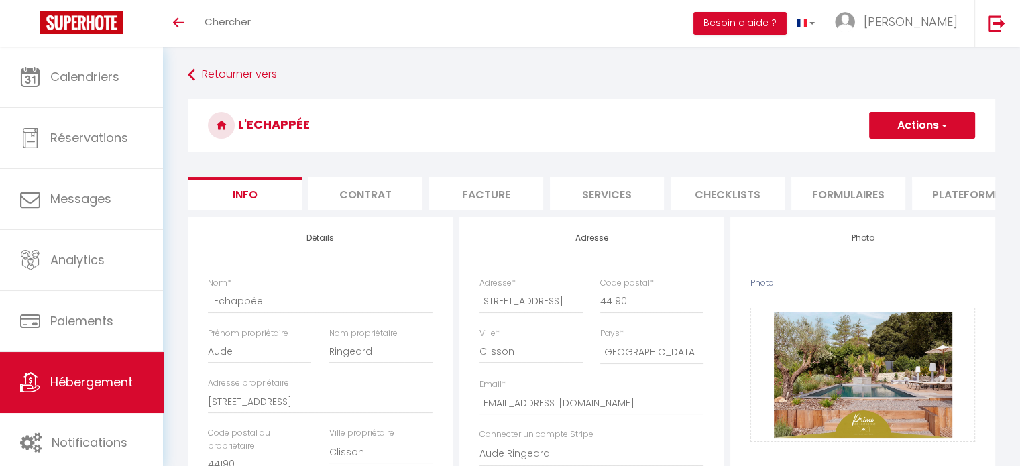
click at [927, 124] on button "Actions" at bounding box center [922, 125] width 106 height 27
click at [889, 153] on input "Enregistrer" at bounding box center [869, 154] width 50 height 13
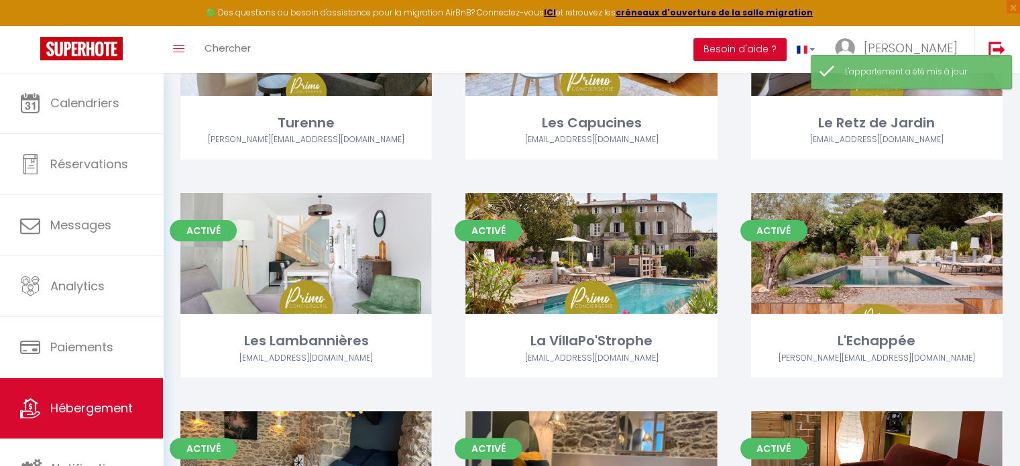
scroll to position [271, 0]
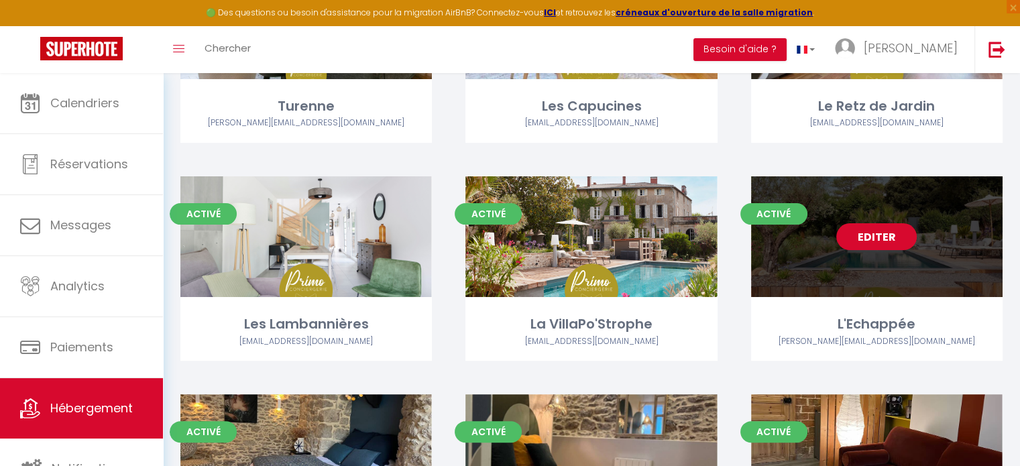
click at [868, 234] on link "Editer" at bounding box center [876, 236] width 80 height 27
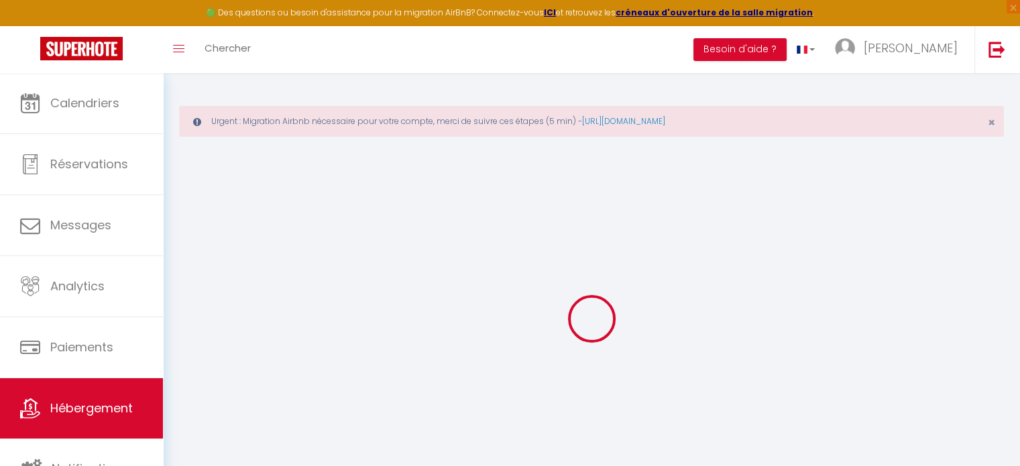
select select
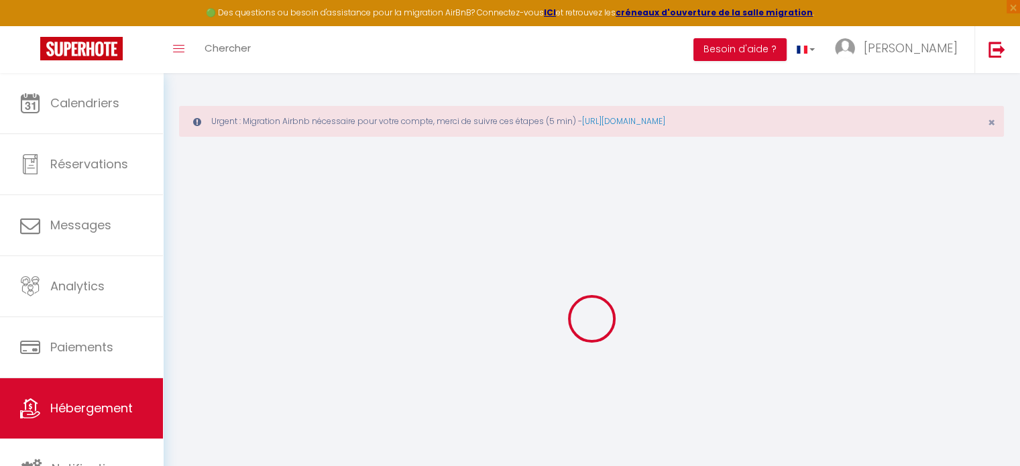
select select
checkbox input "false"
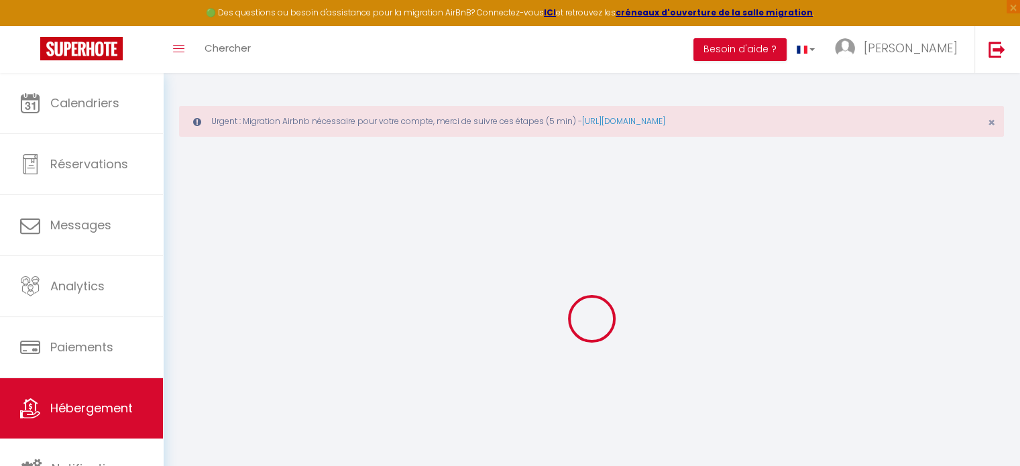
select select
type input "L'Echappée"
type input "Aude"
type input "Ringeard"
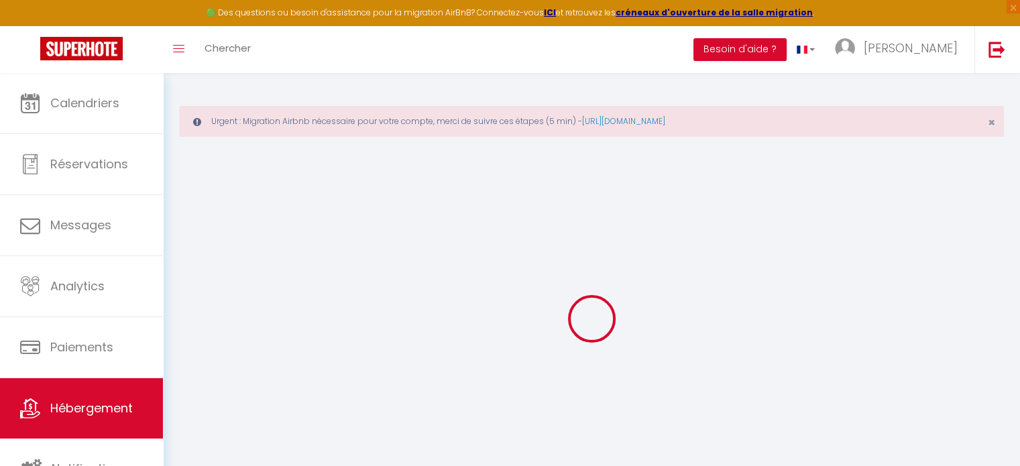
type input "[STREET_ADDRESS]"
type input "44190"
type input "Clisson"
select select "houses"
select select "4"
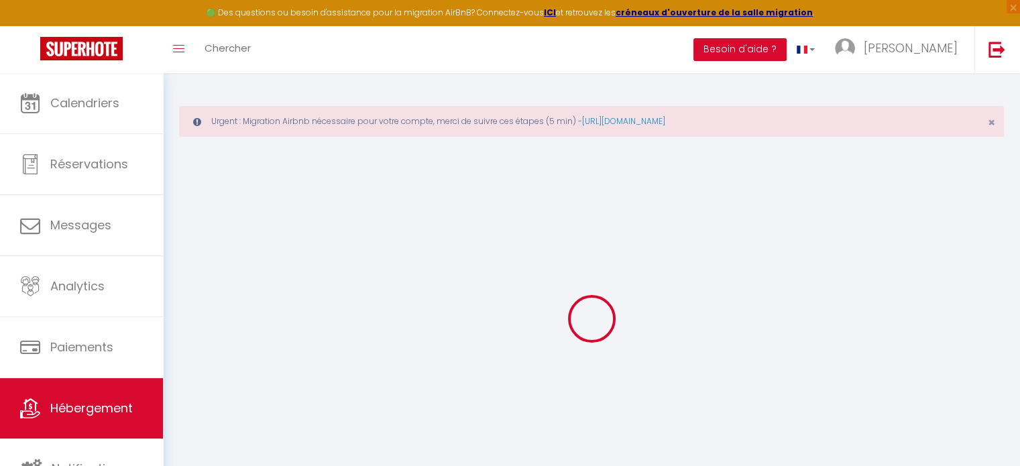
select select "2"
type input "400"
type input "120"
type input "5.5"
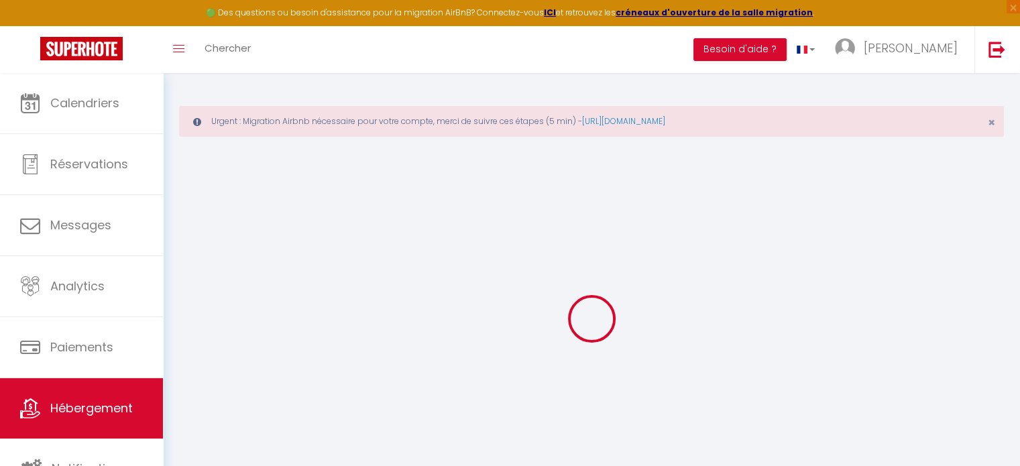
type input "5.28"
type input "400"
select select
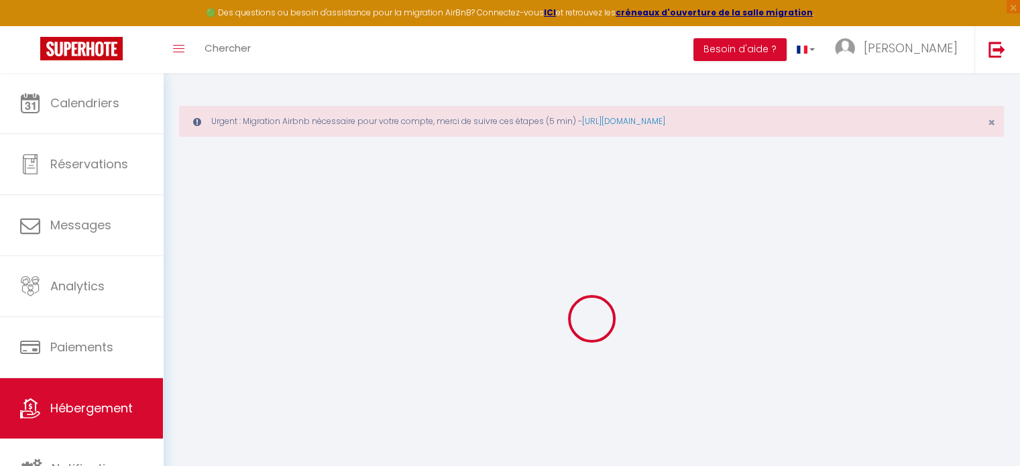
select select
type input "[STREET_ADDRESS]"
type input "44190"
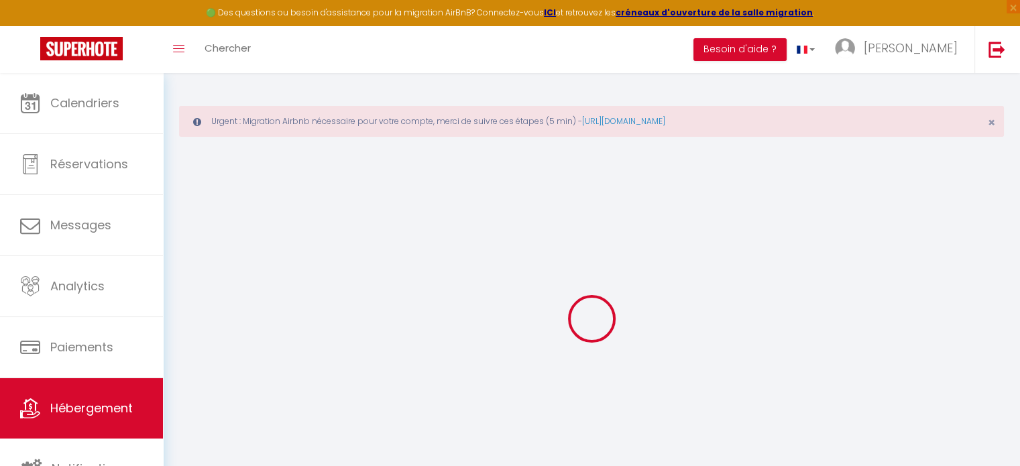
type input "Clisson"
type input "[EMAIL_ADDRESS][DOMAIN_NAME]"
select select "15080"
checkbox input "true"
checkbox input "false"
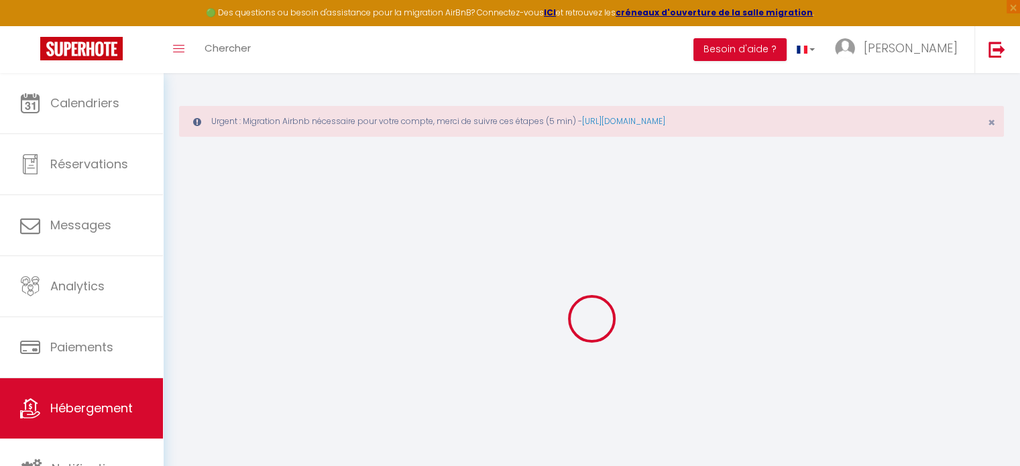
checkbox input "false"
radio input "true"
type input "0"
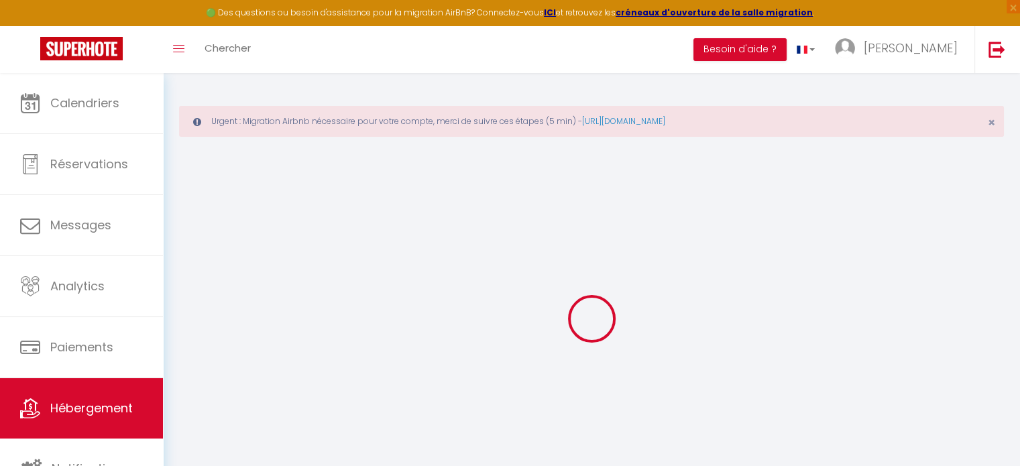
type input "0"
select select
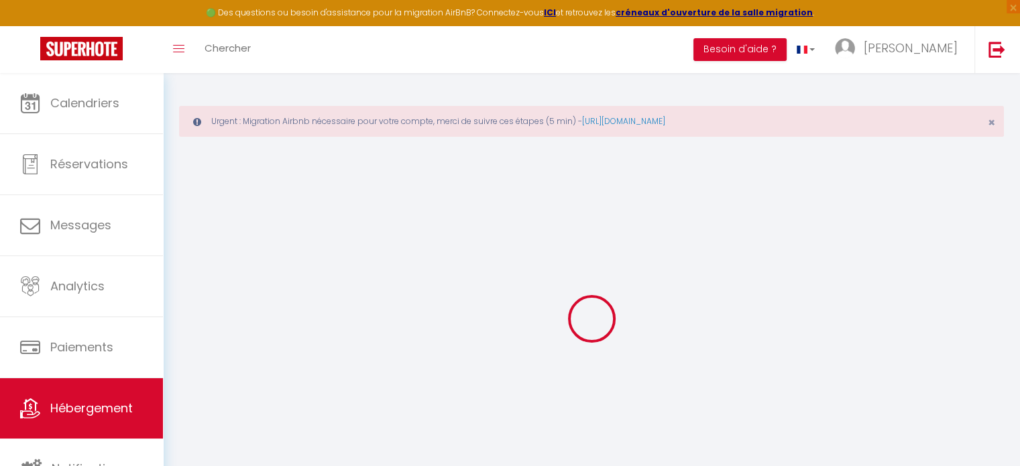
select select
checkbox input "true"
checkbox input "false"
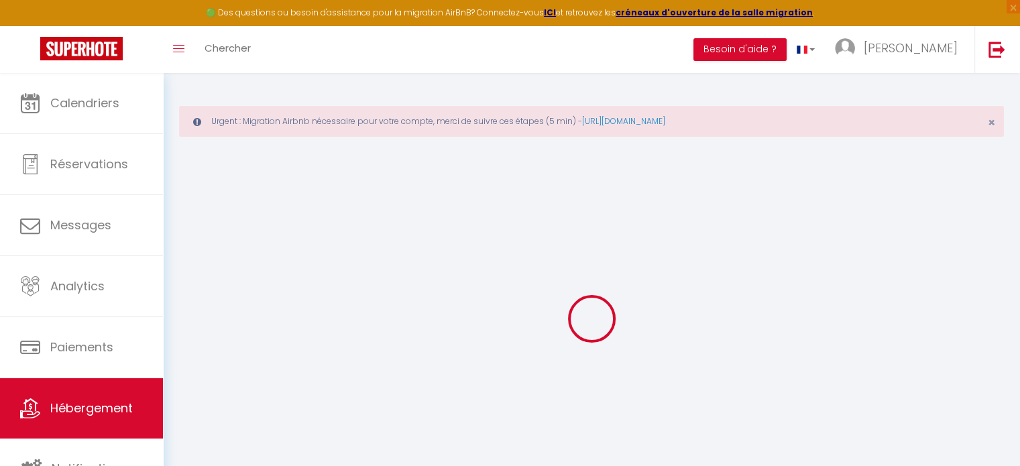
checkbox input "false"
select select "villa"
select select
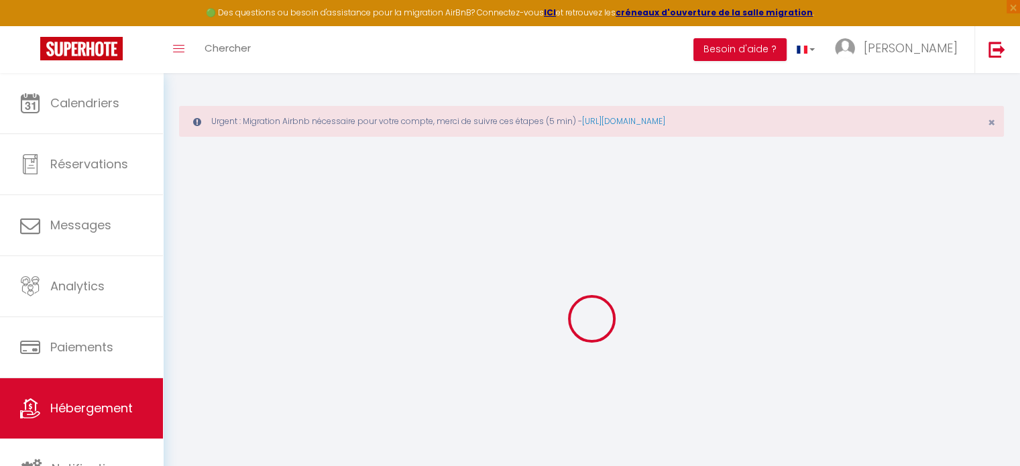
select select
checkbox input "true"
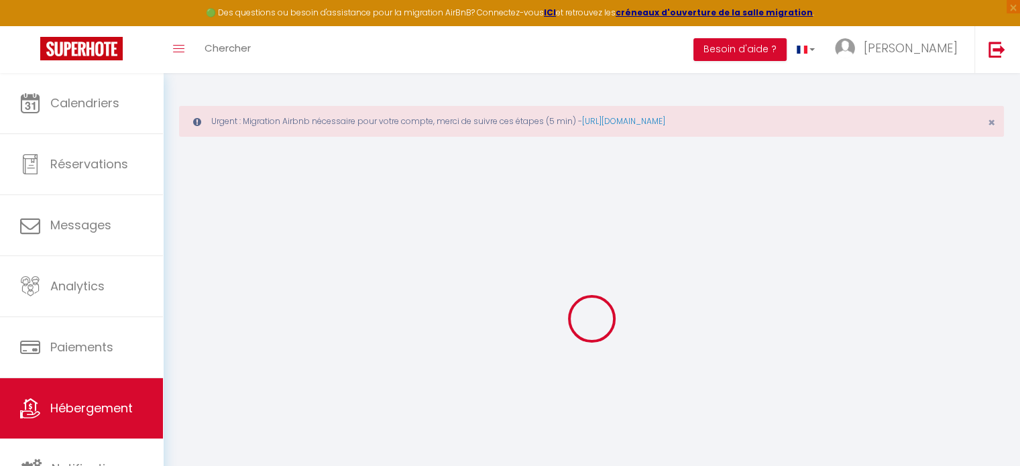
checkbox input "false"
checkbox input "true"
checkbox input "false"
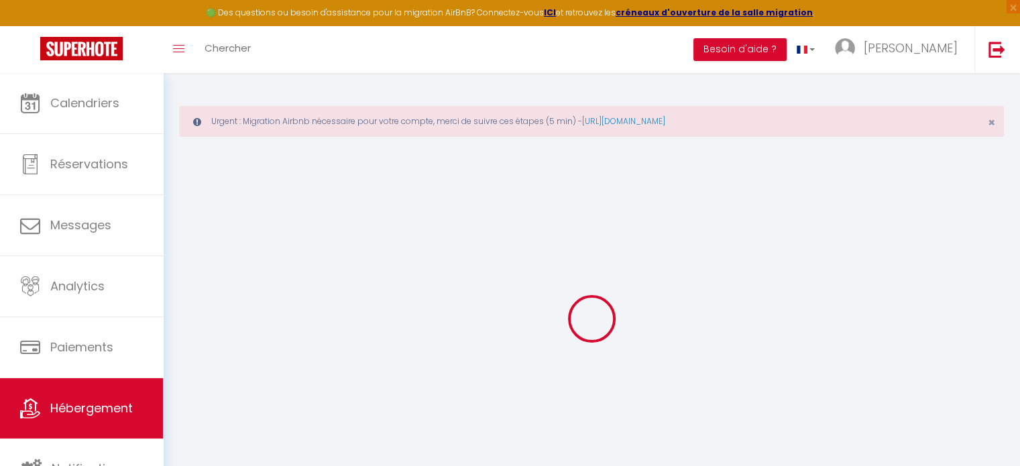
checkbox input "false"
select select "17:00"
select select
select select "11:00"
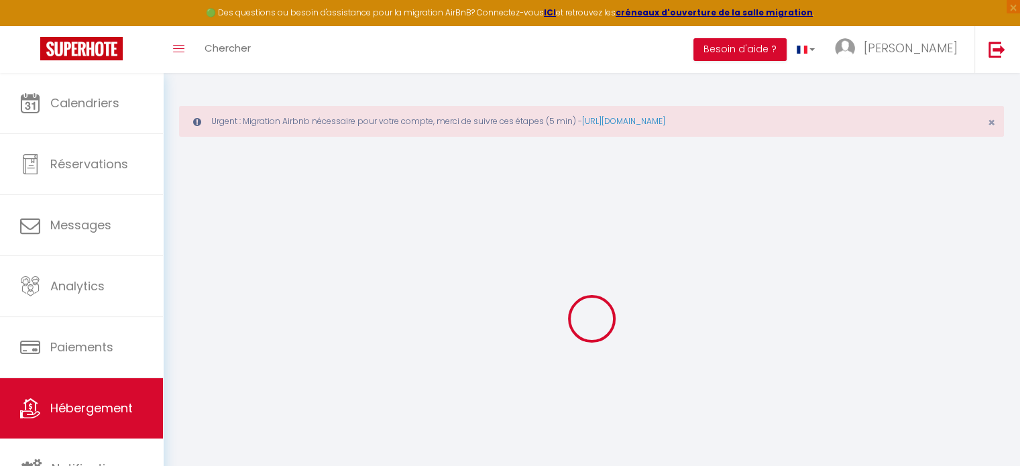
select select "30"
select select "120"
select select "18:00"
select select
checkbox input "true"
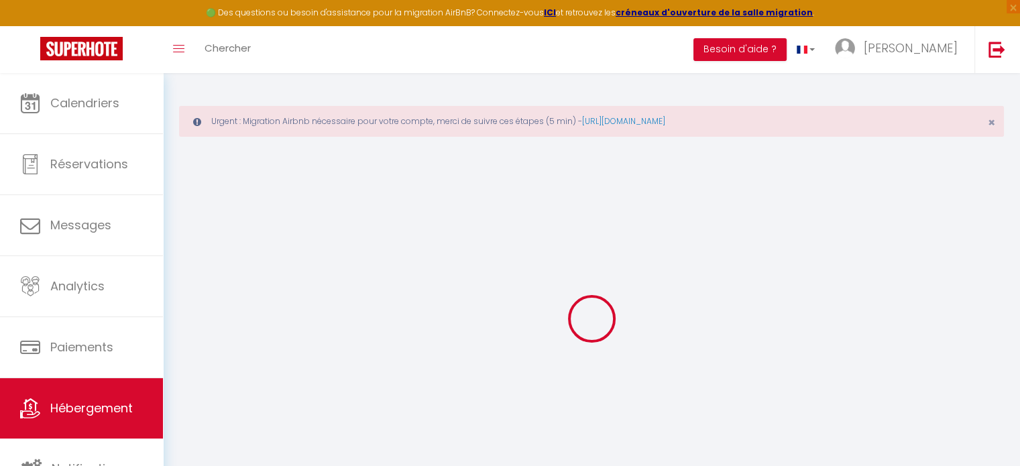
checkbox input "false"
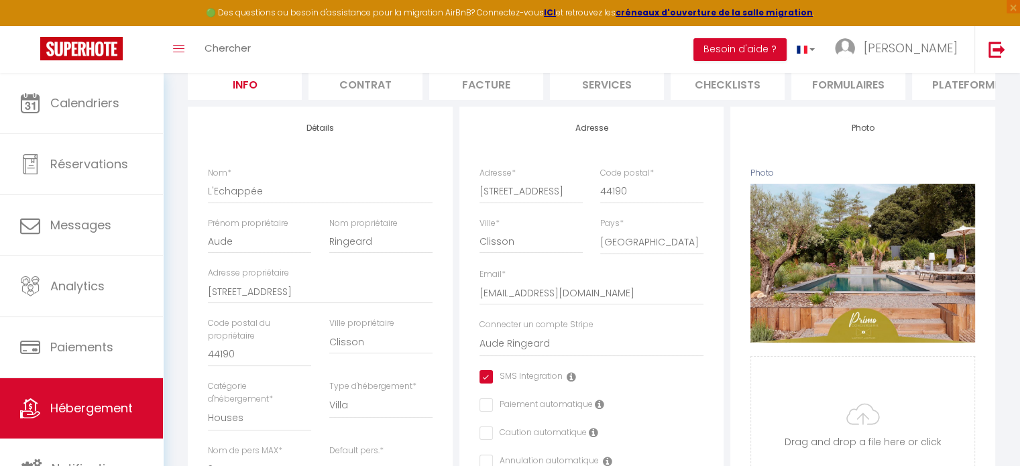
scroll to position [197, 0]
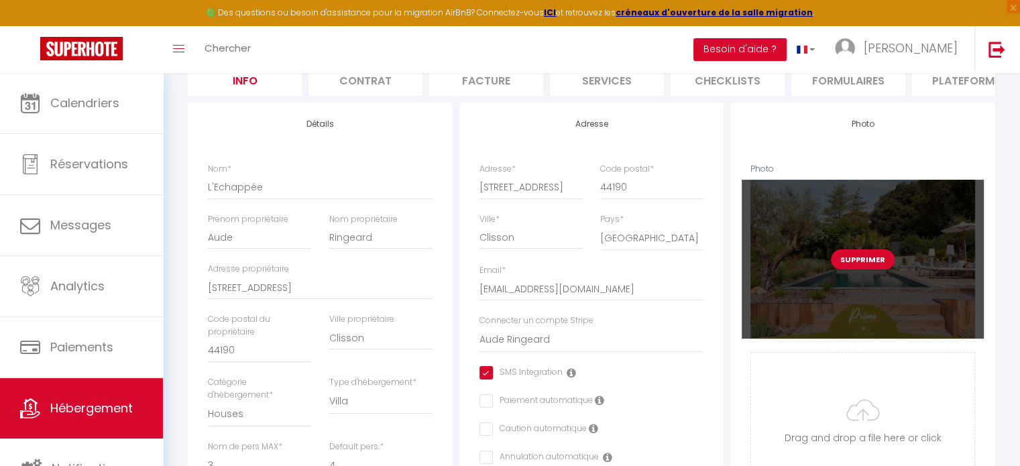
click at [898, 283] on div "Supprimer" at bounding box center [862, 259] width 242 height 159
click at [902, 328] on div "Supprimer" at bounding box center [862, 259] width 242 height 159
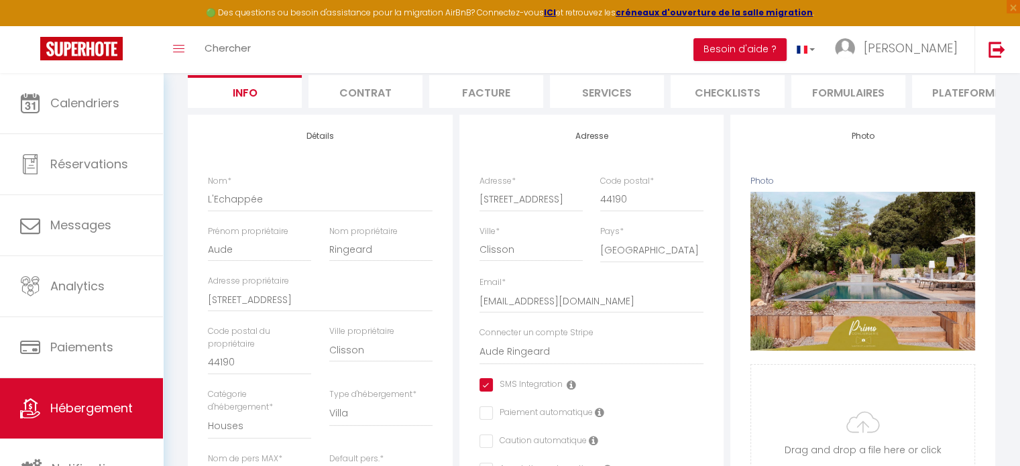
scroll to position [184, 0]
click at [71, 422] on link "Hébergement" at bounding box center [81, 408] width 163 height 60
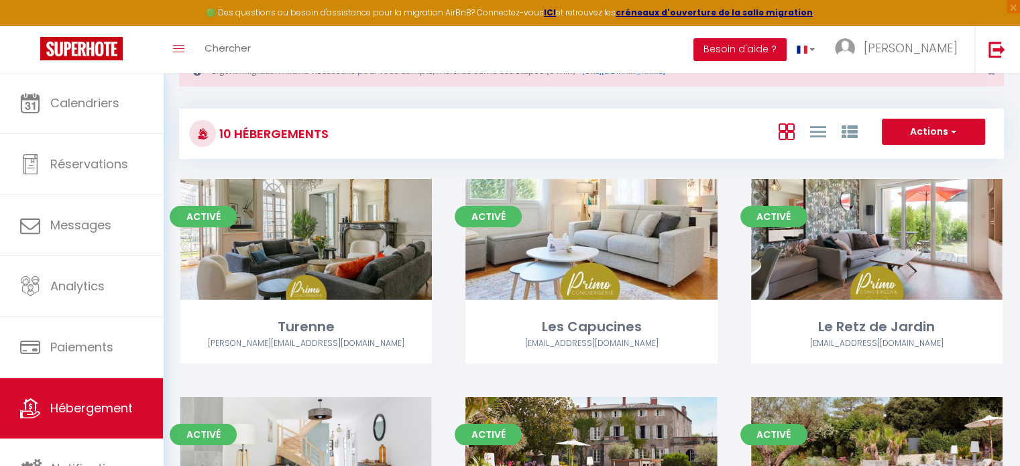
scroll to position [54, 0]
